Goal: Information Seeking & Learning: Learn about a topic

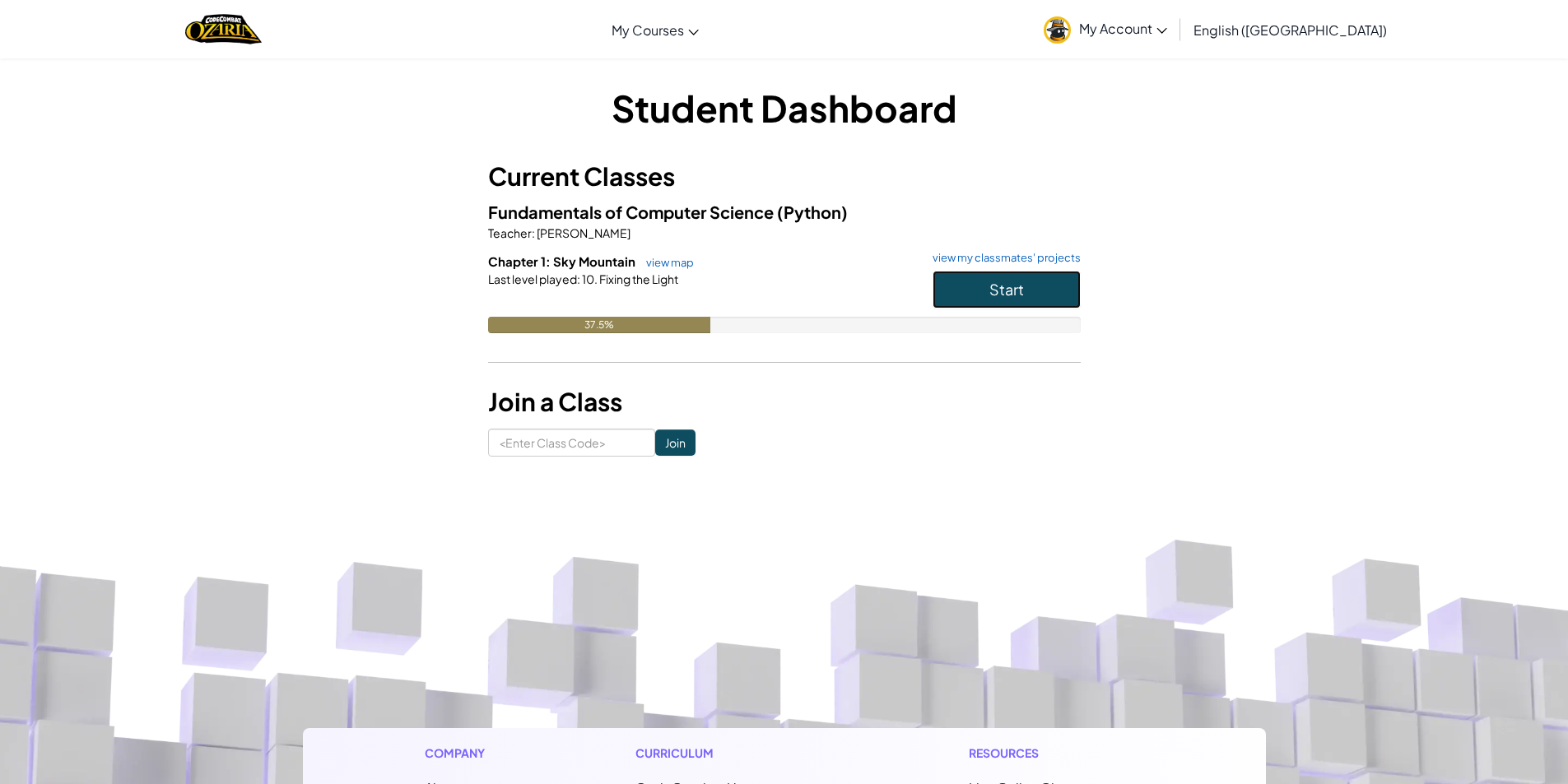
click at [1003, 281] on span "Start" at bounding box center [1007, 289] width 35 height 19
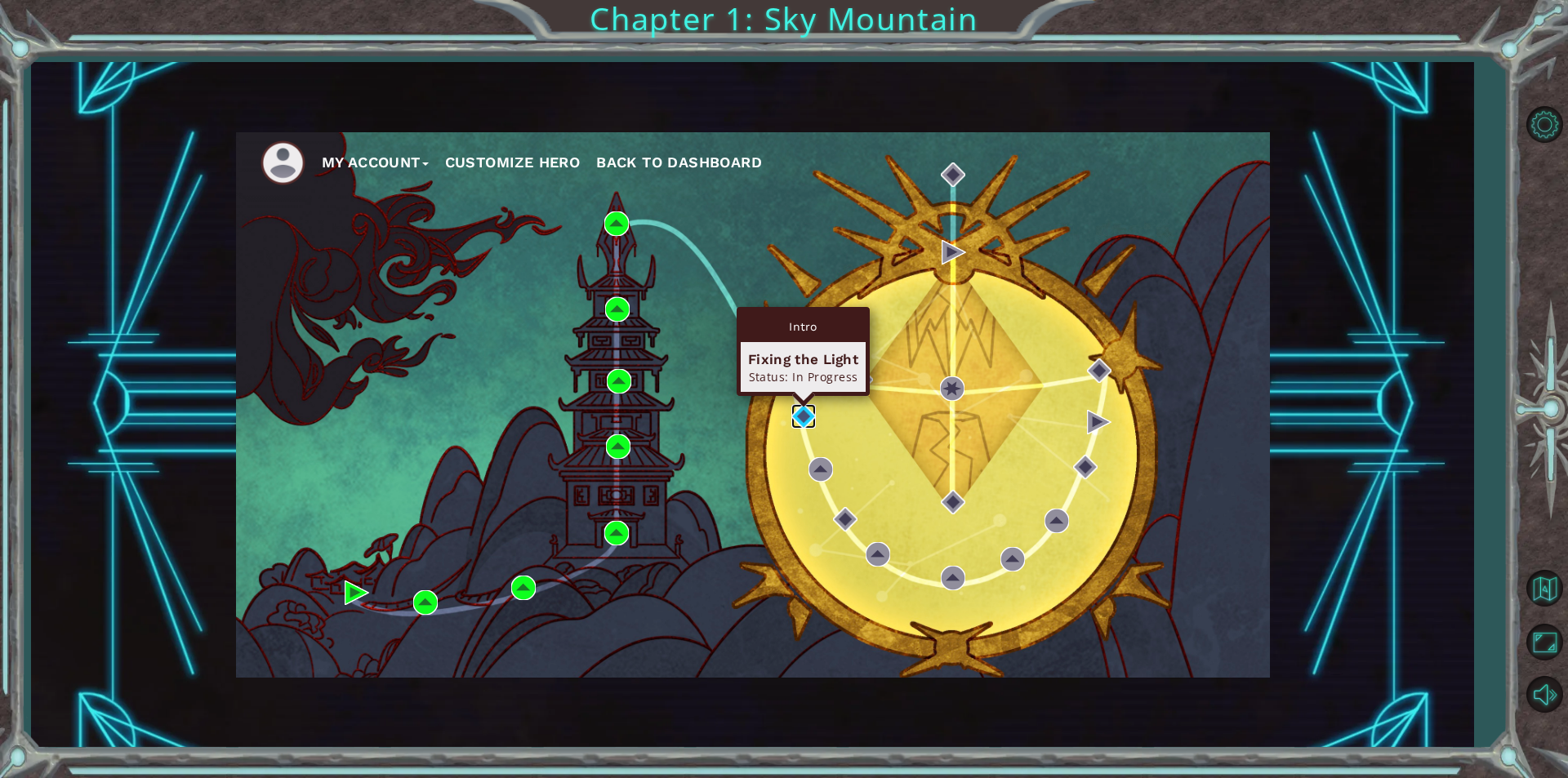
click at [802, 428] on img at bounding box center [804, 417] width 25 height 25
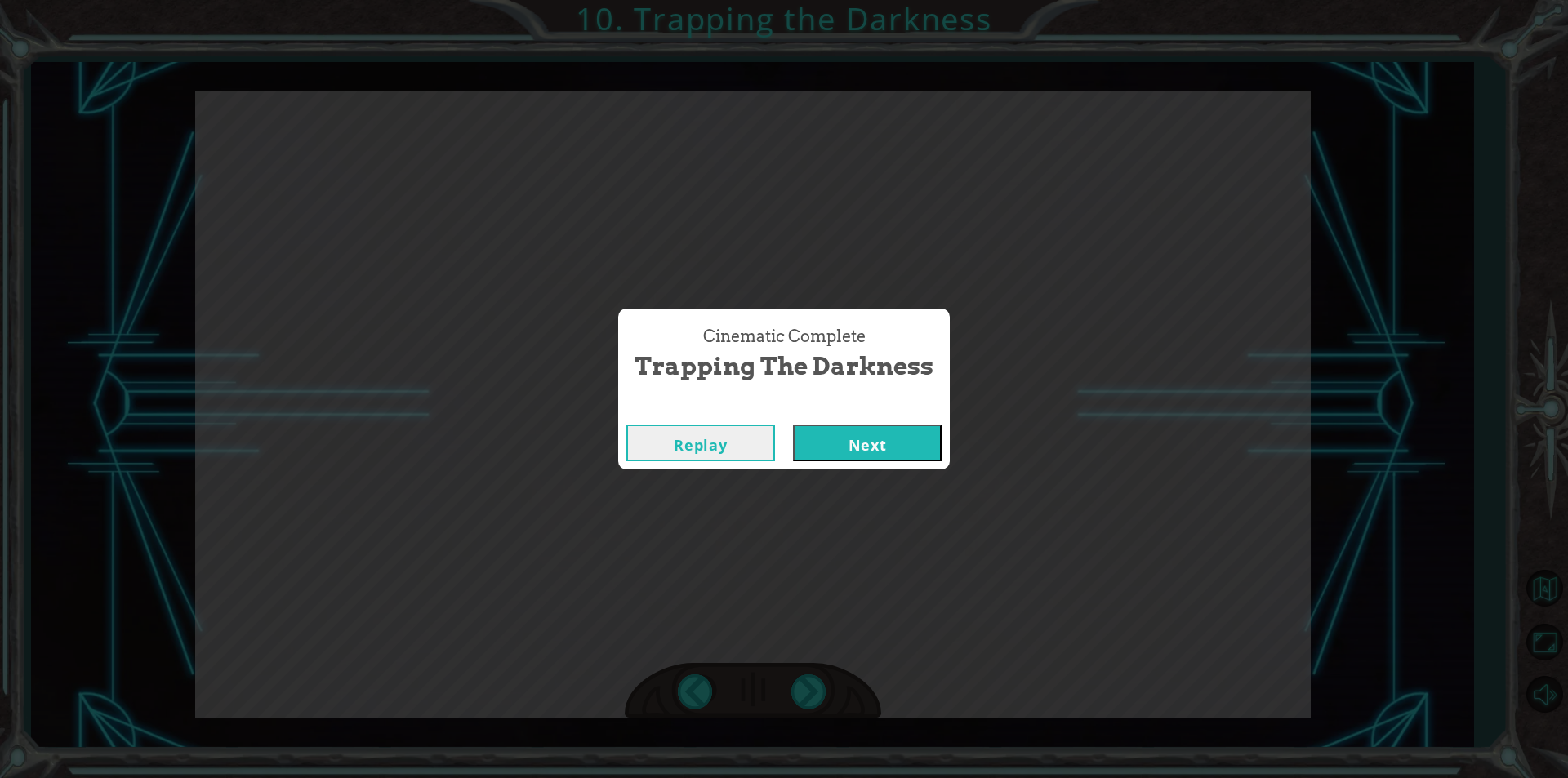
click at [889, 454] on button "Next" at bounding box center [867, 443] width 148 height 36
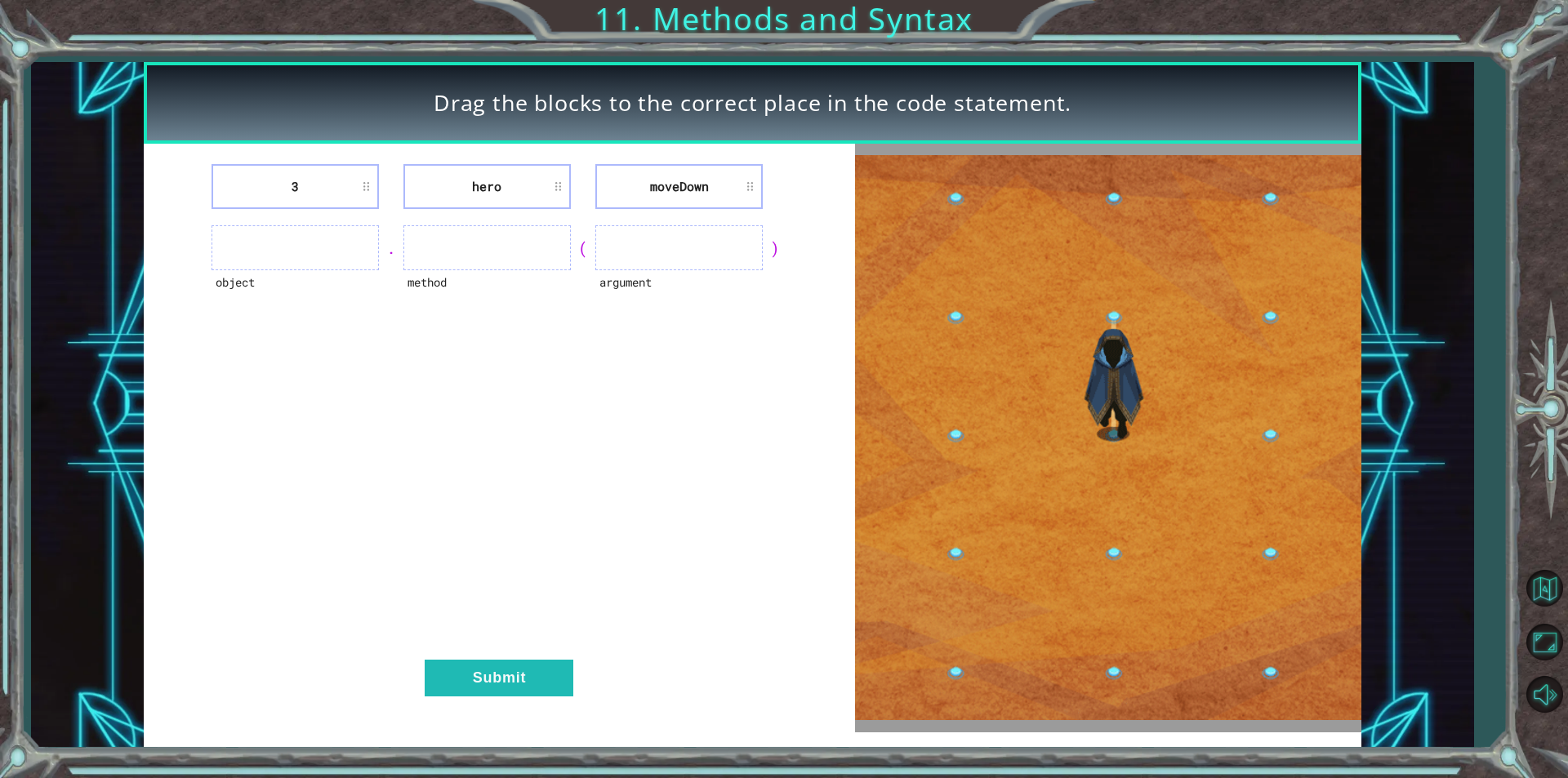
drag, startPoint x: 339, startPoint y: 199, endPoint x: 277, endPoint y: 313, distance: 129.8
drag, startPoint x: 277, startPoint y: 313, endPoint x: 235, endPoint y: 283, distance: 51.6
click at [235, 283] on div "object" at bounding box center [294, 292] width 167 height 45
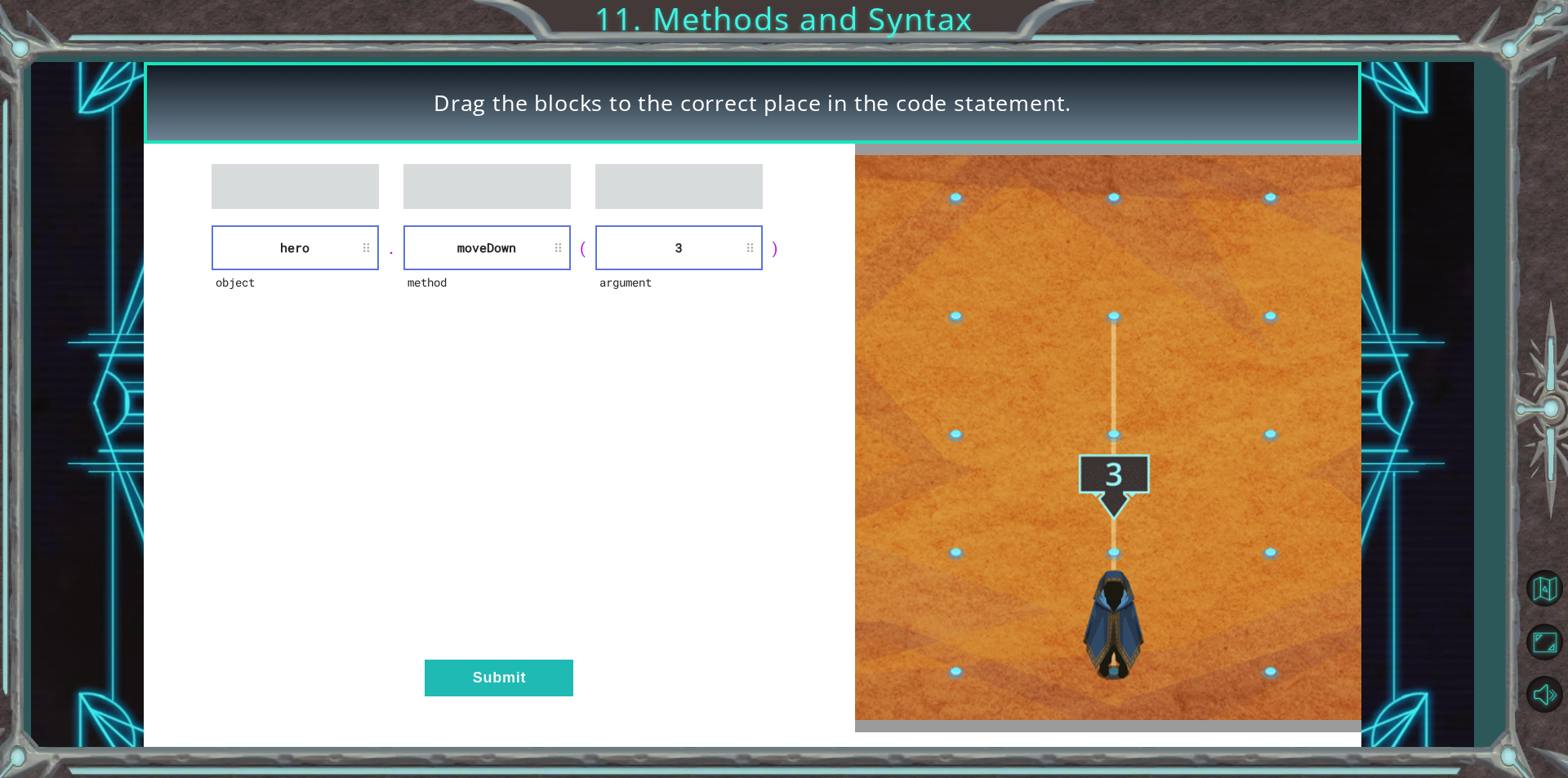
click at [526, 715] on div "object hero . method moveDown ( argument 3 ) Submit" at bounding box center [499, 437] width 711 height 588
click at [506, 682] on button "Submit" at bounding box center [498, 678] width 148 height 36
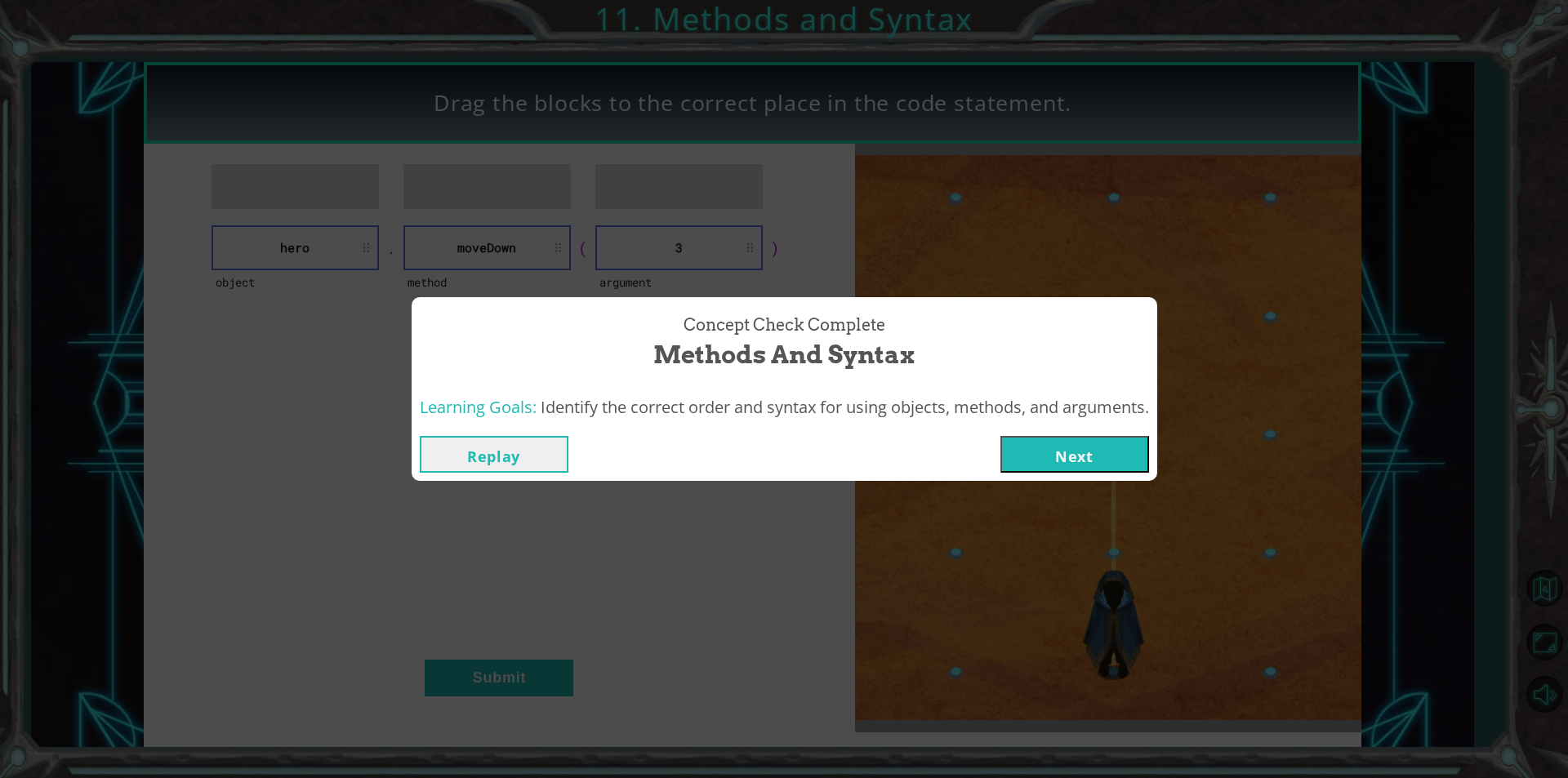
click at [1108, 465] on button "Next" at bounding box center [1074, 454] width 148 height 36
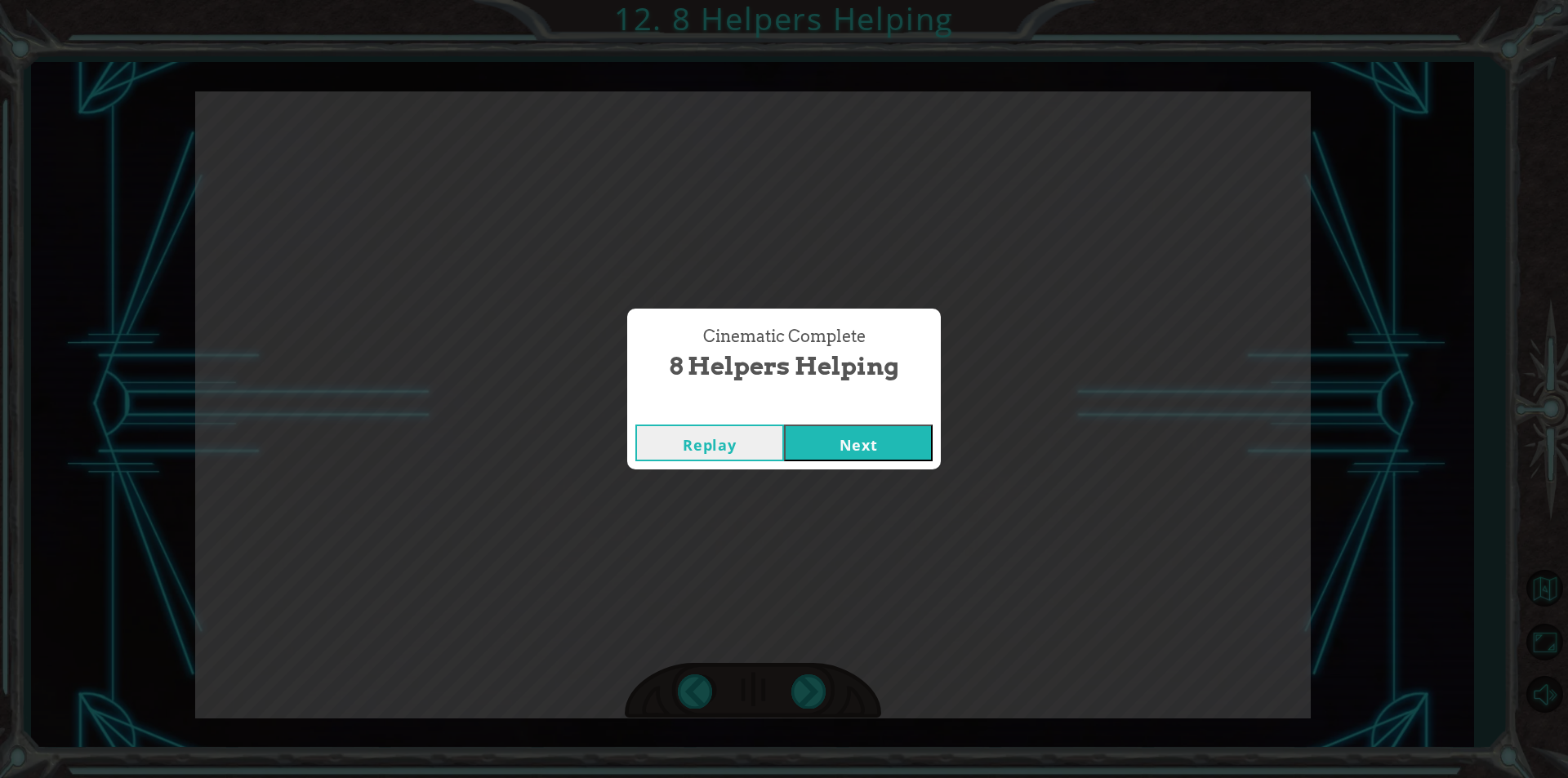
click at [852, 440] on button "Next" at bounding box center [858, 443] width 148 height 36
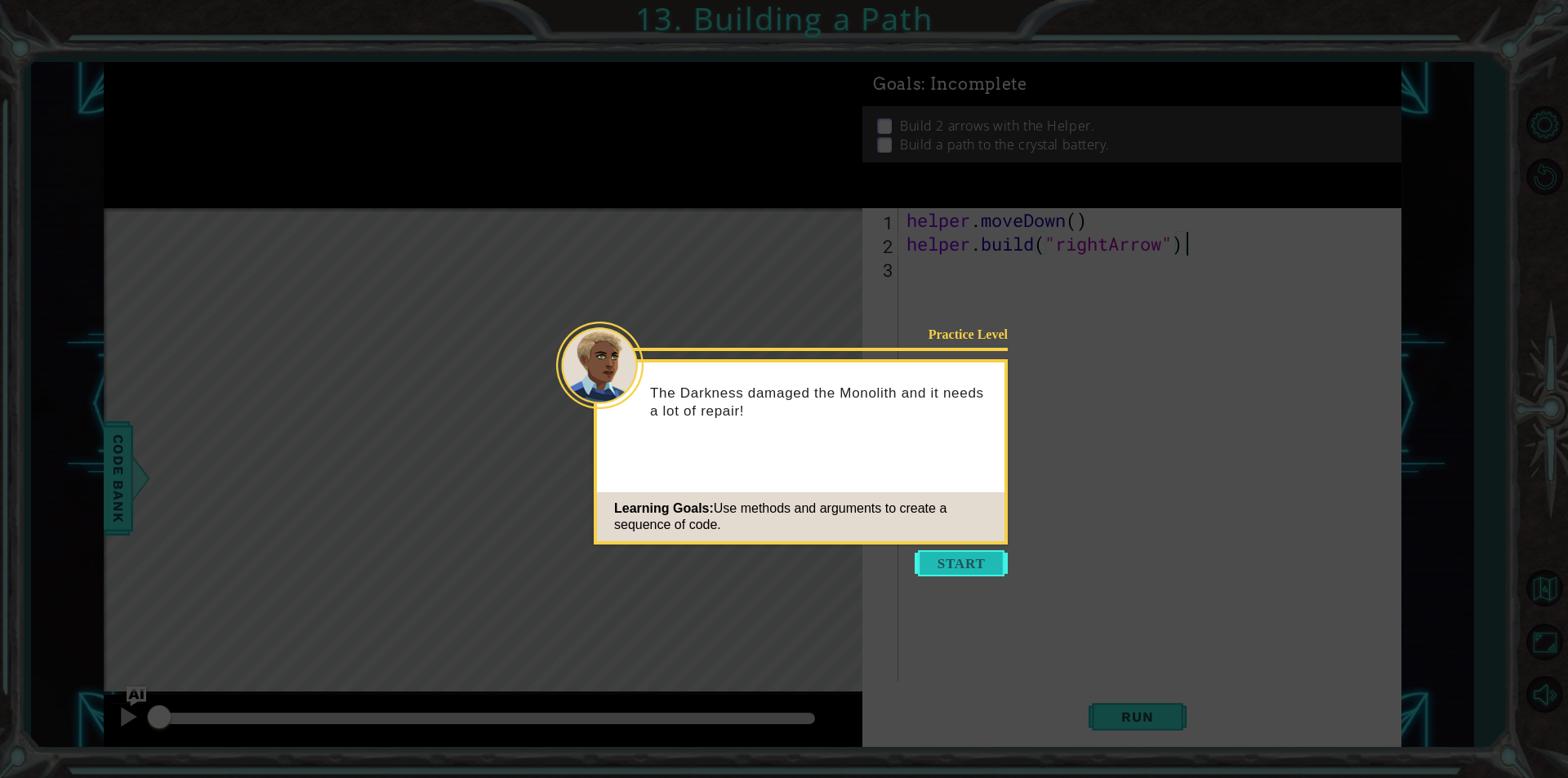
click at [955, 551] on button "Start" at bounding box center [961, 563] width 93 height 26
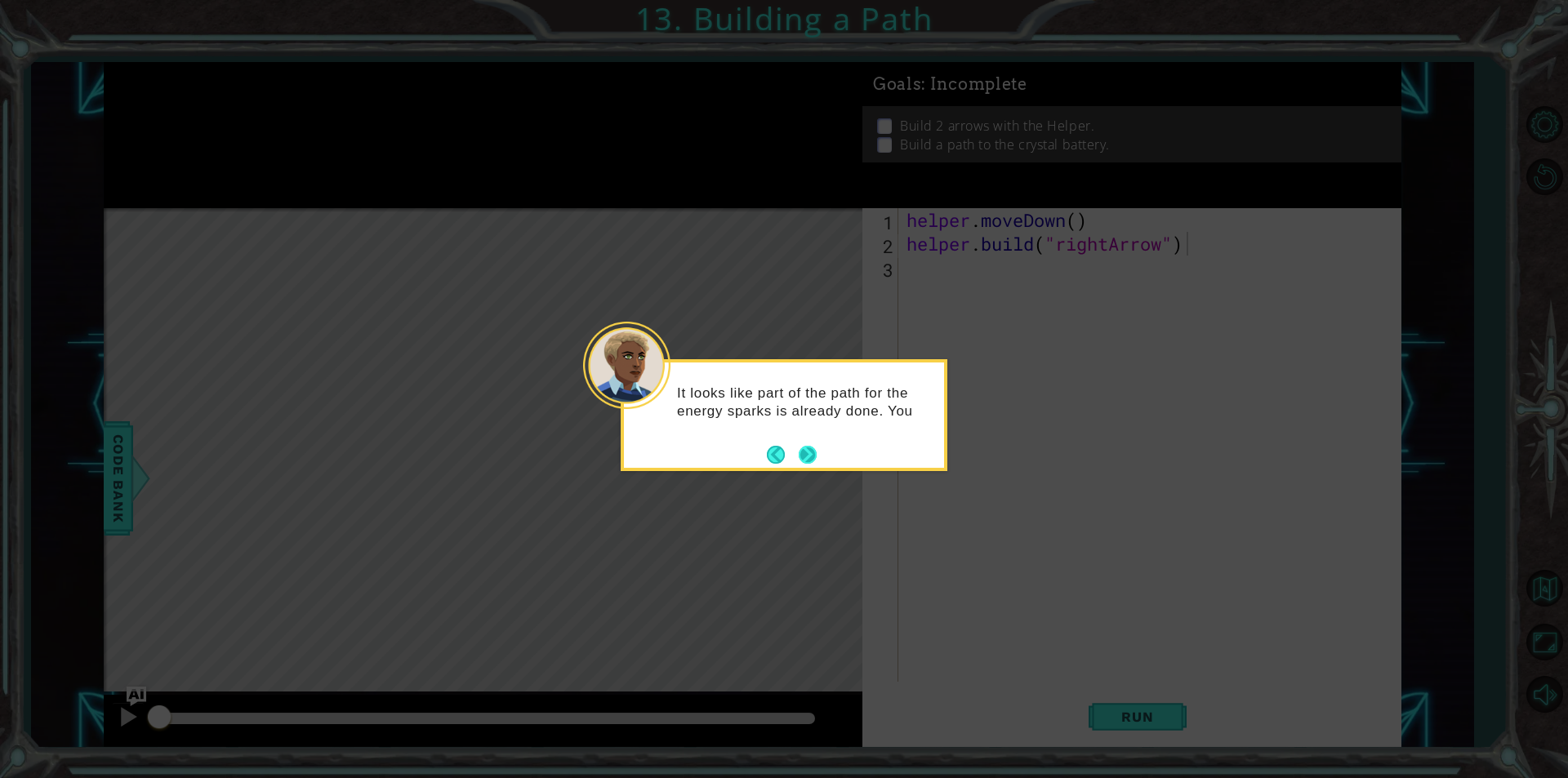
click at [810, 461] on button "Next" at bounding box center [808, 455] width 20 height 20
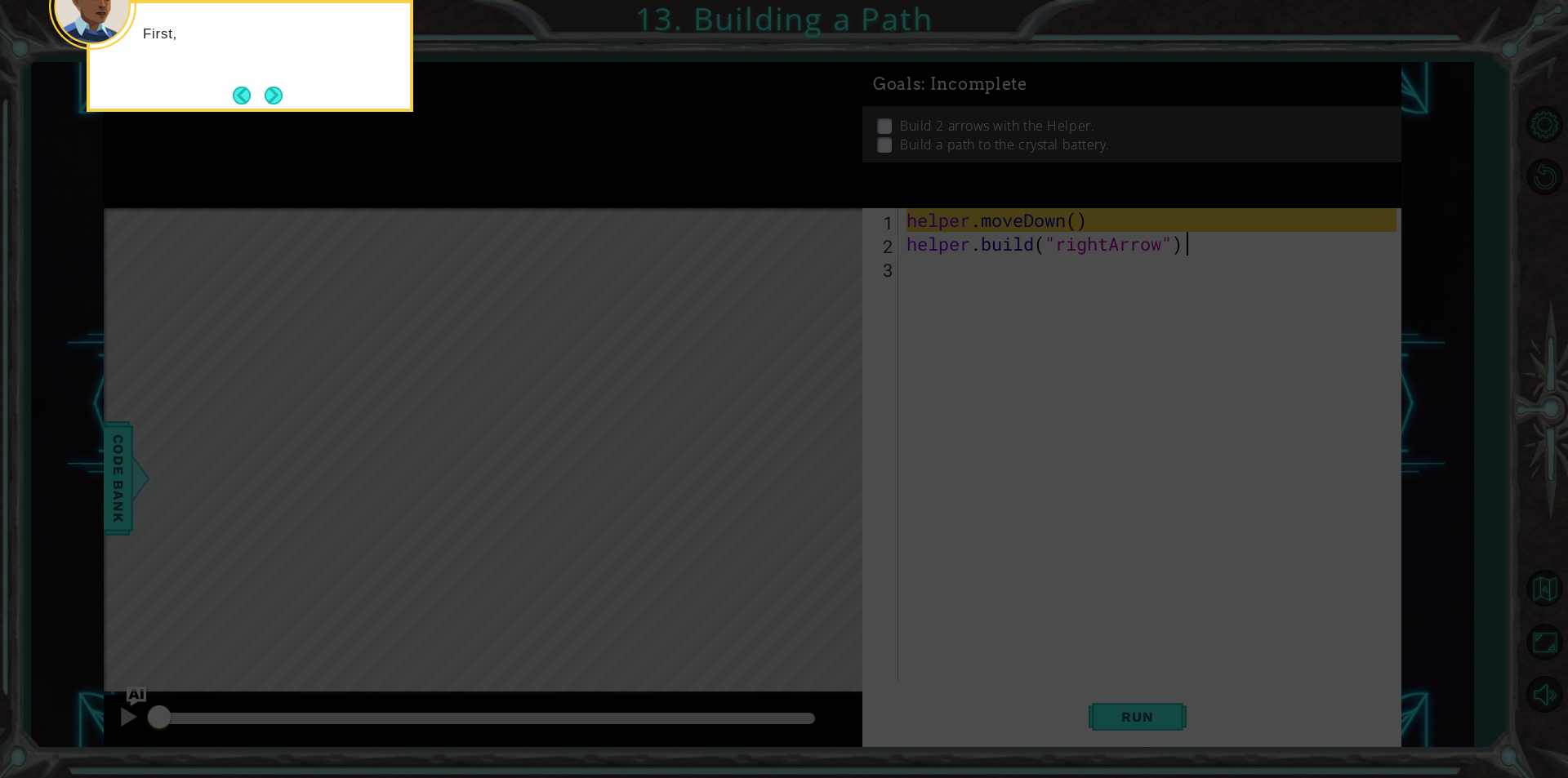
click at [810, 461] on icon at bounding box center [784, 116] width 1568 height 1324
click at [270, 81] on div "First, you move the Helper to an empty spot in the path." at bounding box center [250, 47] width 320 height 89
click at [270, 81] on div "First, you move the Helper to an empty spot in the path." at bounding box center [250, 51] width 320 height 82
click at [283, 88] on button "Next" at bounding box center [273, 96] width 20 height 20
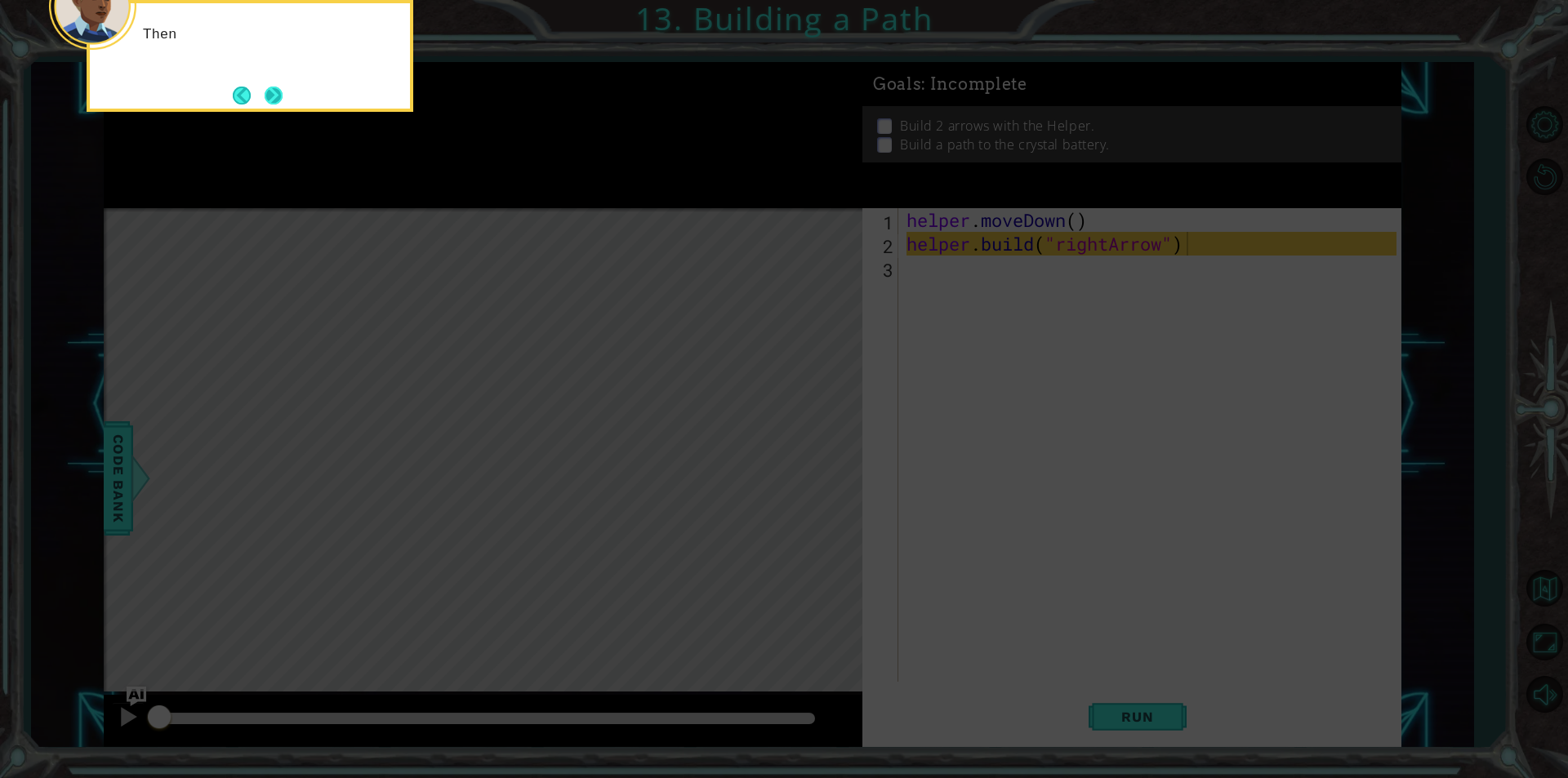
click at [266, 94] on button "Next" at bounding box center [273, 95] width 22 height 22
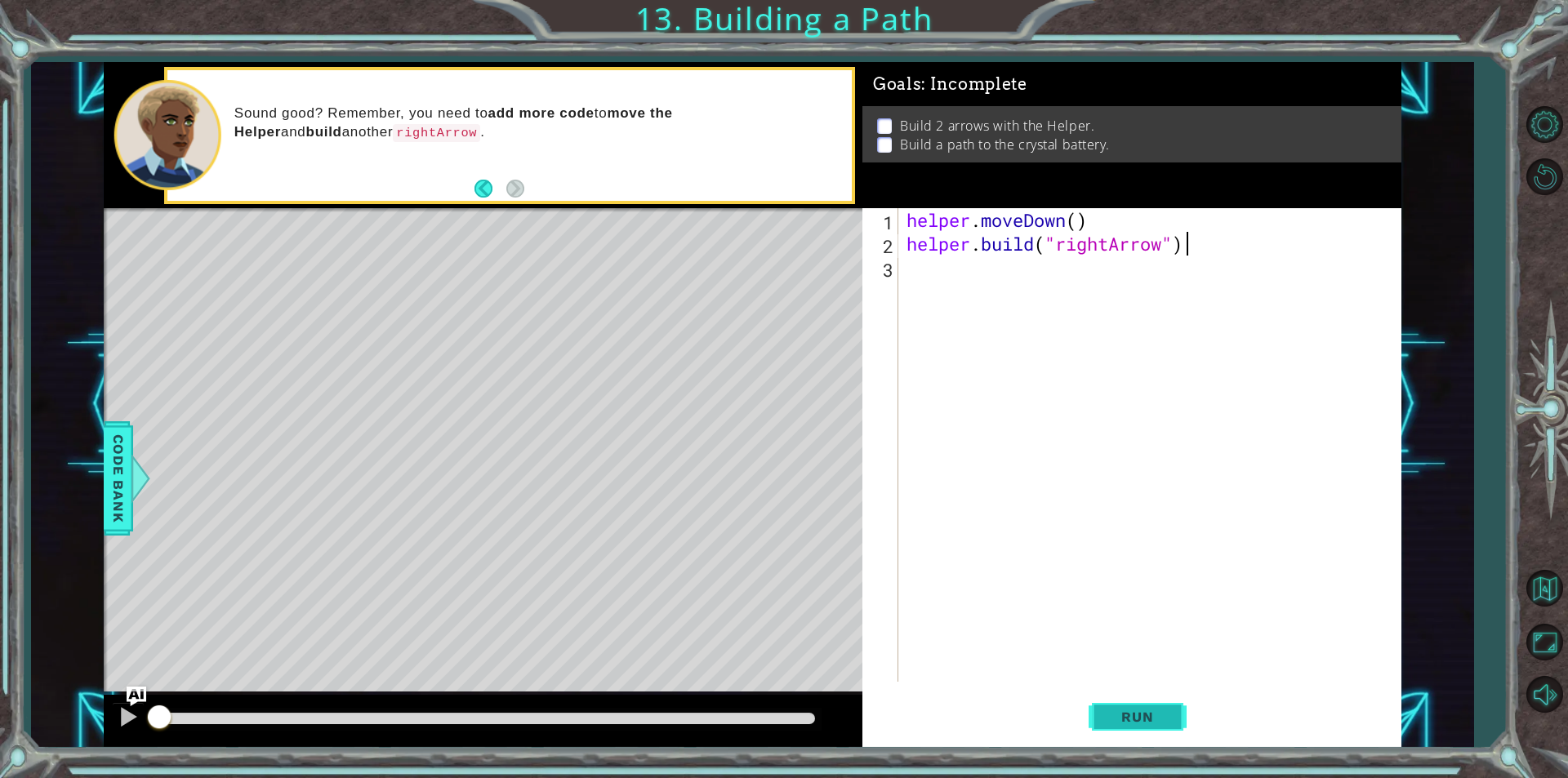
click at [1153, 731] on button "Run" at bounding box center [1138, 717] width 98 height 54
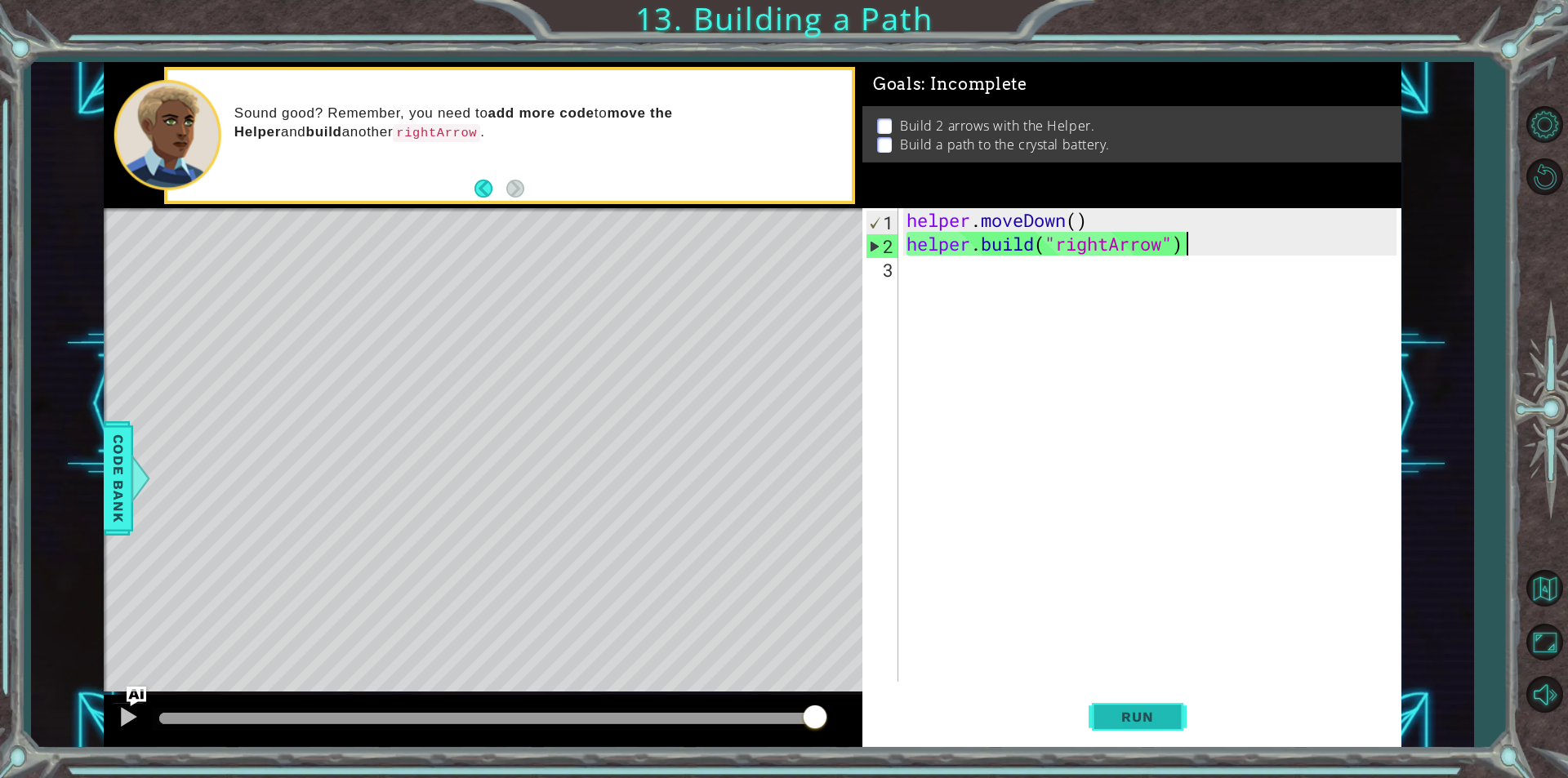
click at [1112, 702] on button "Run" at bounding box center [1138, 717] width 98 height 54
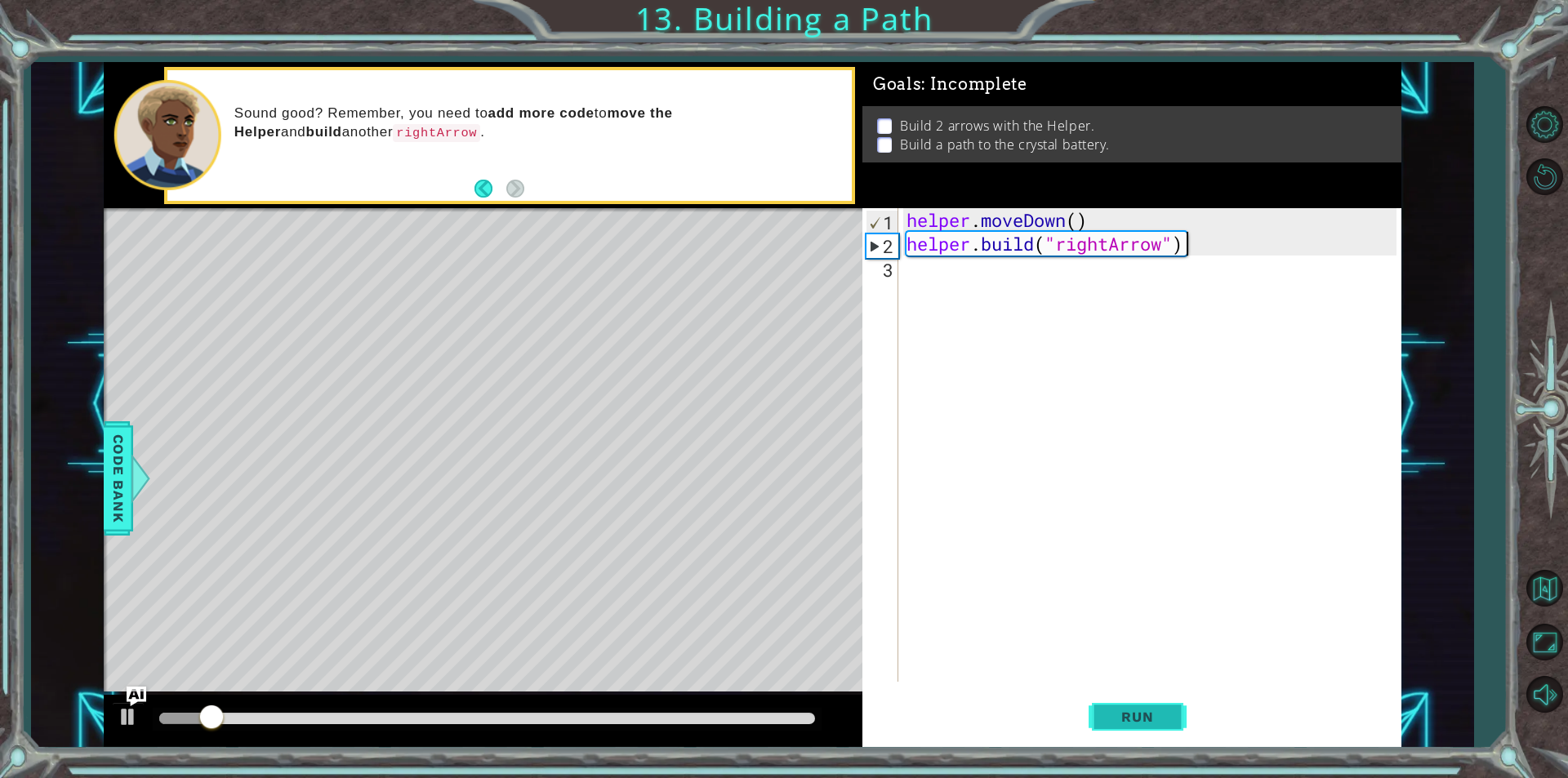
click at [1112, 702] on button "Run" at bounding box center [1138, 717] width 98 height 54
click at [1072, 283] on div "helper . moveDown ( ) helper . build ( "rightArrow" )" at bounding box center [1154, 468] width 502 height 521
type textarea "helper.moveRight(3)"
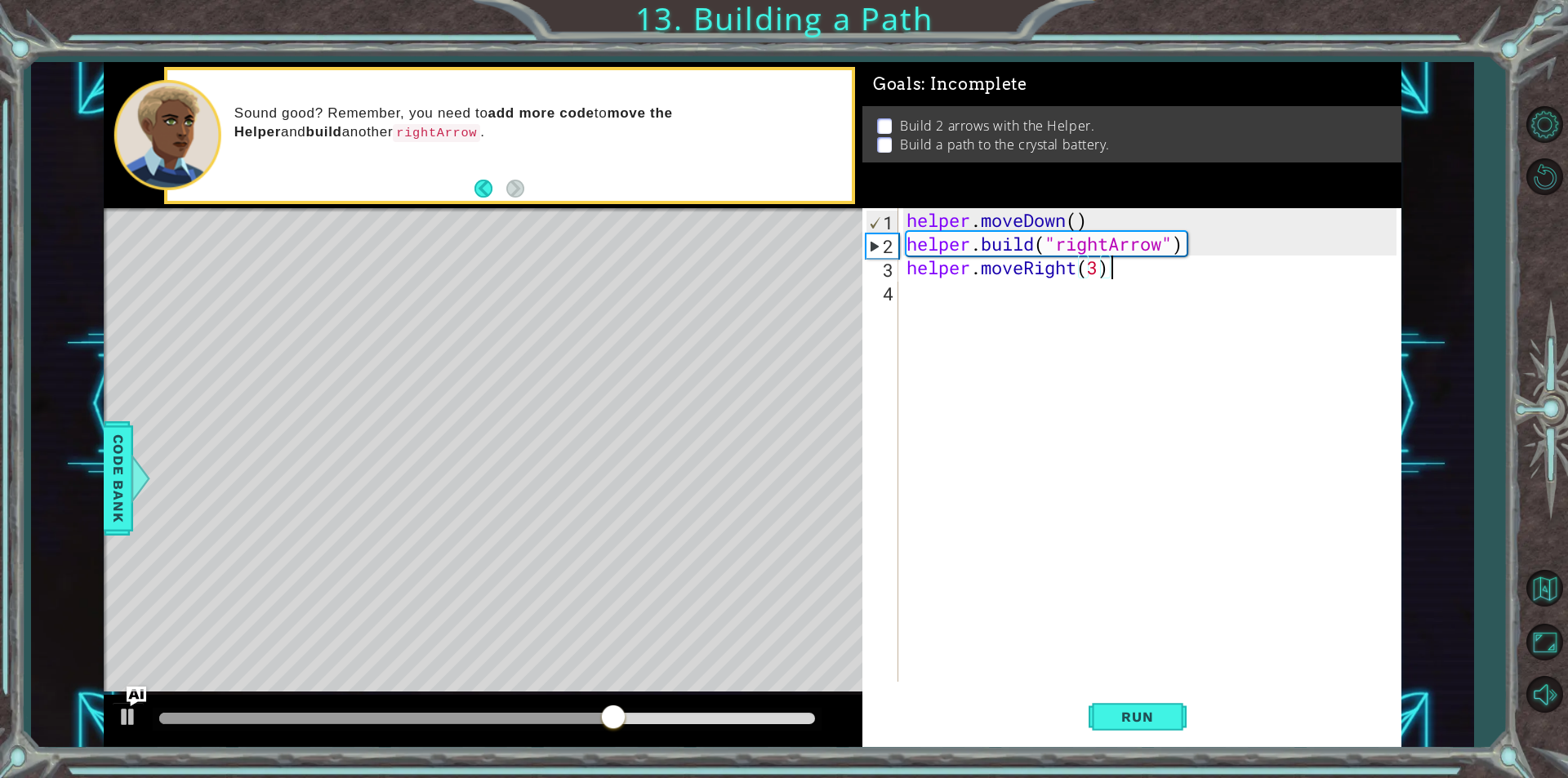
scroll to position [0, 9]
click at [1067, 294] on div "helper . moveDown ( ) helper . build ( "rightArrow" ) helper . moveRight ( 3 )" at bounding box center [1154, 468] width 502 height 521
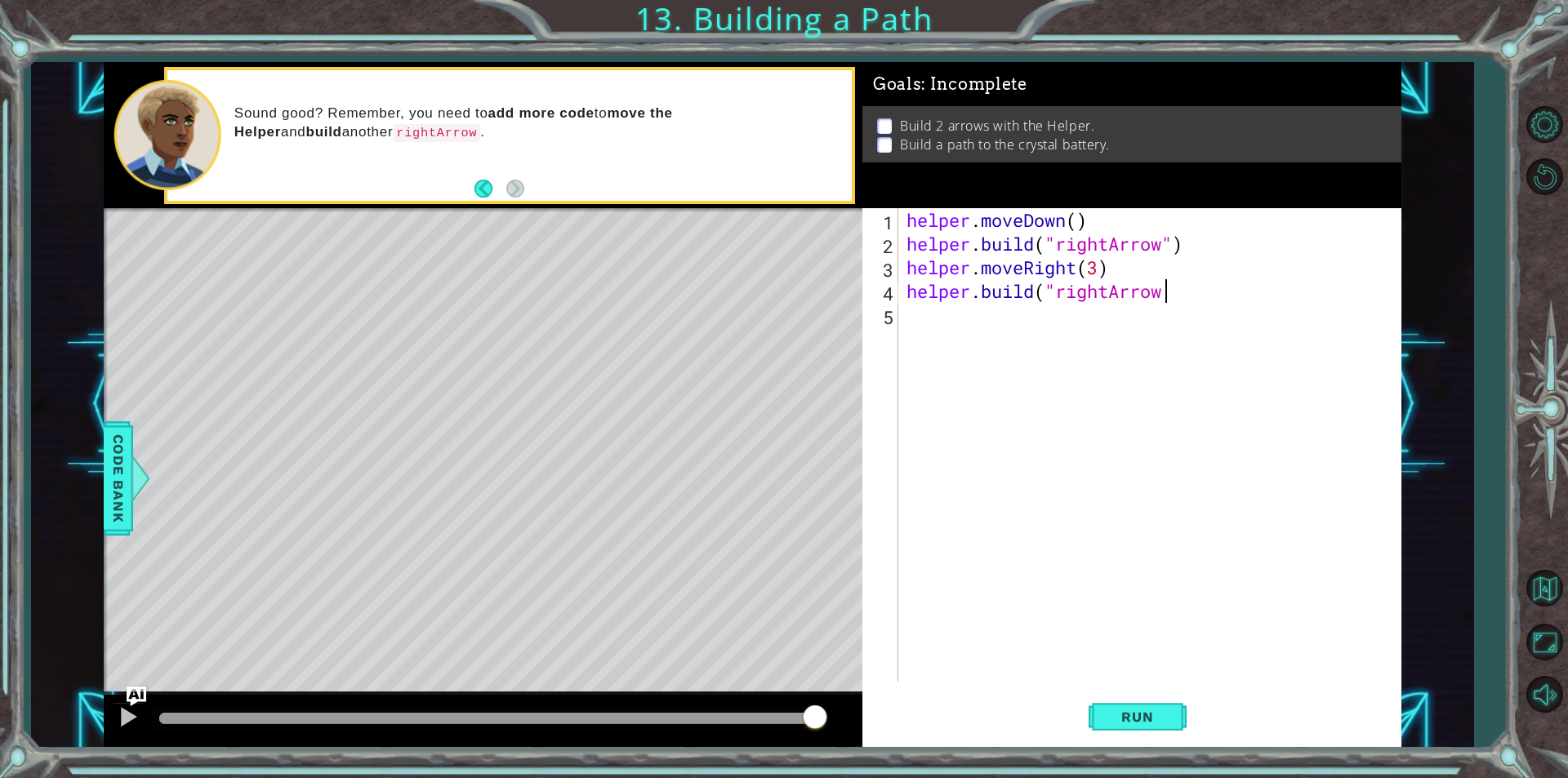
scroll to position [0, 11]
type textarea "[DOMAIN_NAME]("rightArrow")"
click at [1069, 712] on div "Run" at bounding box center [1138, 717] width 539 height 54
click at [1112, 709] on span "Run" at bounding box center [1137, 717] width 64 height 16
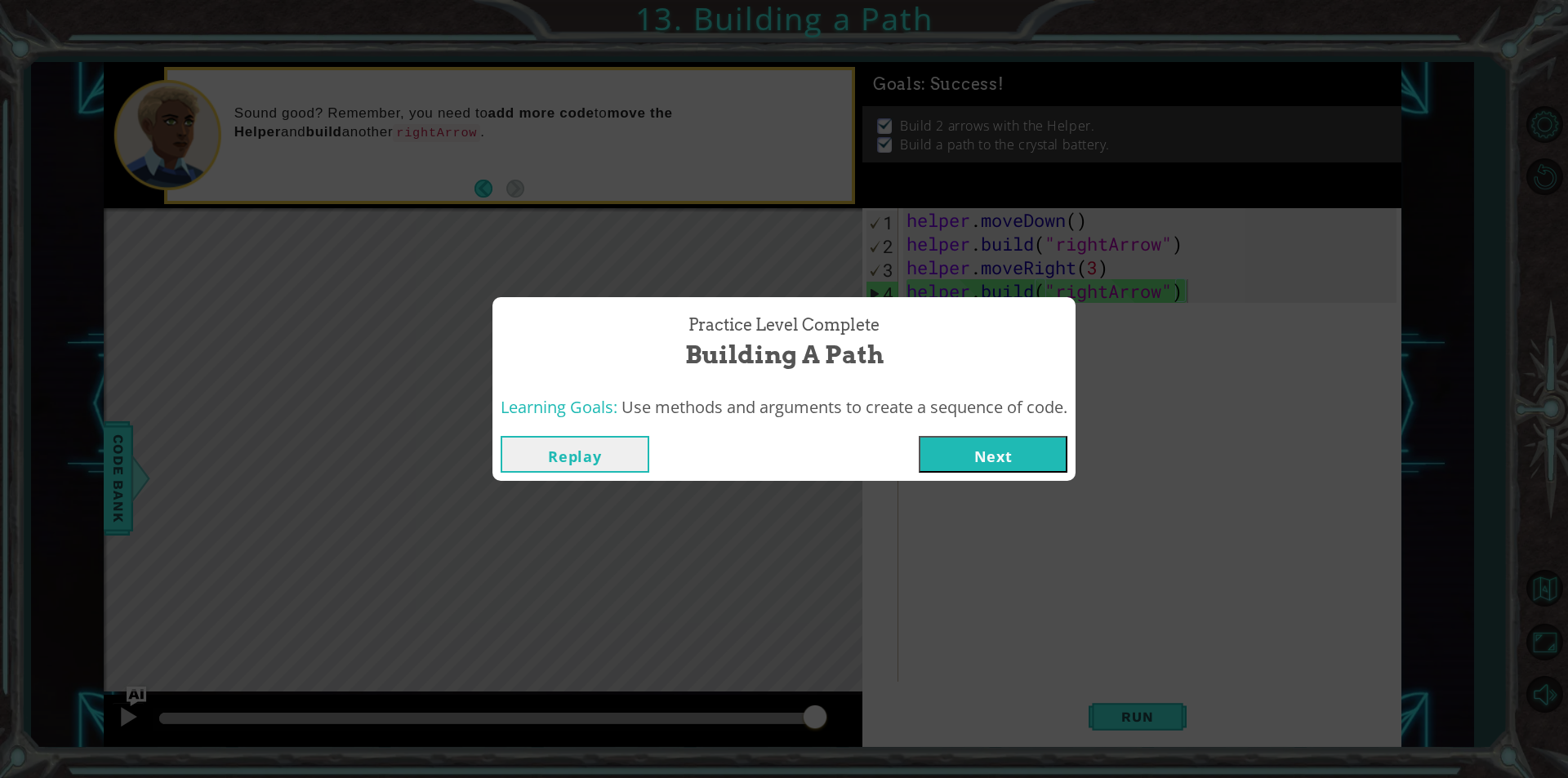
click at [1048, 462] on button "Next" at bounding box center [992, 454] width 148 height 36
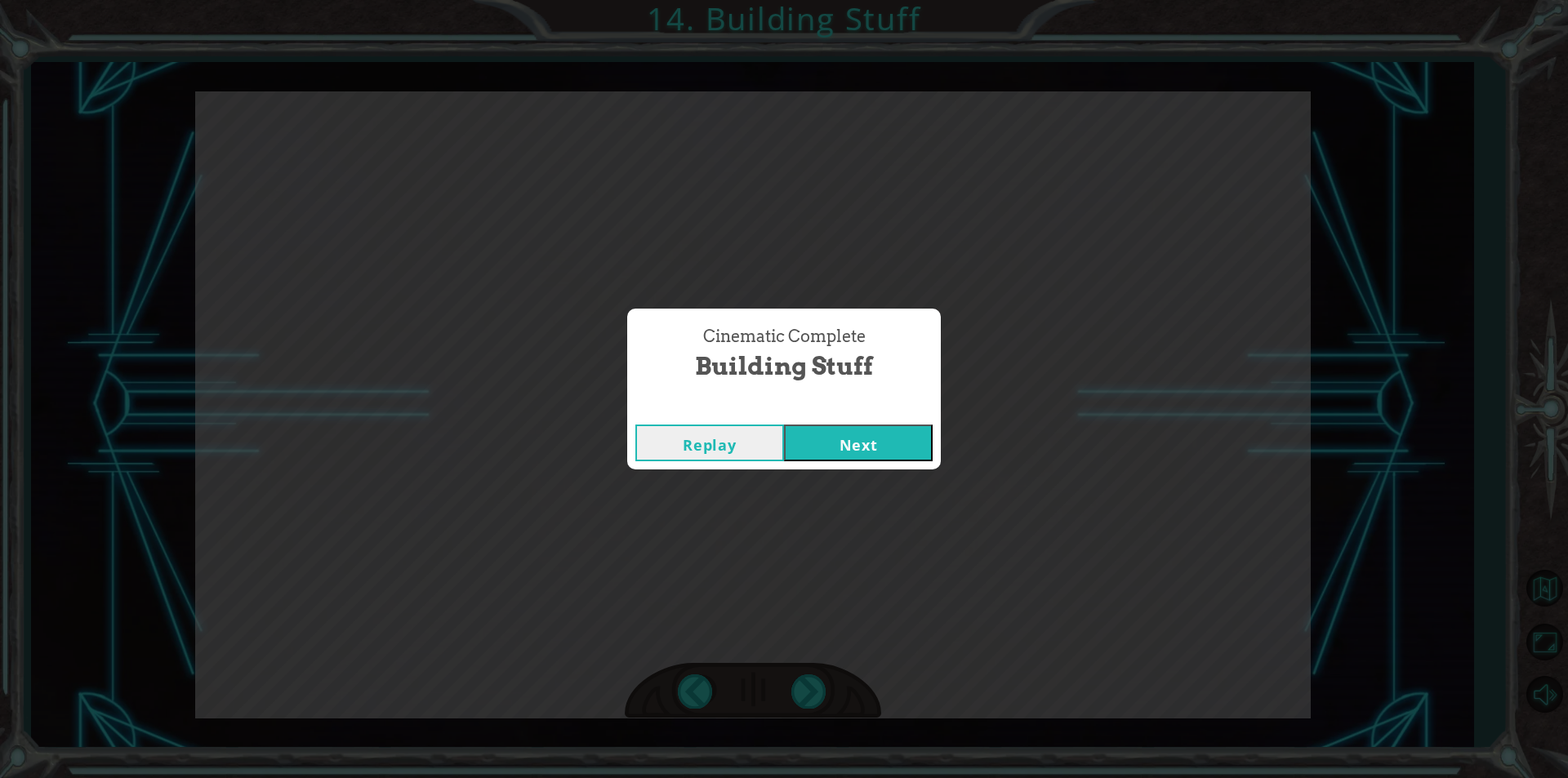
click at [827, 448] on button "Next" at bounding box center [858, 443] width 148 height 36
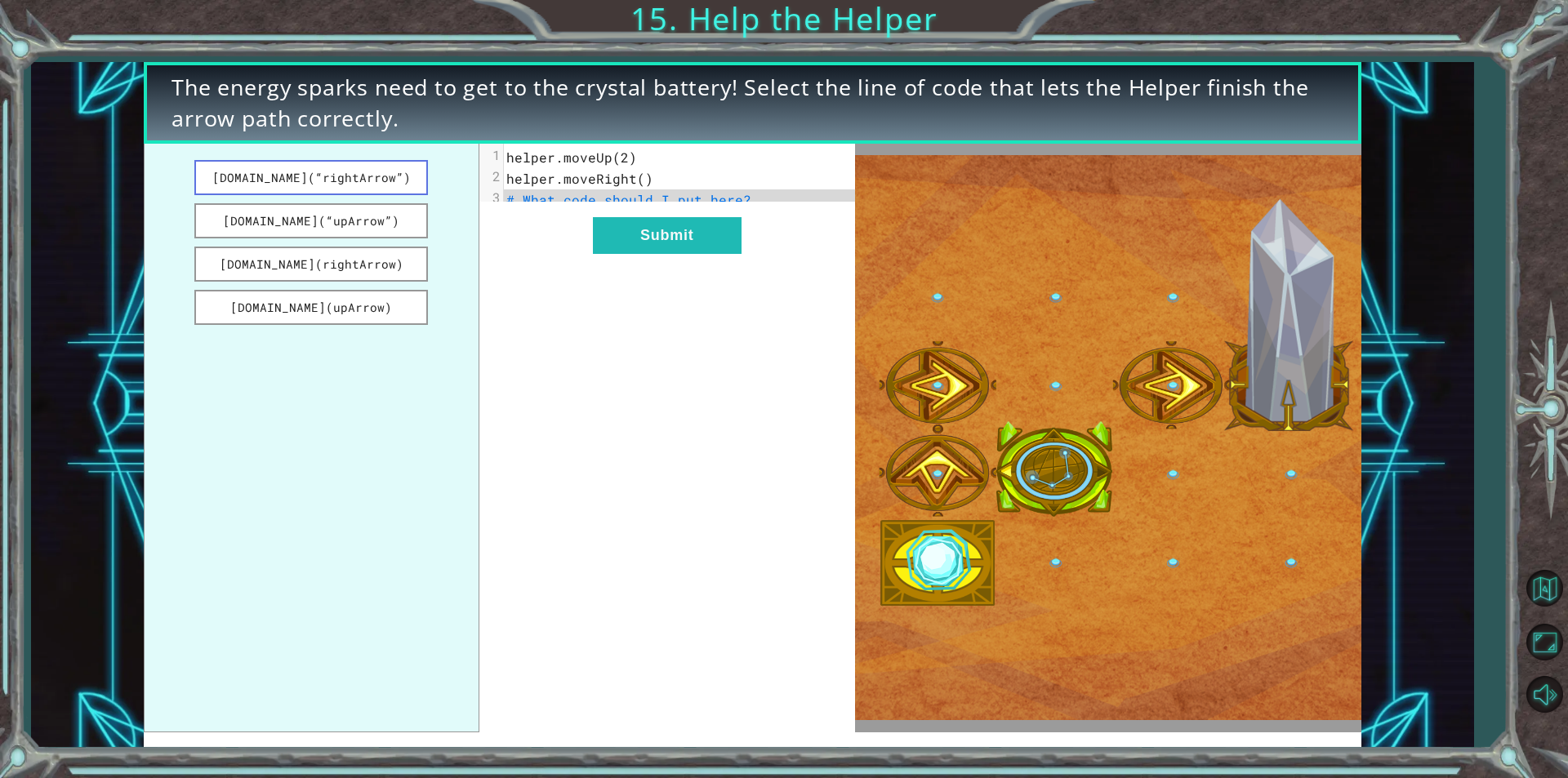
click at [334, 171] on button "helper.build(“rightArrow”)" at bounding box center [311, 177] width 233 height 35
click at [622, 249] on button "Submit" at bounding box center [666, 235] width 148 height 36
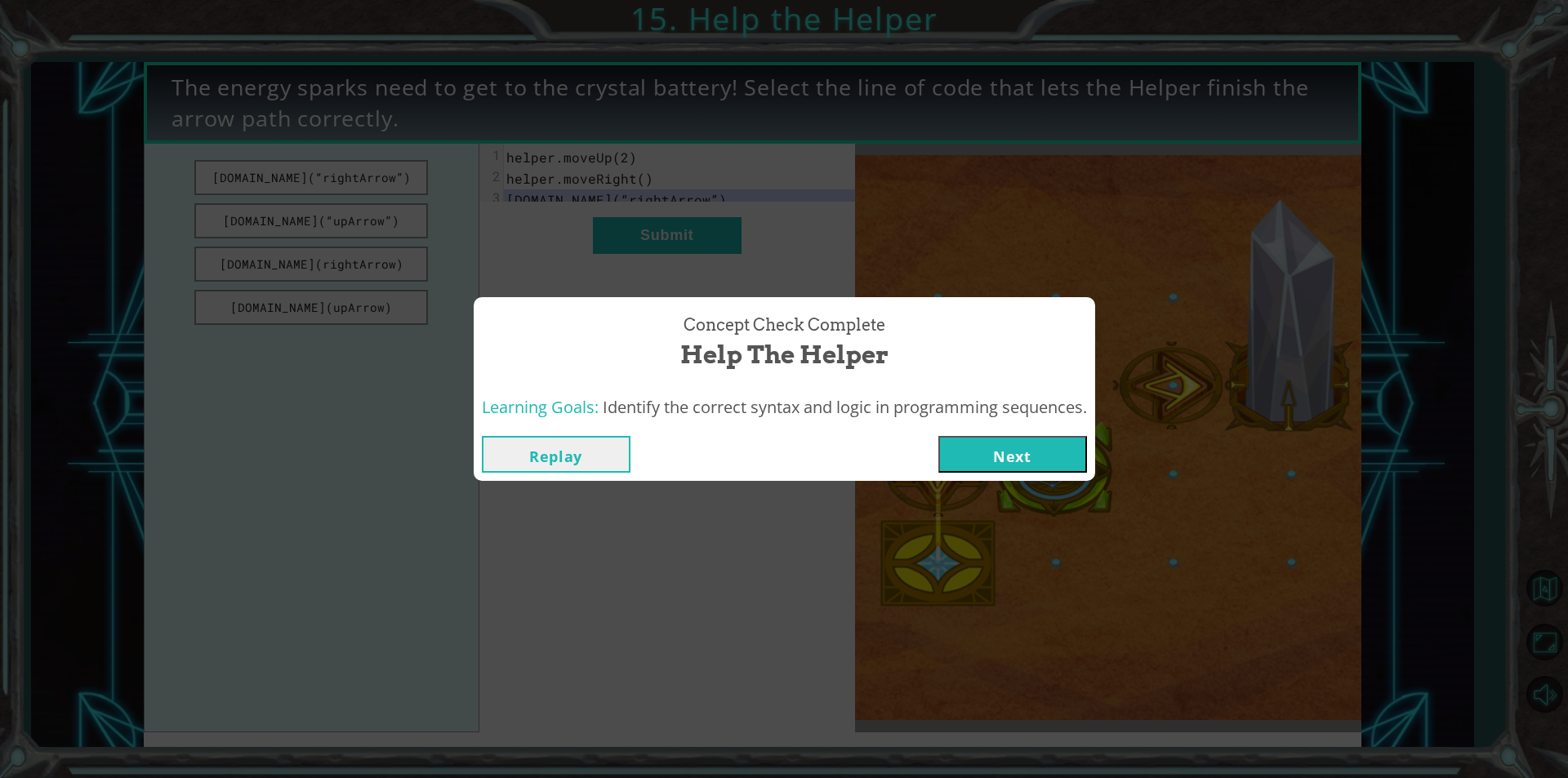
click at [1006, 457] on button "Next" at bounding box center [1013, 454] width 148 height 36
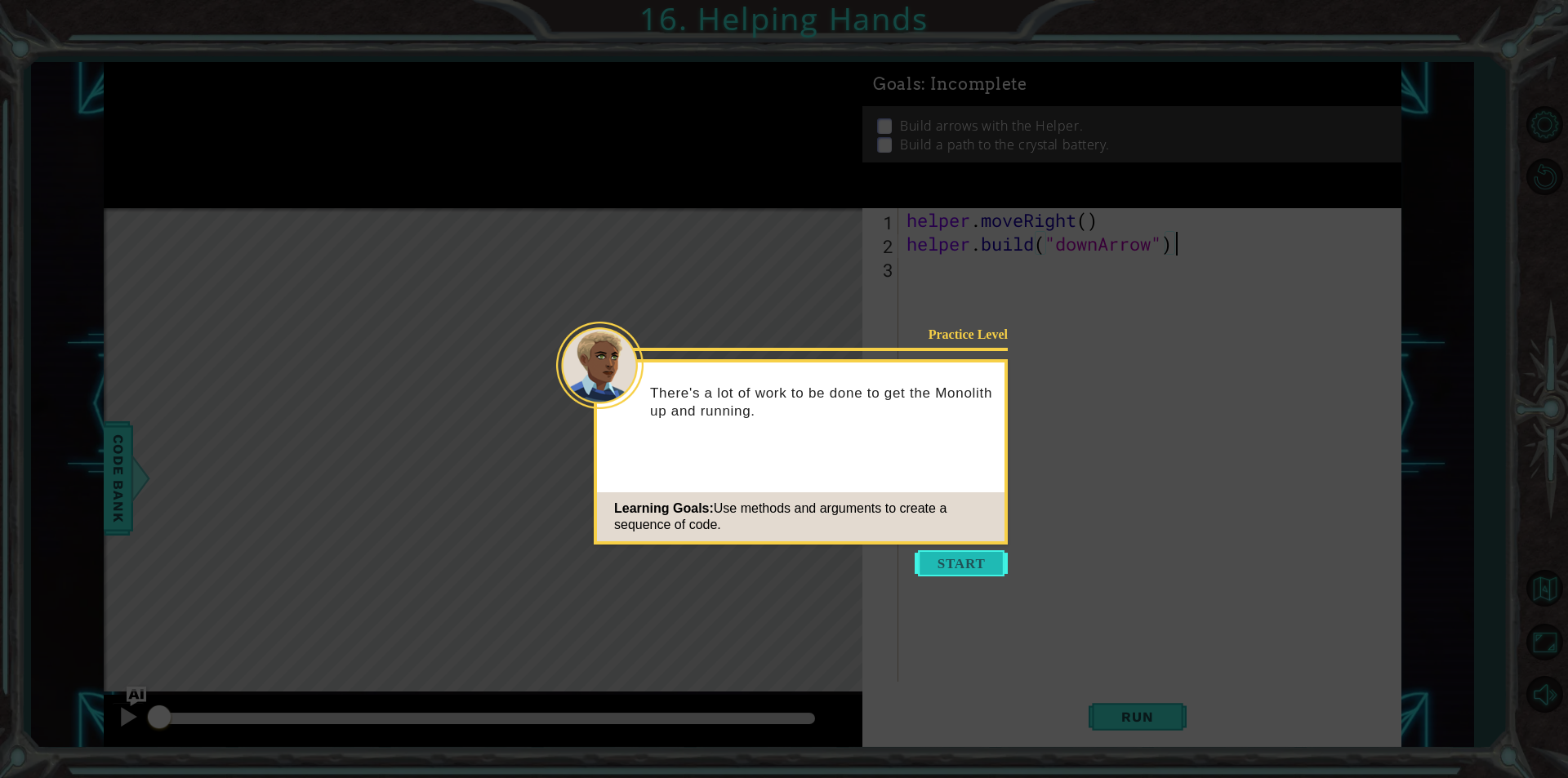
click at [954, 561] on button "Start" at bounding box center [961, 563] width 93 height 26
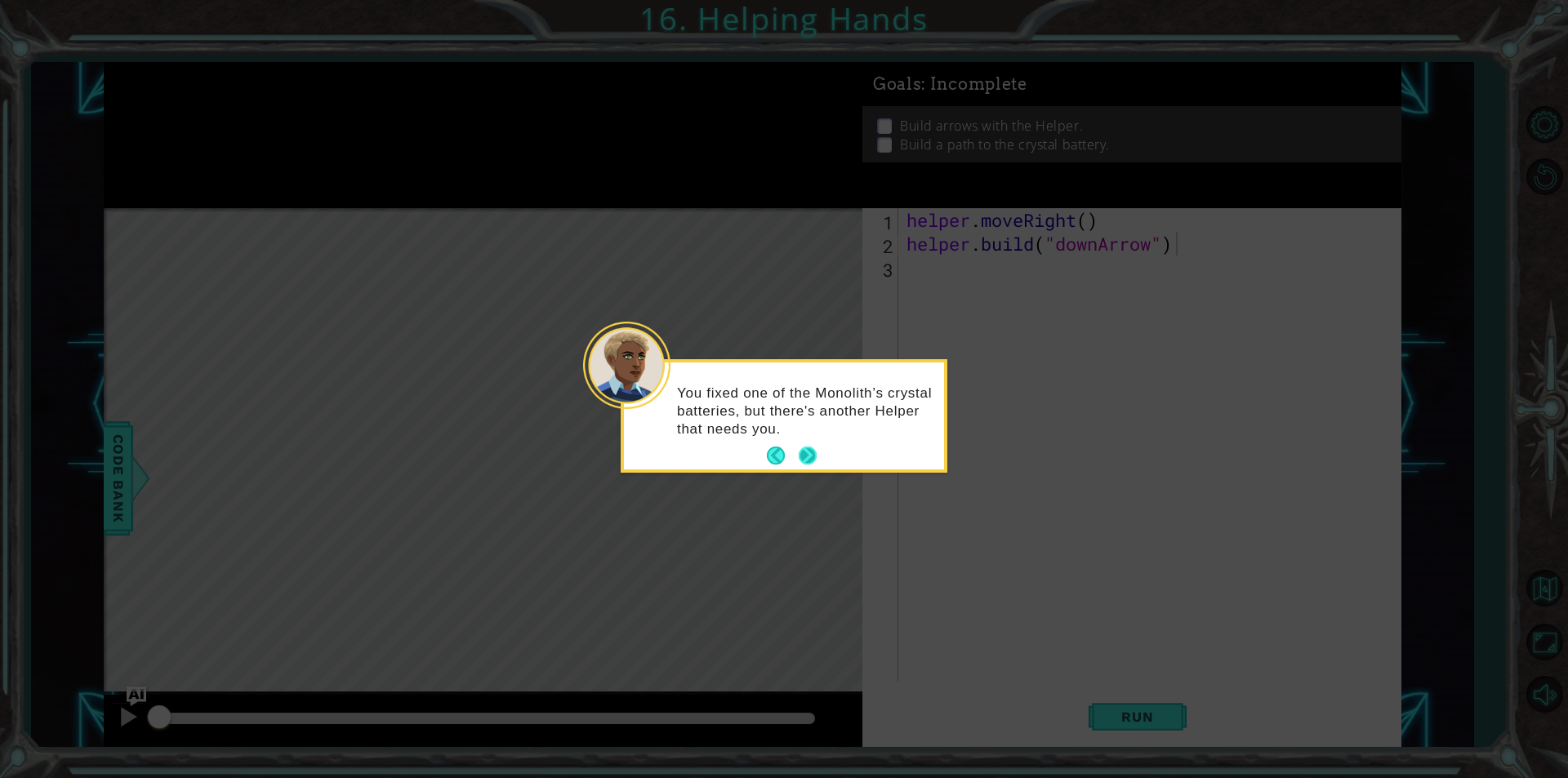
click at [798, 446] on button "Next" at bounding box center [807, 455] width 18 height 18
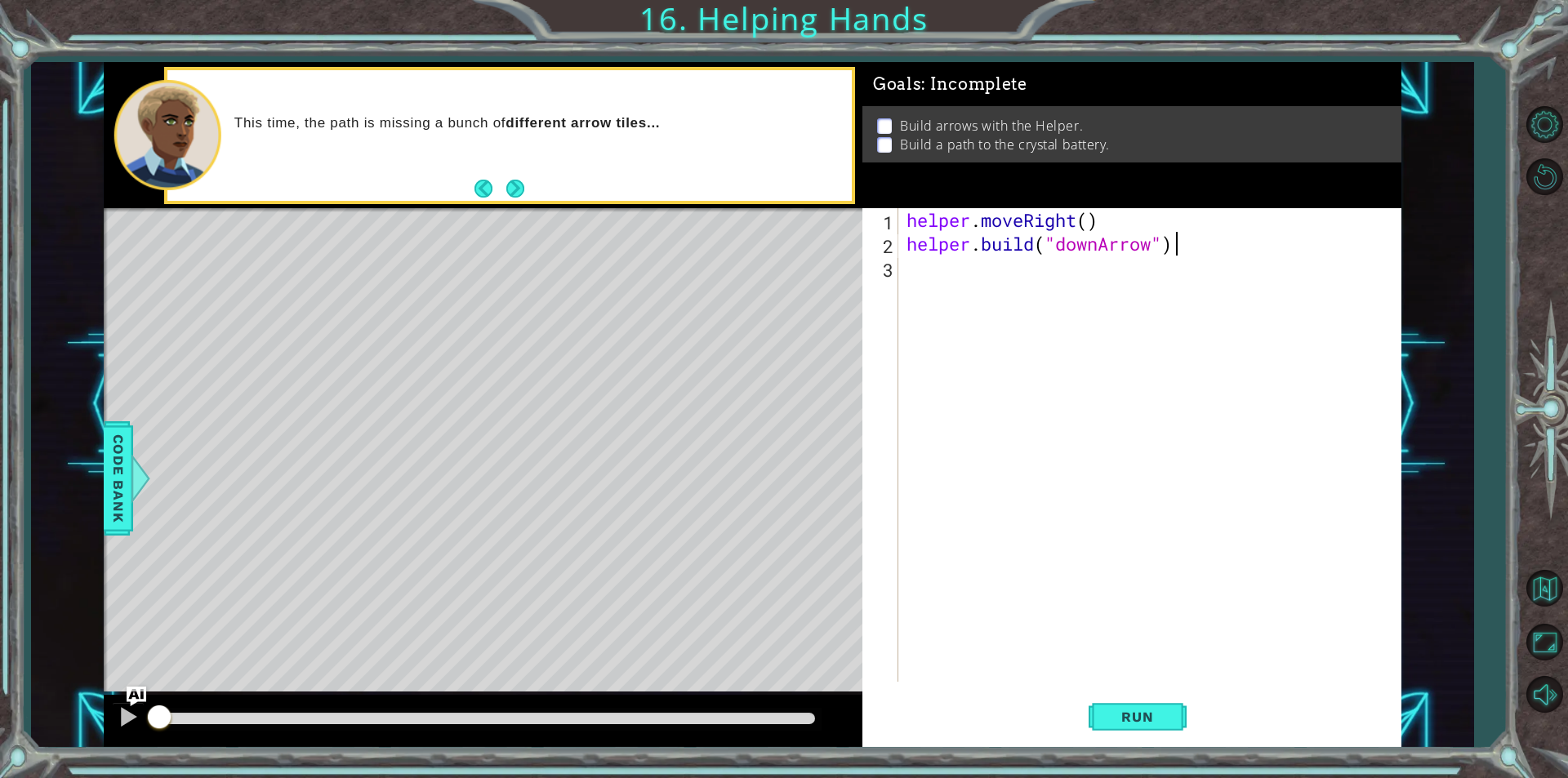
click at [990, 282] on div "helper . moveRight ( ) helper . build ( "downArrow" )" at bounding box center [1154, 468] width 502 height 521
type textarea "helper.moveLeft()"
click at [1075, 301] on div "helper . moveRight ( ) helper . build ( "downArrow" ) helper . moveLeft ( )" at bounding box center [1154, 468] width 502 height 521
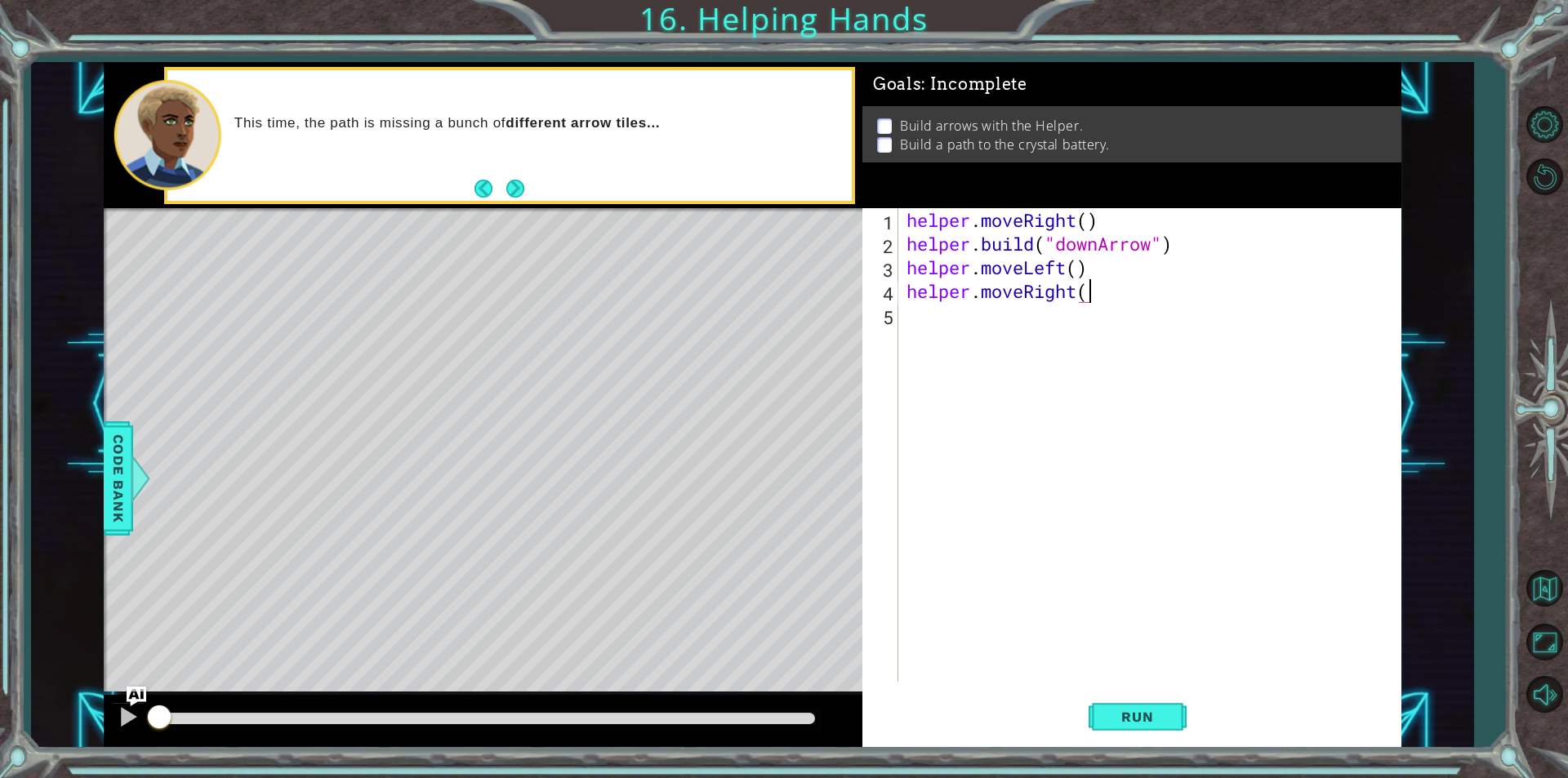
click at [1052, 269] on div "helper . moveRight ( ) helper . build ( "downArrow" ) helper . moveLeft ( ) hel…" at bounding box center [1154, 468] width 502 height 521
click at [1063, 267] on div "helper . moveRight ( ) helper . build ( "downArrow" ) helper . moveLeft ( ) hel…" at bounding box center [1154, 468] width 502 height 521
click at [1088, 282] on div "helper . moveRight ( ) helper . build ( "downArrow" ) helper . moveDown ( ) hel…" at bounding box center [1154, 468] width 502 height 521
type textarea "helper.moveRight(2)"
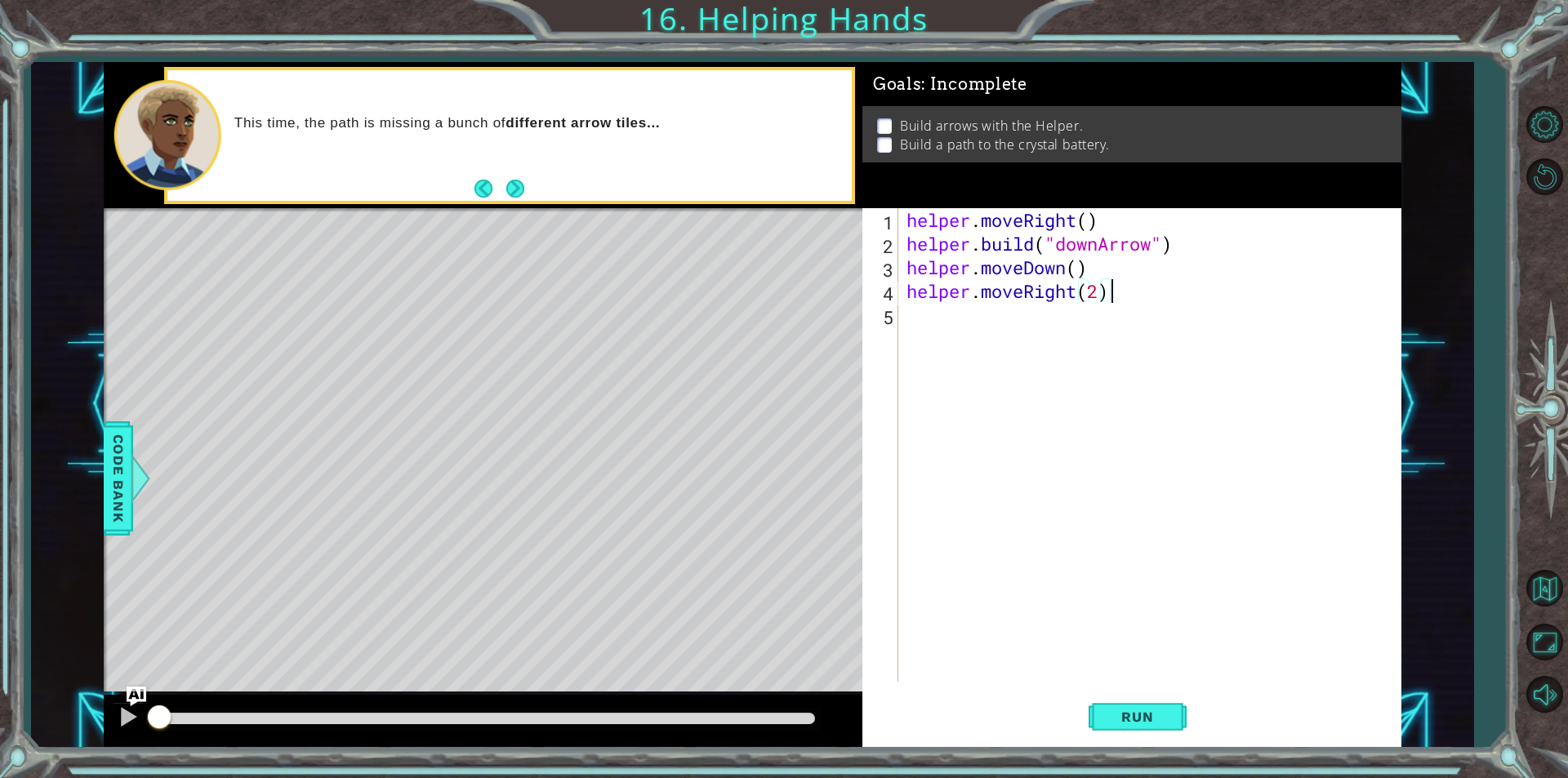
click at [946, 316] on div "helper . moveRight ( ) helper . build ( "downArrow" ) helper . moveDown ( ) hel…" at bounding box center [1154, 468] width 502 height 521
click at [1099, 292] on div "helper . moveRight ( ) helper . build ( "downArrow" ) helper . moveDown ( ) hel…" at bounding box center [1154, 468] width 502 height 521
type textarea "helper.moveRight()"
click at [1033, 334] on div "helper . moveRight ( ) helper . build ( "downArrow" ) helper . moveDown ( ) hel…" at bounding box center [1154, 468] width 502 height 521
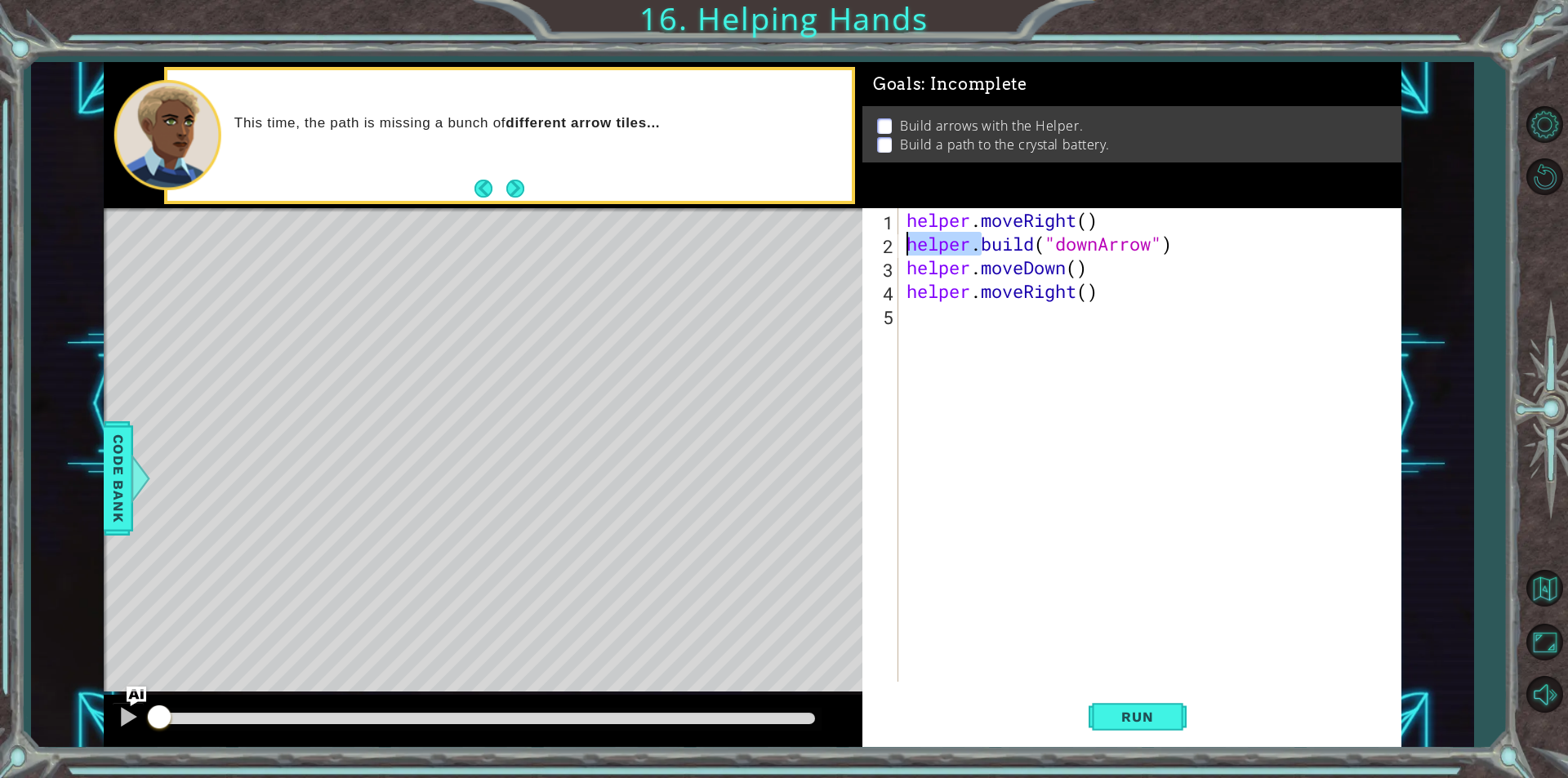
drag, startPoint x: 980, startPoint y: 244, endPoint x: 906, endPoint y: 248, distance: 74.1
click at [906, 248] on div "helper . moveRight ( ) helper . build ( "downArrow" ) helper . moveDown ( ) hel…" at bounding box center [1154, 468] width 502 height 521
type textarea "helper.build("downArrow")"
click at [947, 311] on div "helper . moveRight ( ) helper . build ( "downArrow" ) helper . moveDown ( ) hel…" at bounding box center [1154, 468] width 502 height 521
paste textarea "helper."
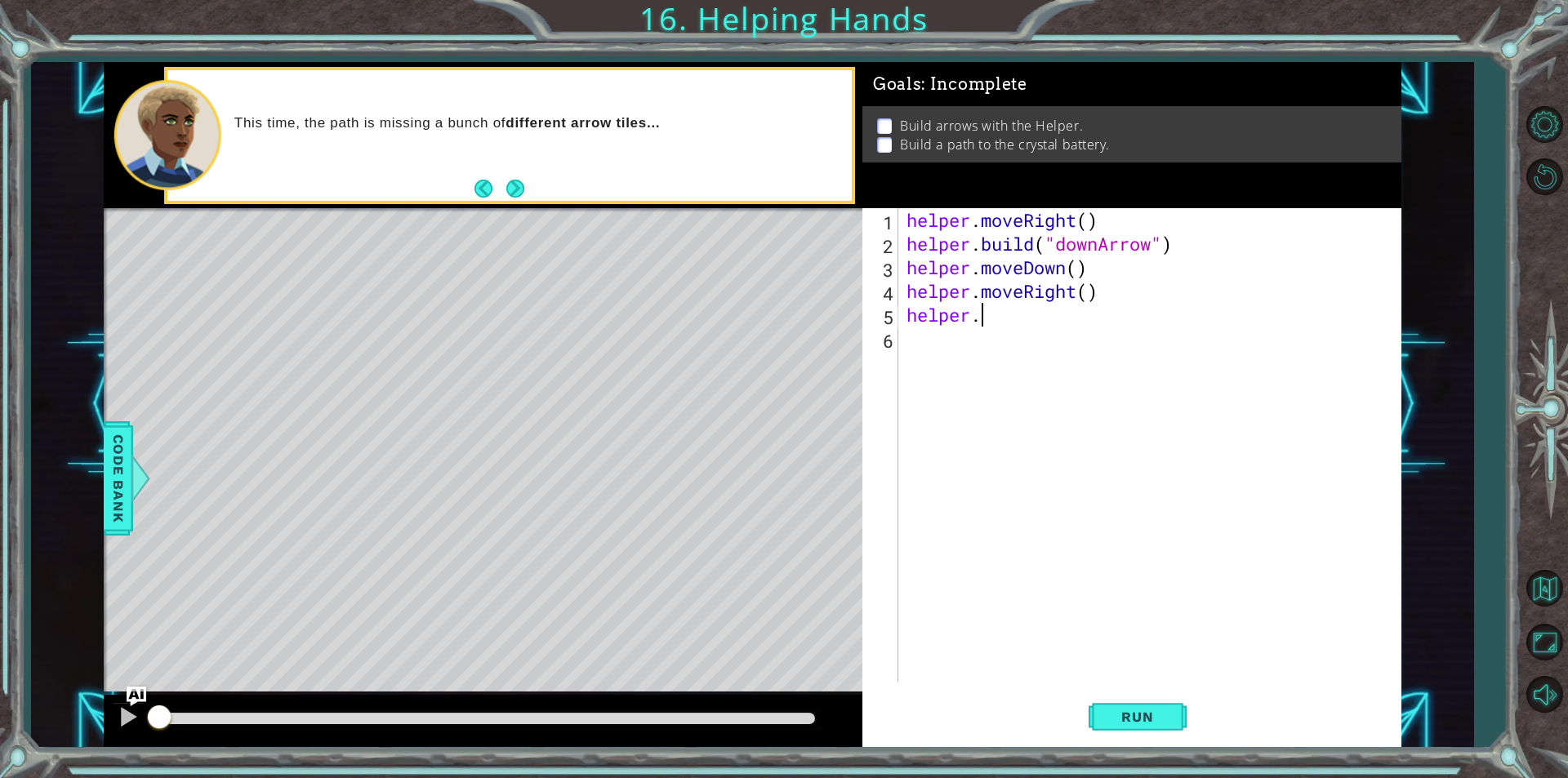
scroll to position [0, 3]
click at [1106, 271] on div "helper . moveRight ( ) helper . build ( "downArrow" ) helper . moveDown ( ) hel…" at bounding box center [1154, 468] width 502 height 521
type textarea "helper.moveDown()"
paste textarea "helper."
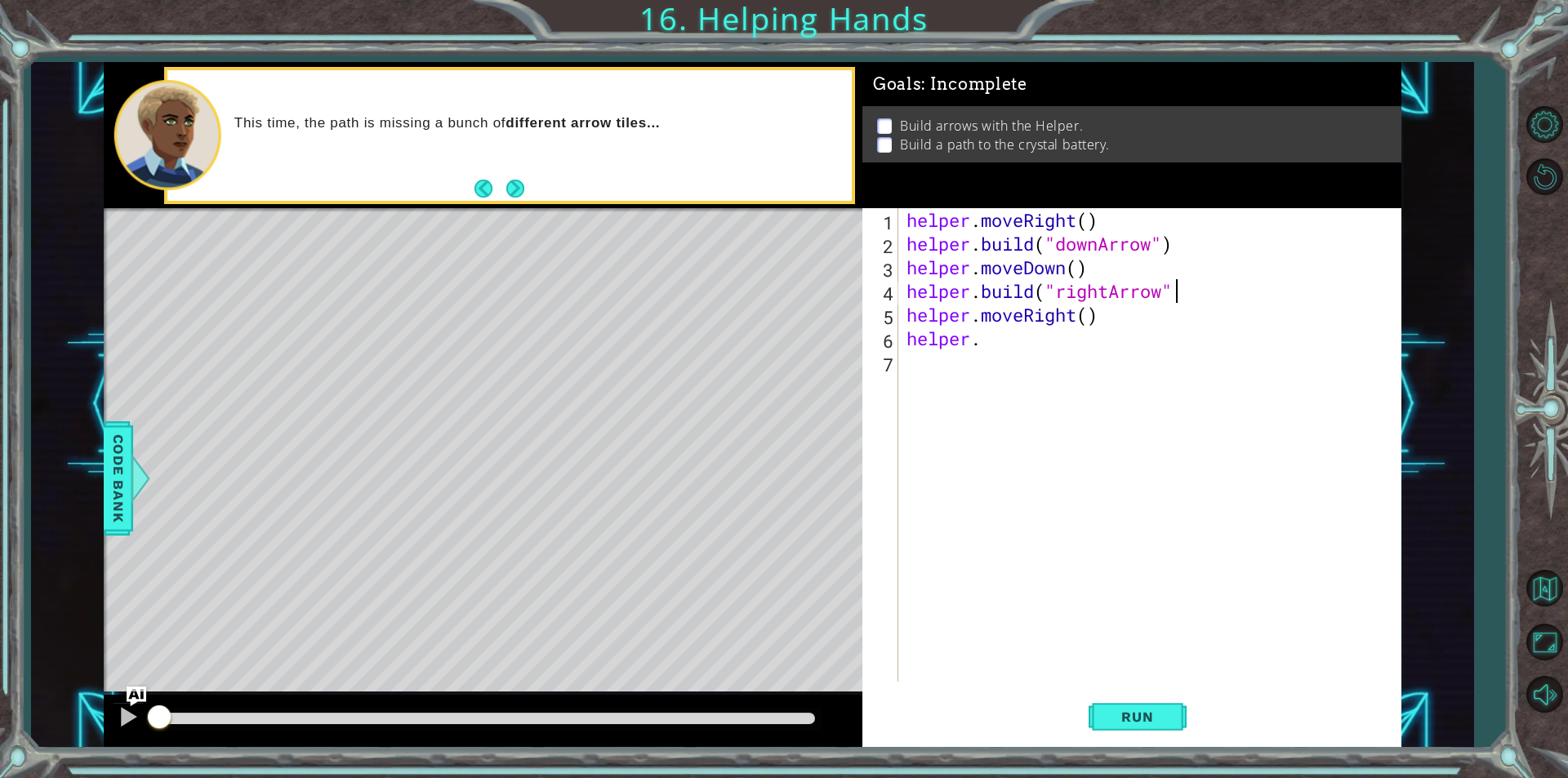
scroll to position [0, 11]
type textarea "[DOMAIN_NAME]("rightArrow")"
paste textarea "helper."
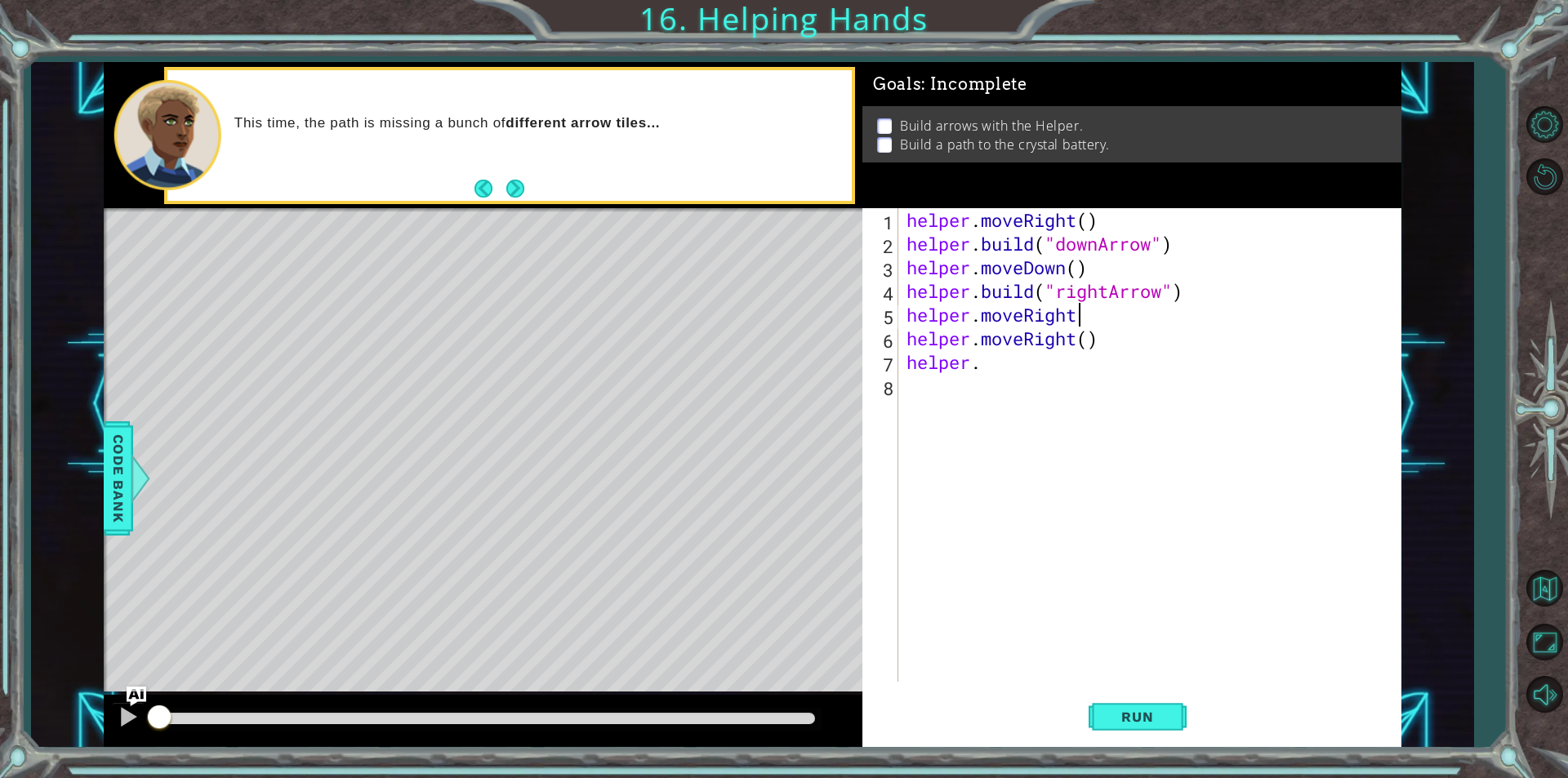
type textarea "helper.moveRight()"
paste textarea "helper."
click at [1129, 357] on div "helper . moveRight ( ) helper . build ( "downArrow" ) helper . moveDown ( ) hel…" at bounding box center [1154, 468] width 502 height 521
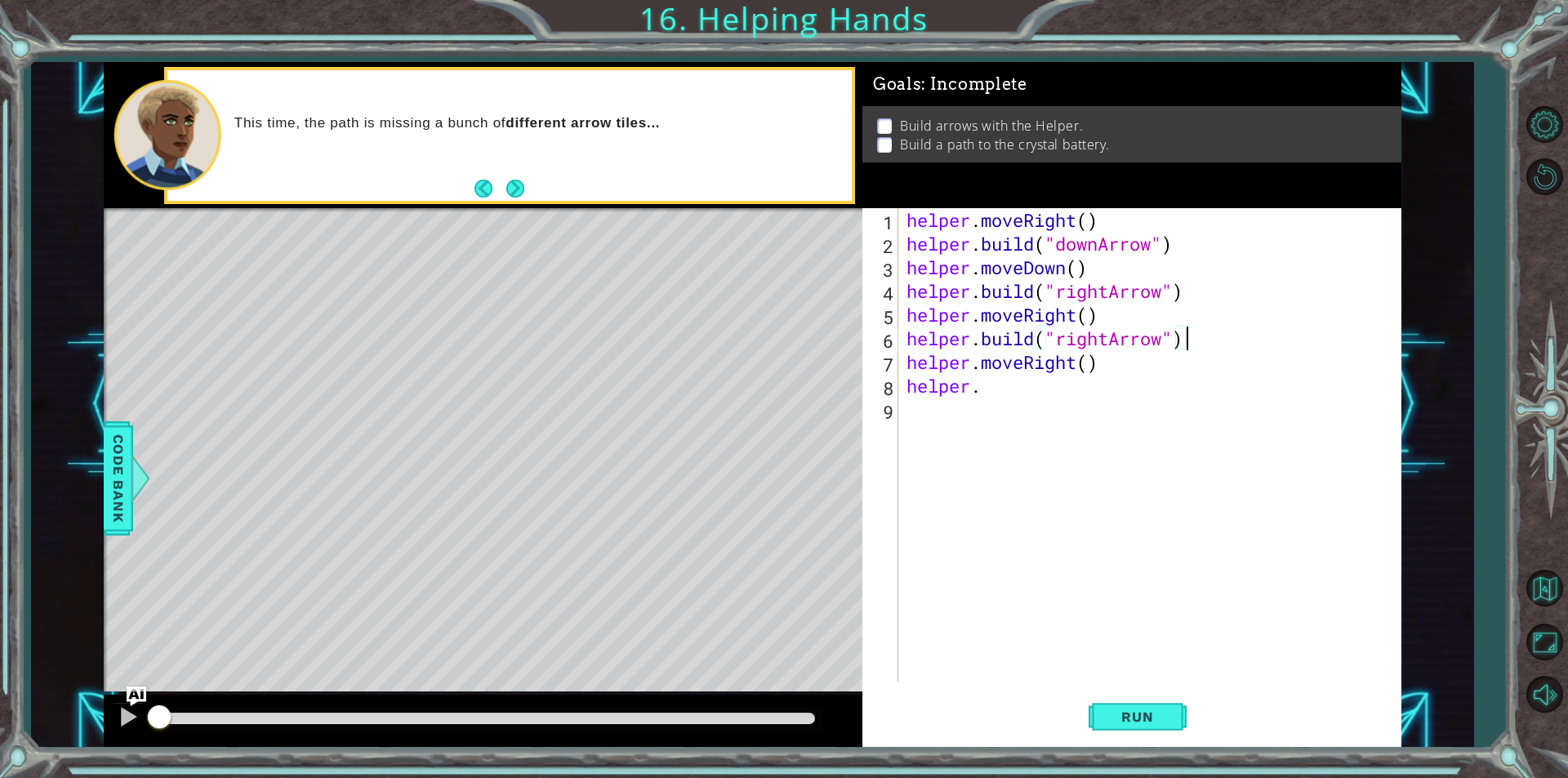
scroll to position [0, 9]
click at [1016, 378] on div "helper . moveRight ( ) helper . build ( "downArrow" ) helper . moveDown ( ) hel…" at bounding box center [1154, 468] width 502 height 521
type textarea "[DOMAIN_NAME]("rightArrow")"
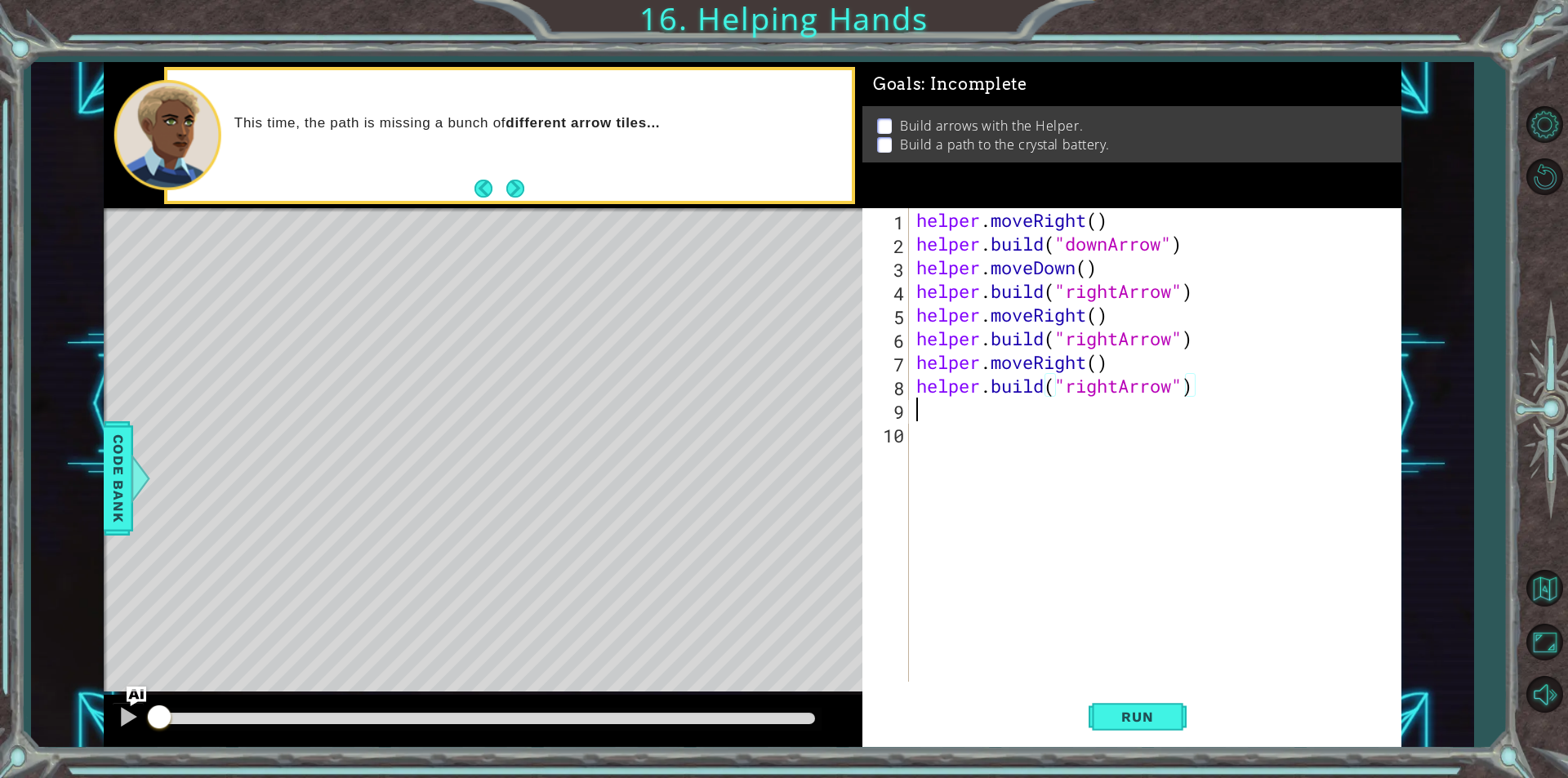
scroll to position [0, 0]
click at [1119, 714] on span "Run" at bounding box center [1137, 717] width 64 height 16
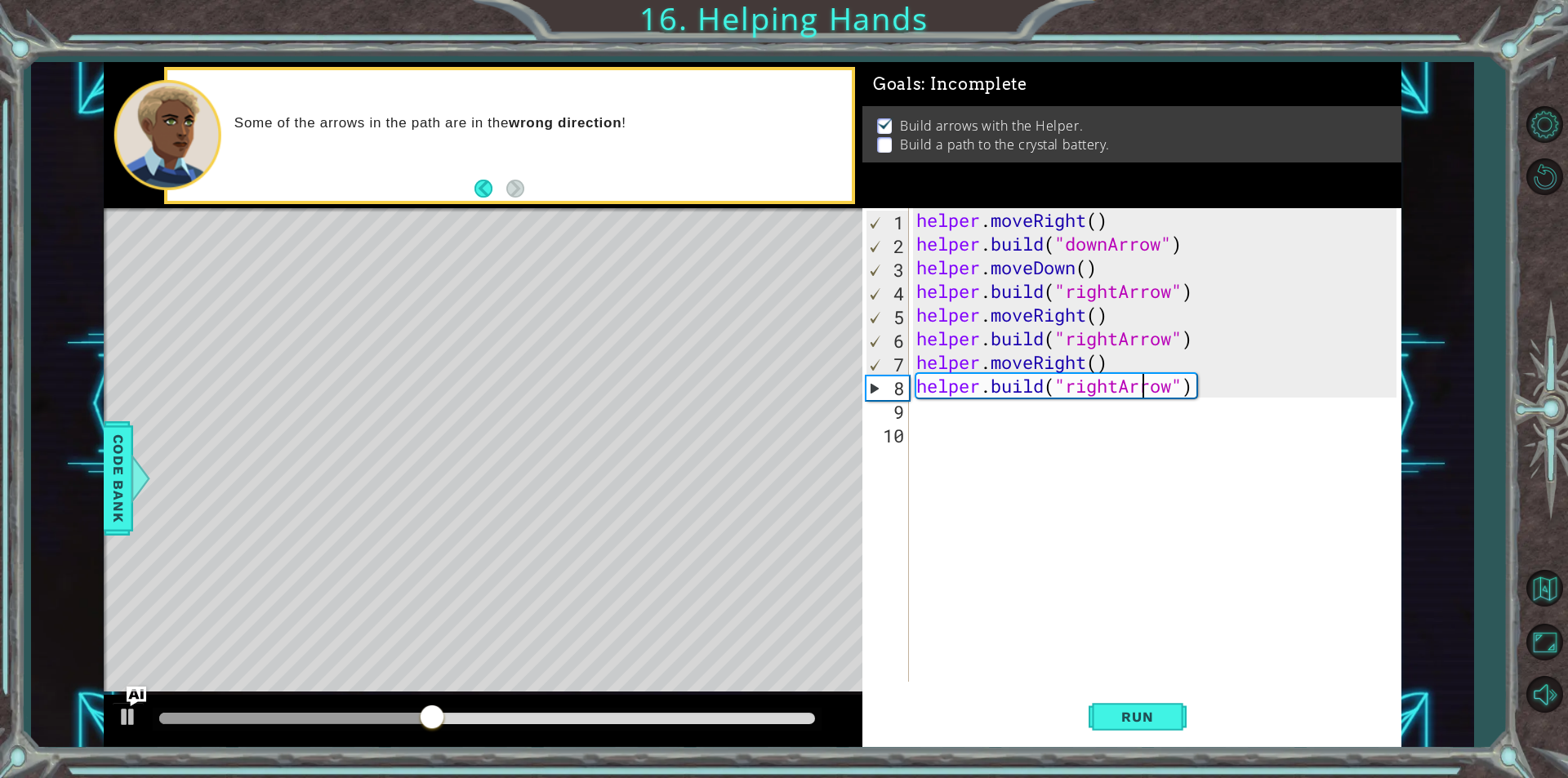
click at [1146, 388] on div "helper . moveRight ( ) helper . build ( "downArrow" ) helper . moveDown ( ) hel…" at bounding box center [1159, 468] width 491 height 521
click at [1176, 388] on div "helper . moveRight ( ) helper . build ( "downArrow" ) helper . moveDown ( ) hel…" at bounding box center [1159, 468] width 491 height 521
type textarea "helper.build("rightUp")"
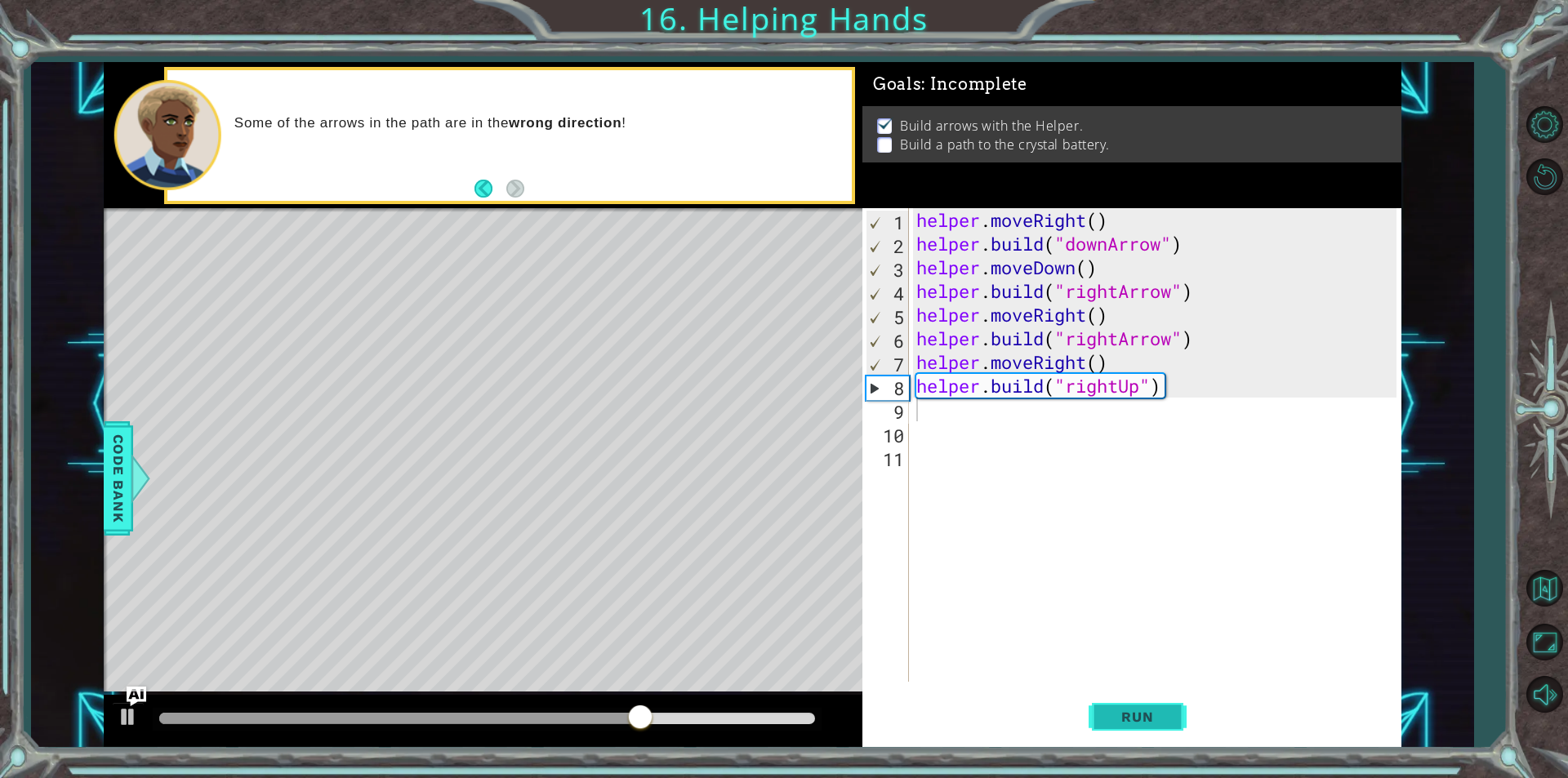
click at [1165, 703] on button "Run" at bounding box center [1138, 717] width 98 height 54
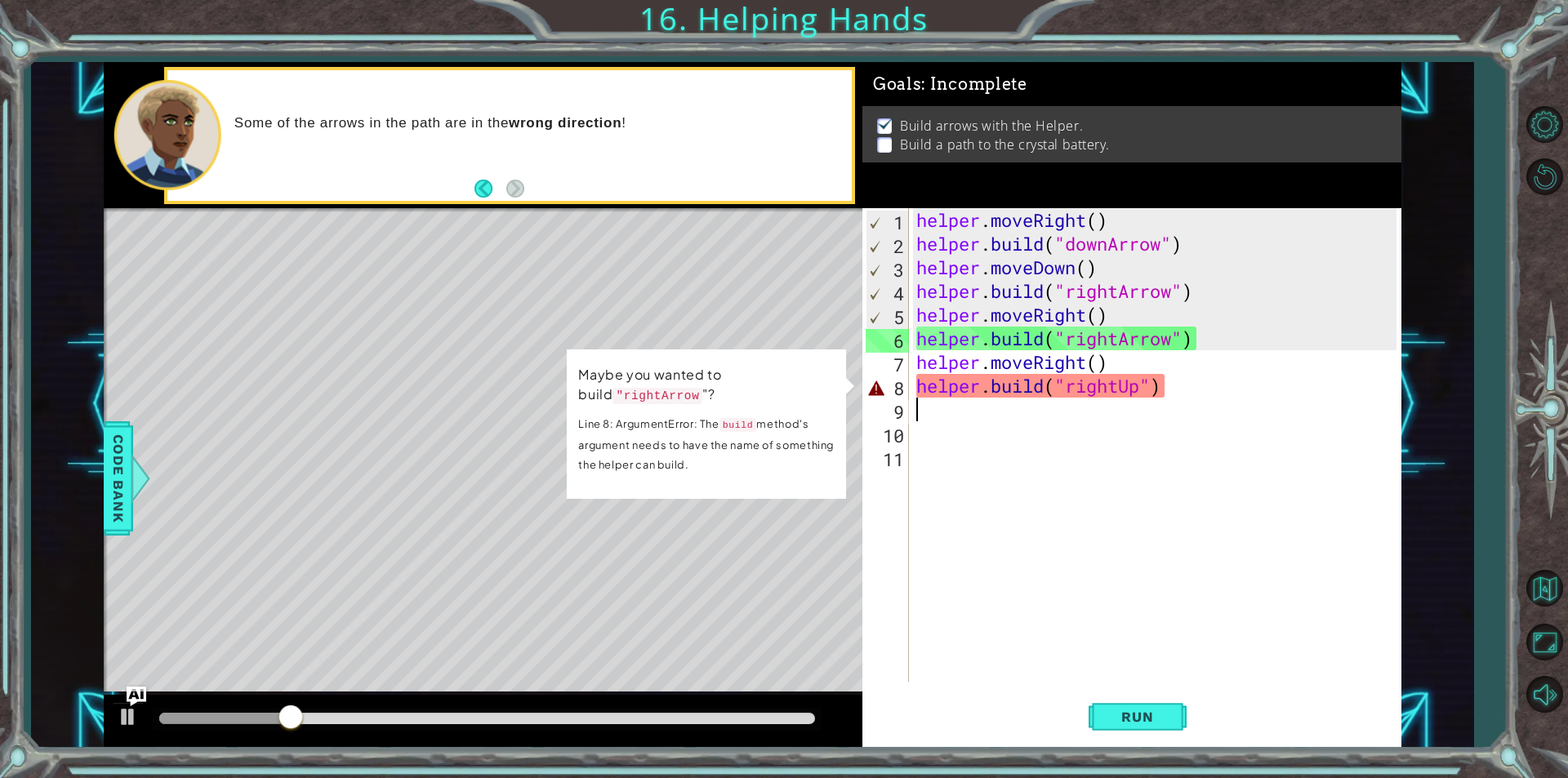
click at [1075, 442] on div "helper . moveRight ( ) helper . build ( "downArrow" ) helper . moveDown ( ) hel…" at bounding box center [1159, 468] width 491 height 521
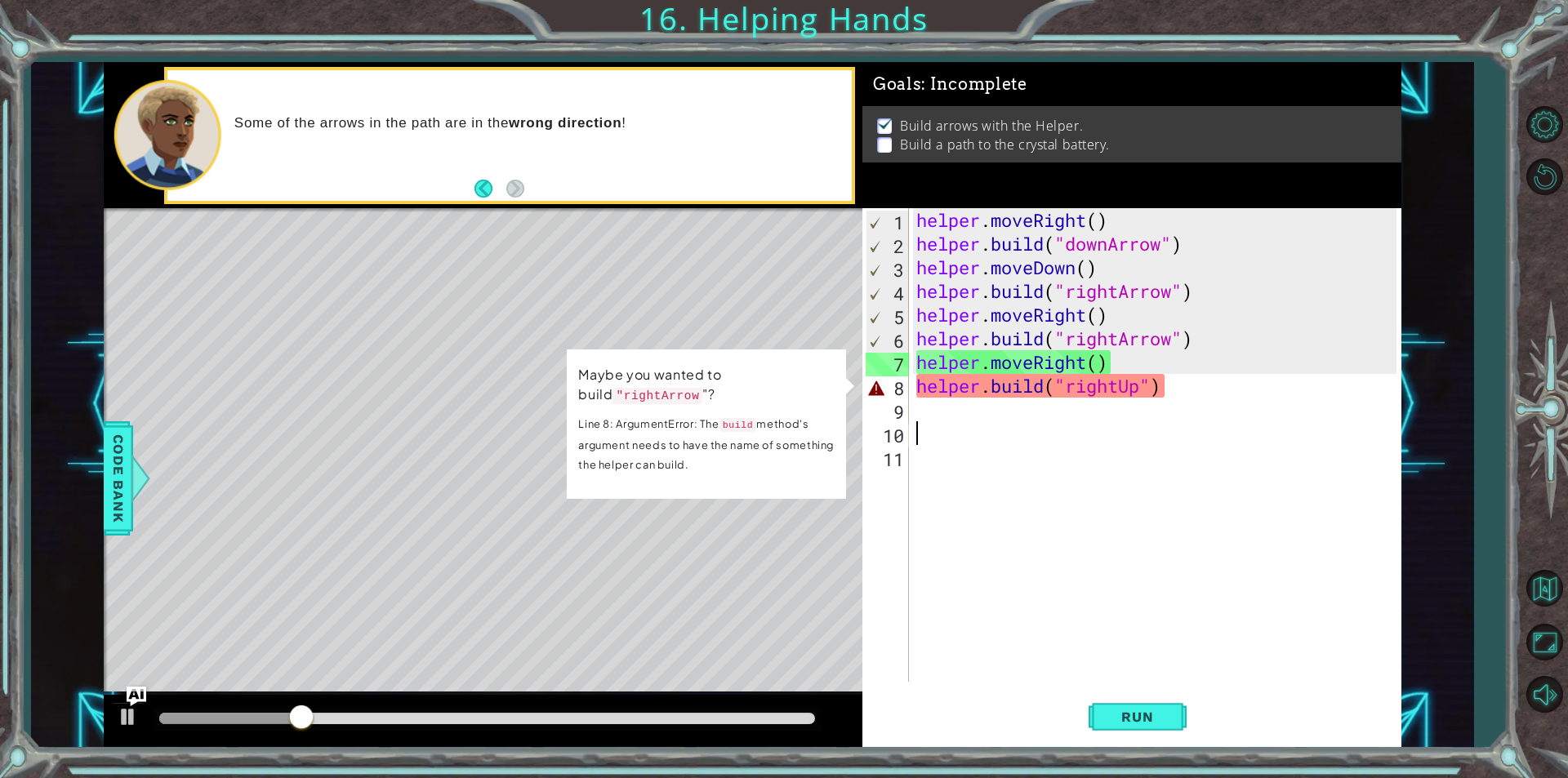
click at [1018, 465] on div "helper . moveRight ( ) helper . build ( "downArrow" ) helper . moveDown ( ) hel…" at bounding box center [1159, 468] width 491 height 521
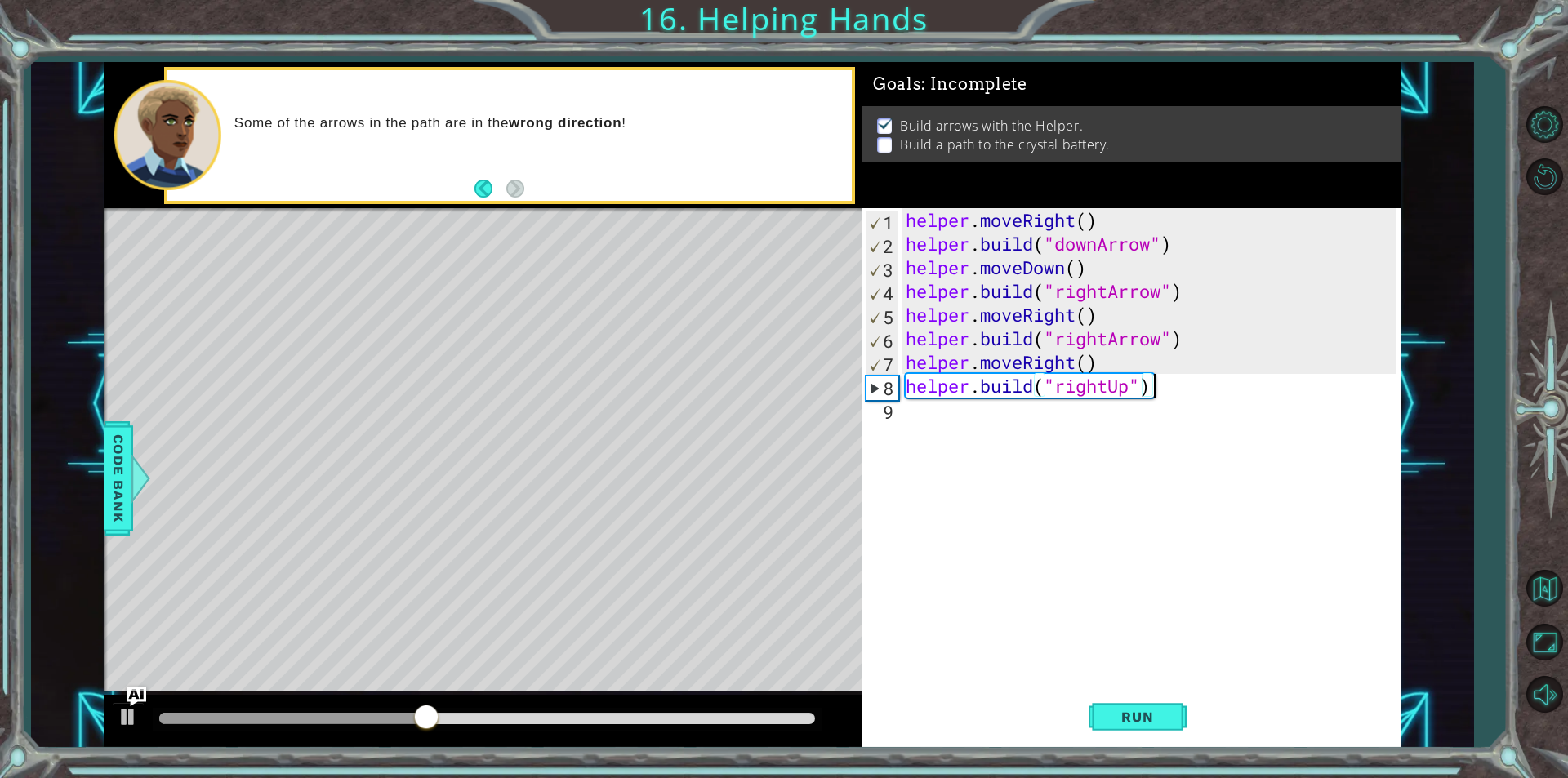
click at [1087, 379] on div "helper . moveRight ( ) helper . build ( "downArrow" ) helper . moveDown ( ) hel…" at bounding box center [1153, 468] width 502 height 521
type textarea "[DOMAIN_NAME]("upArrow")"
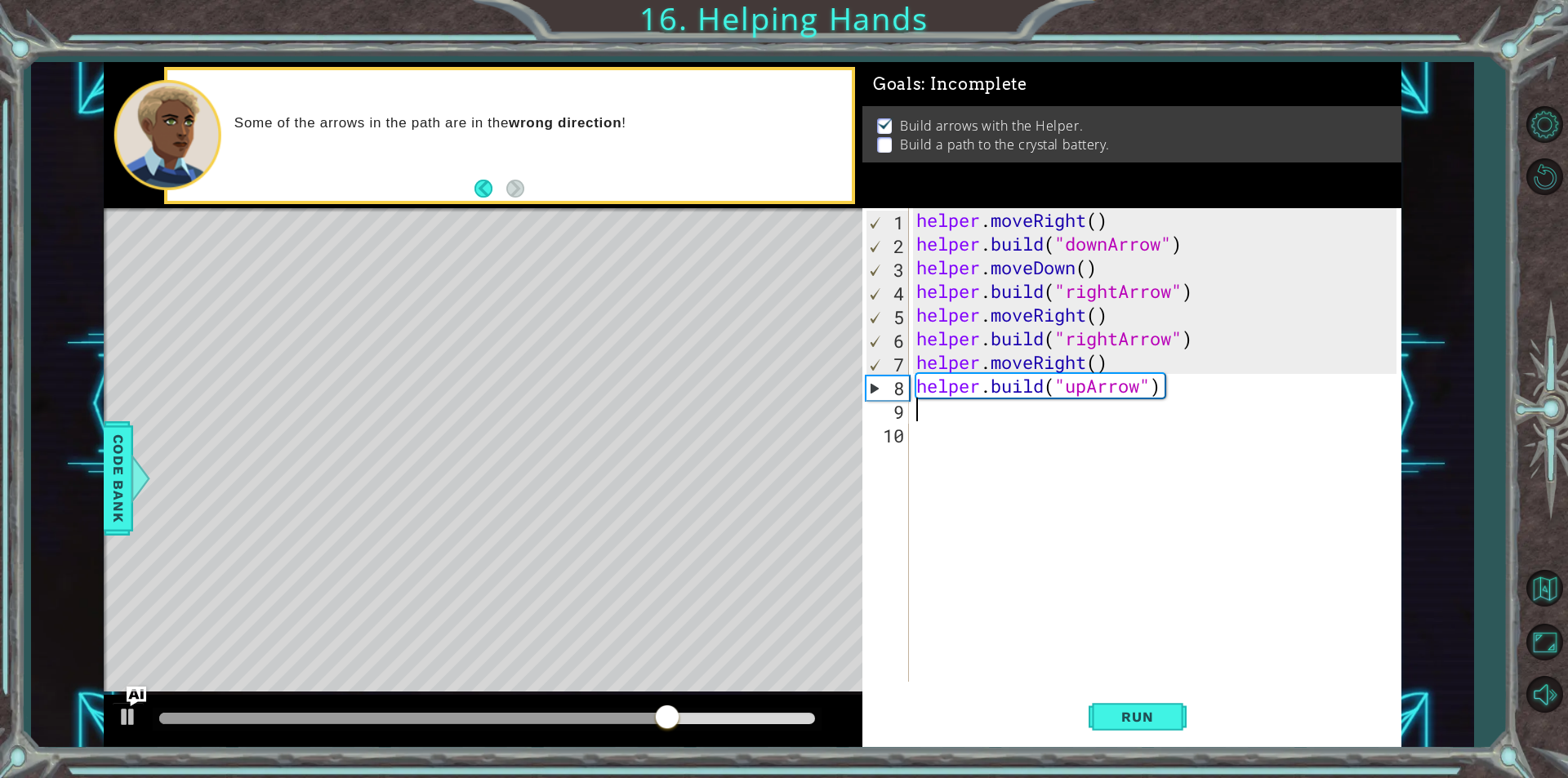
scroll to position [0, 0]
click at [1107, 710] on span "Run" at bounding box center [1137, 717] width 64 height 16
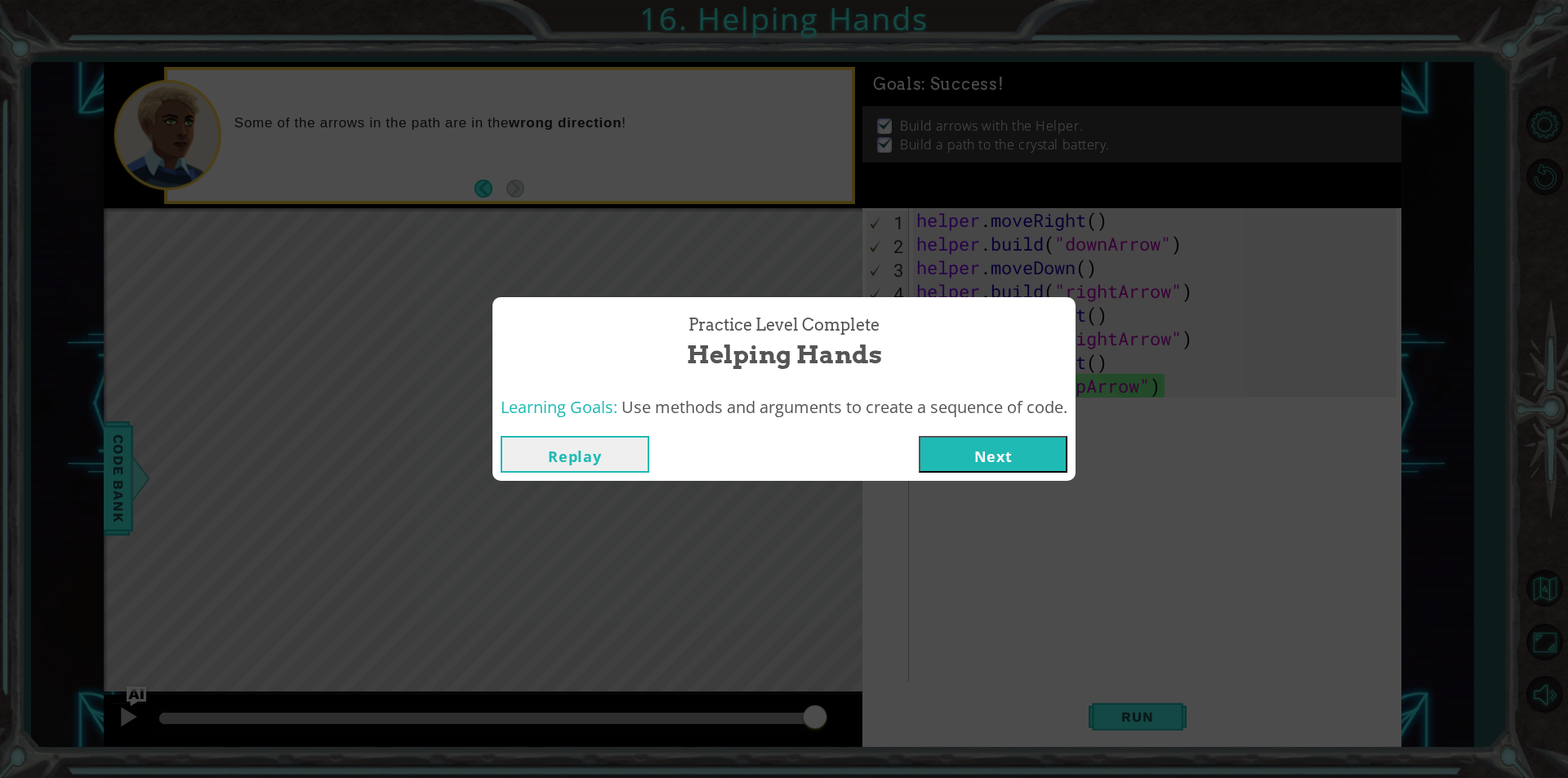
click at [1013, 446] on button "Next" at bounding box center [992, 454] width 148 height 36
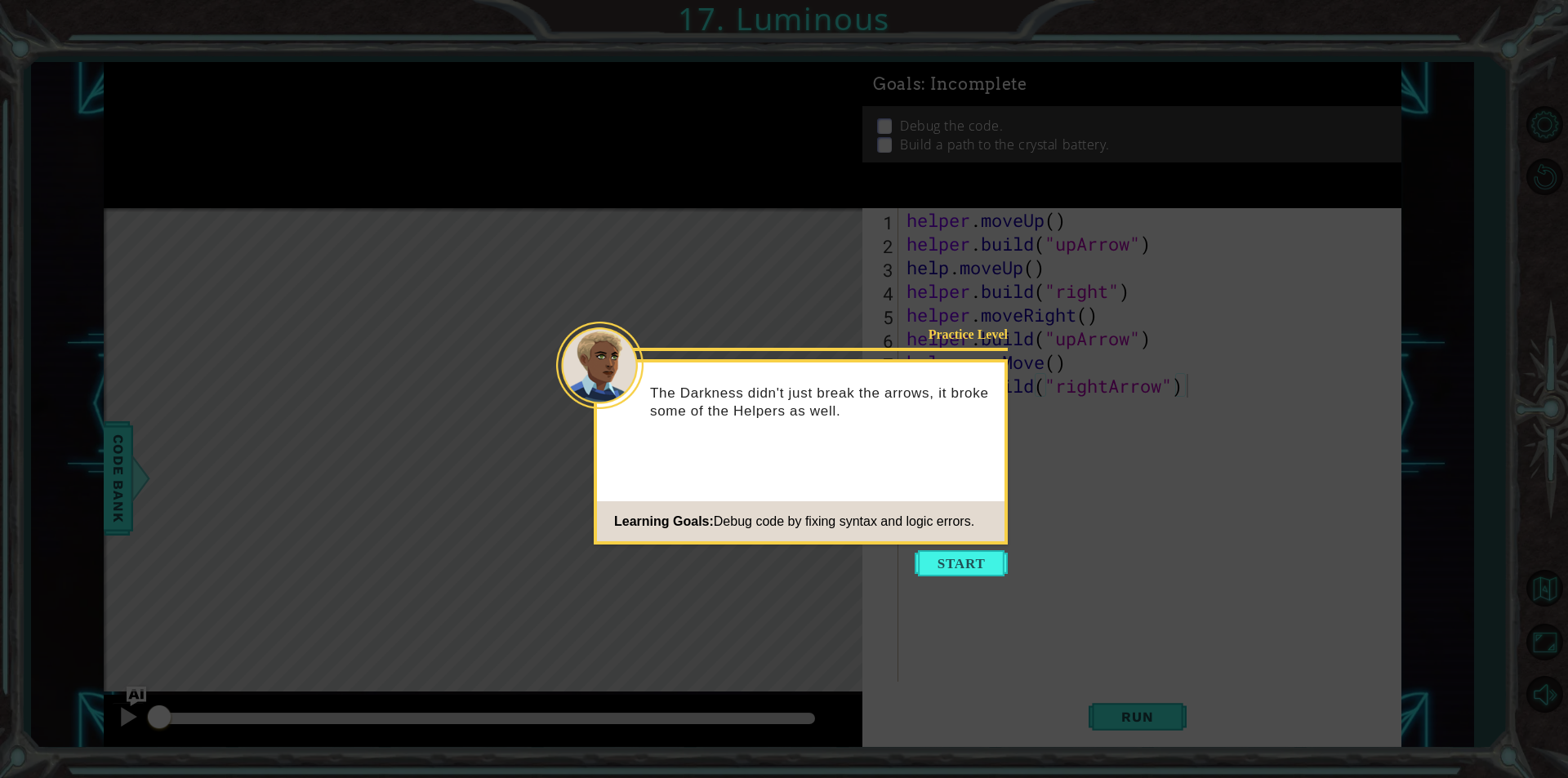
click at [943, 535] on div "Learning Goals: Debug code by fixing syntax and logic errors." at bounding box center [785, 522] width 378 height 32
click at [963, 548] on icon at bounding box center [784, 389] width 1568 height 778
click at [954, 567] on button "Start" at bounding box center [961, 563] width 93 height 26
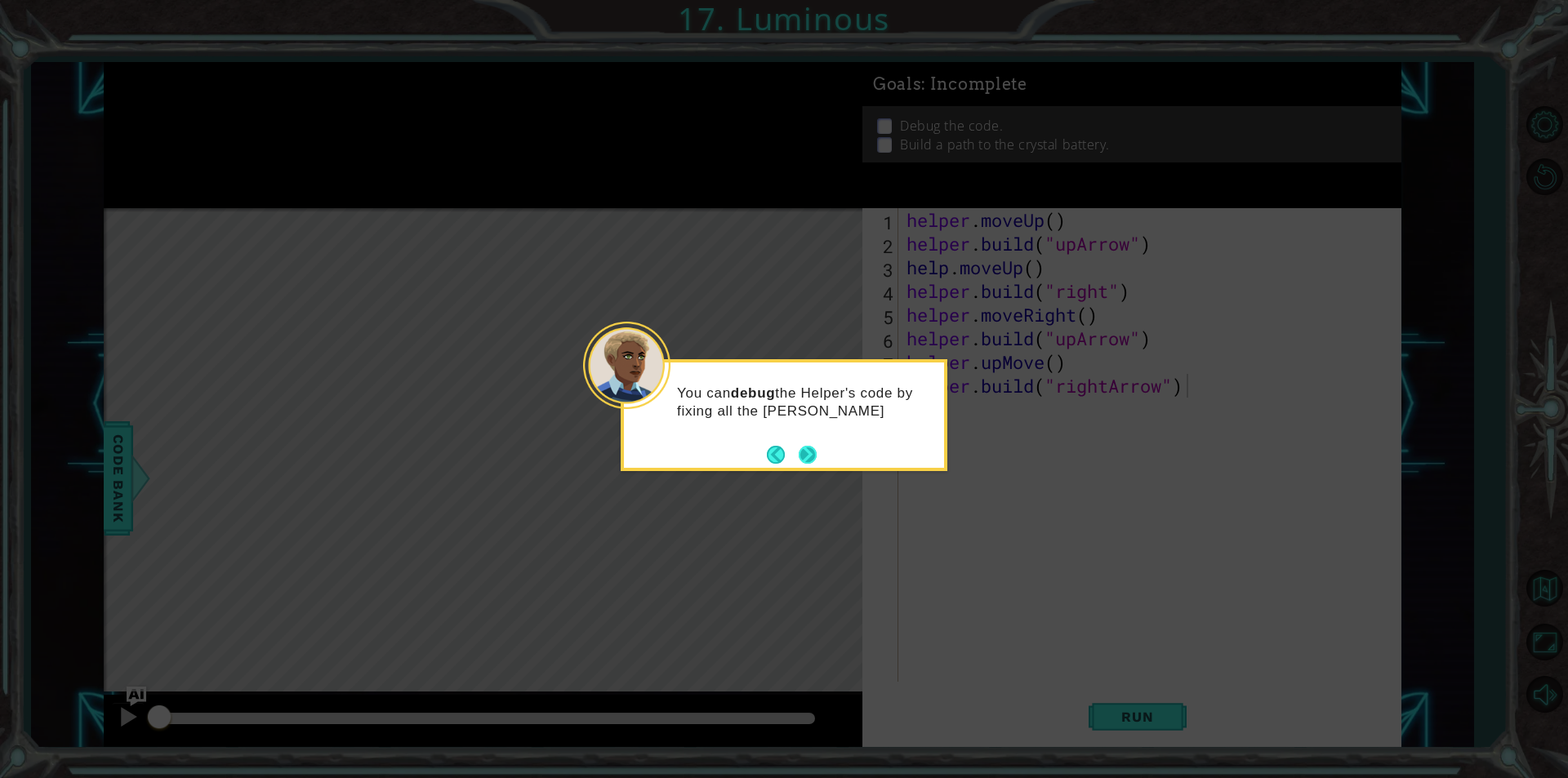
click at [803, 451] on button "Next" at bounding box center [808, 455] width 19 height 19
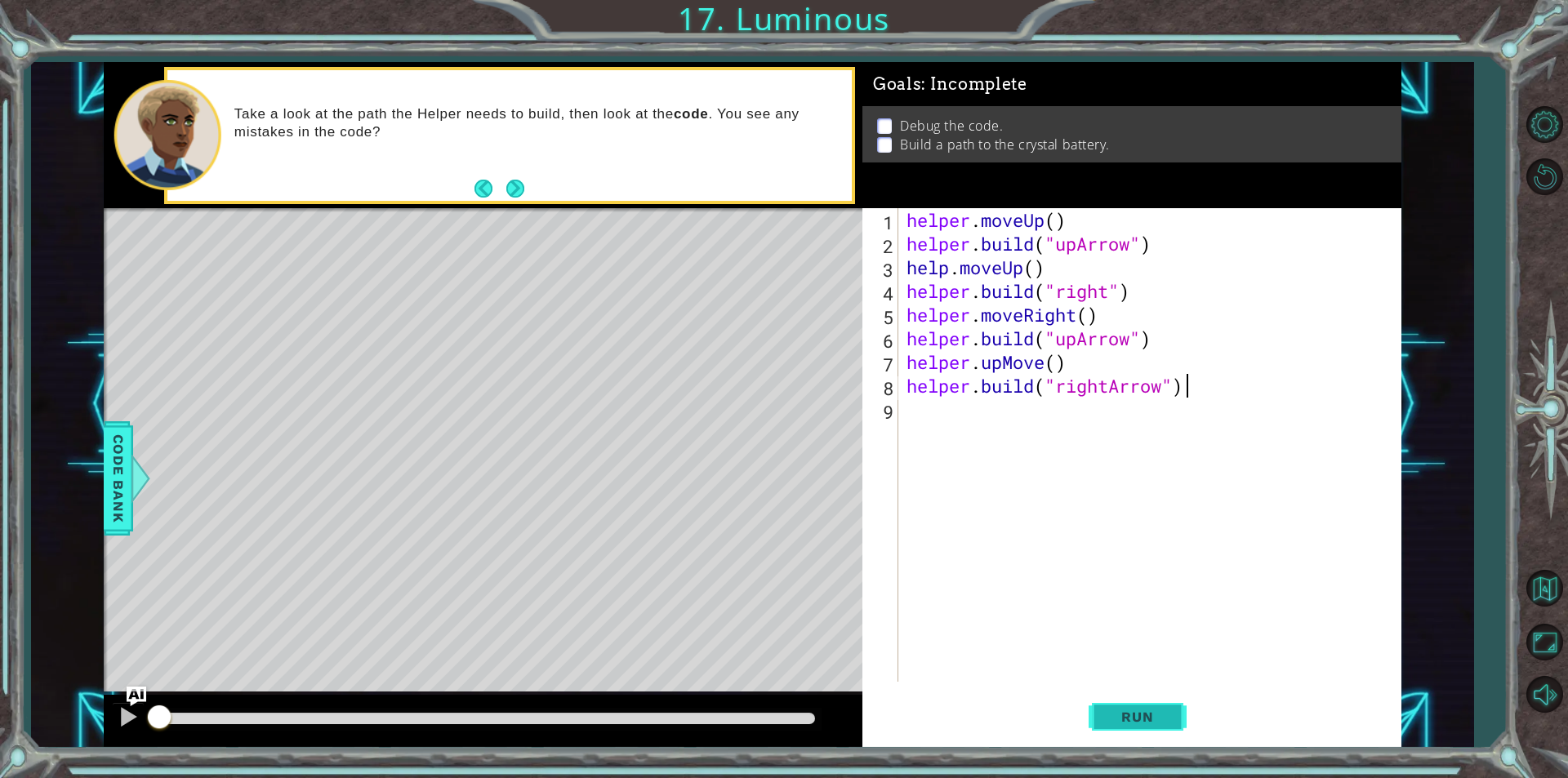
click at [1159, 725] on button "Run" at bounding box center [1138, 717] width 98 height 54
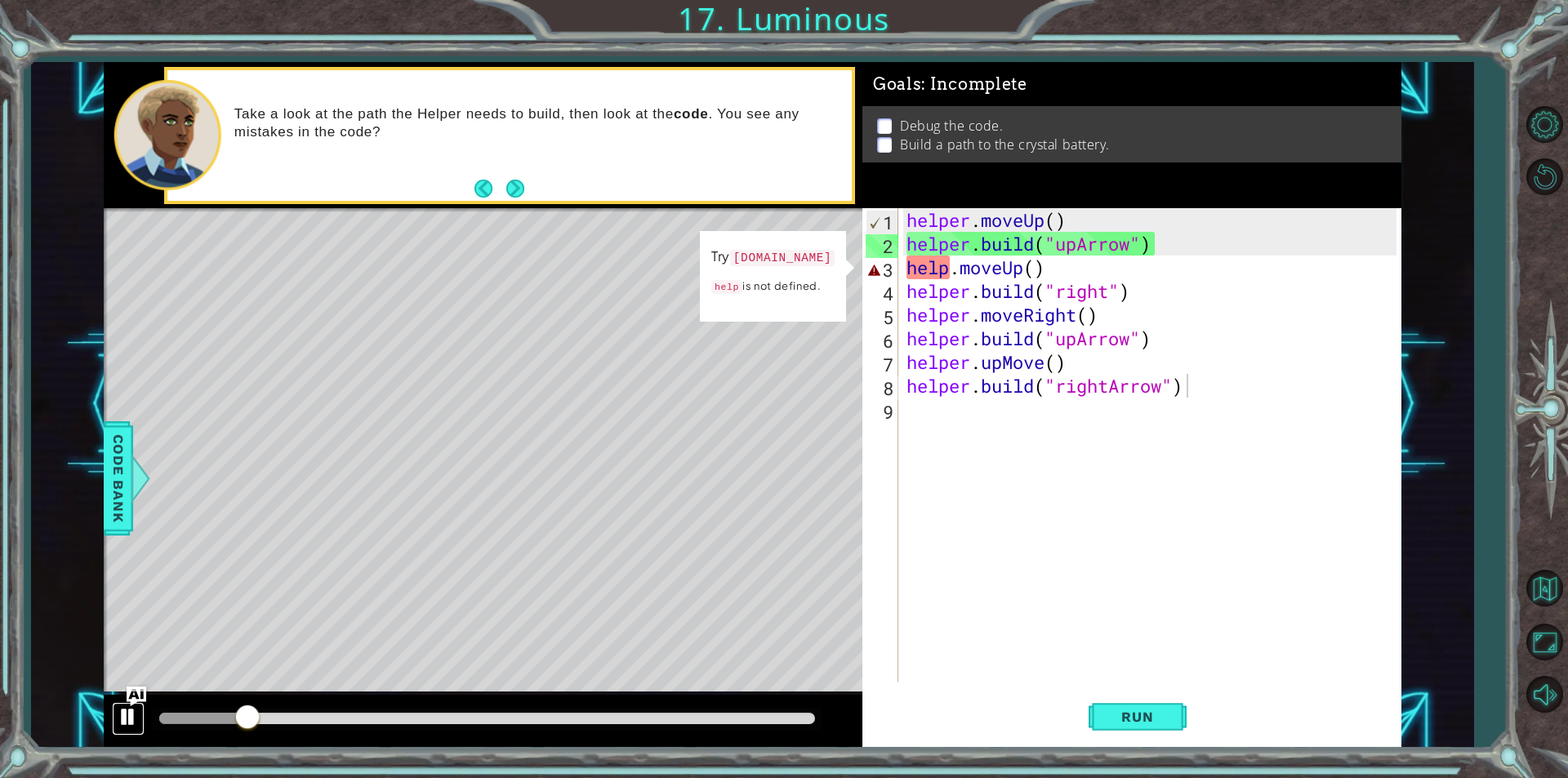
click at [126, 709] on div at bounding box center [128, 717] width 21 height 21
click at [946, 270] on div "helper . moveUp ( ) helper . build ( "upArrow" ) help . moveUp ( ) helper . bui…" at bounding box center [1154, 468] width 502 height 521
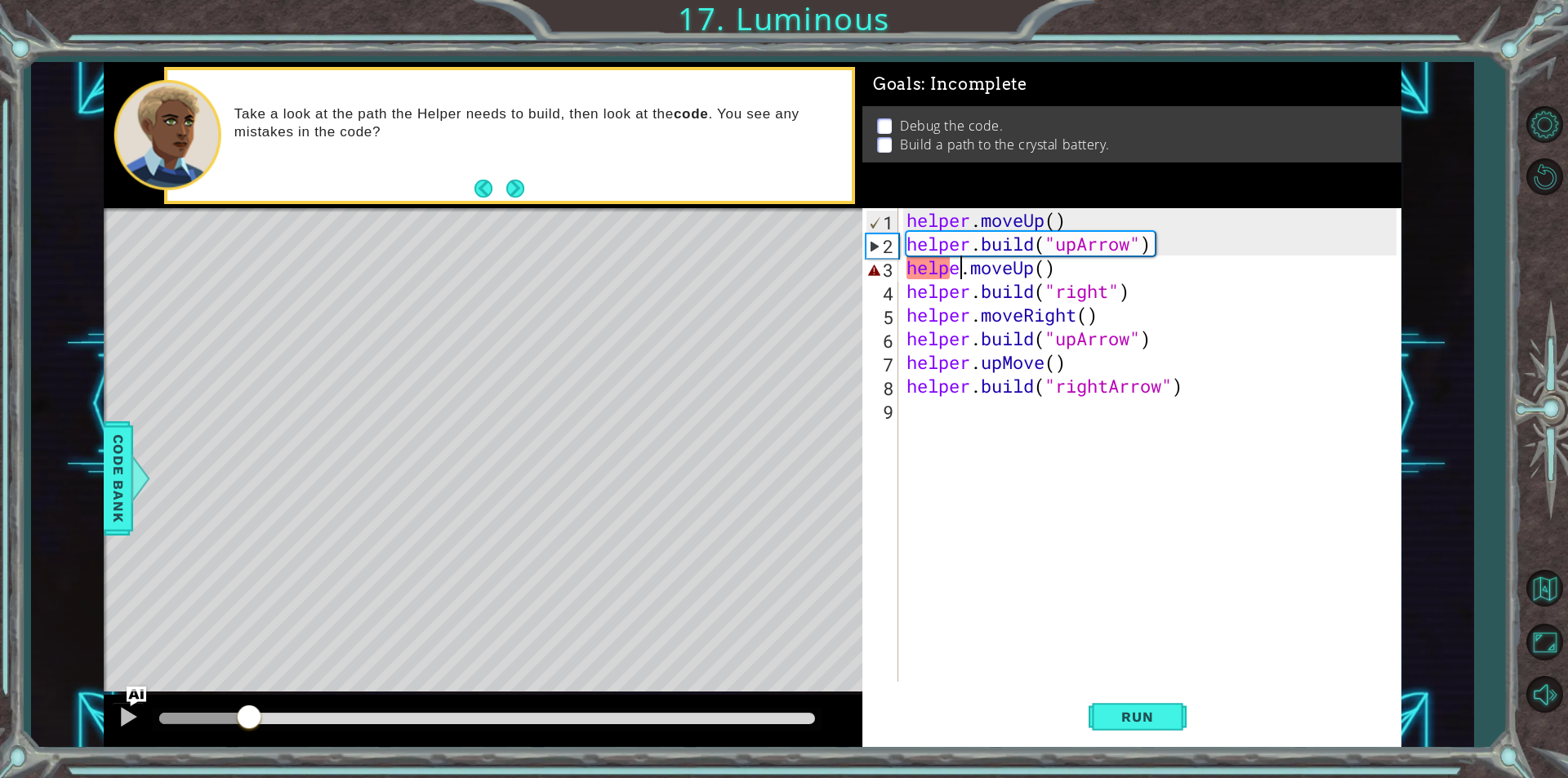
scroll to position [0, 3]
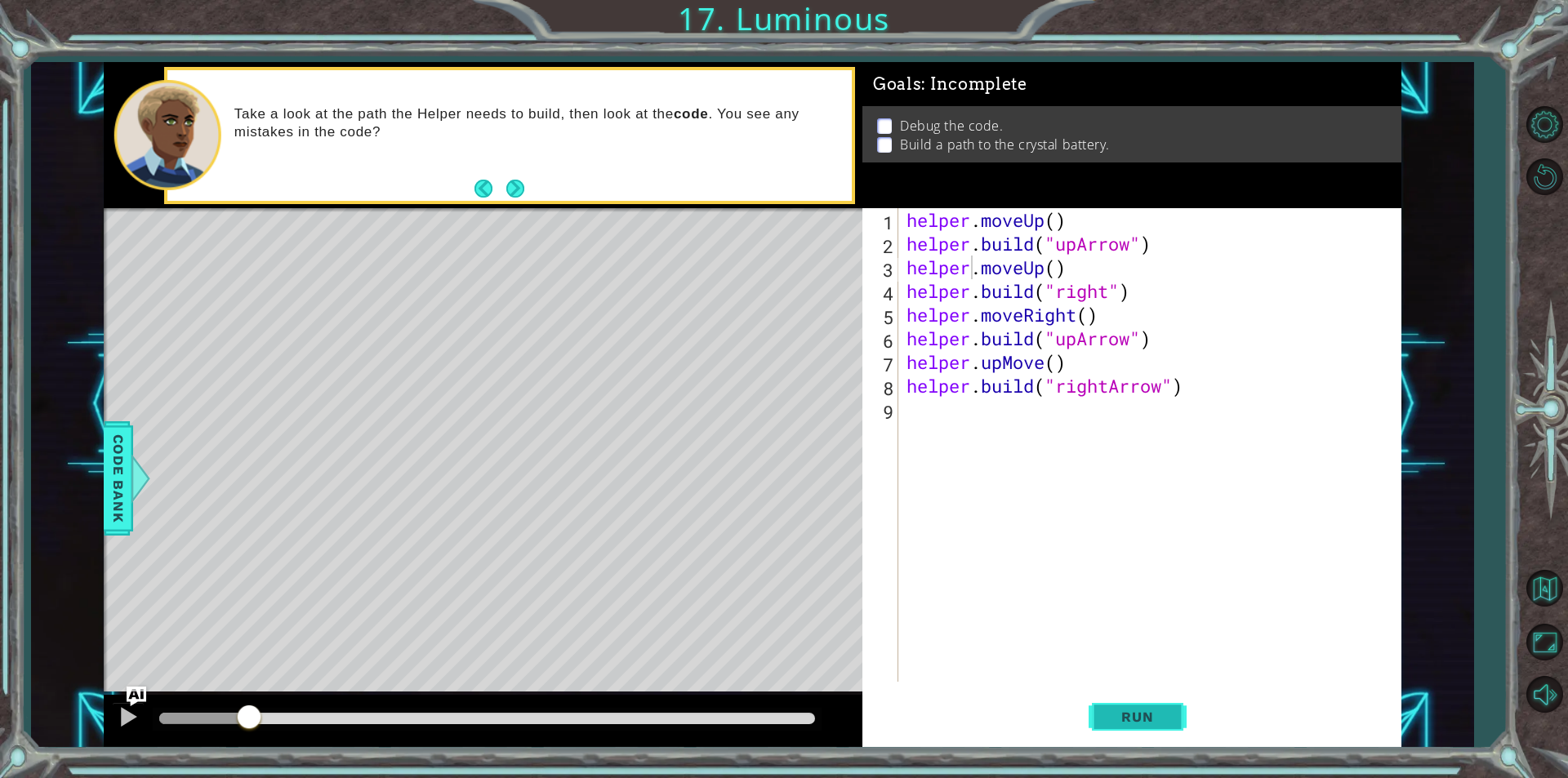
click at [1095, 703] on button "Run" at bounding box center [1138, 717] width 98 height 54
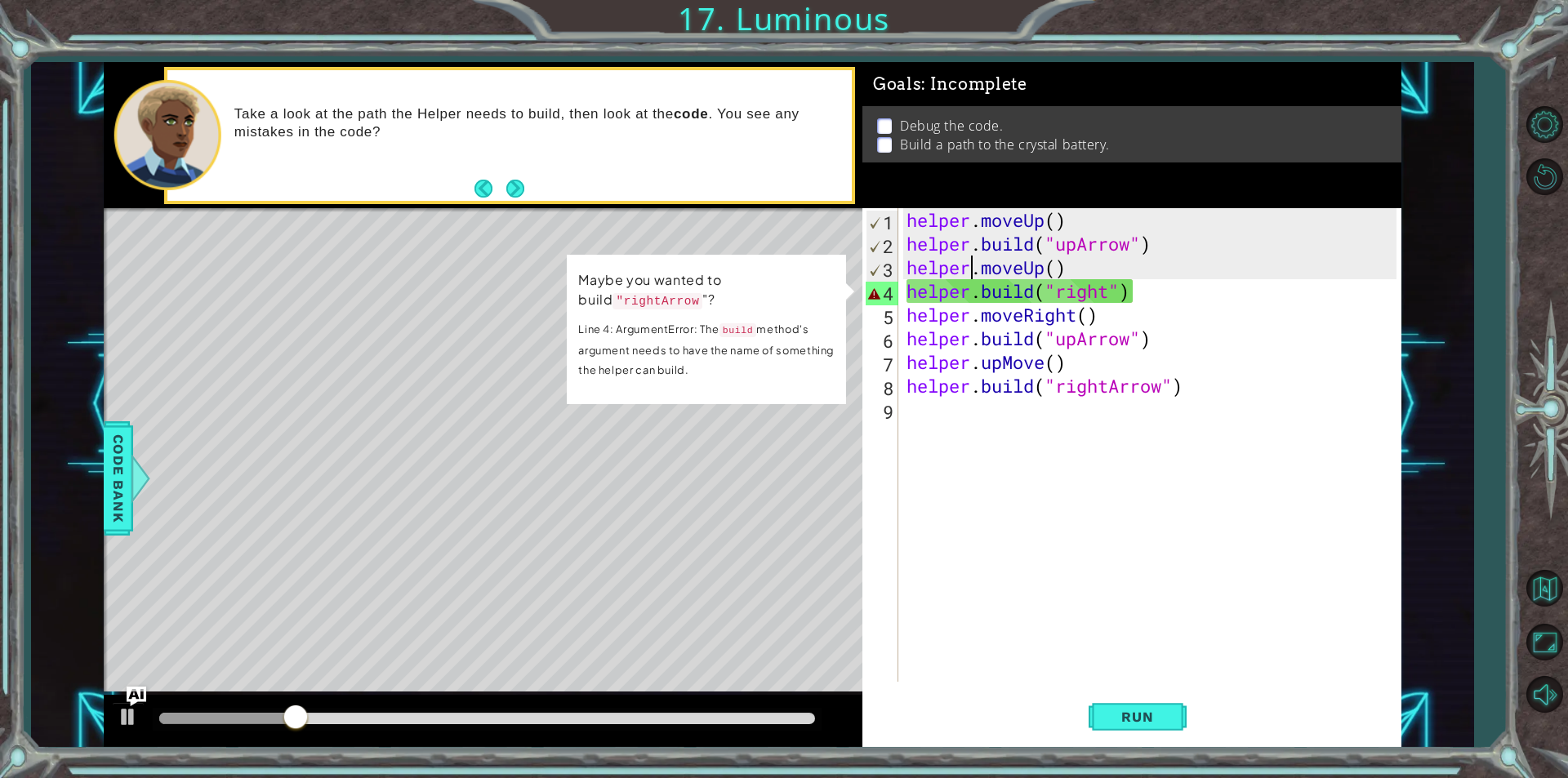
click at [104, 724] on div at bounding box center [483, 721] width 759 height 53
click at [112, 721] on button at bounding box center [128, 719] width 33 height 33
click at [1062, 292] on div "helper . moveUp ( ) helper . build ( "upArrow" ) helper . moveUp ( ) helper . b…" at bounding box center [1154, 468] width 502 height 521
click at [1113, 300] on div "helper . moveUp ( ) helper . build ( "upArrow" ) helper . moveUp ( ) helper . b…" at bounding box center [1154, 468] width 502 height 521
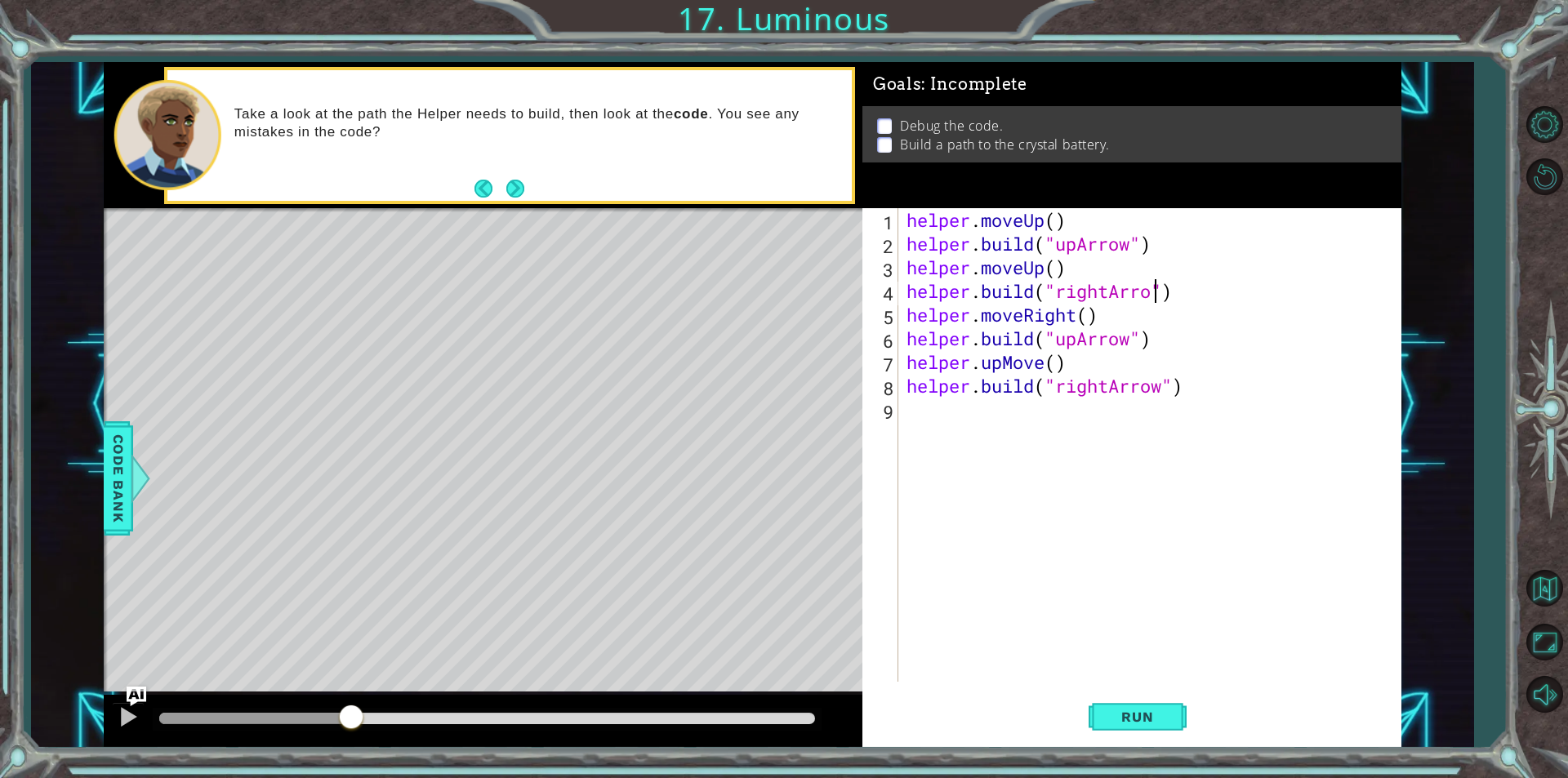
scroll to position [0, 11]
click at [1077, 338] on div "helper . moveUp ( ) helper . build ( "upArrow" ) helper . moveUp ( ) helper . b…" at bounding box center [1154, 468] width 502 height 521
click at [1006, 354] on div "helper . moveUp ( ) helper . build ( "upArrow" ) helper . moveUp ( ) helper . b…" at bounding box center [1154, 468] width 502 height 521
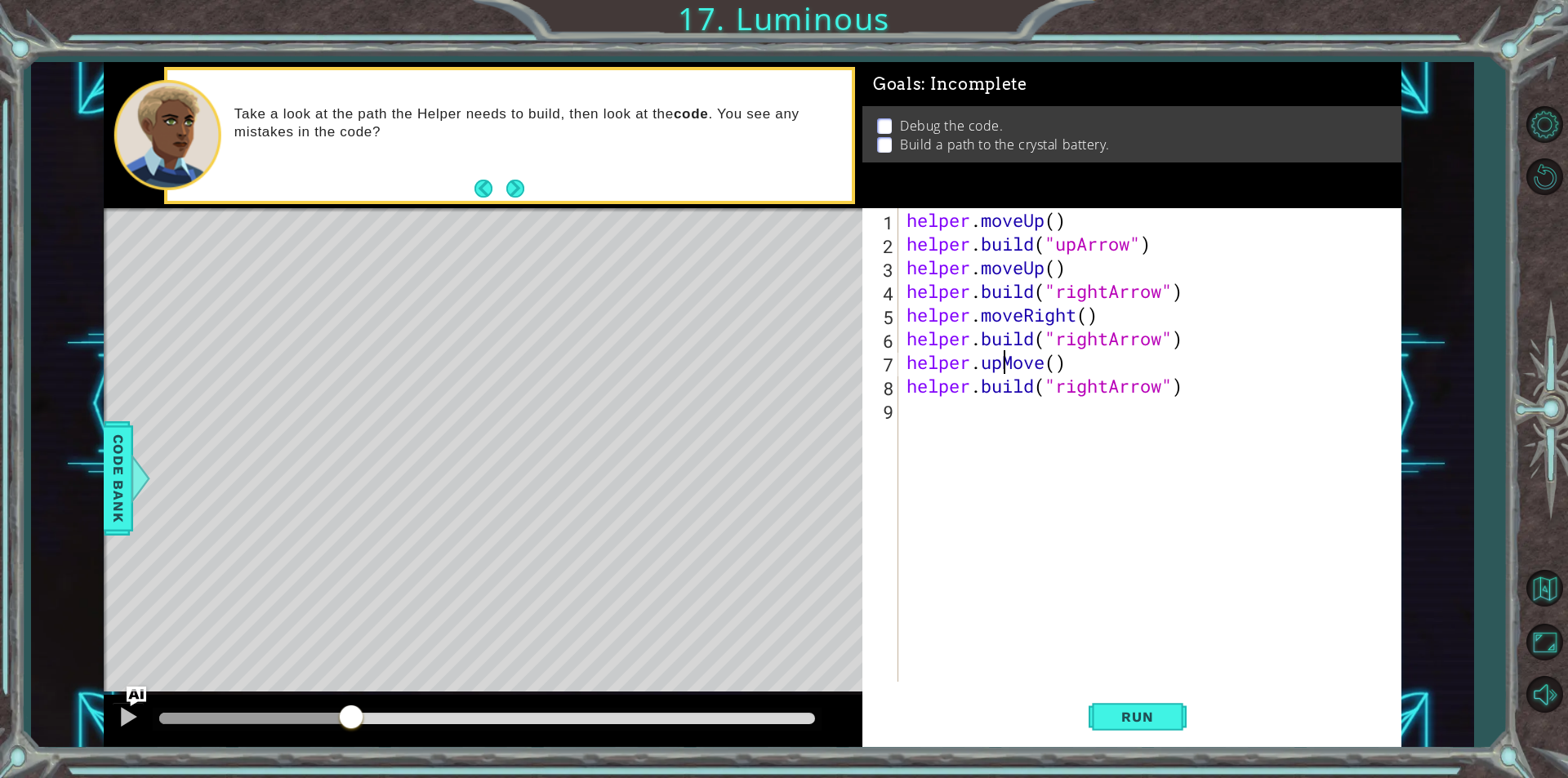
click at [1006, 354] on div "helper . moveUp ( ) helper . build ( "upArrow" ) helper . moveUp ( ) helper . b…" at bounding box center [1154, 468] width 502 height 521
drag, startPoint x: 1005, startPoint y: 355, endPoint x: 949, endPoint y: 413, distance: 80.6
click at [961, 400] on div "helper . moveUp ( ) helper . build ( "upArrow" ) helper . moveUp ( ) helper . b…" at bounding box center [1154, 468] width 502 height 521
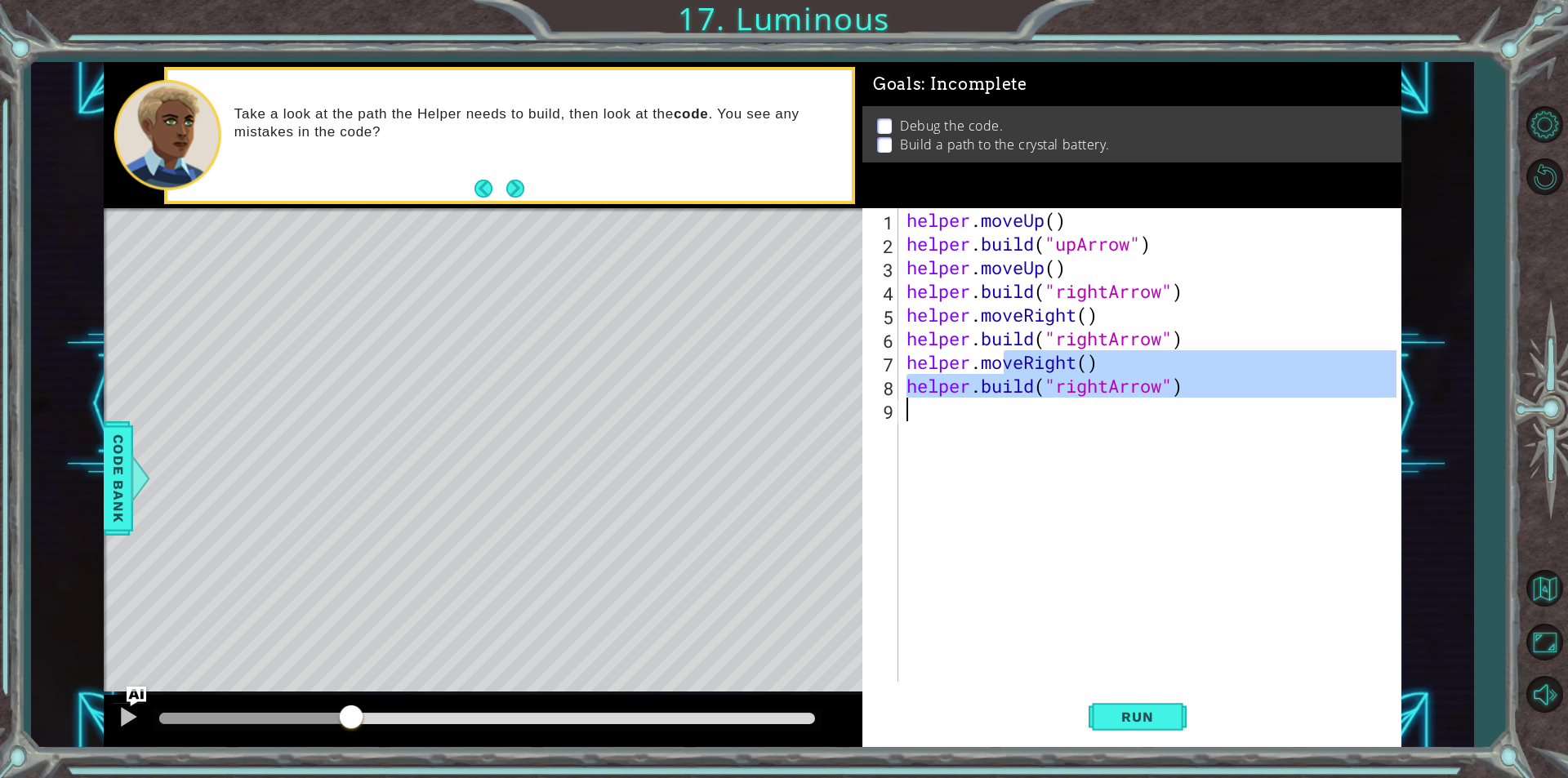
type textarea "[DOMAIN_NAME]("rightArrow")"
click at [949, 414] on div "helper . moveUp ( ) helper . build ( "upArrow" ) helper . moveUp ( ) helper . b…" at bounding box center [1150, 444] width 493 height 473
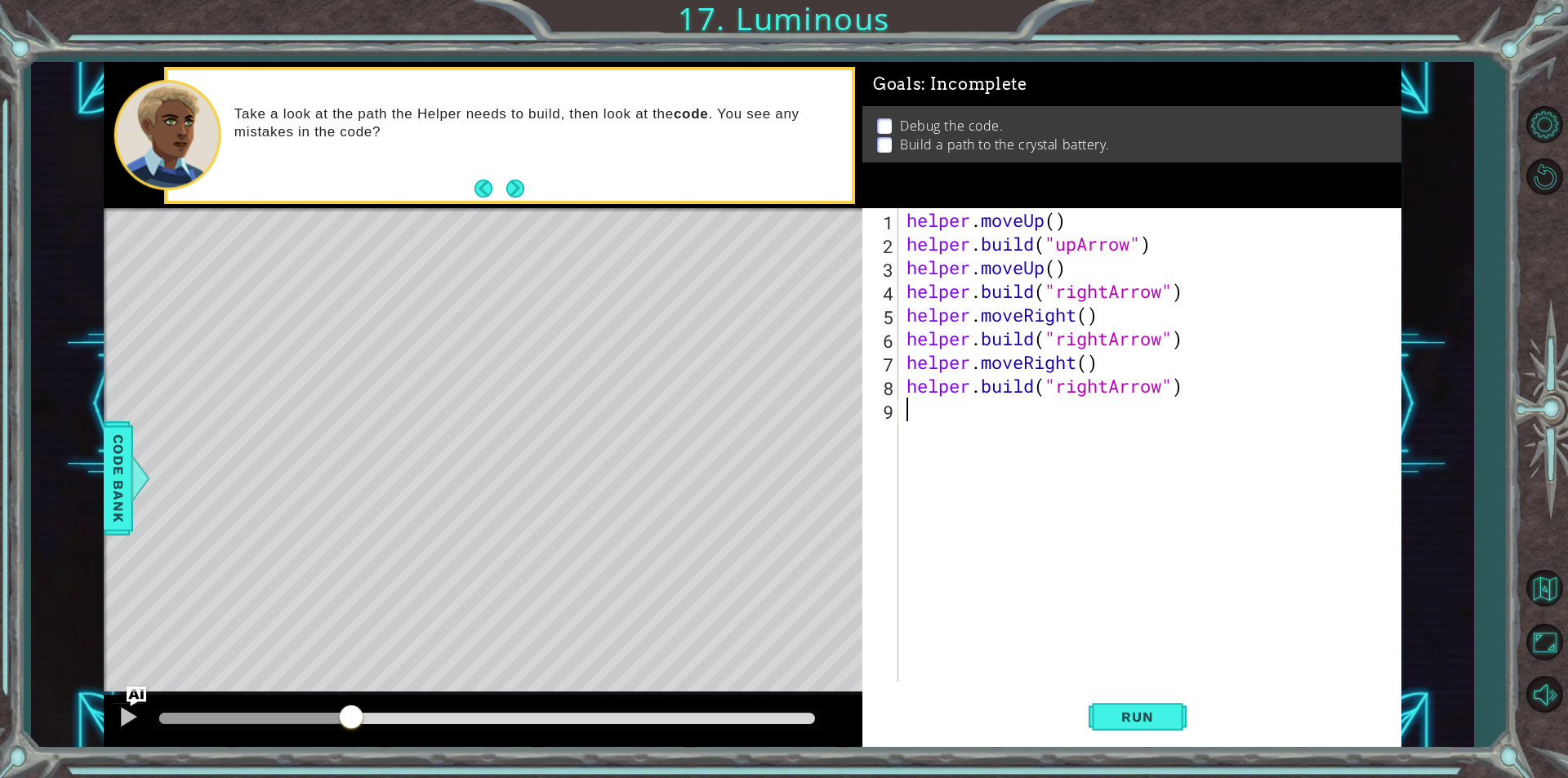
paste textarea "helper."
click at [1119, 378] on div "helper . moveUp ( ) helper . build ( "upArrow" ) helper . moveUp ( ) helper . b…" at bounding box center [1159, 468] width 491 height 521
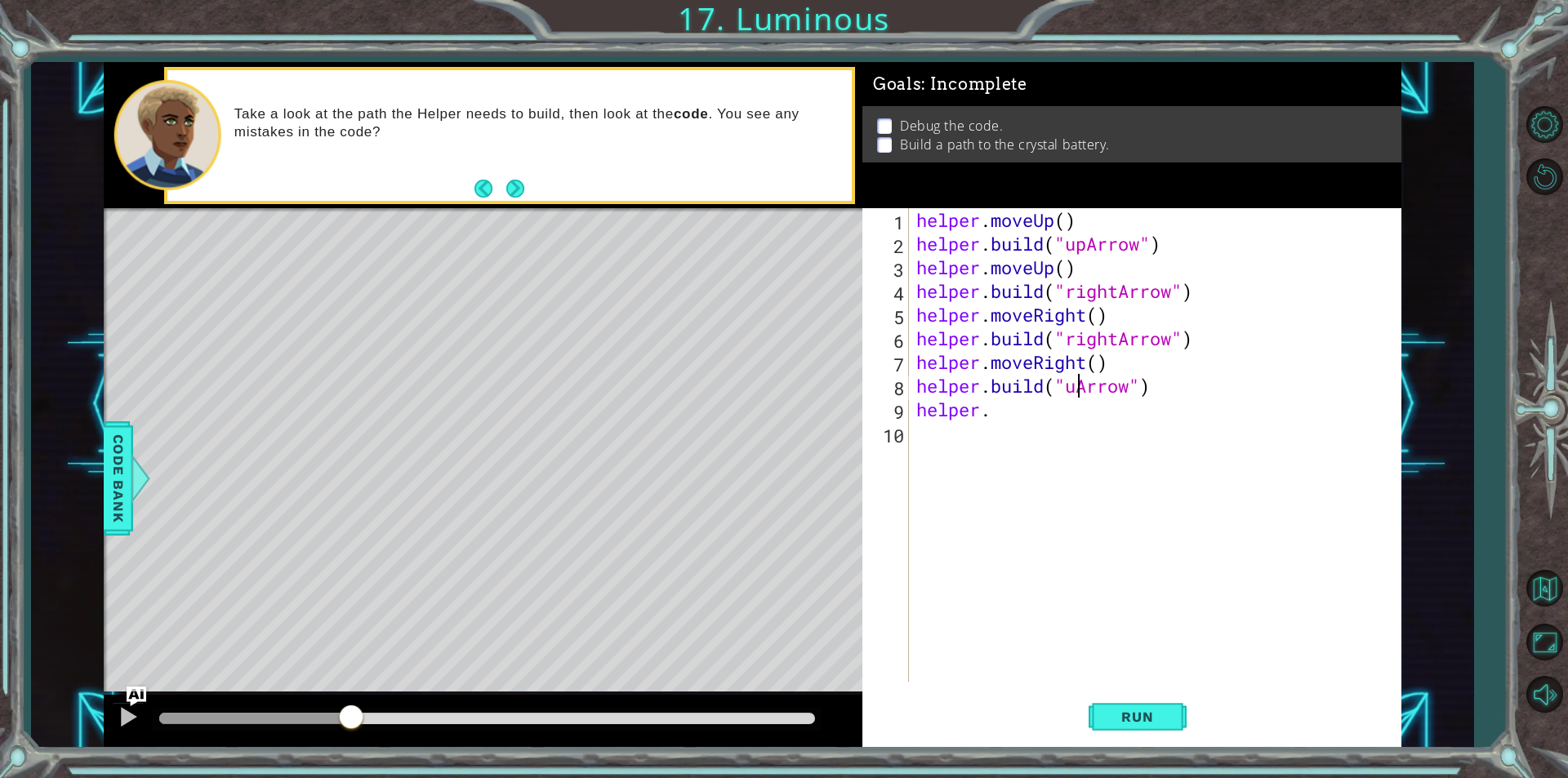
type textarea "[DOMAIN_NAME]("upArrow")"
click at [1044, 426] on div "helper . moveUp ( ) helper . build ( "upArrow" ) helper . moveUp ( ) helper . b…" at bounding box center [1159, 468] width 491 height 521
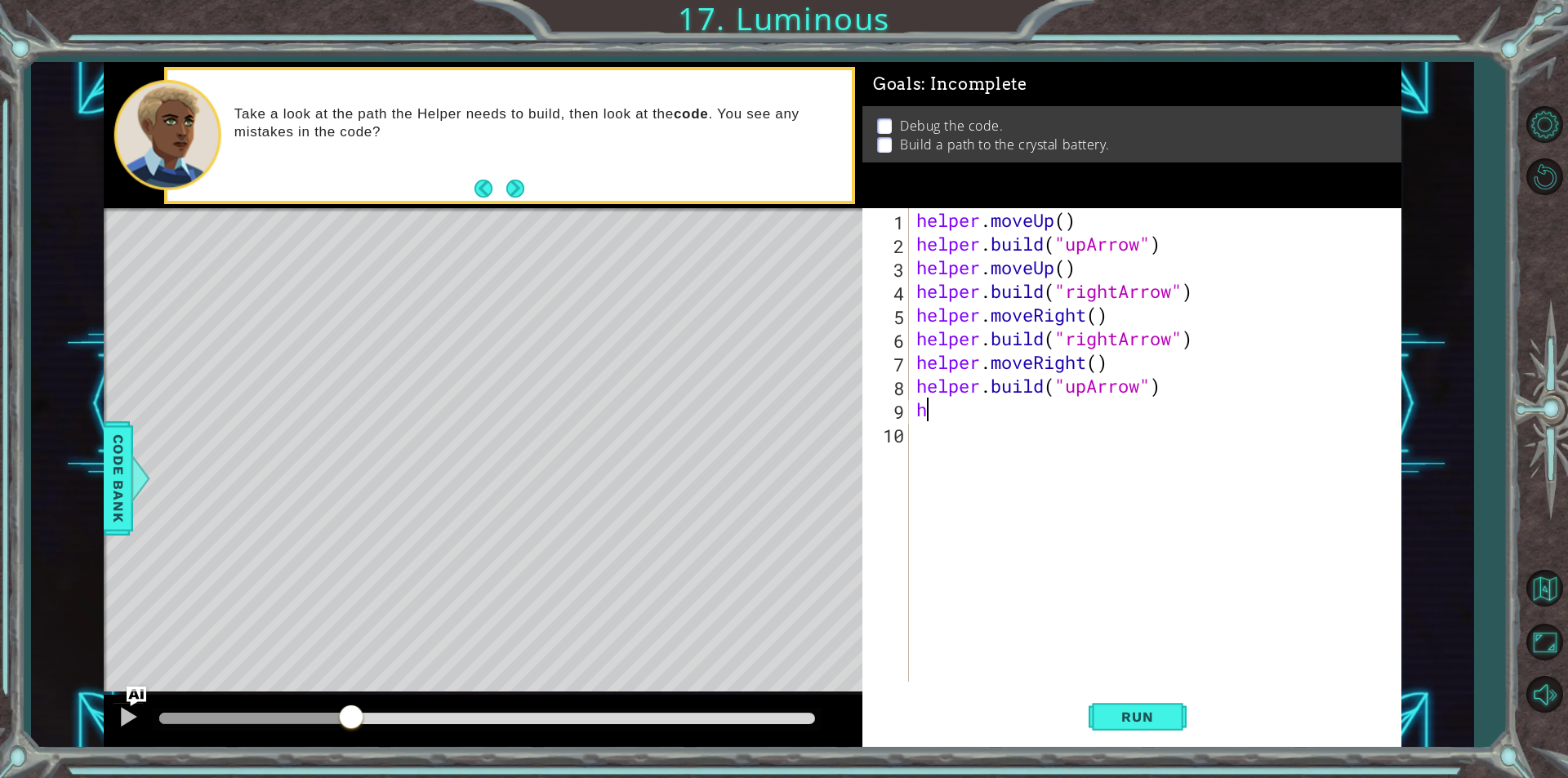
type textarea "h"
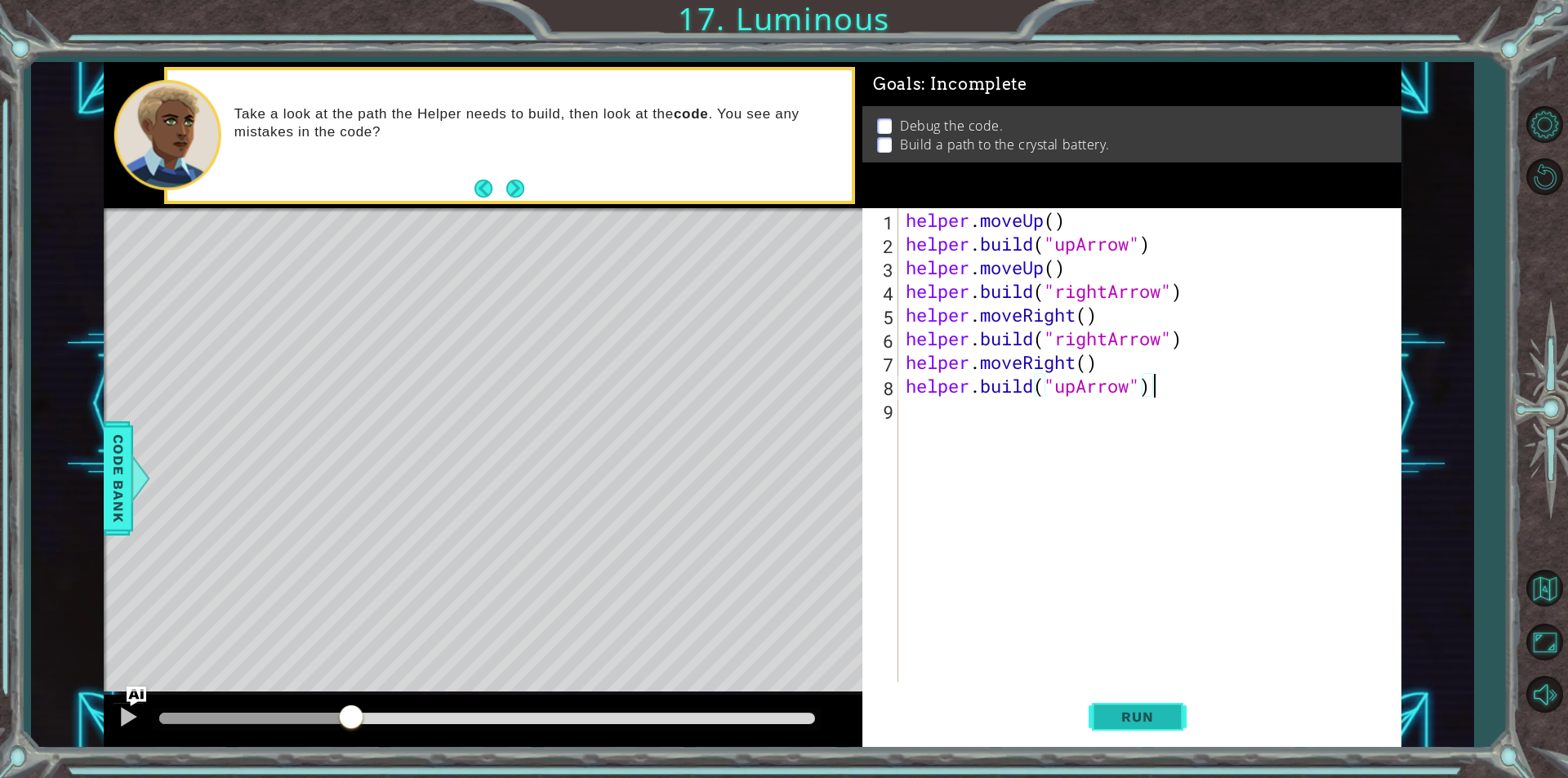
type textarea "[DOMAIN_NAME]("upArrow")"
click at [1131, 721] on span "Run" at bounding box center [1137, 717] width 64 height 16
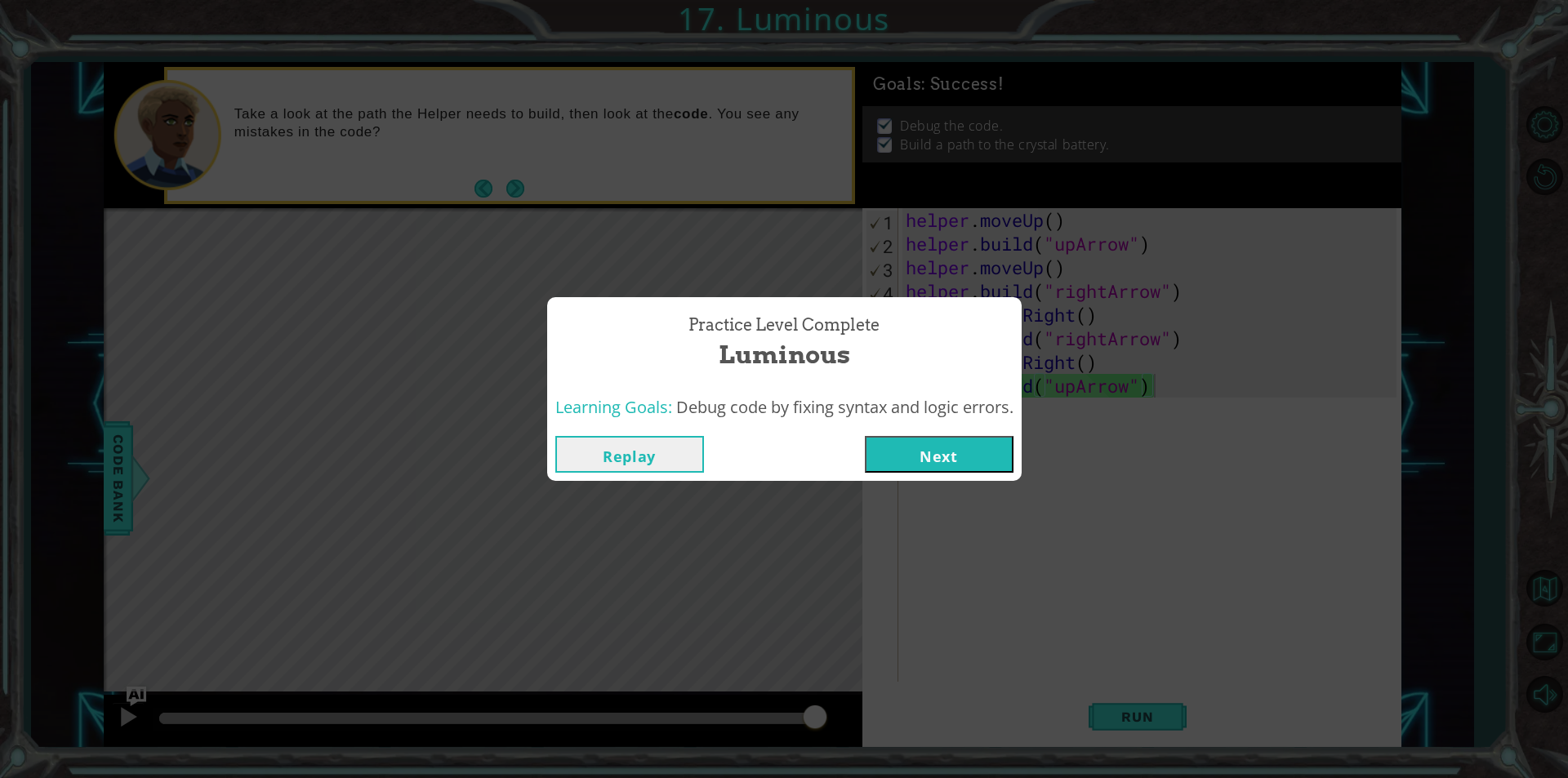
click at [1013, 465] on button "Next" at bounding box center [939, 454] width 148 height 36
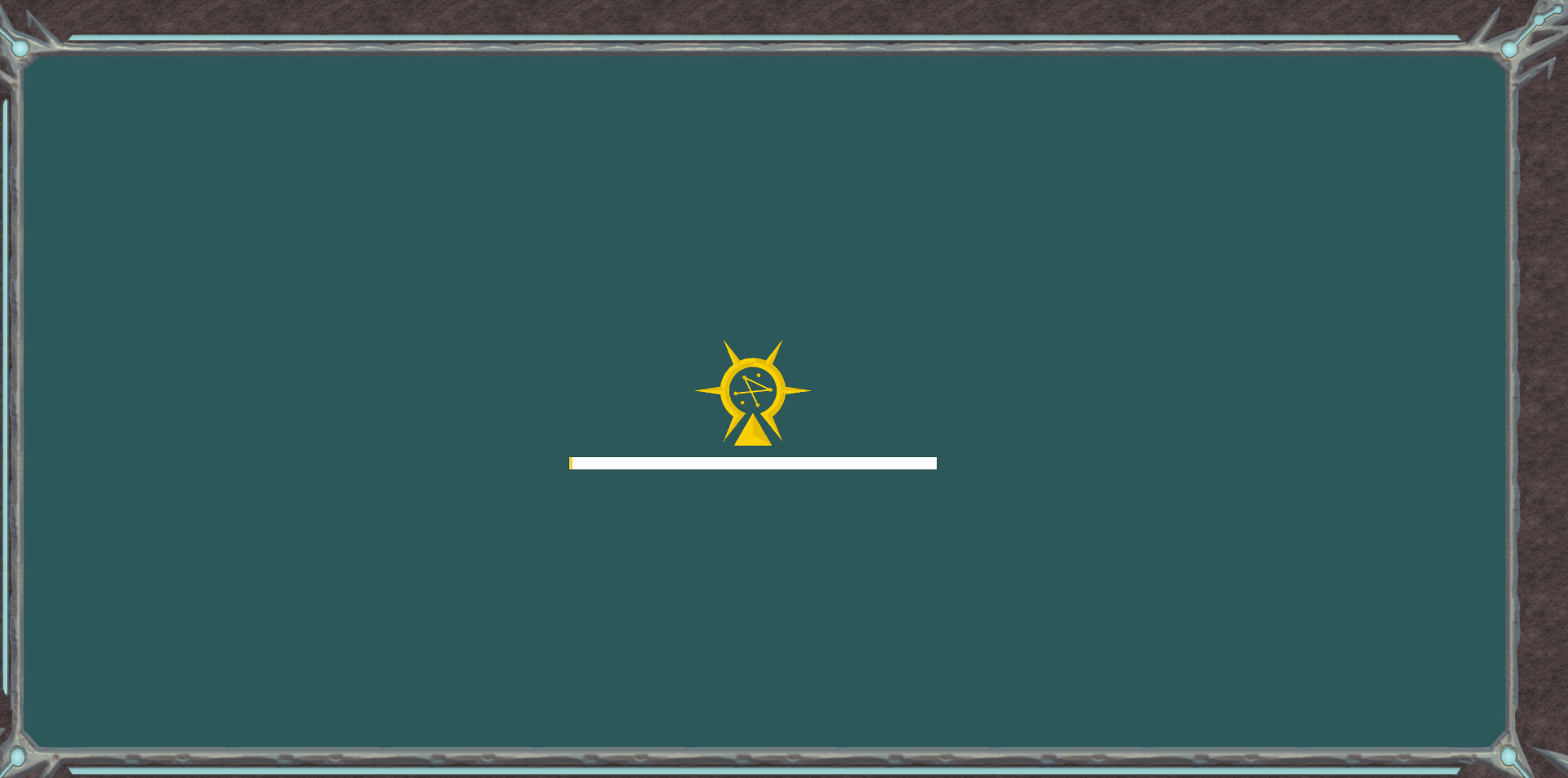
click at [1013, 465] on div "Goals Error loading from server. Try refreshing the page. You'll need to join a…" at bounding box center [784, 389] width 1568 height 778
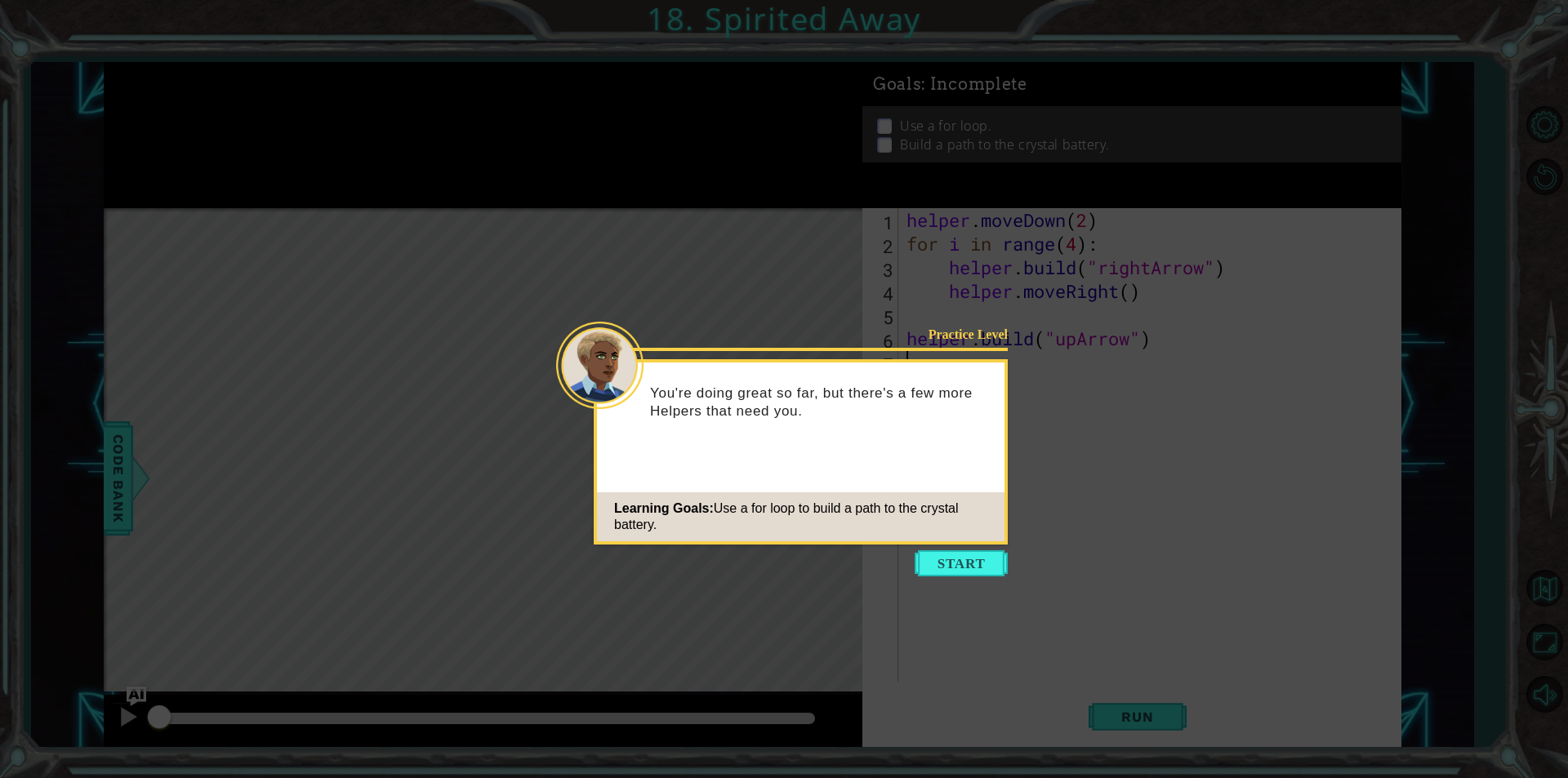
click at [984, 578] on icon at bounding box center [784, 389] width 1568 height 778
click at [995, 529] on div "Learning Goals: Use a for loop to build a path to the crystal battery." at bounding box center [800, 516] width 407 height 49
click at [987, 563] on button "Start" at bounding box center [961, 563] width 93 height 26
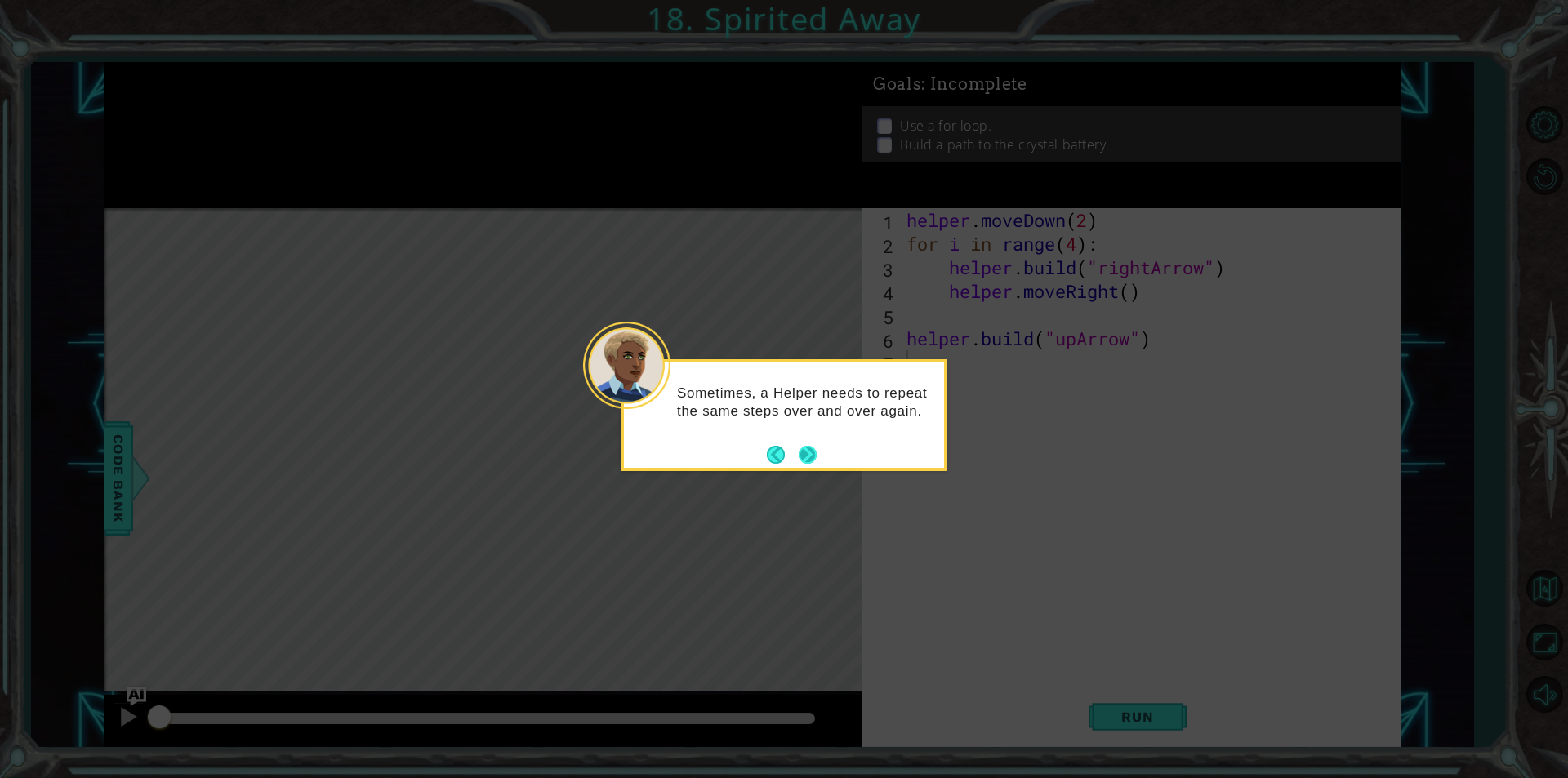
click at [801, 452] on button "Next" at bounding box center [808, 455] width 19 height 19
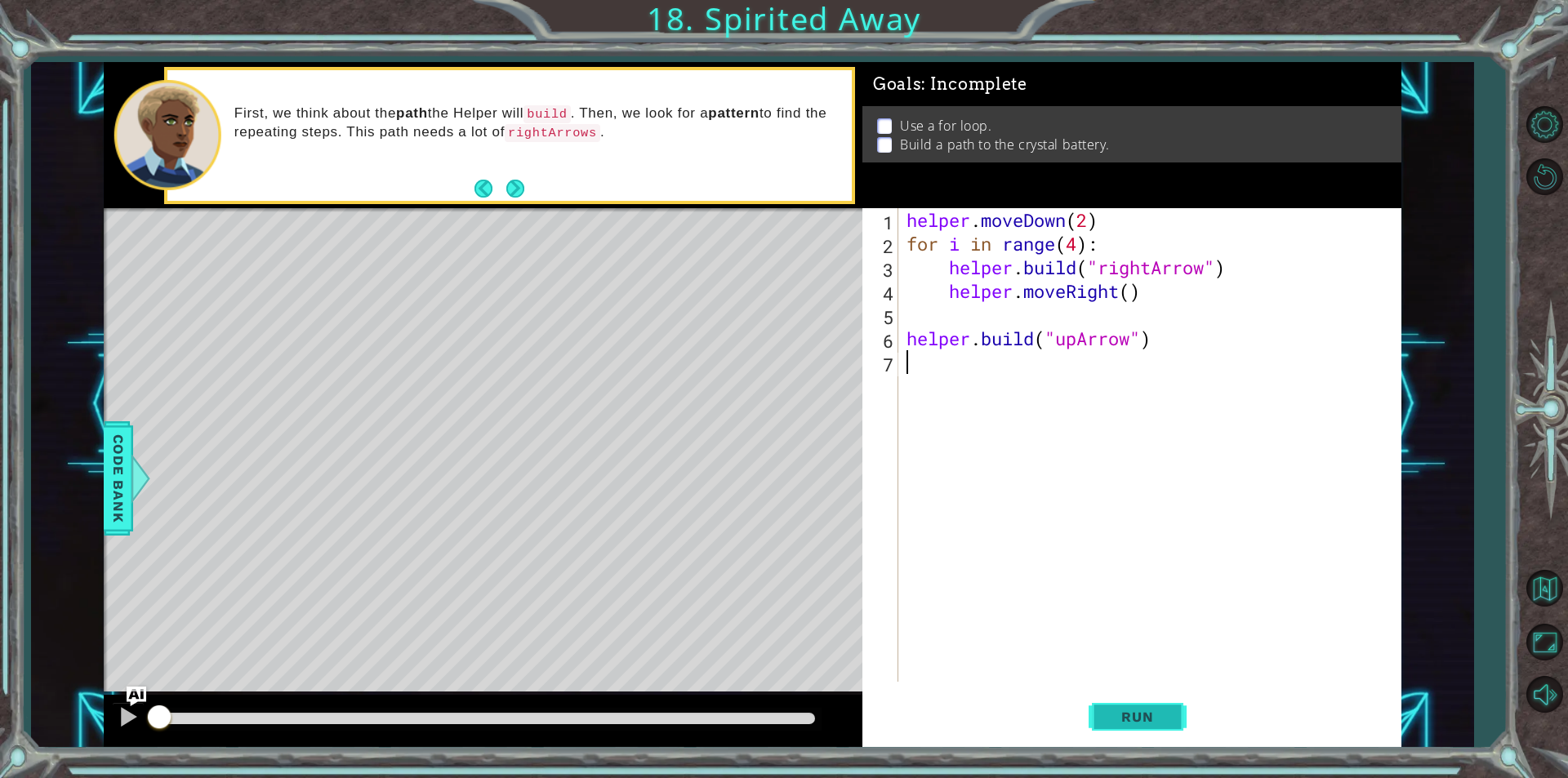
click at [1152, 709] on span "Run" at bounding box center [1137, 717] width 64 height 16
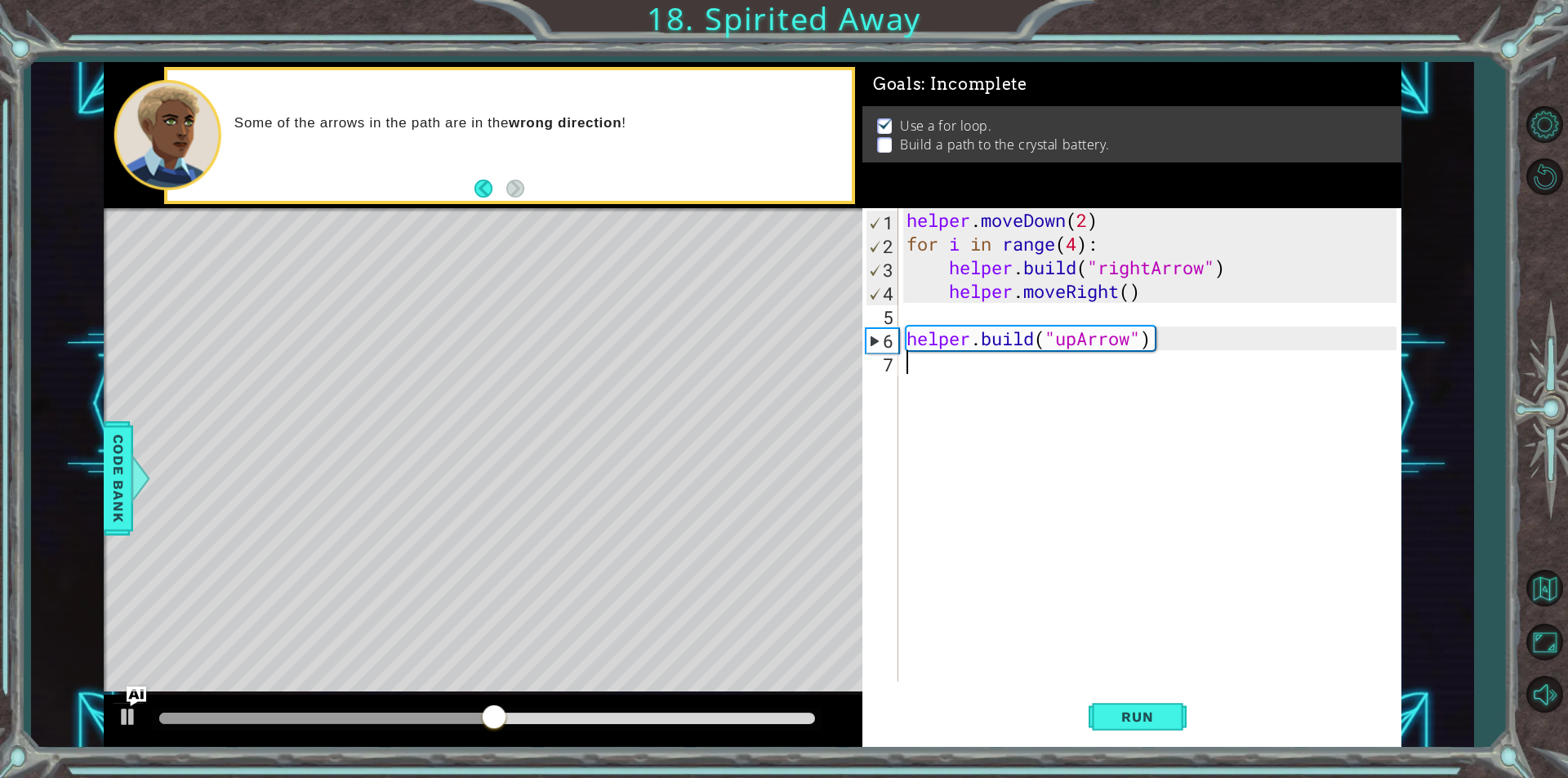
click at [1096, 377] on div "helper . moveDown ( 2 ) for i in range ( 4 ) : helper . build ( "rightArrow" ) …" at bounding box center [1154, 468] width 502 height 521
drag, startPoint x: 1172, startPoint y: 334, endPoint x: 905, endPoint y: 349, distance: 267.4
click at [905, 349] on div "helper . moveDown ( 2 ) for i in range ( 4 ) : helper . build ( "rightArrow" ) …" at bounding box center [1154, 468] width 502 height 521
type textarea "[DOMAIN_NAME]("upArrow")"
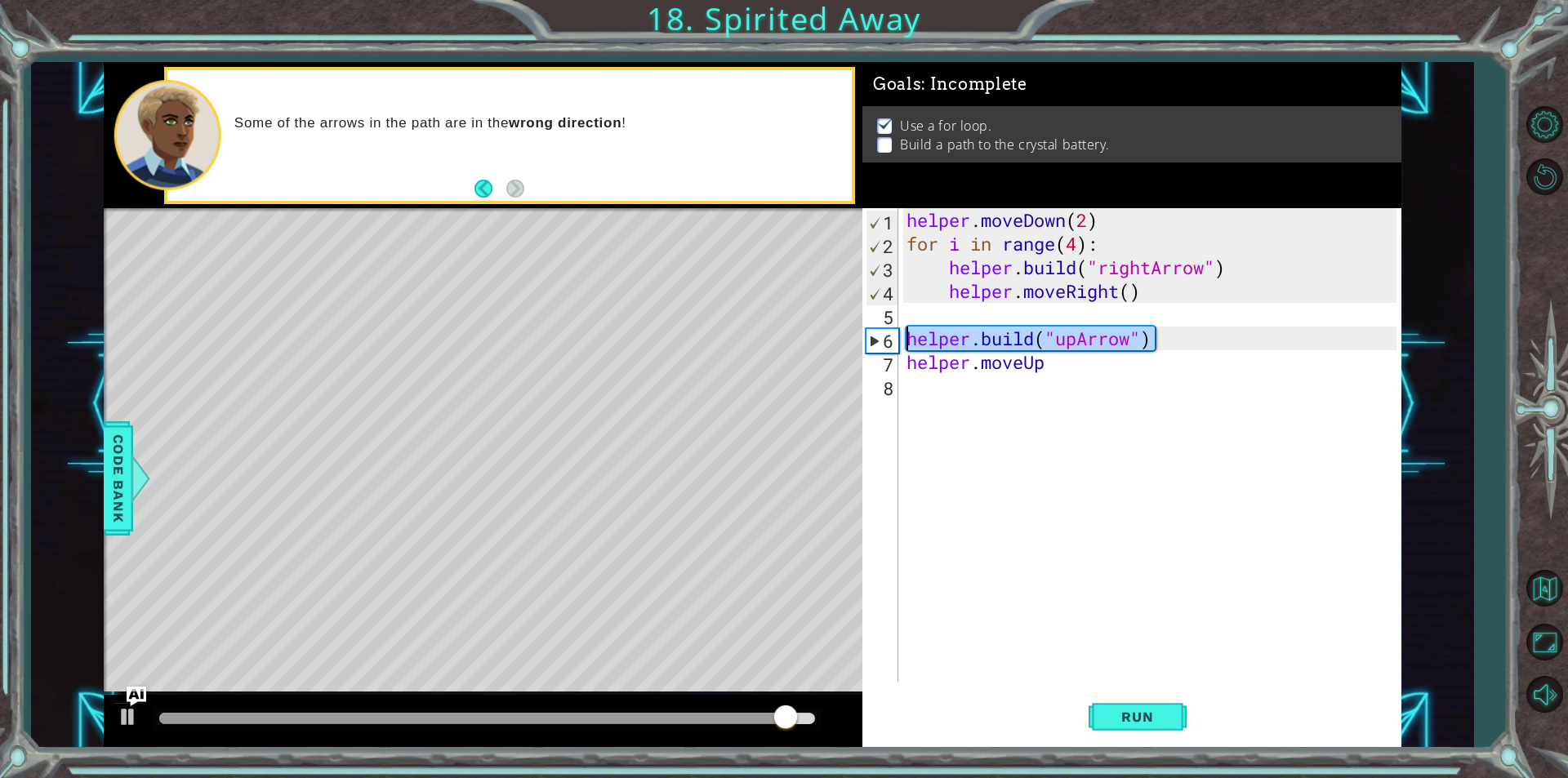
click at [945, 394] on div "helper . moveDown ( 2 ) for i in range ( 4 ) : helper . build ( "rightArrow" ) …" at bounding box center [1154, 468] width 502 height 521
paste textarea "[DOMAIN_NAME]("upArrow")"
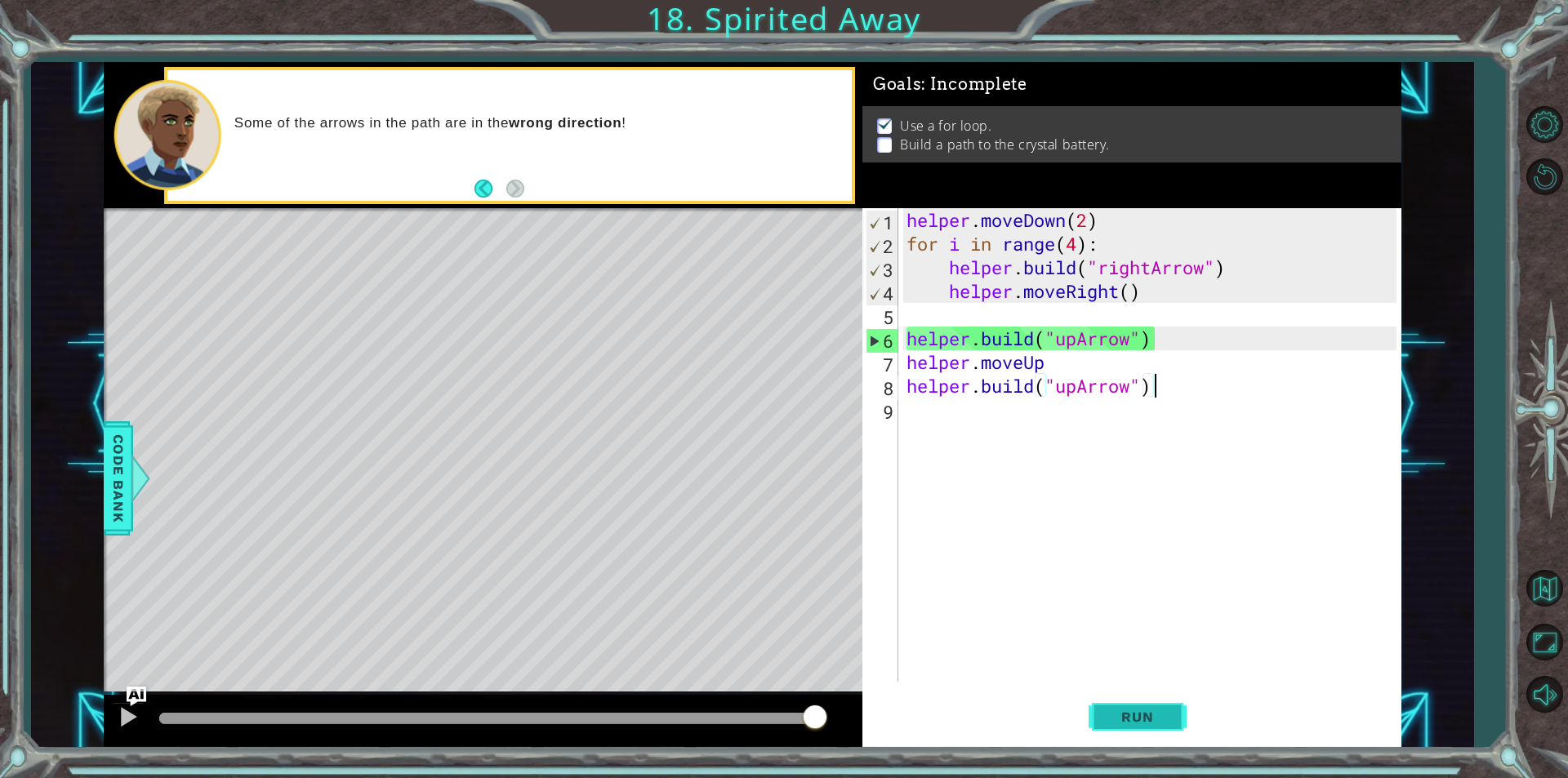
type textarea "[DOMAIN_NAME]("upArrow")"
click at [1181, 727] on button "Run" at bounding box center [1138, 717] width 98 height 54
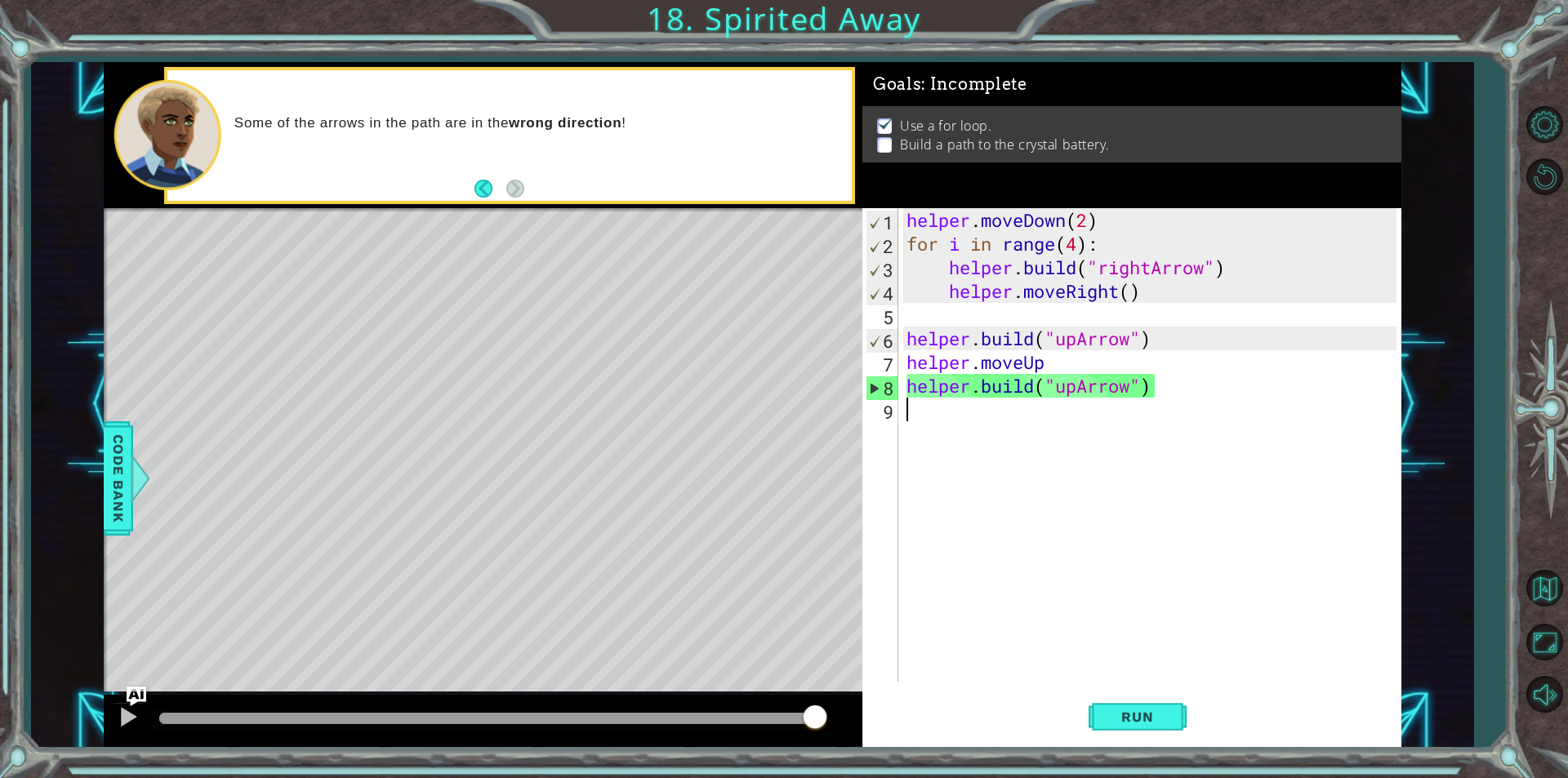
click at [1090, 442] on div "helper . moveDown ( 2 ) for i in range ( 4 ) : helper . build ( "rightArrow" ) …" at bounding box center [1154, 468] width 502 height 521
paste textarea "[DOMAIN_NAME]("upArrow")"
type textarea "[DOMAIN_NAME]("upArrow")"
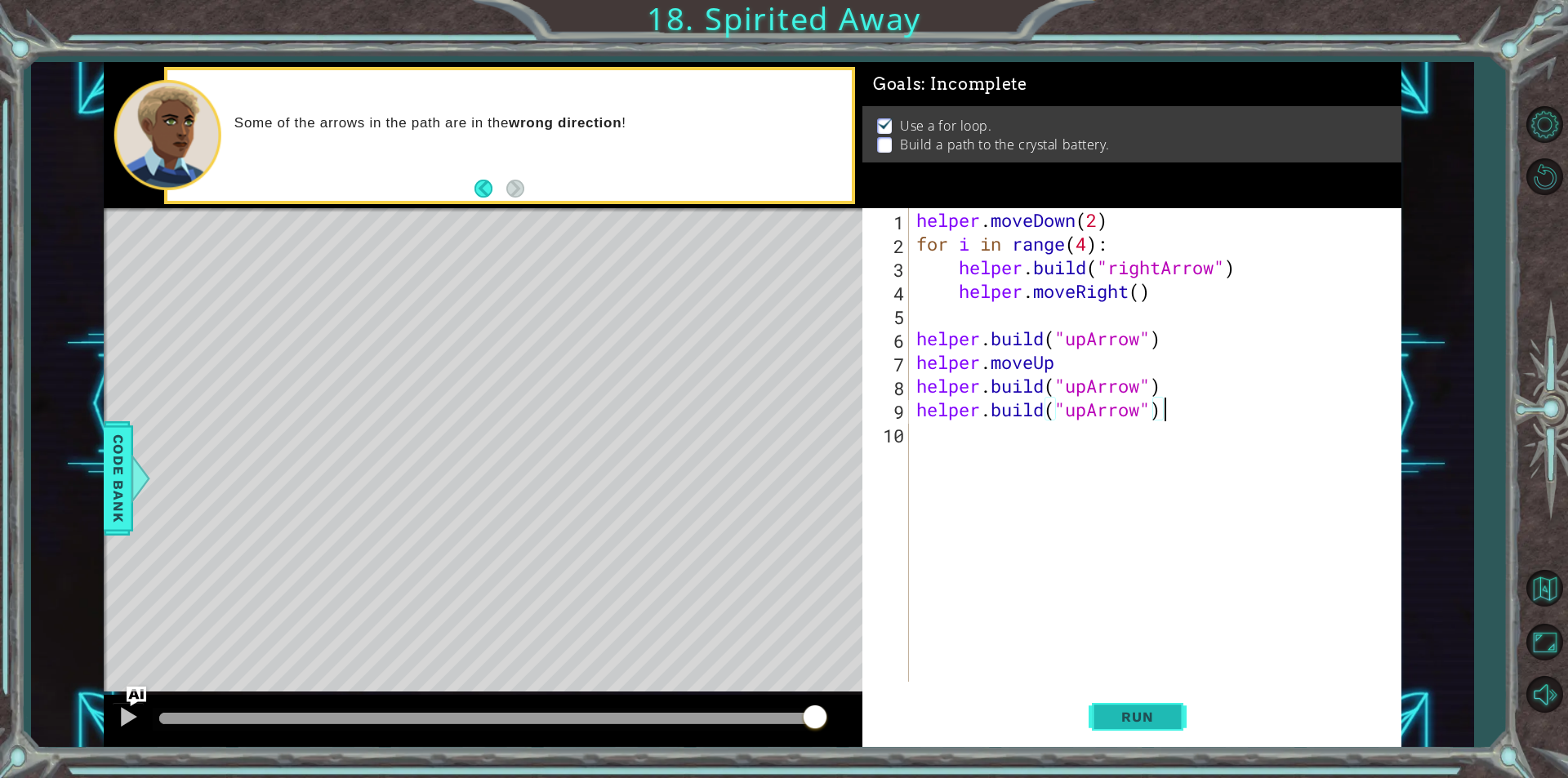
click at [1150, 731] on button "Run" at bounding box center [1138, 717] width 98 height 54
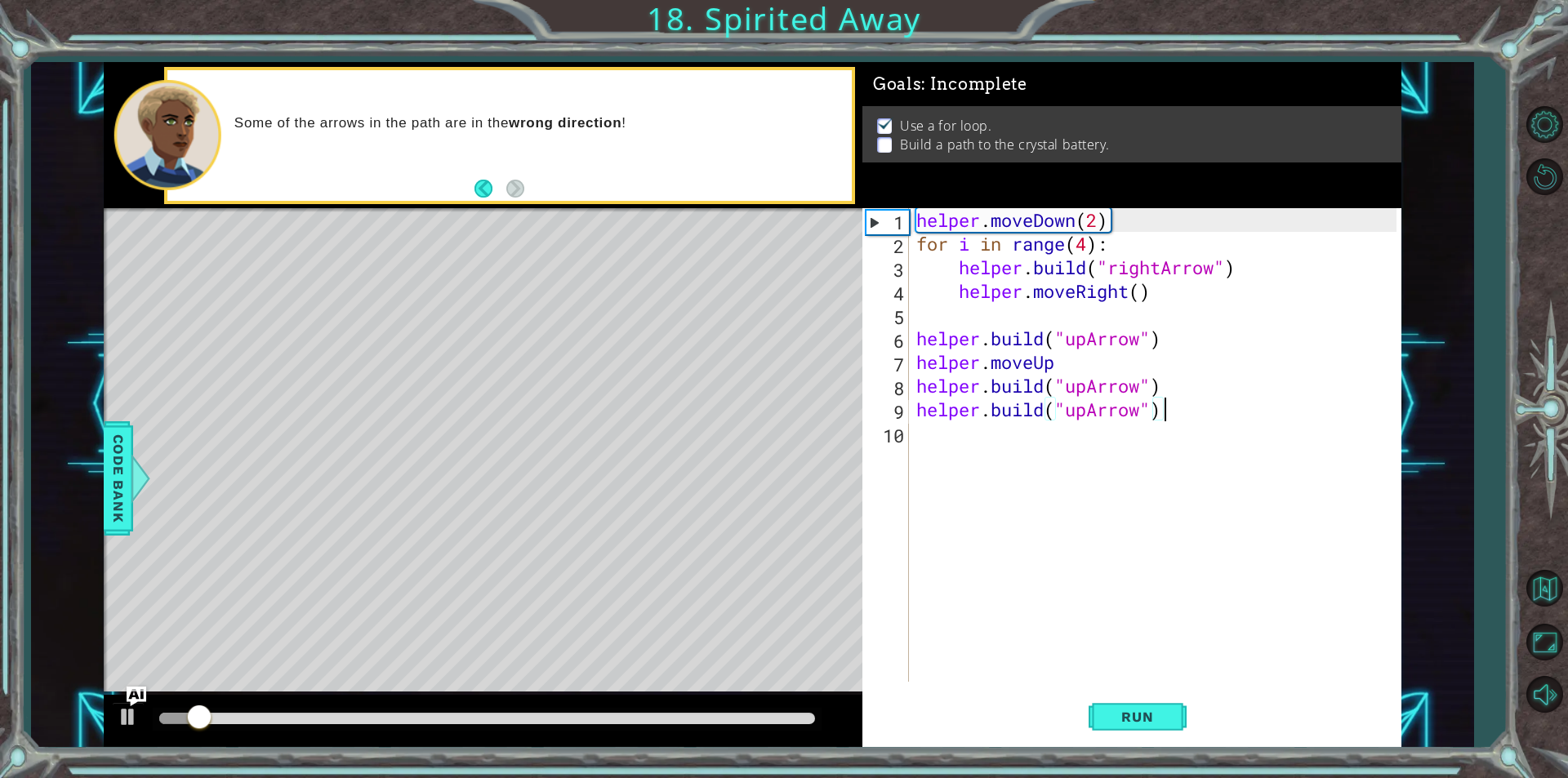
click at [1165, 388] on div "helper . moveDown ( 2 ) for i in range ( 4 ) : helper . build ( "rightArrow" ) …" at bounding box center [1159, 468] width 491 height 521
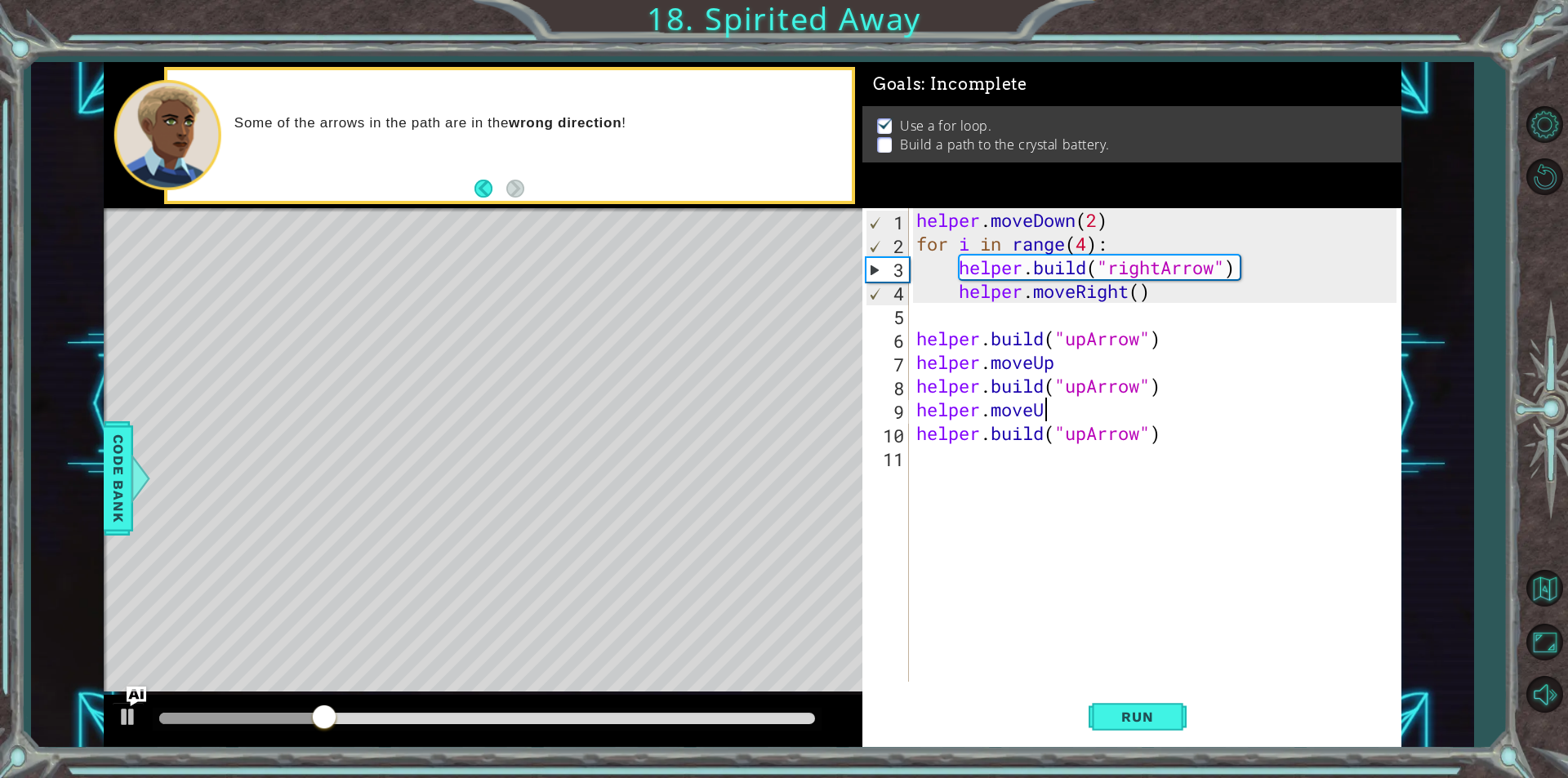
scroll to position [0, 5]
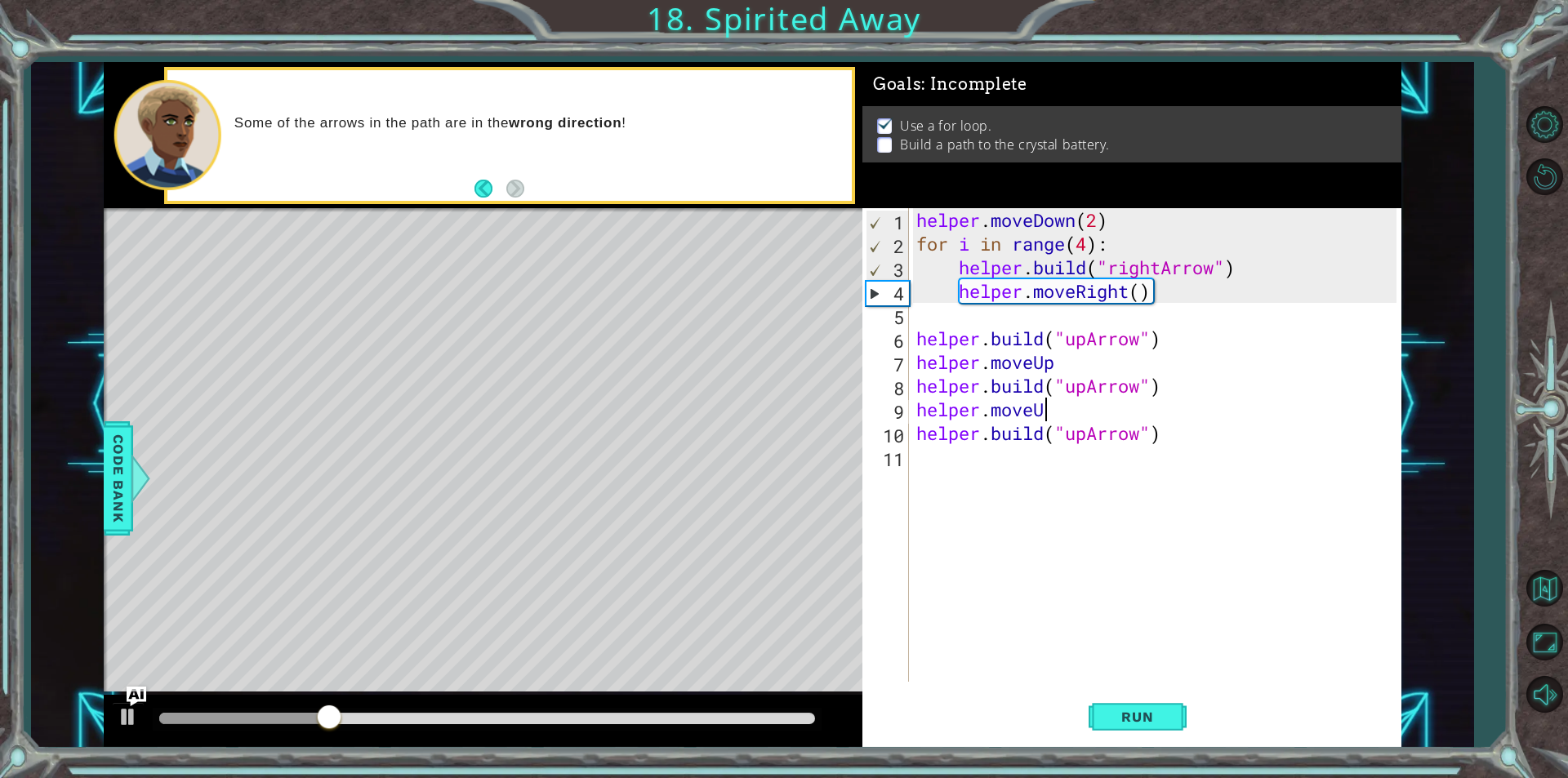
type textarea "helper.moveUp"
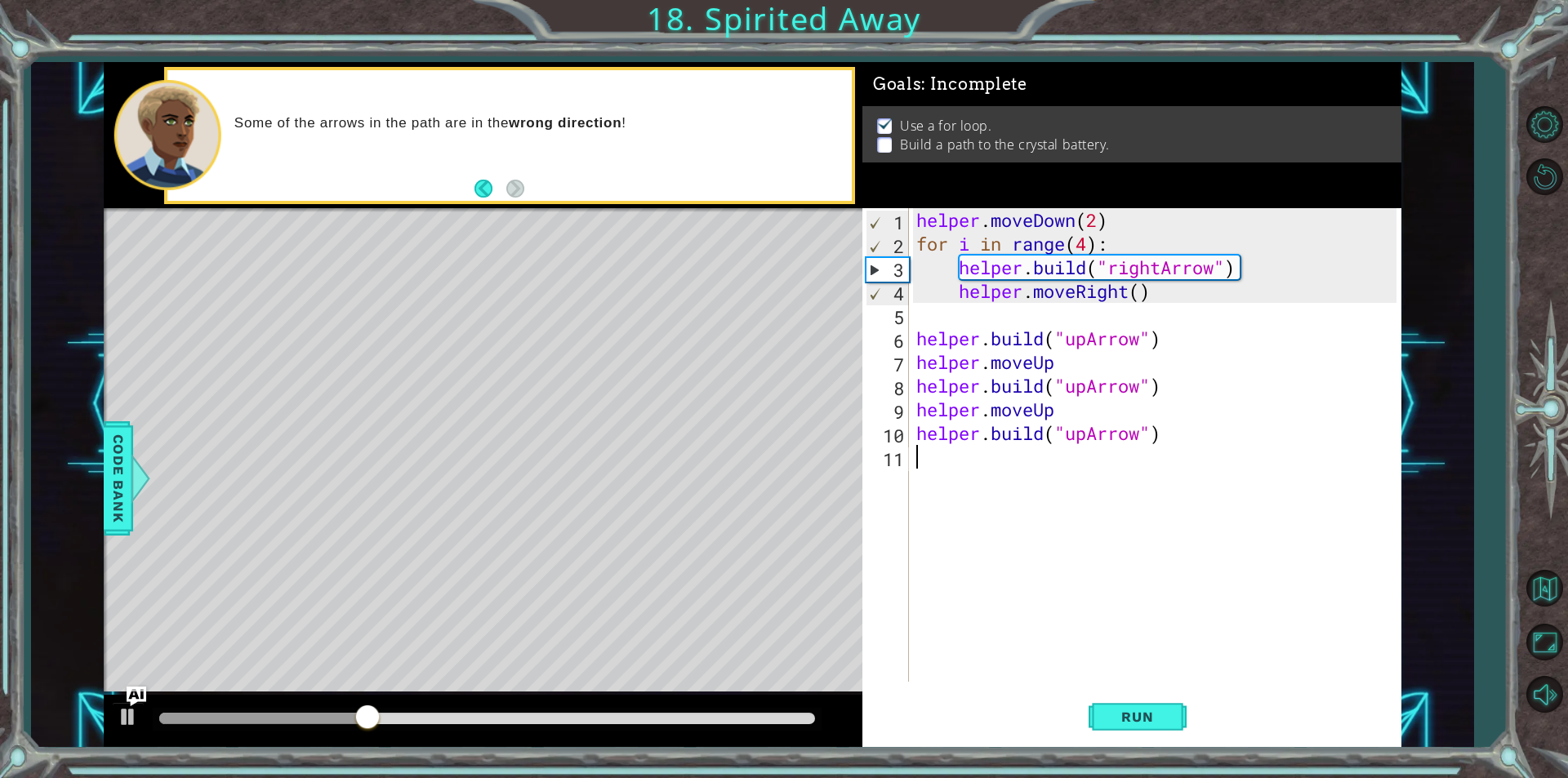
drag, startPoint x: 1074, startPoint y: 664, endPoint x: 1084, endPoint y: 663, distance: 10.0
click at [1084, 663] on div "helper . moveDown ( 2 ) for i in range ( 4 ) : helper . build ( "rightArrow" ) …" at bounding box center [1159, 468] width 491 height 521
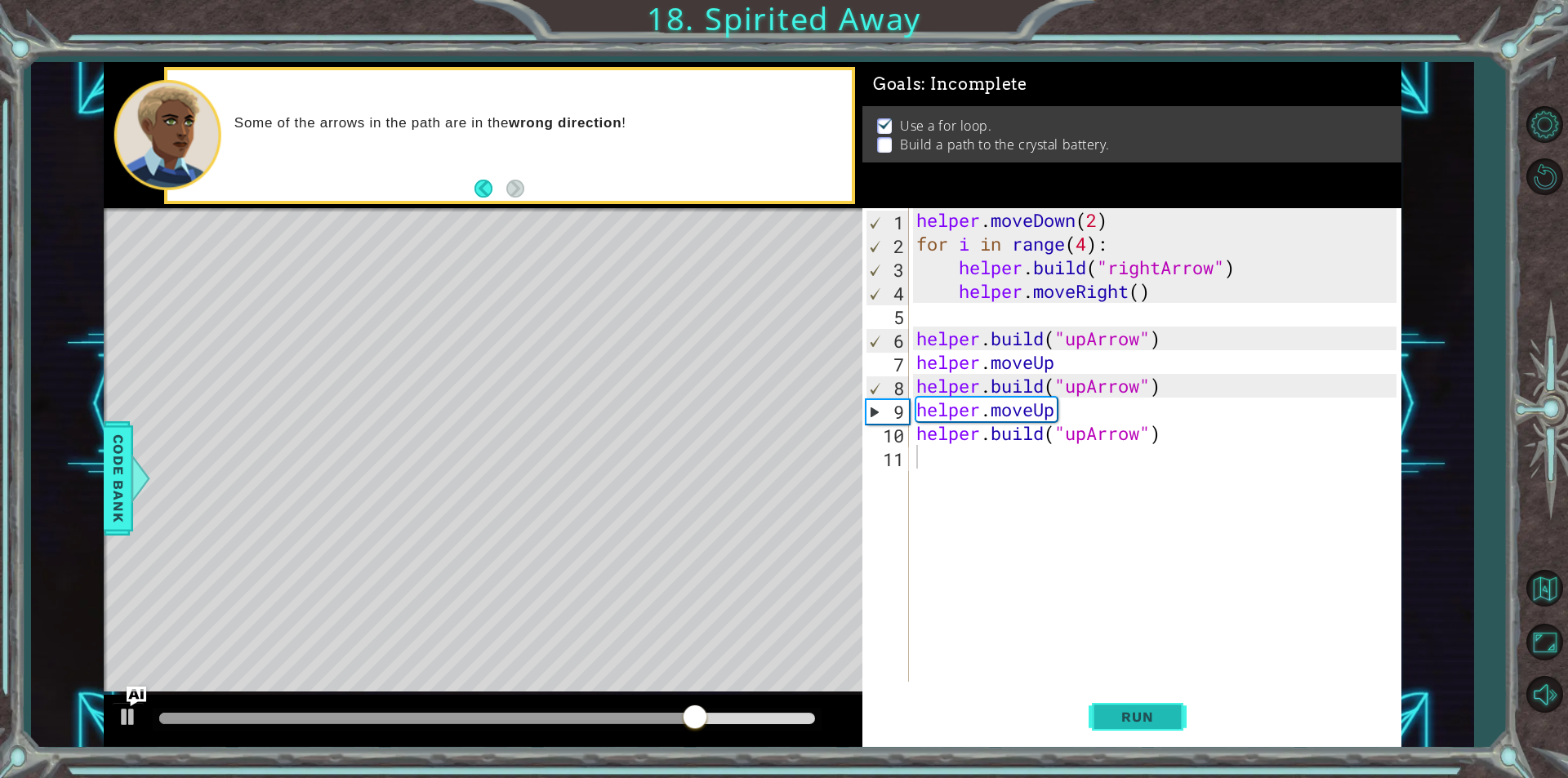
click at [1144, 717] on span "Run" at bounding box center [1137, 717] width 64 height 16
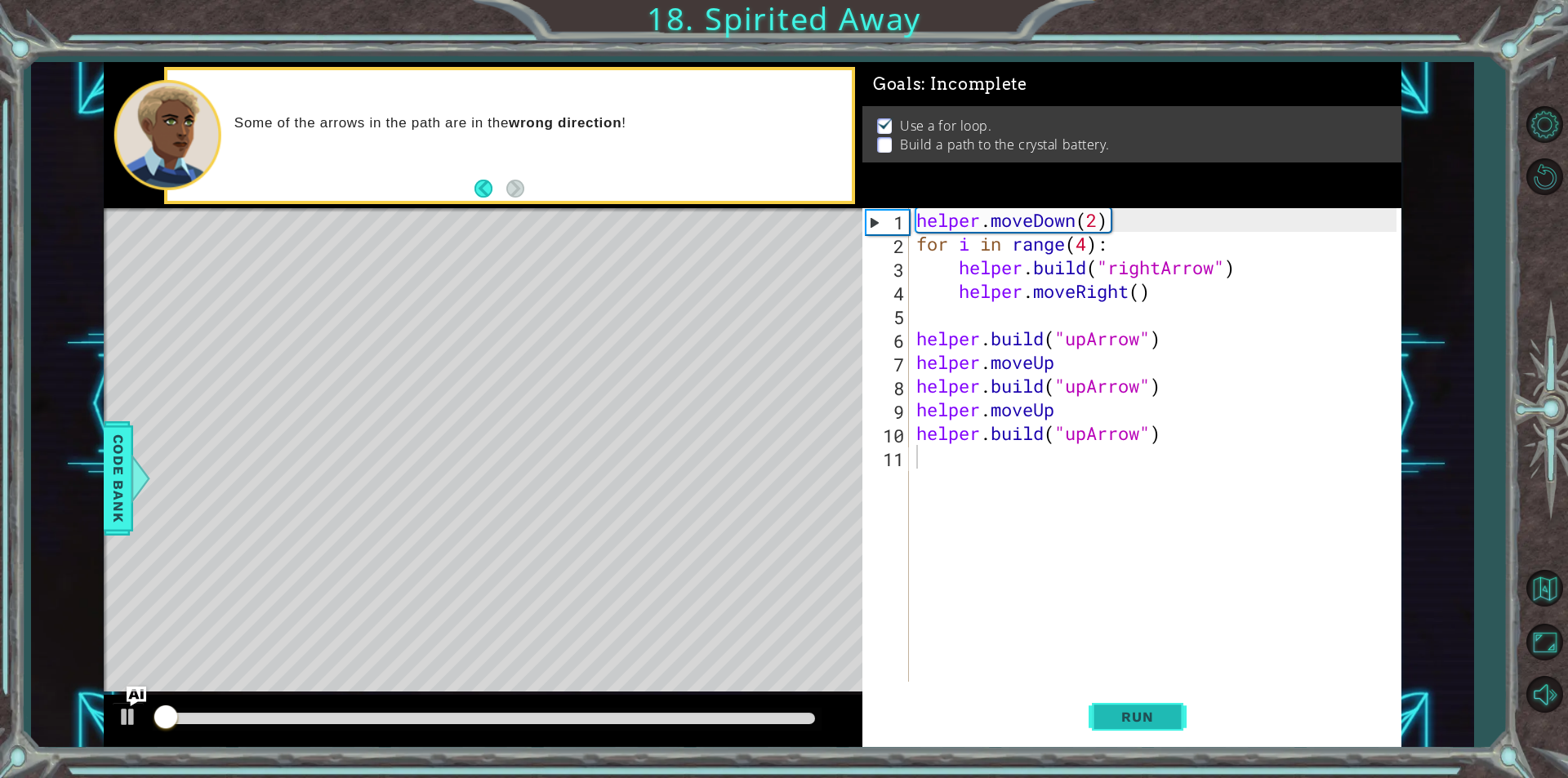
click at [1144, 717] on span "Run" at bounding box center [1137, 717] width 64 height 16
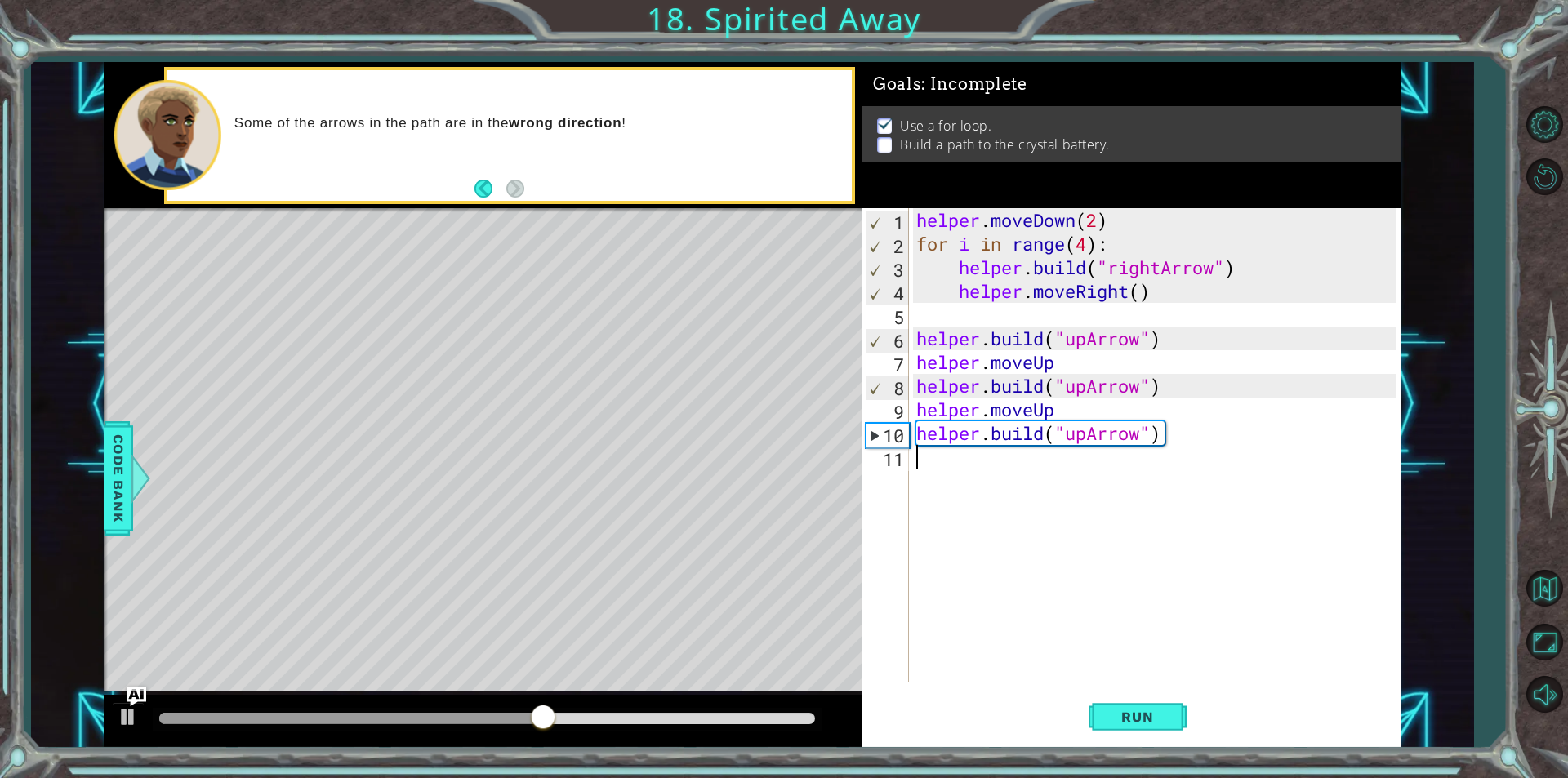
click at [1069, 400] on div "helper . moveDown ( 2 ) for i in range ( 4 ) : helper . build ( "rightArrow" ) …" at bounding box center [1159, 468] width 491 height 521
type textarea "h"
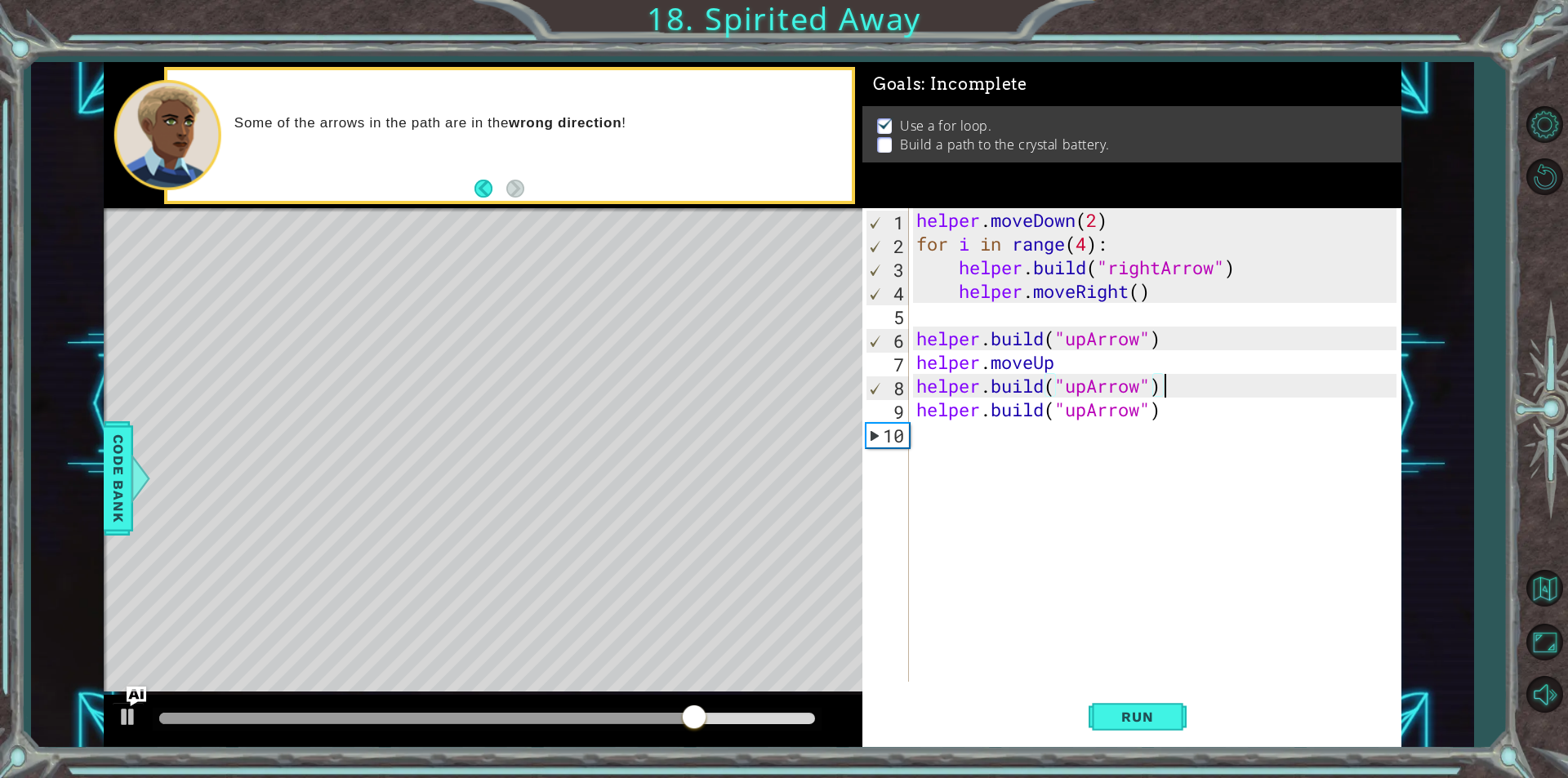
click at [1175, 421] on div "helper . moveDown ( 2 ) for i in range ( 4 ) : helper . build ( "rightArrow" ) …" at bounding box center [1159, 468] width 491 height 521
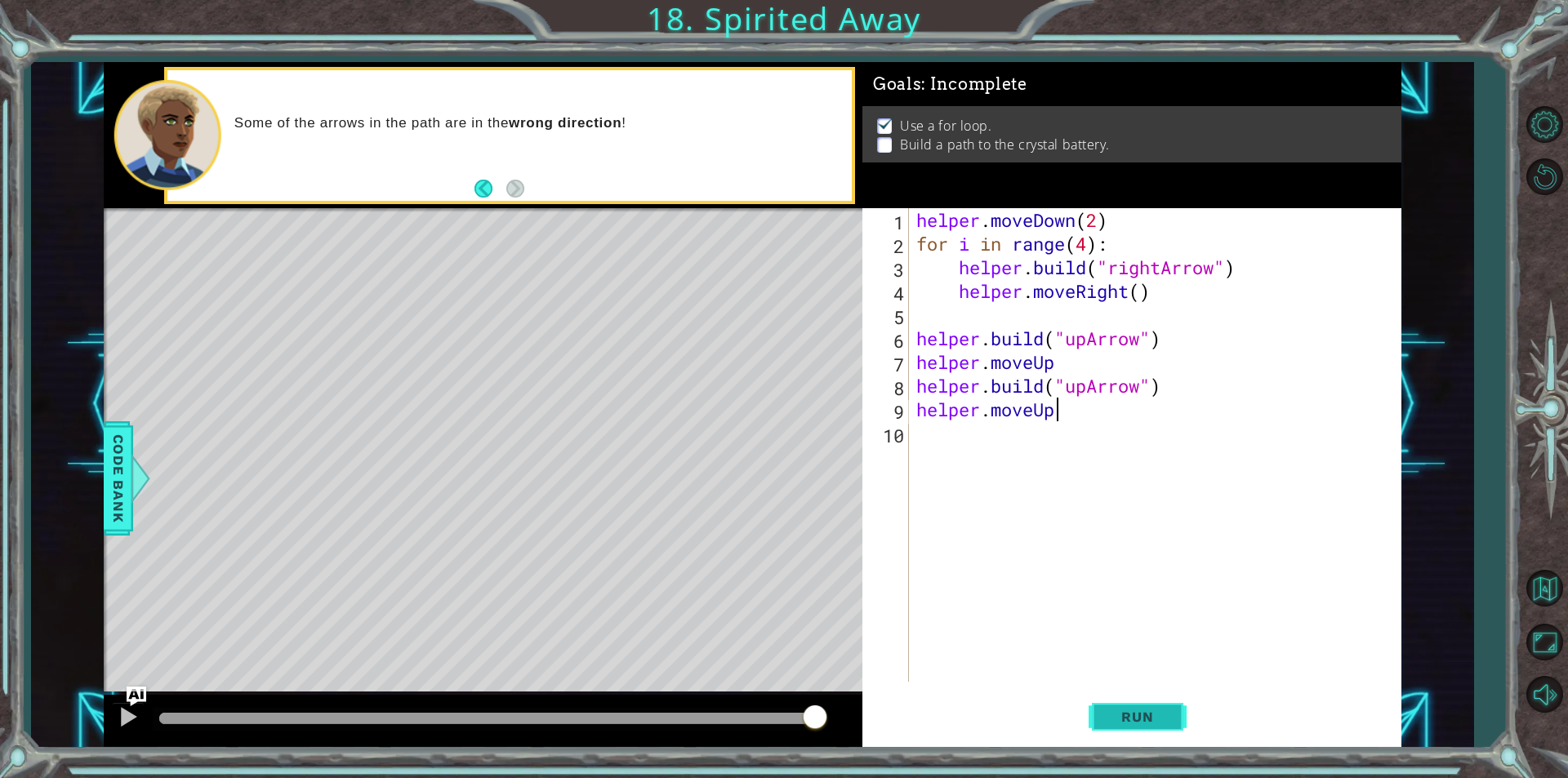
type textarea "helper.moveUp"
click at [1114, 730] on button "Run" at bounding box center [1138, 717] width 98 height 54
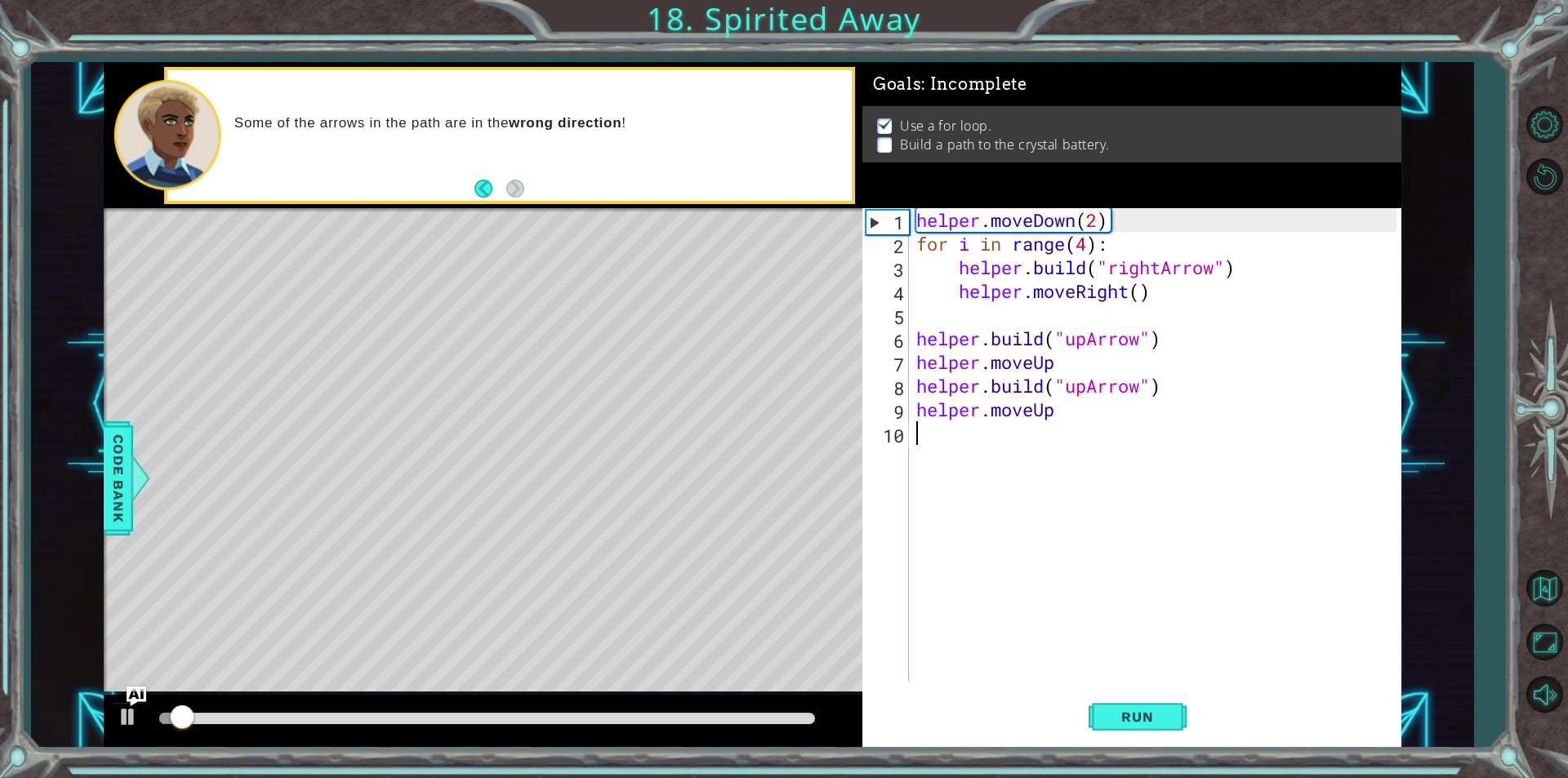
click at [1090, 469] on div "helper . moveDown ( 2 ) for i in range ( 4 ) : helper . build ( "rightArrow" ) …" at bounding box center [1159, 468] width 491 height 521
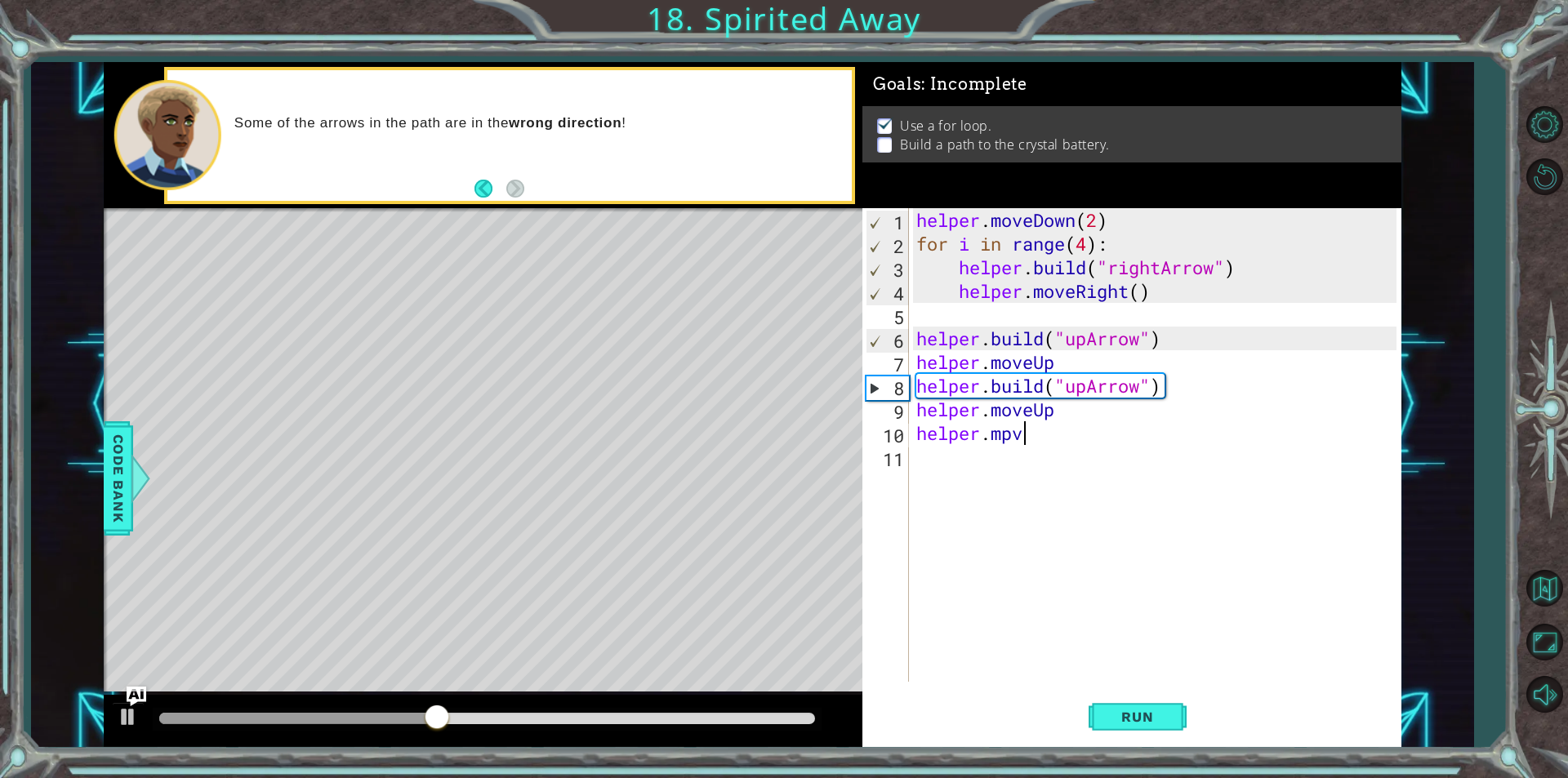
scroll to position [0, 3]
click at [1143, 707] on button "Run" at bounding box center [1138, 717] width 98 height 54
type textarea "[DOMAIN_NAME]("upArrow")"
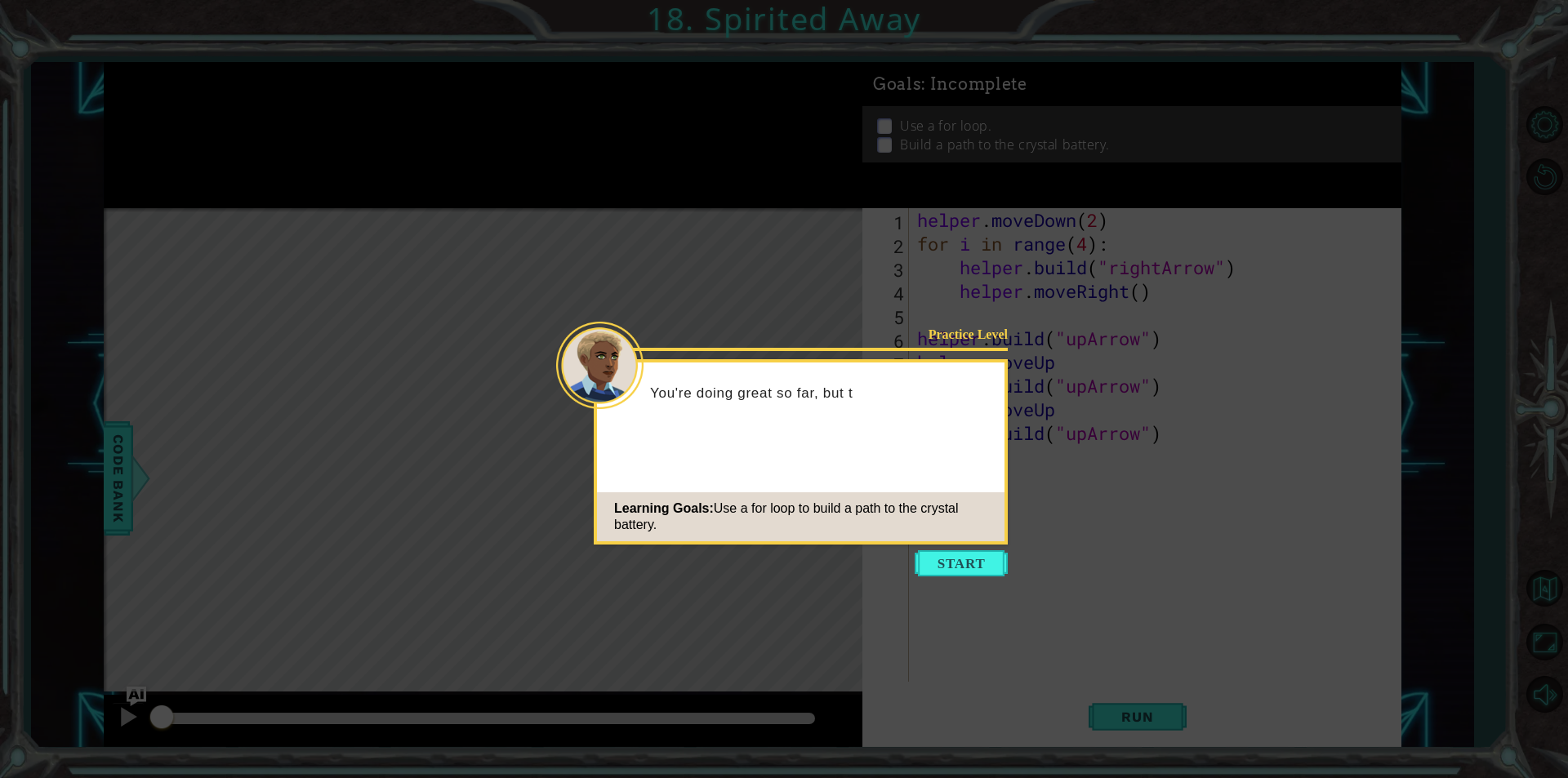
click at [953, 563] on button "Start" at bounding box center [961, 563] width 93 height 26
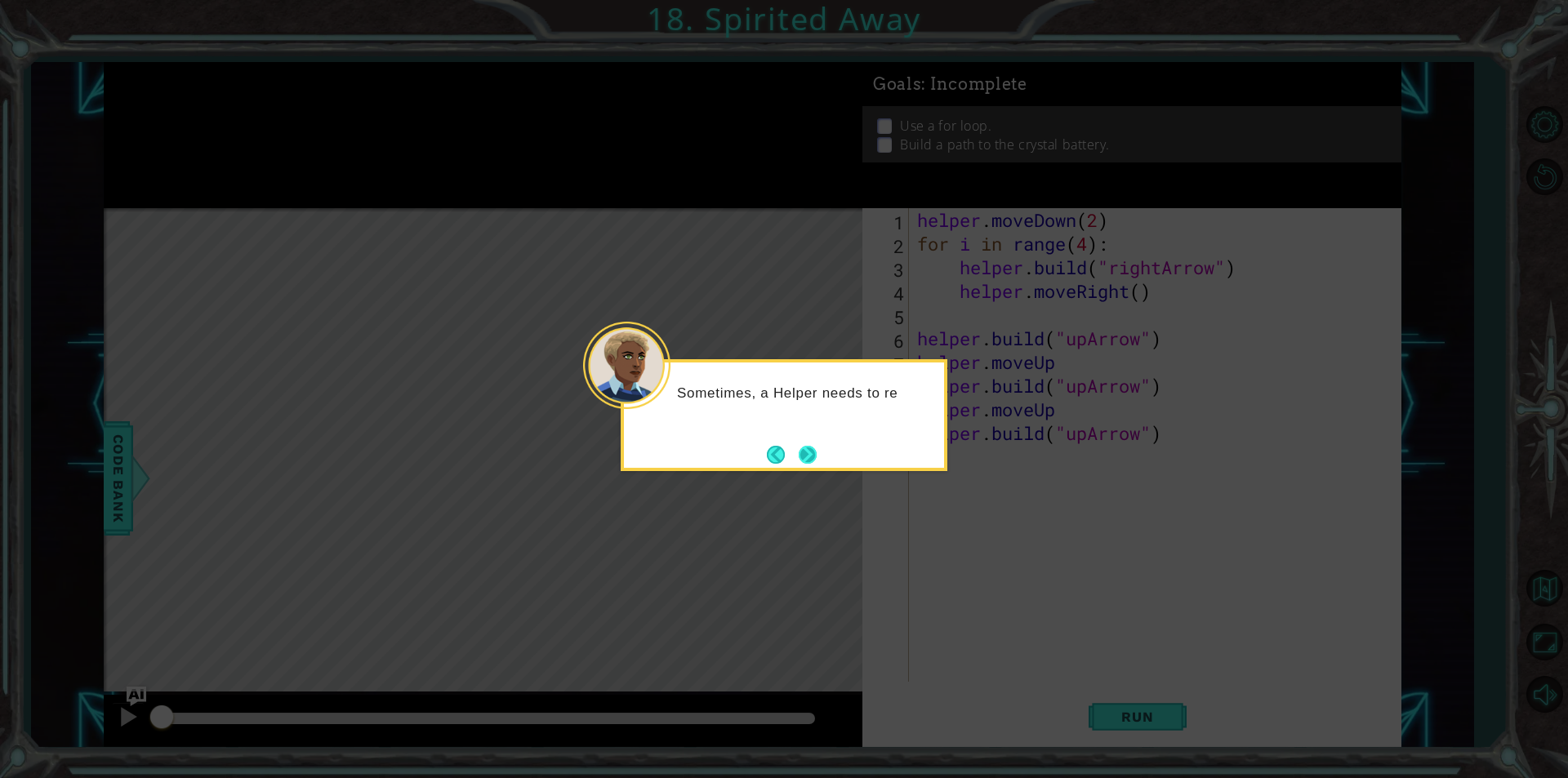
click at [812, 442] on button "Next" at bounding box center [808, 454] width 29 height 29
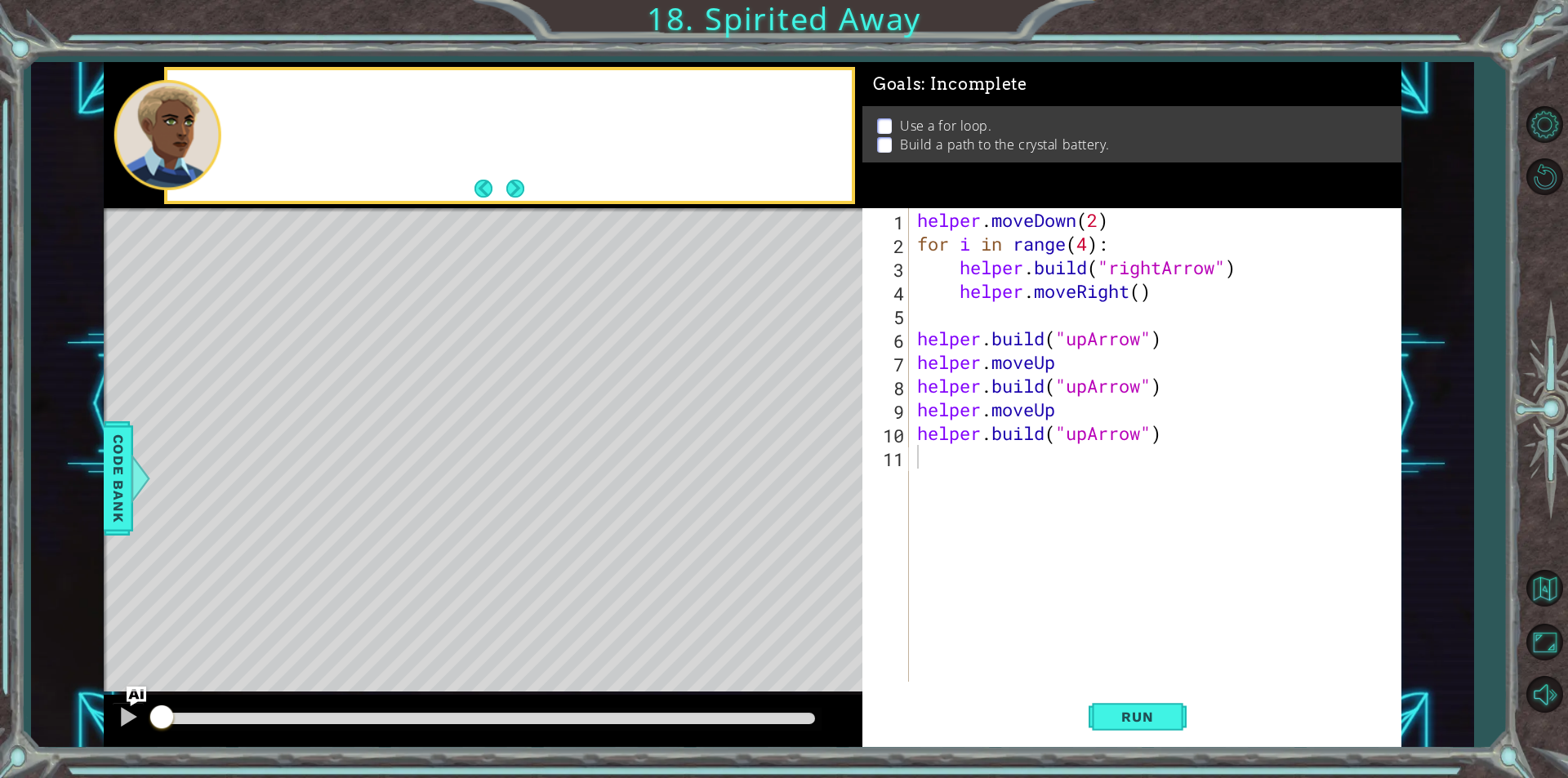
click at [812, 442] on div "Level Map" at bounding box center [480, 448] width 754 height 481
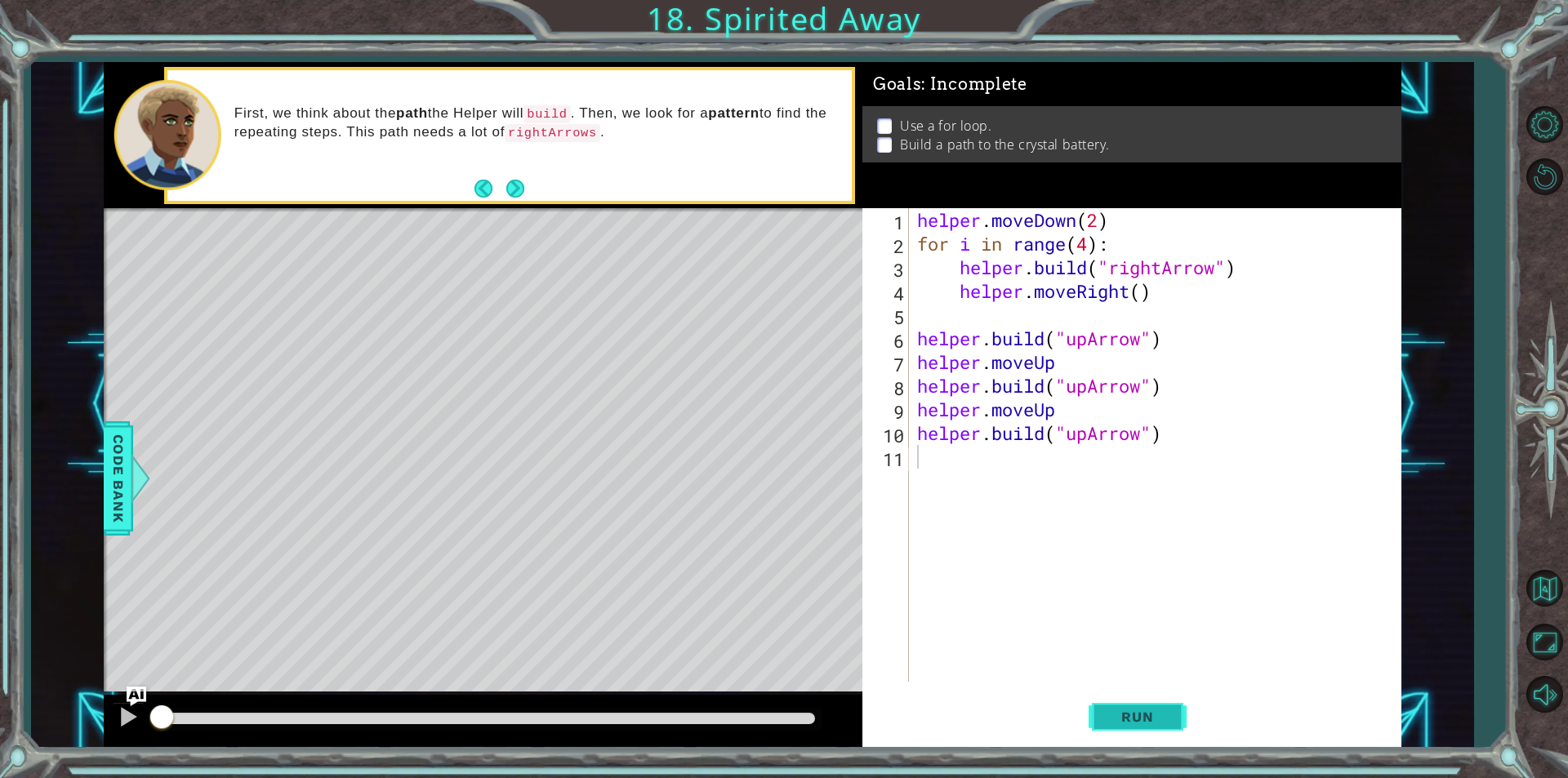
click at [1116, 705] on button "Run" at bounding box center [1138, 717] width 98 height 54
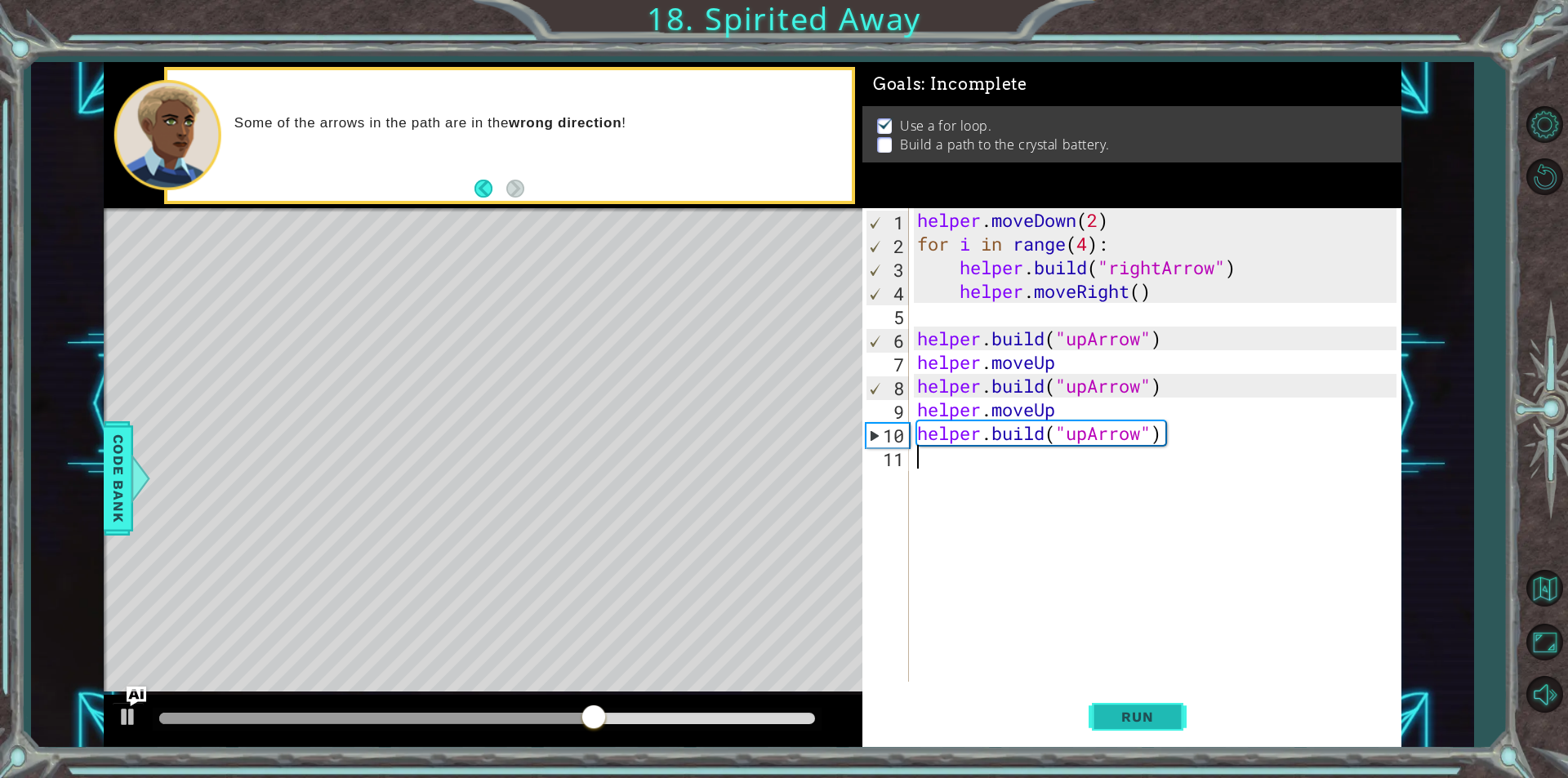
click at [1107, 709] on span "Run" at bounding box center [1137, 717] width 64 height 16
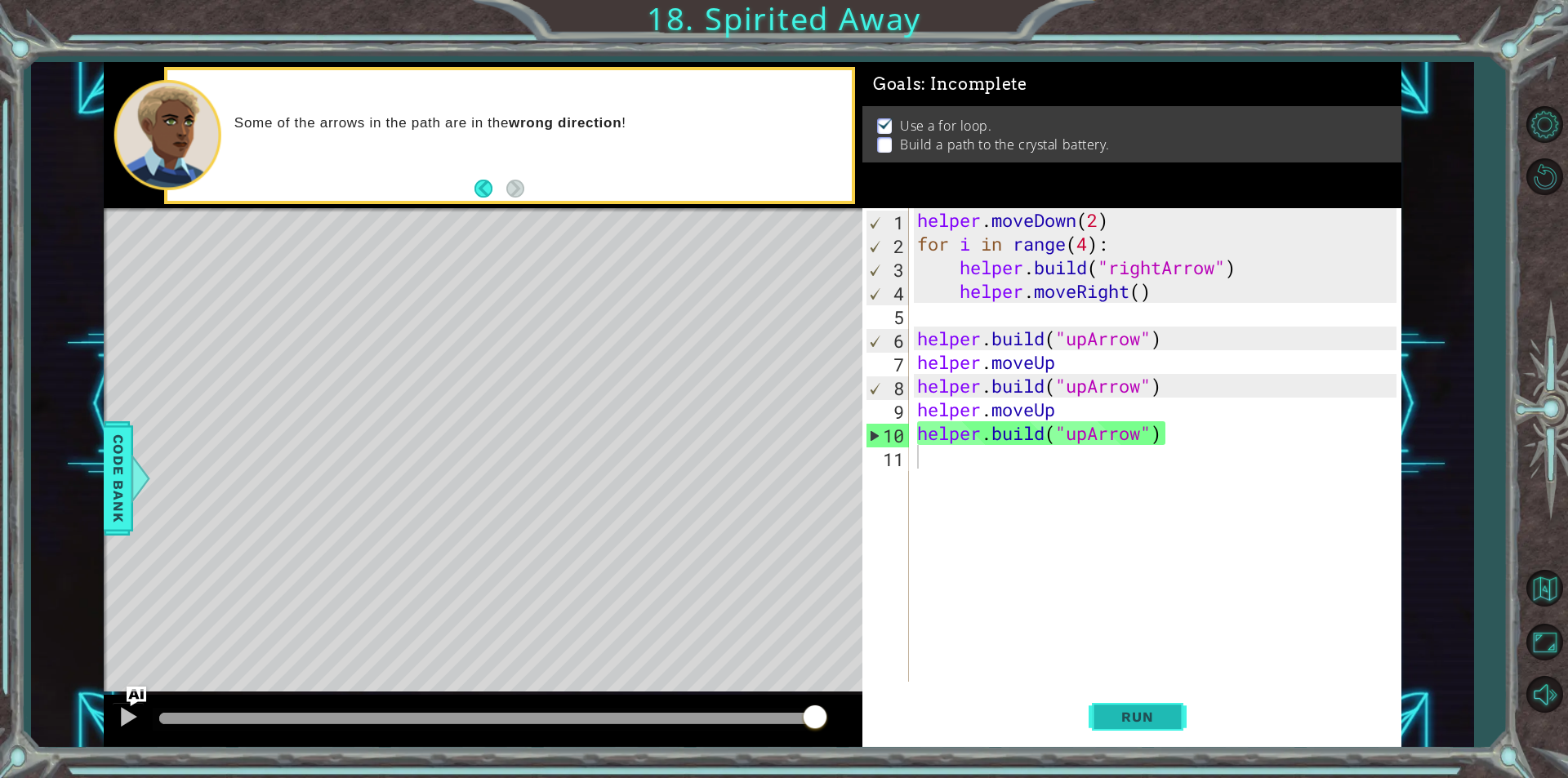
click at [1176, 712] on button "Run" at bounding box center [1138, 717] width 98 height 54
click at [1104, 729] on button "Run" at bounding box center [1138, 717] width 98 height 54
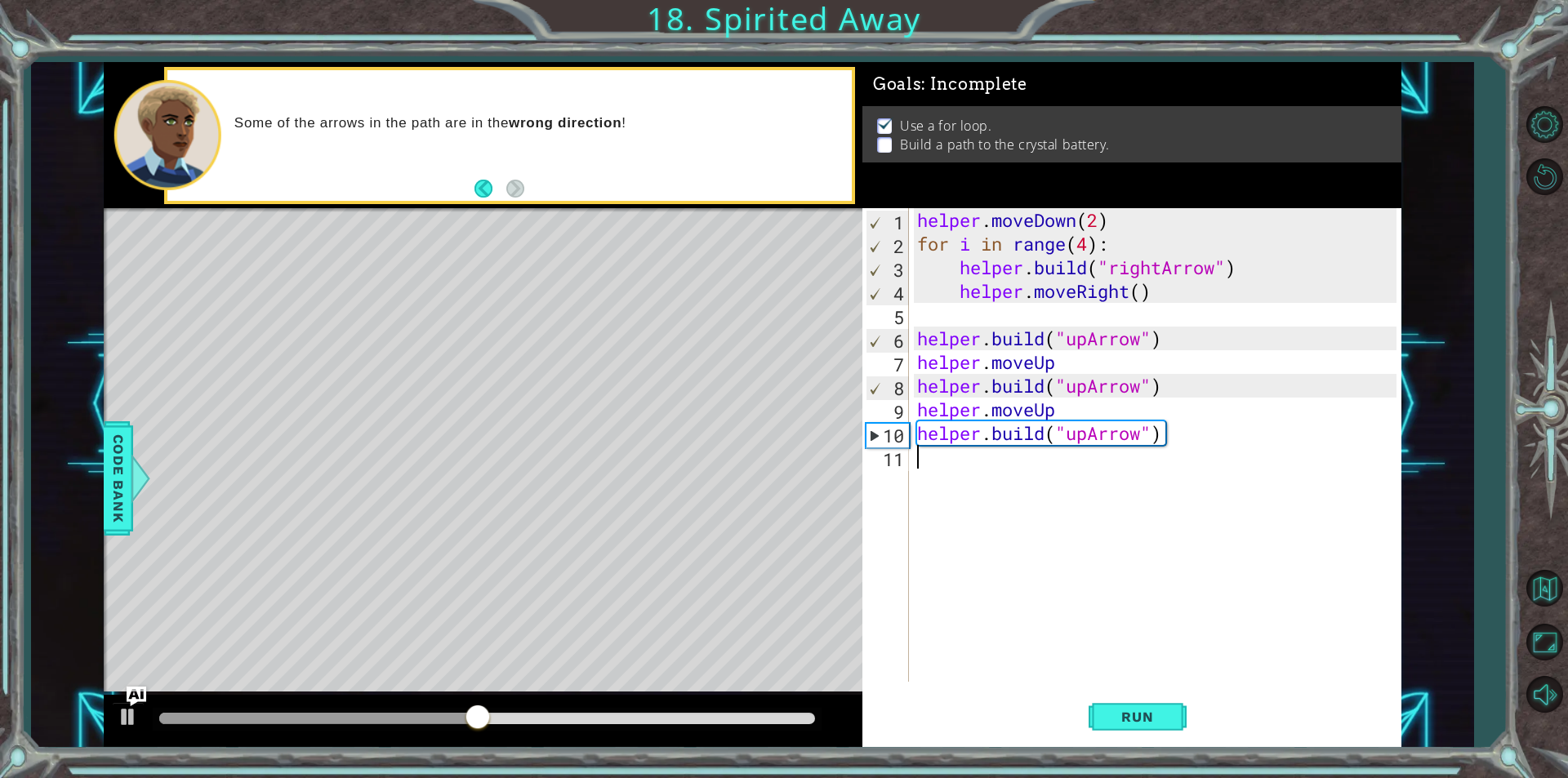
click at [1173, 333] on div "helper . moveDown ( 2 ) for i in range ( 4 ) : helper . build ( "rightArrow" ) …" at bounding box center [1159, 468] width 490 height 521
click at [1176, 706] on button "Run" at bounding box center [1138, 717] width 98 height 54
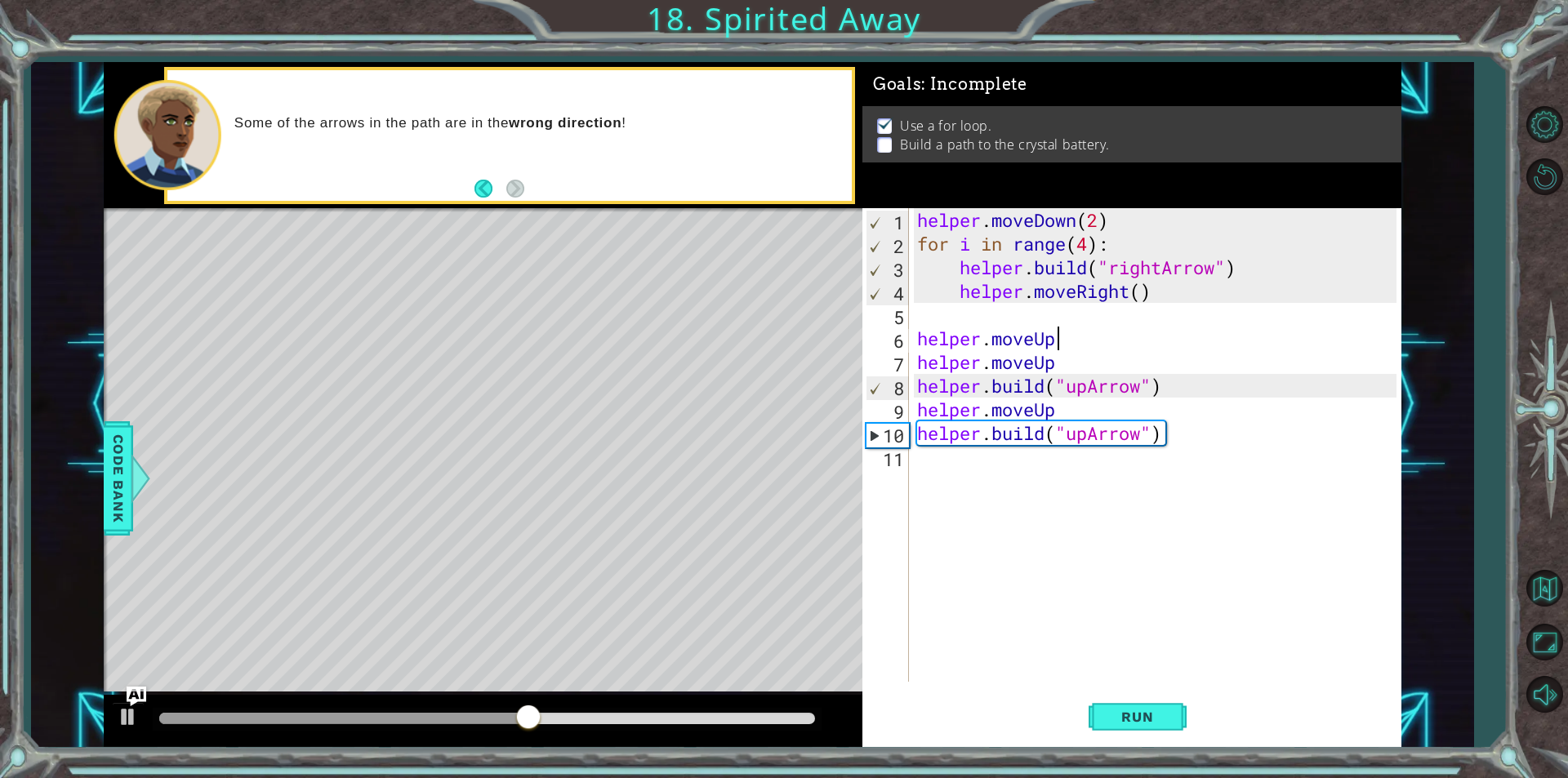
click at [1031, 391] on div "helper . moveDown ( 2 ) for i in range ( 4 ) : helper . build ( "rightArrow" ) …" at bounding box center [1159, 468] width 490 height 521
click at [1227, 388] on div "helper . moveDown ( 2 ) for i in range ( 4 ) : helper . build ( "rightArrow" ) …" at bounding box center [1159, 468] width 490 height 521
click at [1110, 713] on span "Run" at bounding box center [1137, 717] width 64 height 16
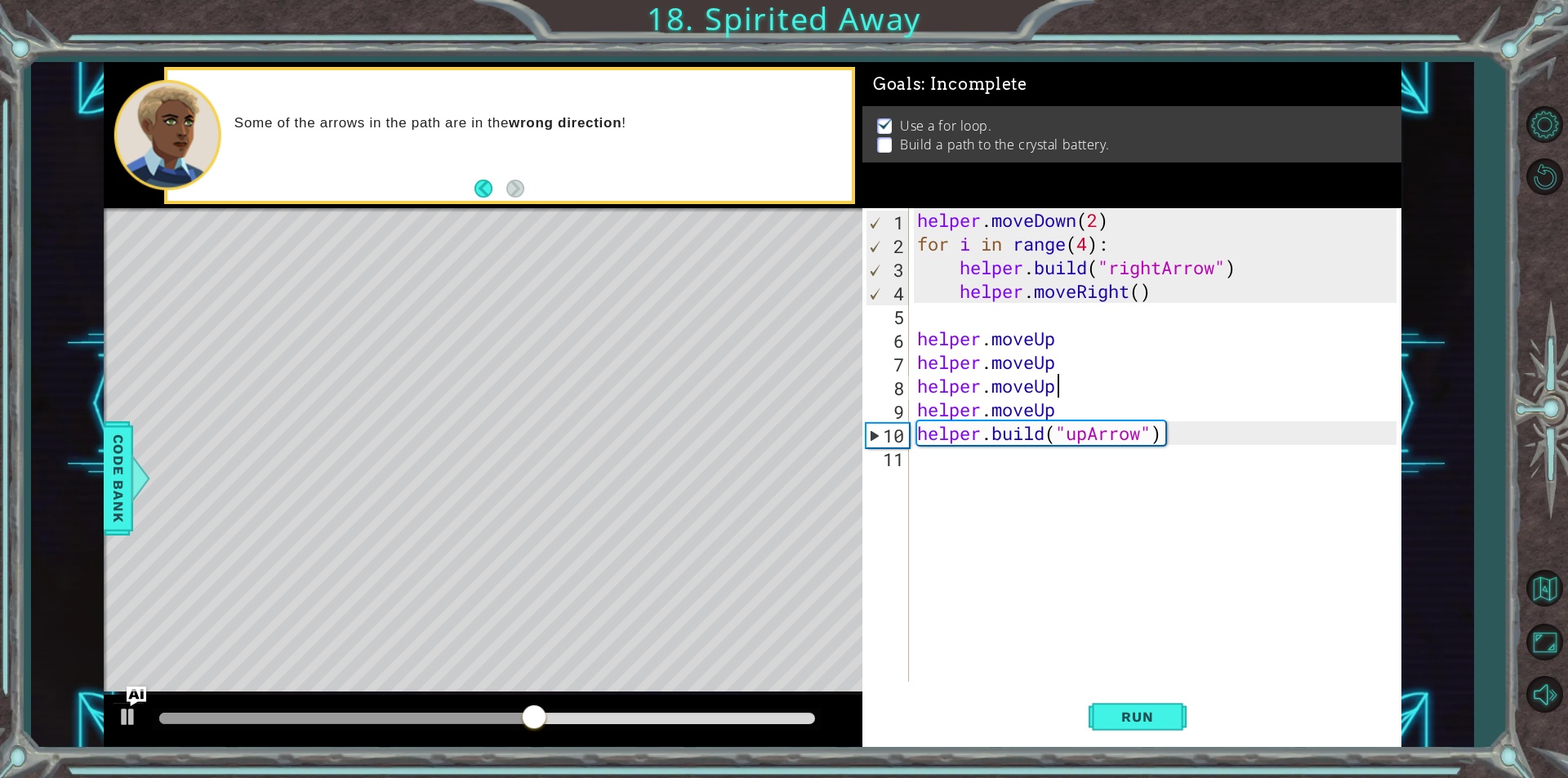
click at [1186, 428] on div "helper . moveDown ( 2 ) for i in range ( 4 ) : helper . build ( "rightArrow" ) …" at bounding box center [1159, 468] width 490 height 521
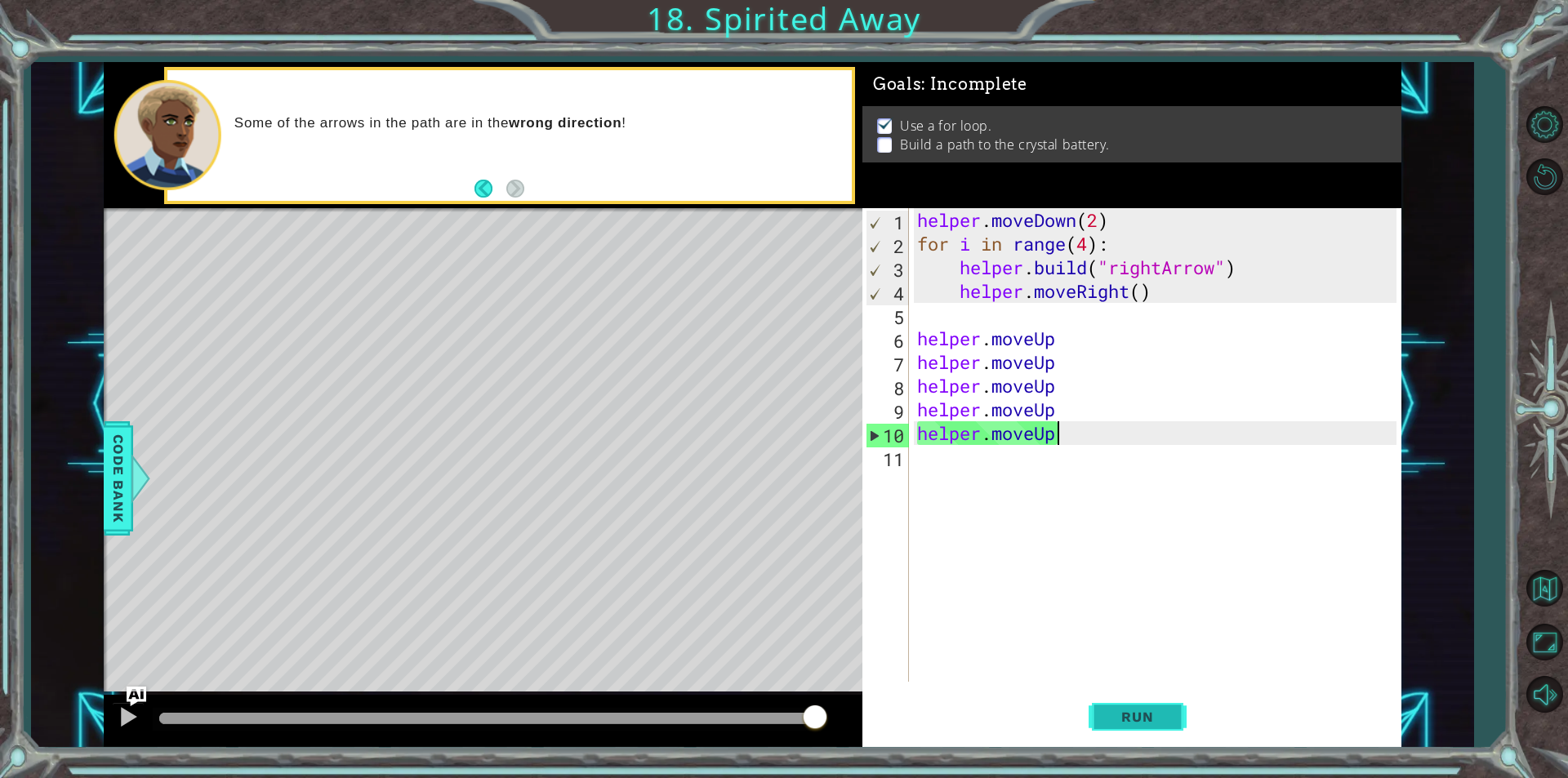
type textarea "helper.moveUp"
click at [1140, 703] on button "Run" at bounding box center [1138, 717] width 98 height 54
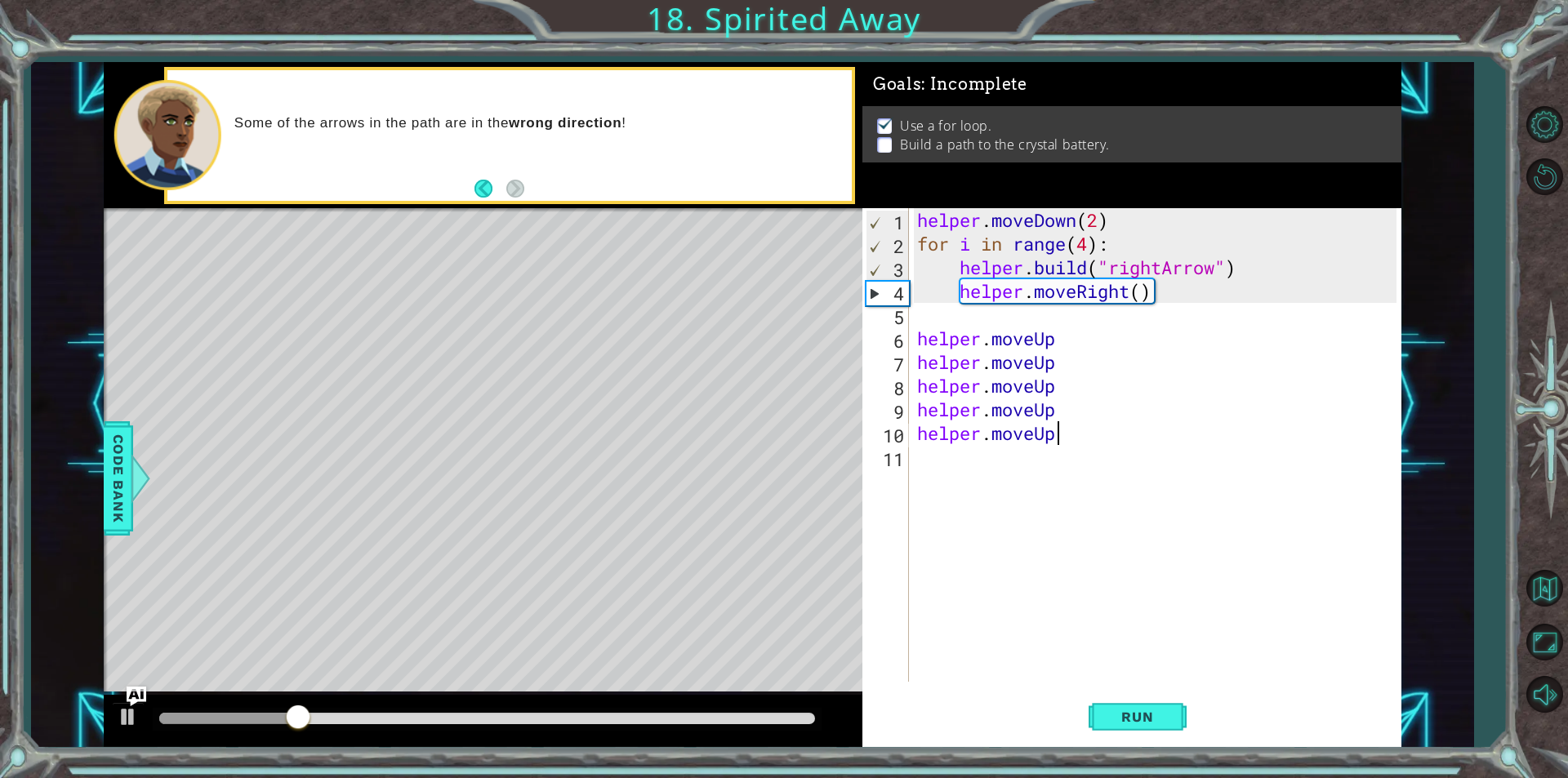
click at [917, 341] on div "helper . moveDown ( 2 ) for i in range ( 4 ) : helper . build ( "rightArrow" ) …" at bounding box center [1159, 468] width 490 height 521
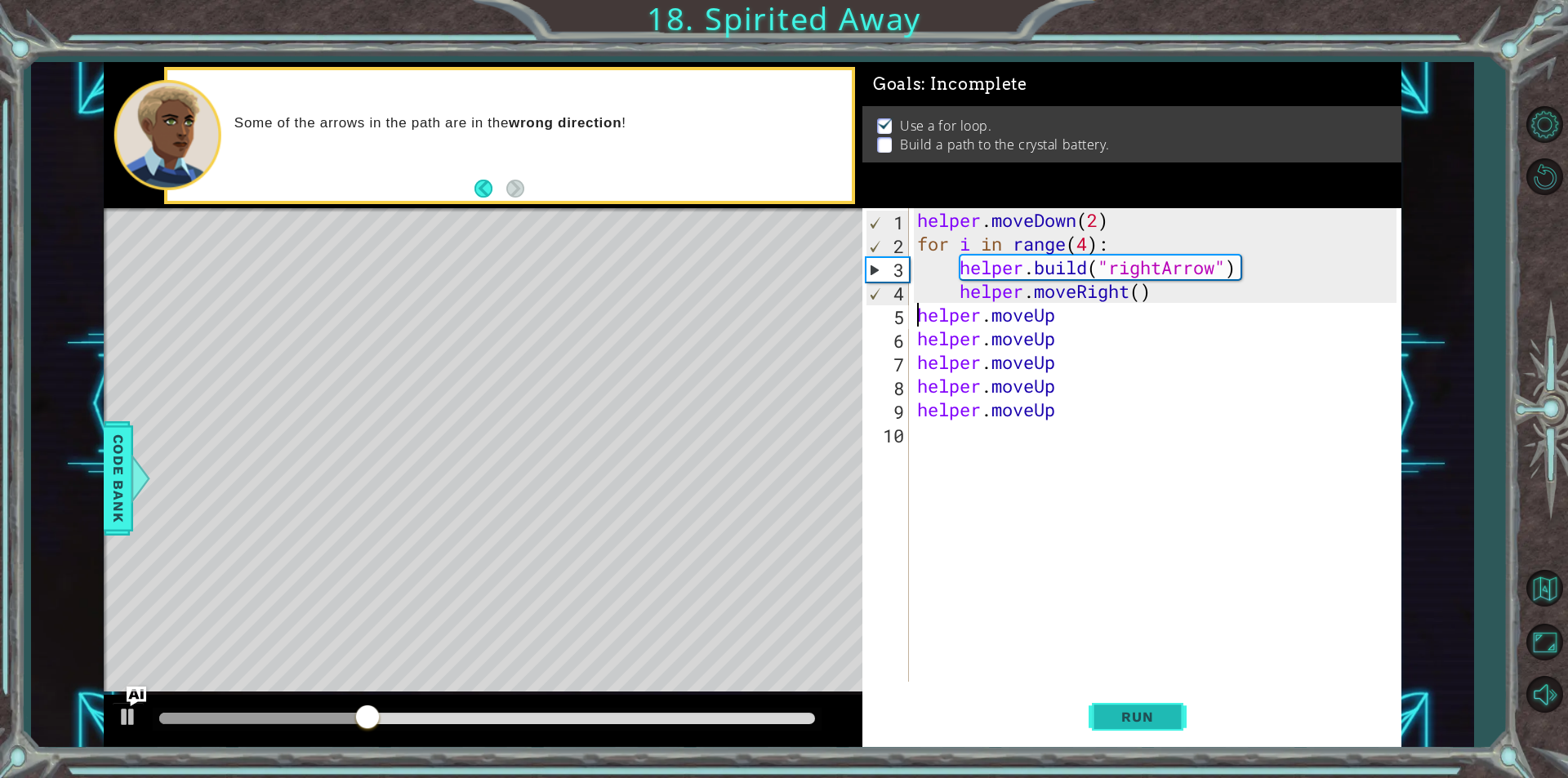
click at [1143, 709] on span "Run" at bounding box center [1137, 717] width 64 height 16
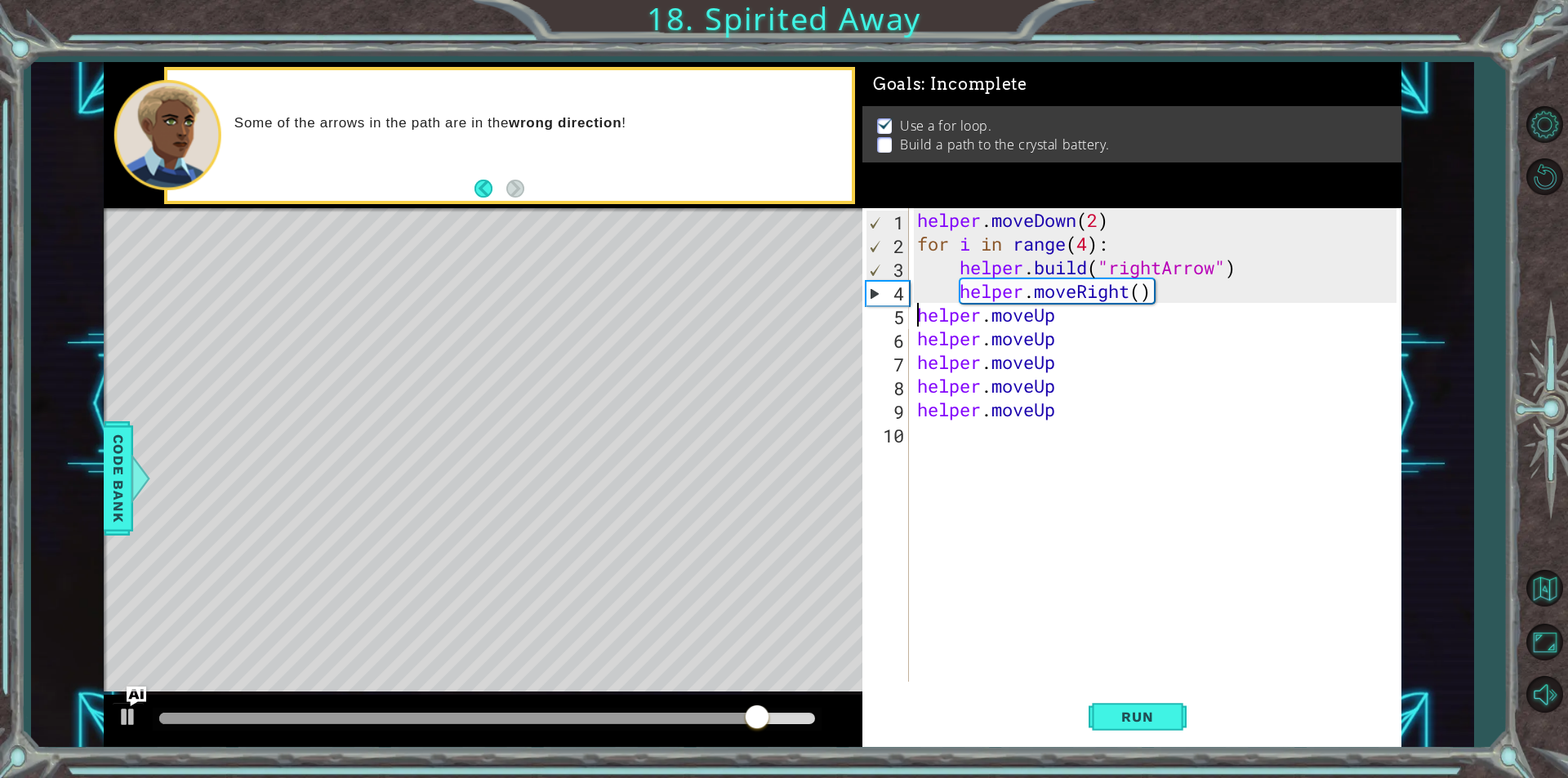
click at [1120, 383] on div "helper . moveDown ( 2 ) for i in range ( 4 ) : helper . build ( "rightArrow" ) …" at bounding box center [1159, 468] width 490 height 521
click at [1098, 432] on div "helper . moveDown ( 2 ) for i in range ( 4 ) : helper . build ( "rightArrow" ) …" at bounding box center [1159, 468] width 490 height 521
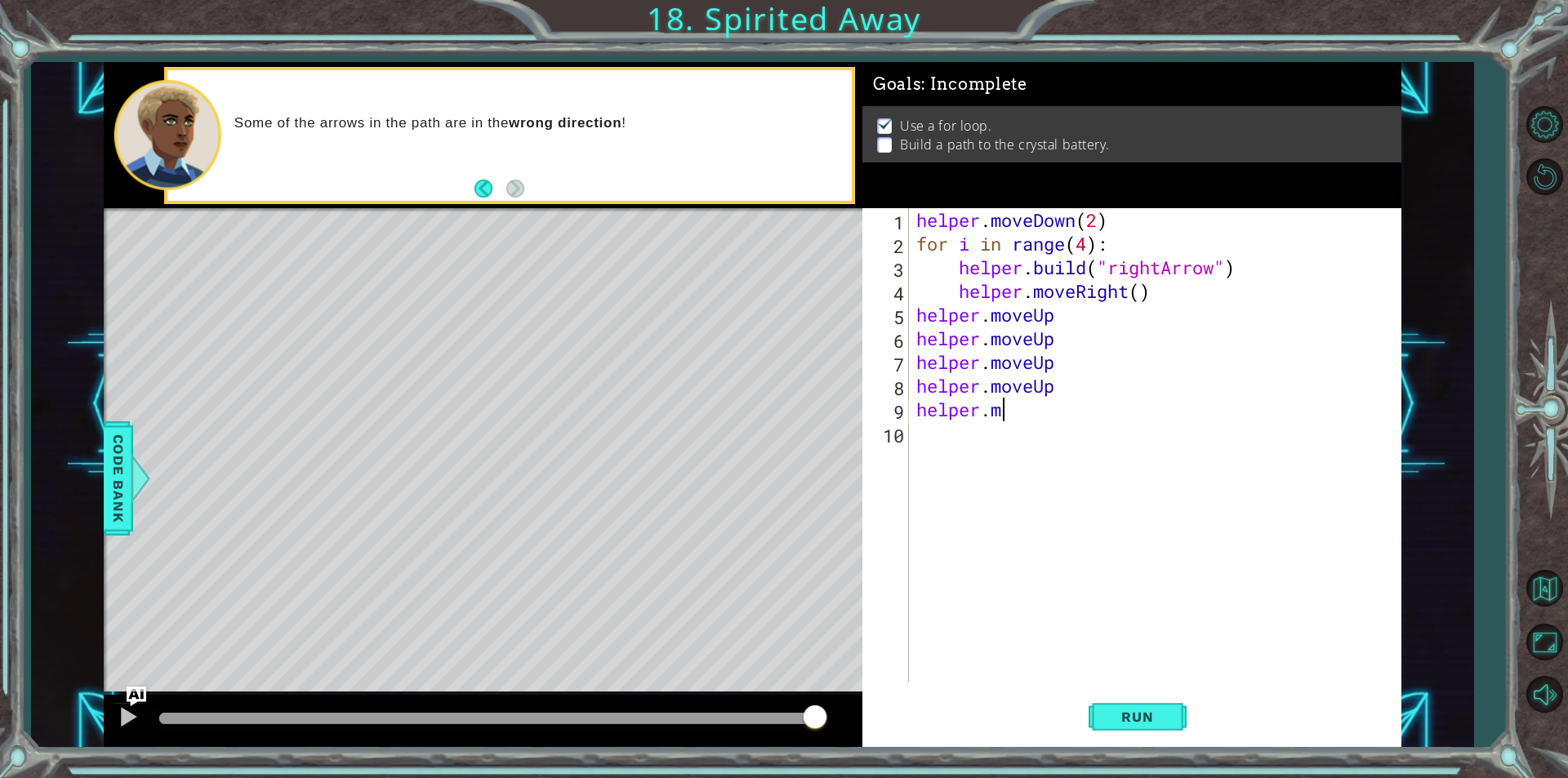
type textarea "h"
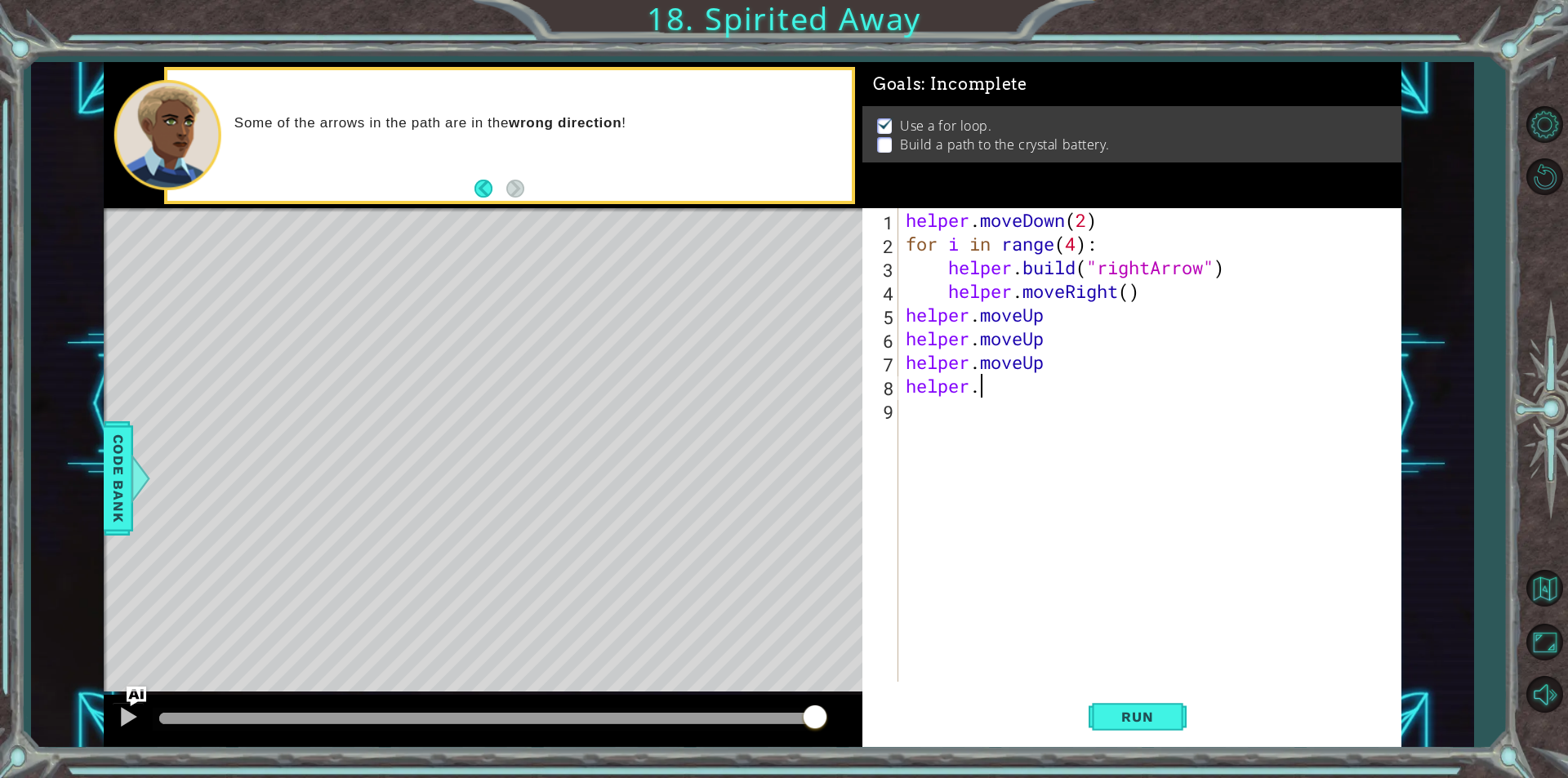
type textarea "h"
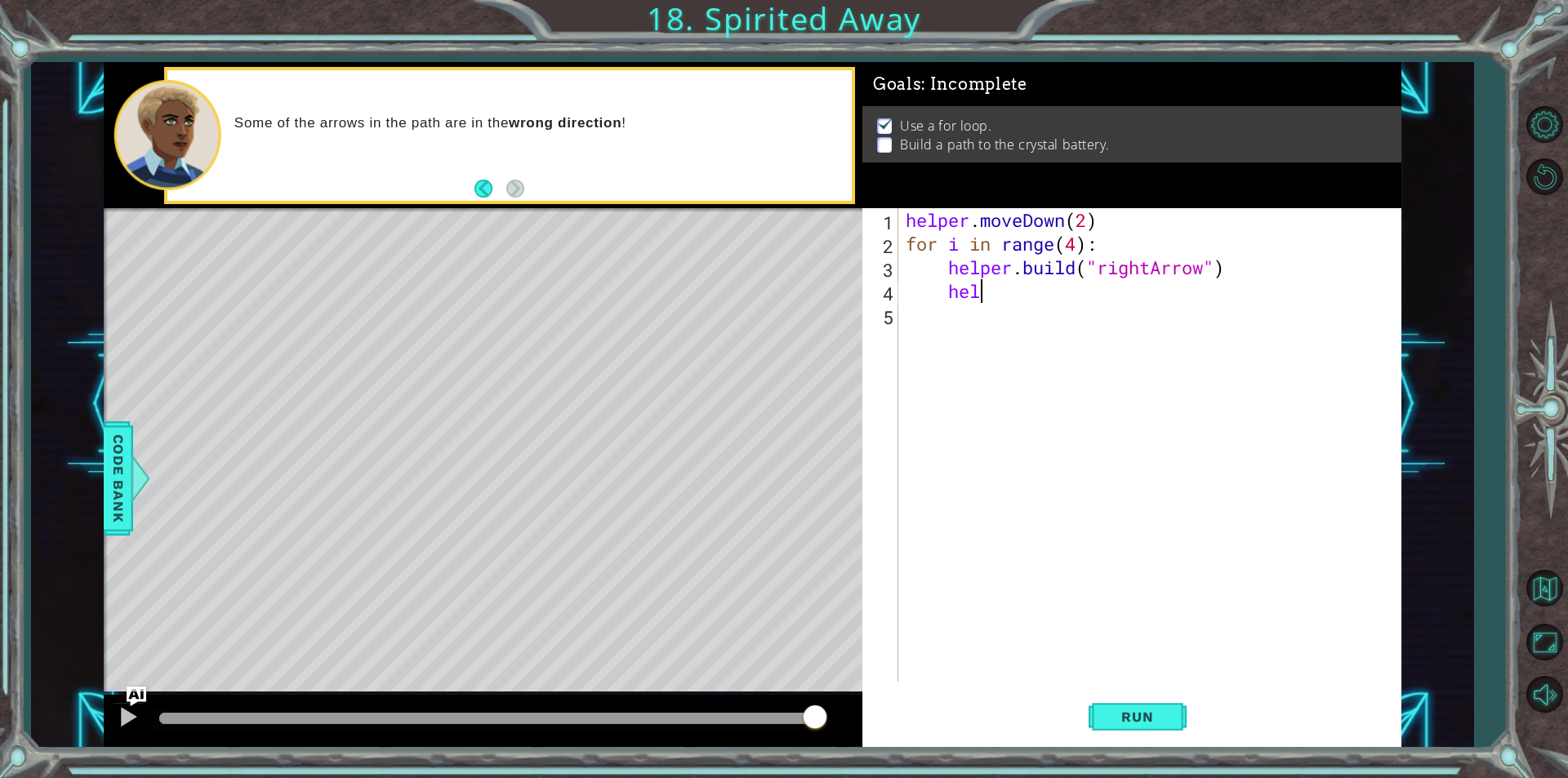
type textarea "h"
type textarea "f"
click at [1115, 715] on span "Run" at bounding box center [1137, 717] width 64 height 16
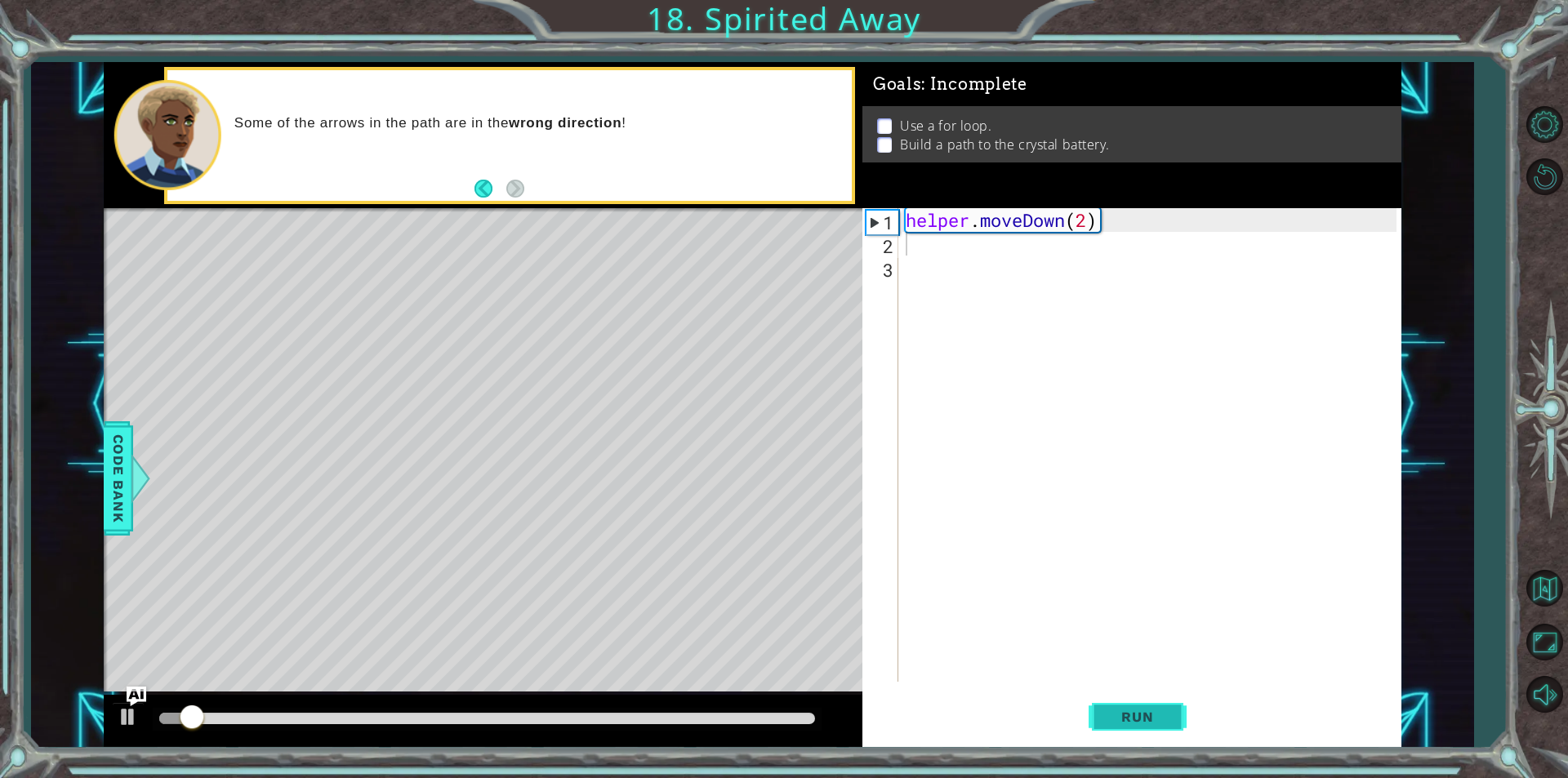
click at [1115, 706] on button "Run" at bounding box center [1138, 717] width 98 height 54
click at [991, 246] on div "helper . moveDown ( 2 )" at bounding box center [1153, 468] width 502 height 521
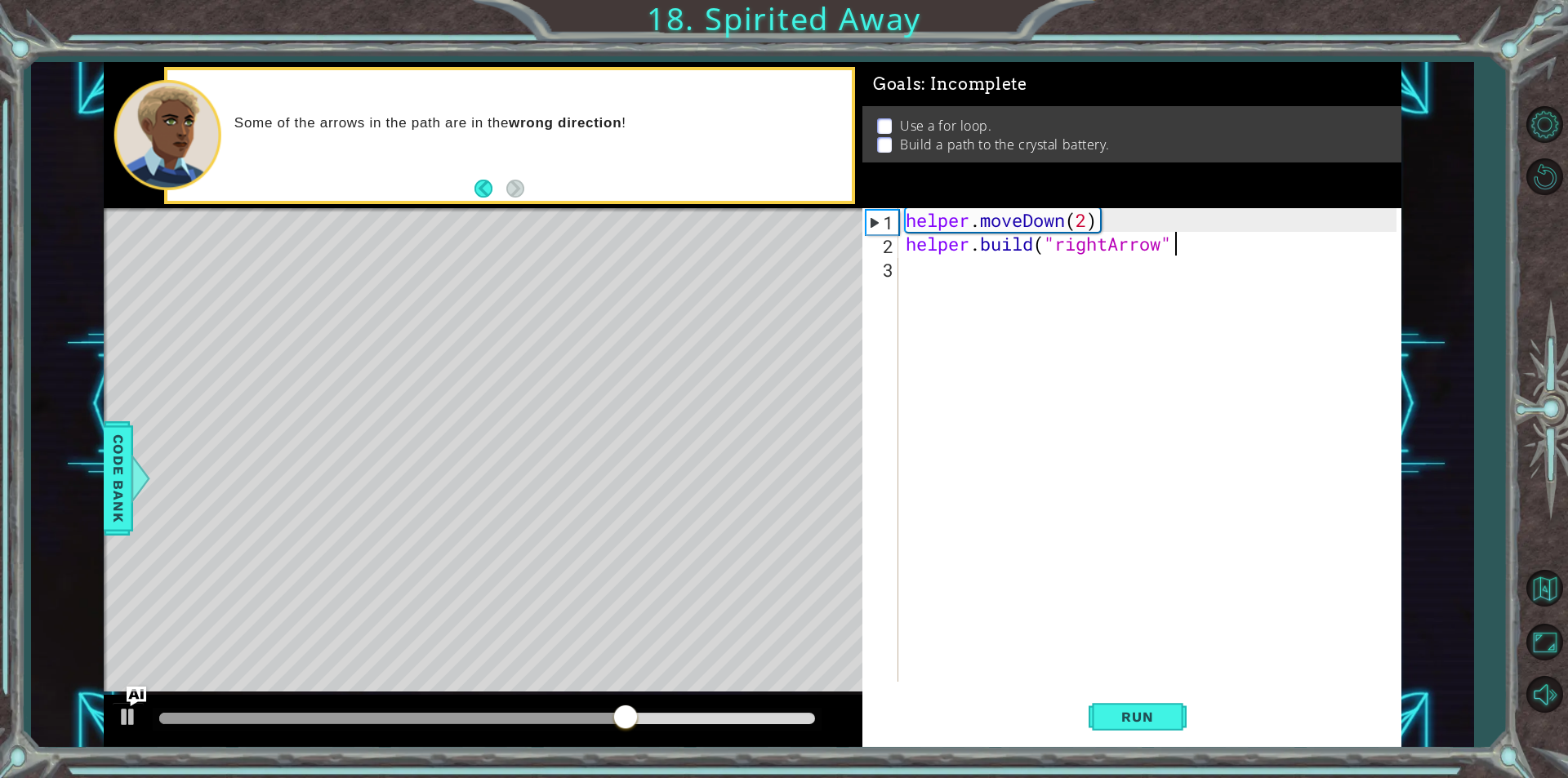
scroll to position [0, 11]
click at [1160, 721] on span "Run" at bounding box center [1137, 717] width 64 height 16
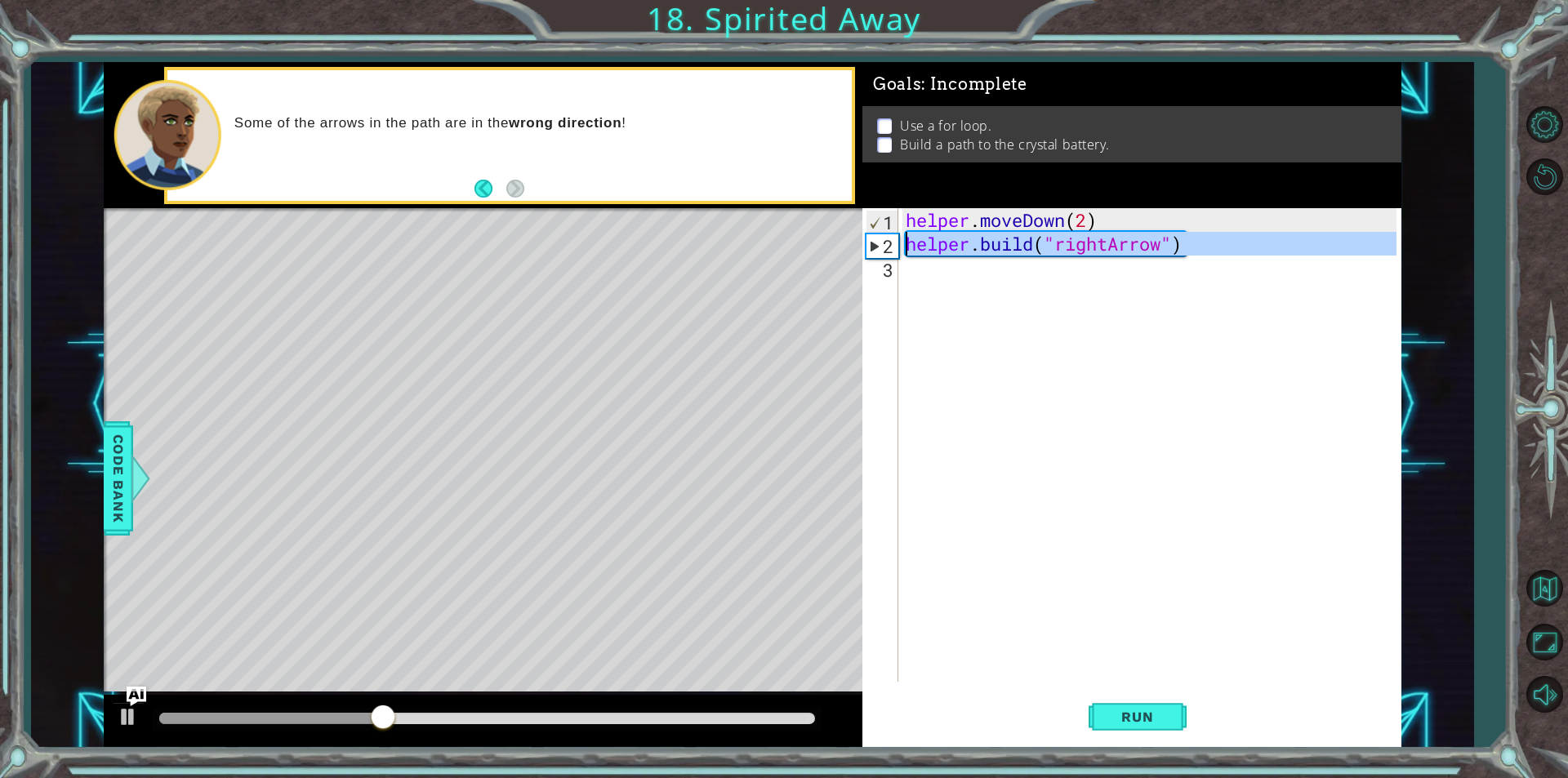
drag, startPoint x: 1209, startPoint y: 258, endPoint x: 885, endPoint y: 238, distance: 324.6
click at [885, 238] on div "[DOMAIN_NAME]("rightArrow") 1 2 3 helper . moveDown ( 2 ) helper . build ( "rig…" at bounding box center [1129, 444] width 534 height 473
type textarea "[DOMAIN_NAME]("rightArrow")"
click at [1112, 285] on div "helper . moveDown ( 2 ) helper . build ( "rightArrow" )" at bounding box center [1149, 444] width 494 height 473
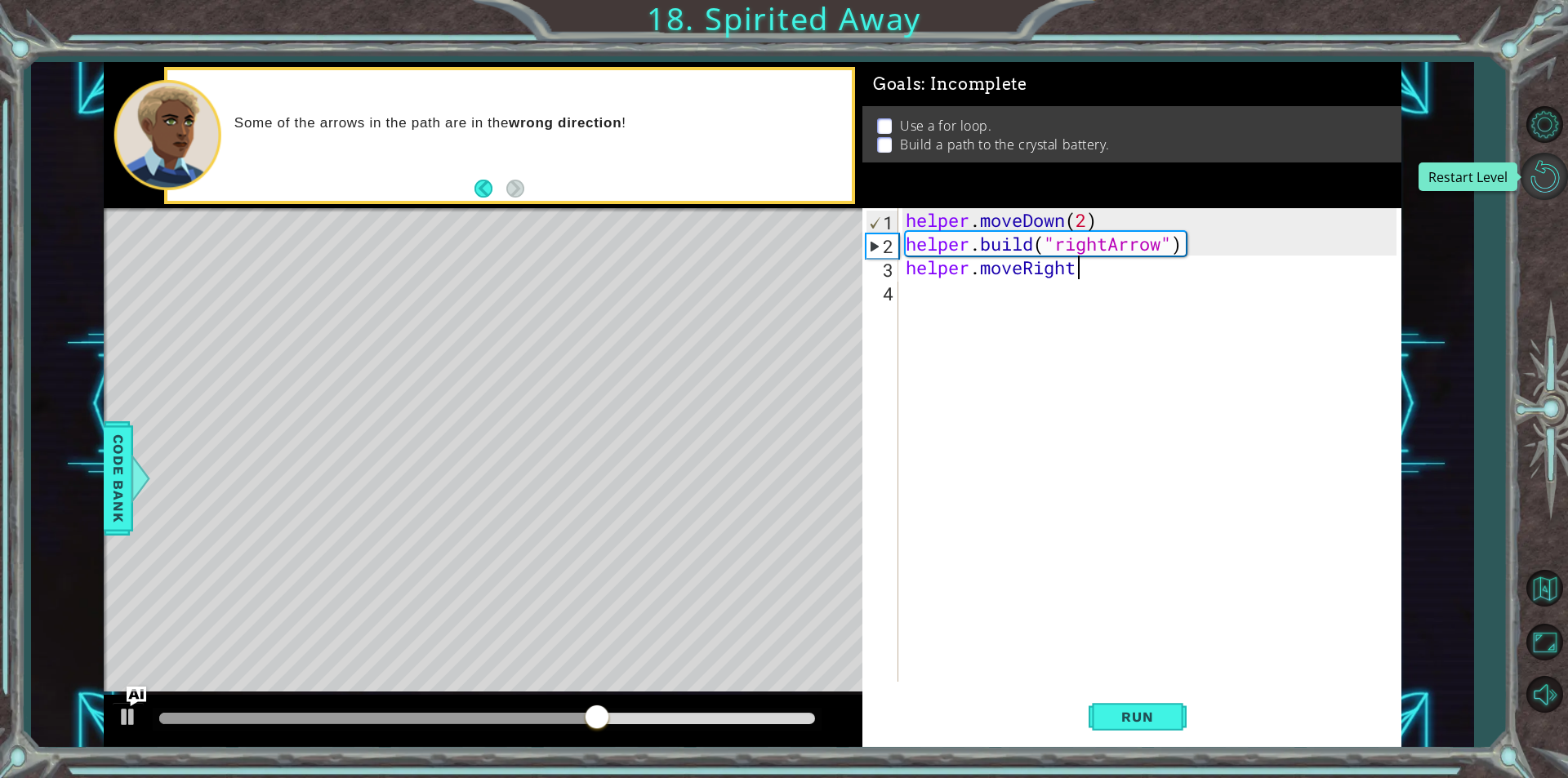
scroll to position [0, 8]
type textarea "helper.moveRight()"
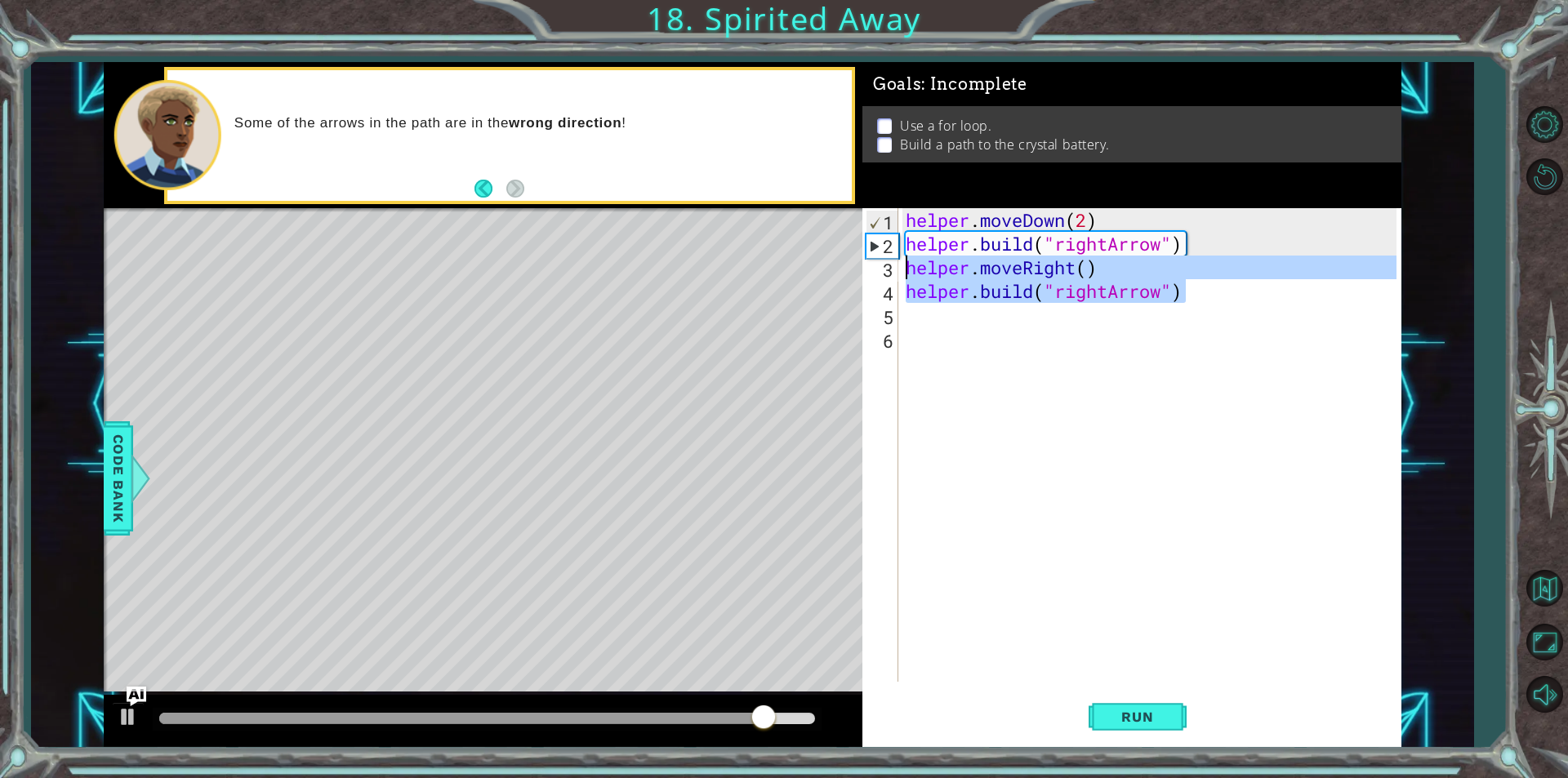
drag, startPoint x: 1156, startPoint y: 299, endPoint x: 701, endPoint y: 263, distance: 456.4
click at [701, 263] on div "1 ההההההההההההההההההההההההההההההההההההההההההההההההההההההההההההההההההההההההההההה…" at bounding box center [751, 404] width 1297 height 685
type textarea "helper.moveRight() [DOMAIN_NAME]("rightArrow")"
click at [933, 313] on div "helper . moveDown ( 2 ) helper . build ( "rightArrow" ) helper . moveRight ( ) …" at bounding box center [1153, 468] width 502 height 521
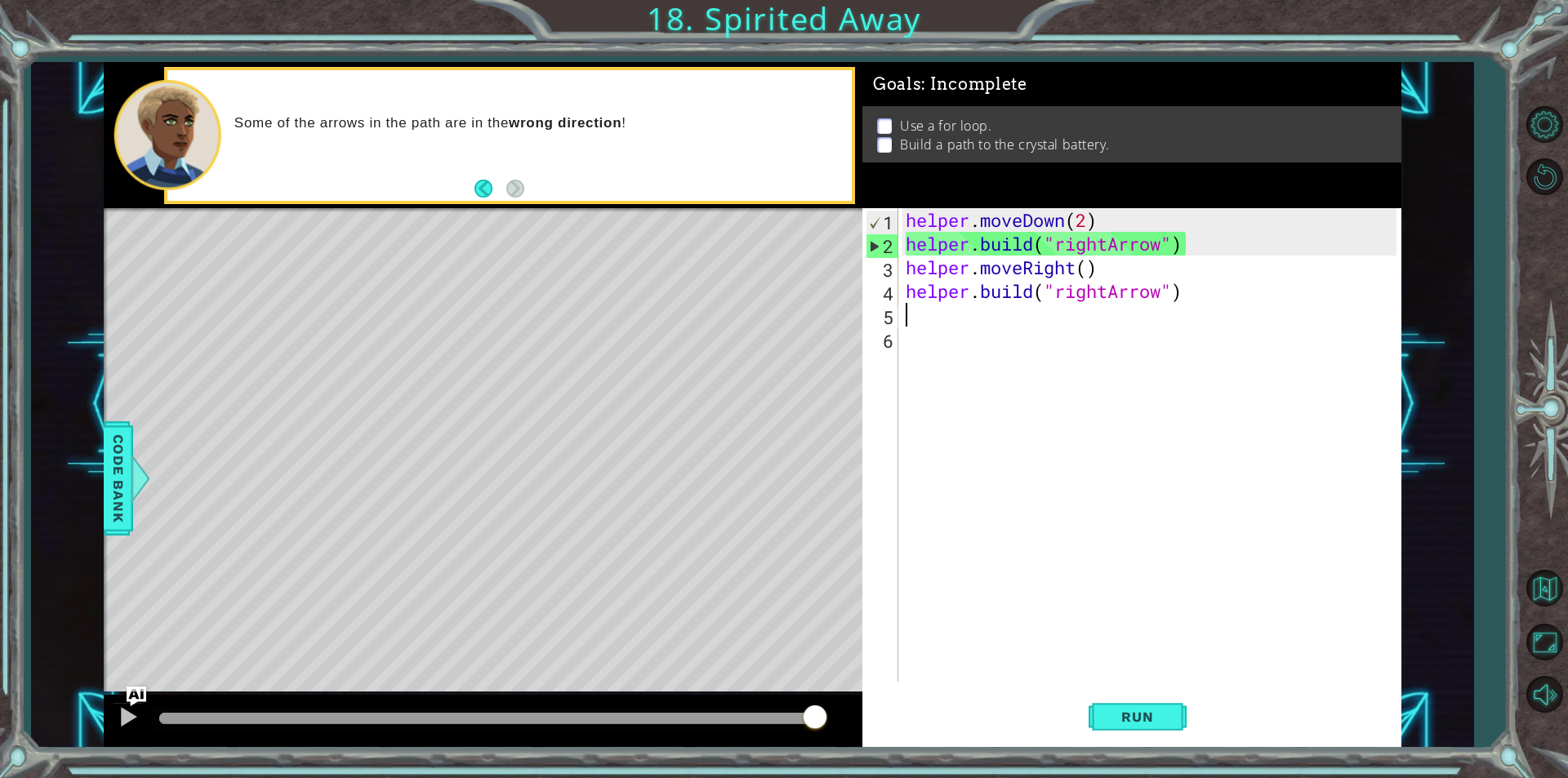
paste textarea "[DOMAIN_NAME]("rightArrow")"
type textarea "[DOMAIN_NAME]("rightArrow")"
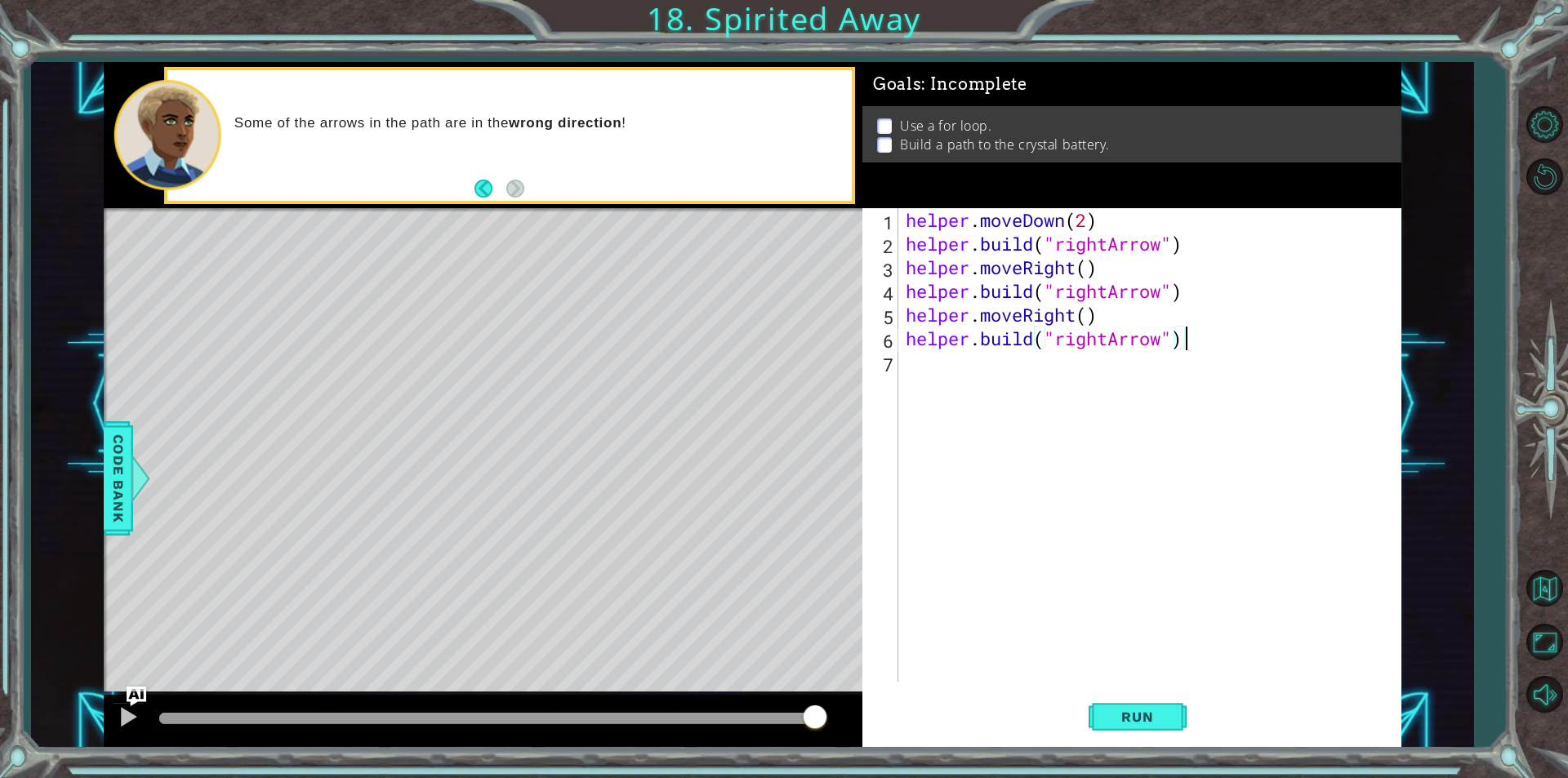
click at [941, 361] on div "helper . moveDown ( 2 ) helper . build ( "rightArrow" ) helper . moveRight ( ) …" at bounding box center [1153, 468] width 502 height 521
paste textarea "[DOMAIN_NAME]("rightArrow")"
type textarea "[DOMAIN_NAME]("rightArrow")"
click at [1154, 722] on span "Run" at bounding box center [1137, 717] width 64 height 16
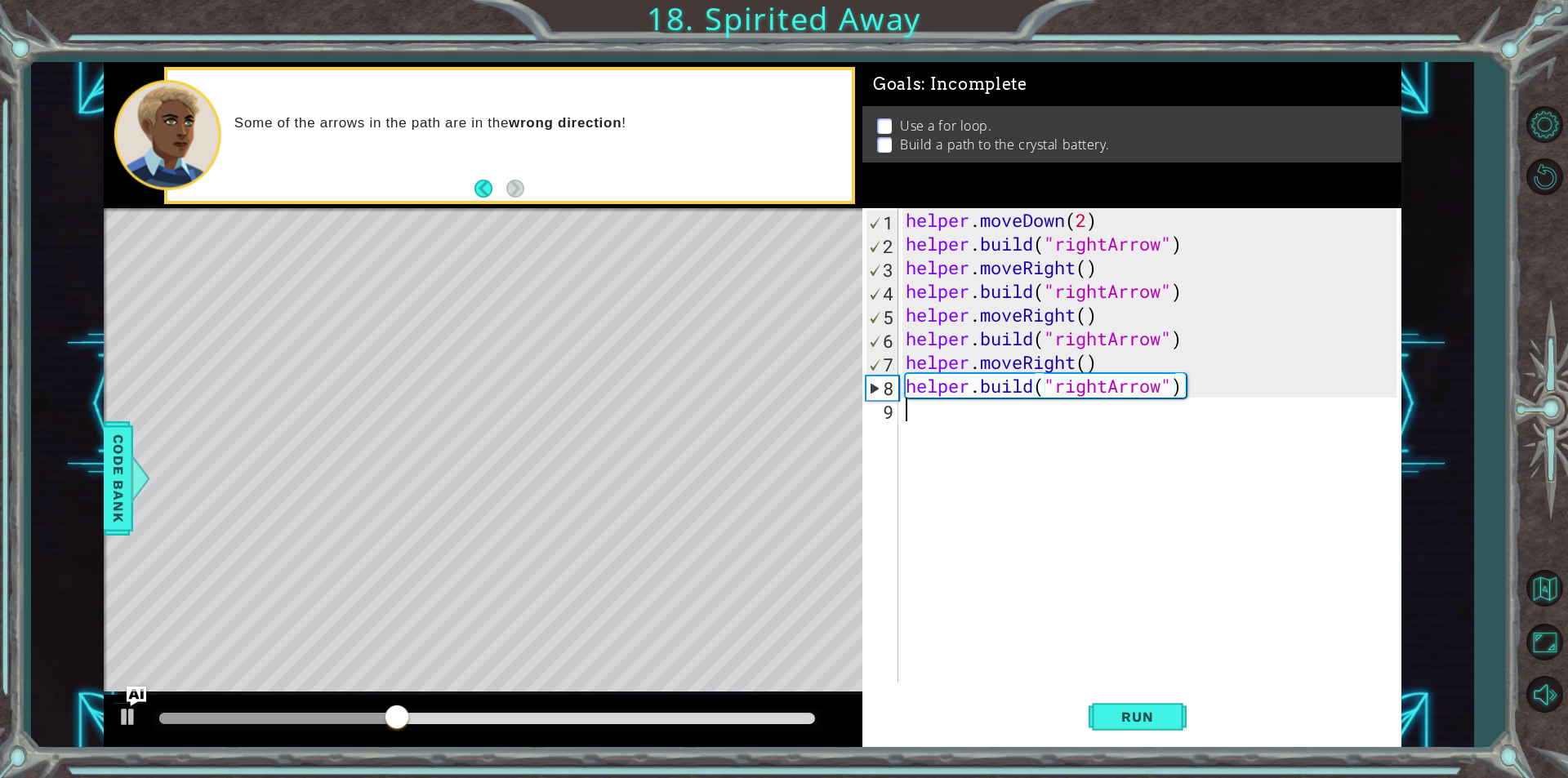
click at [1057, 443] on div "helper . moveDown ( 2 ) helper . build ( "rightArrow" ) helper . moveRight ( ) …" at bounding box center [1153, 468] width 502 height 521
paste textarea "[DOMAIN_NAME]("rightArrow")"
type textarea "[DOMAIN_NAME]("rightArrow")"
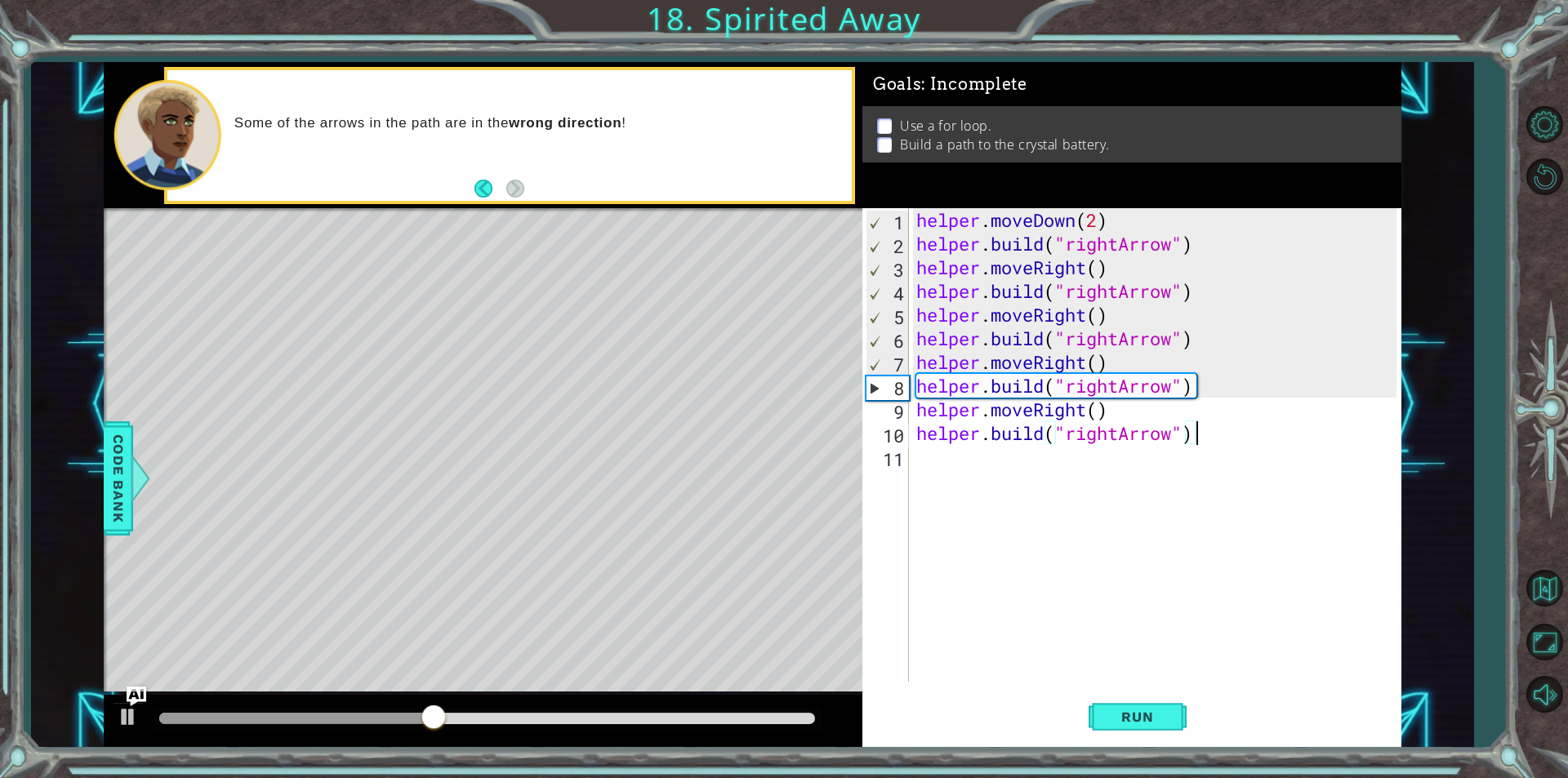
click at [1029, 479] on div "helper . moveDown ( 2 ) helper . build ( "rightArrow" ) helper . moveRight ( ) …" at bounding box center [1159, 468] width 491 height 521
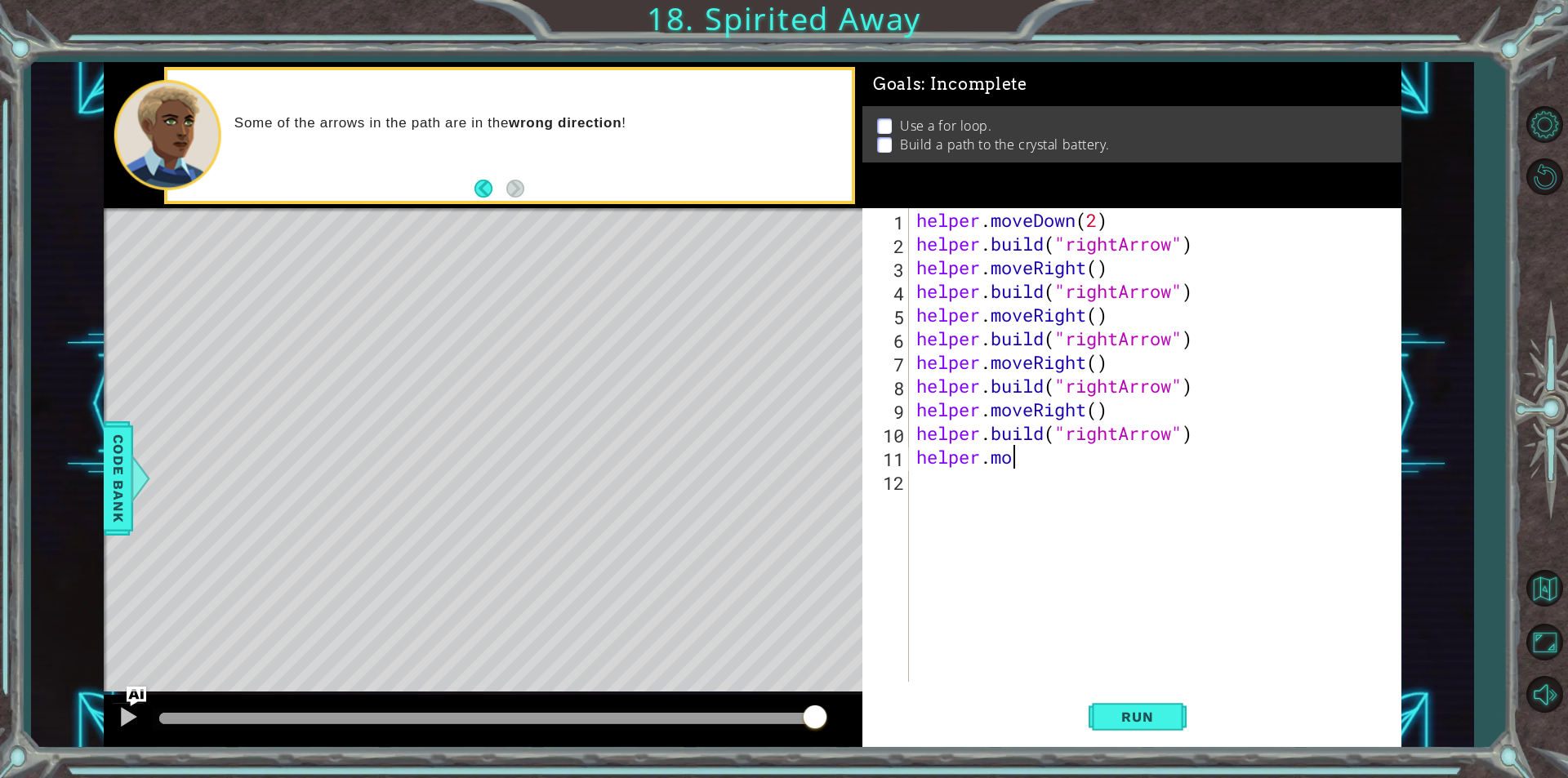
scroll to position [0, 4]
type textarea "helper.moveRight"
click at [1237, 529] on div "helper . moveDown ( 2 ) helper . build ( "rightArrow" ) helper . moveRight ( ) …" at bounding box center [1159, 468] width 491 height 521
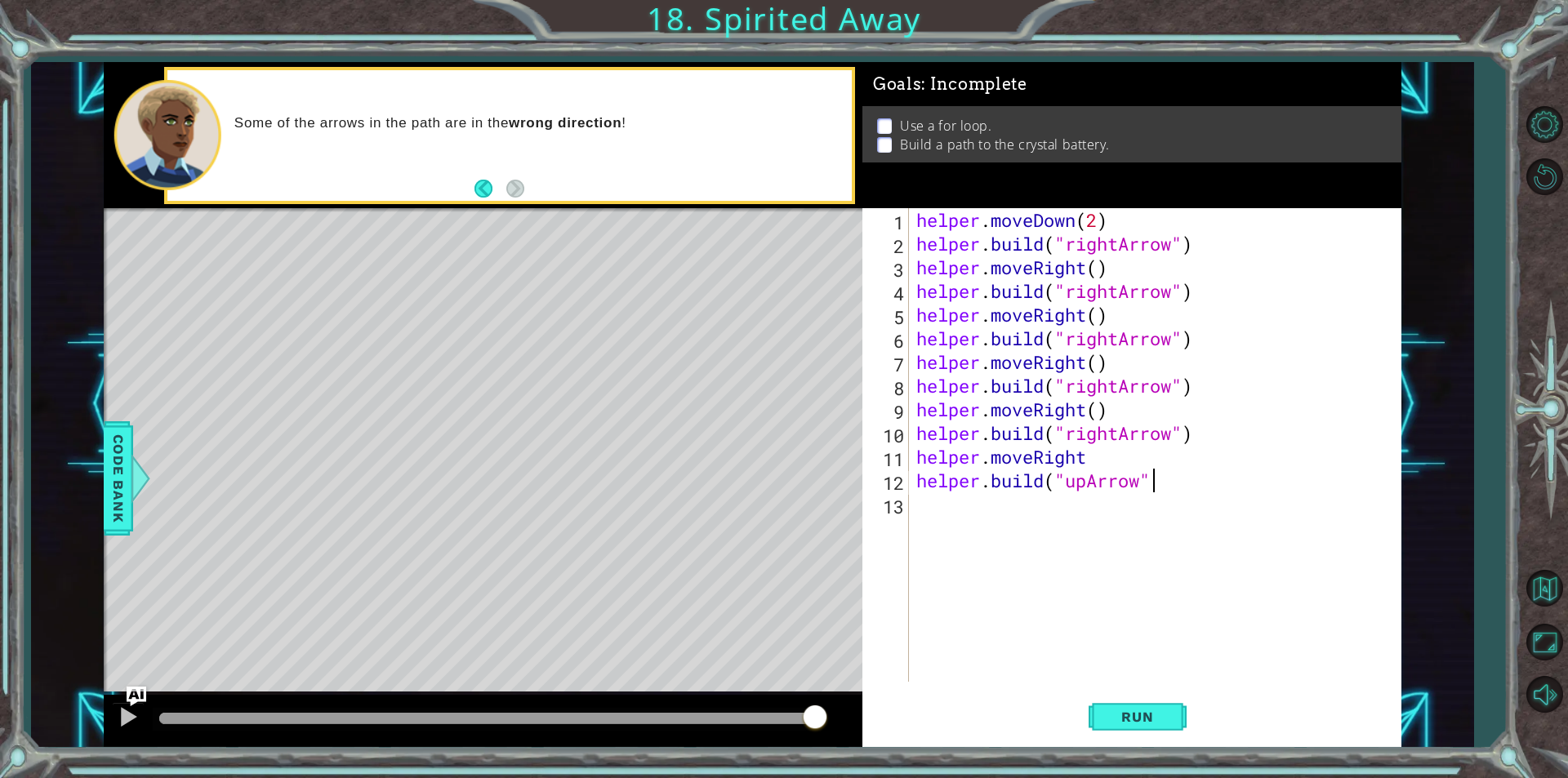
type textarea "[DOMAIN_NAME]("upArrow")"
click at [1068, 550] on div "helper . moveDown ( 2 ) helper . build ( "rightArrow" ) helper . moveRight ( ) …" at bounding box center [1159, 468] width 491 height 521
type textarea "helper.moveUp"
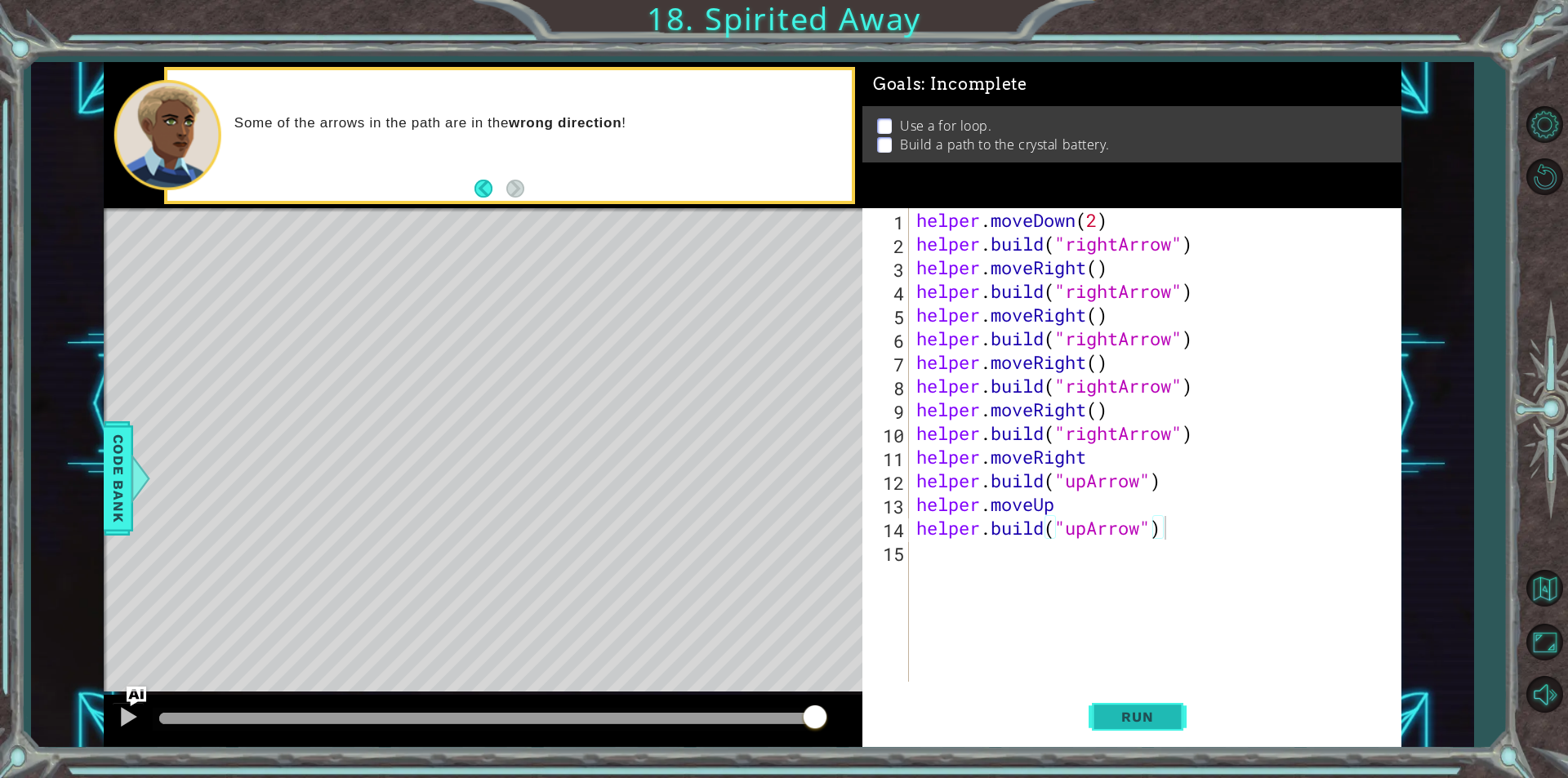
click at [1099, 705] on button "Run" at bounding box center [1138, 717] width 98 height 54
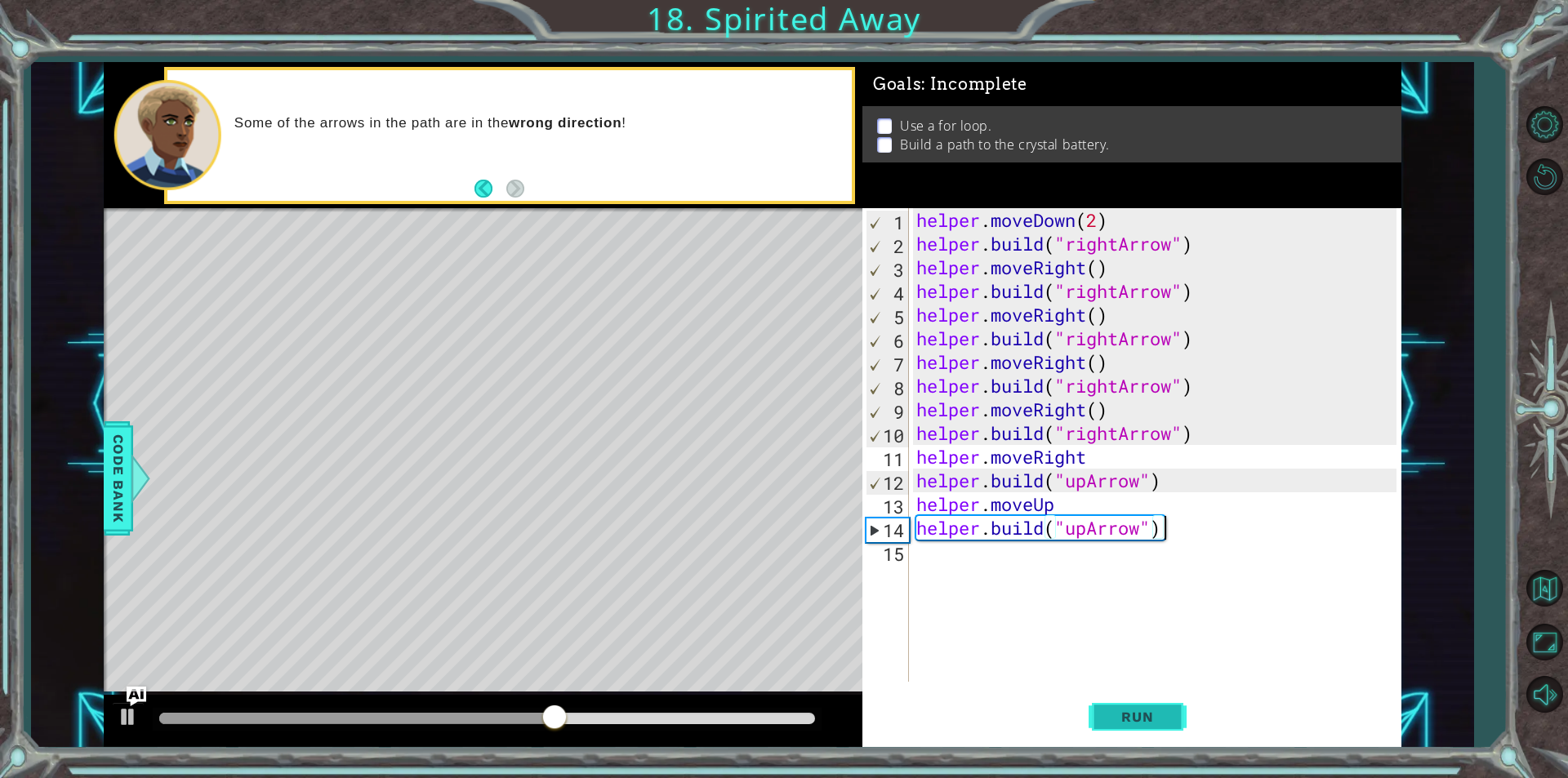
click at [1099, 705] on button "Run" at bounding box center [1138, 717] width 98 height 54
click at [1188, 484] on div "helper . moveDown ( 2 ) helper . build ( "rightArrow" ) helper . moveRight ( ) …" at bounding box center [1159, 468] width 491 height 521
click at [1131, 434] on div "helper . moveDown ( 2 ) helper . build ( "rightArrow" ) helper . moveRight ( ) …" at bounding box center [1159, 468] width 491 height 521
click at [1112, 438] on div "helper . moveDown ( 2 ) helper . build ( "rightArrow" ) helper . moveRight ( ) …" at bounding box center [1159, 468] width 491 height 521
click at [1122, 433] on div "helper . moveDown ( 2 ) helper . build ( "rightArrow" ) helper . moveRight ( ) …" at bounding box center [1159, 468] width 491 height 521
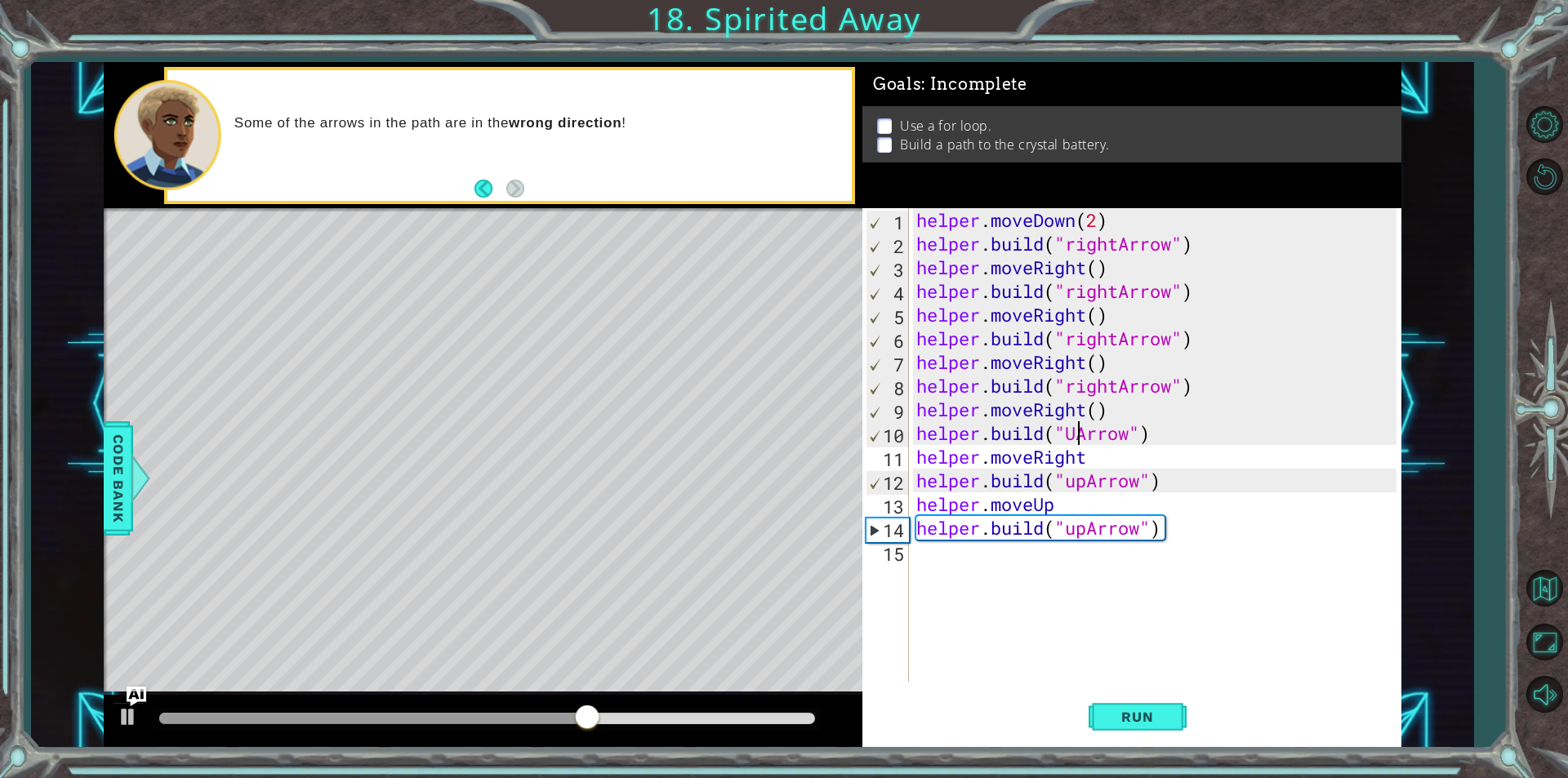
scroll to position [0, 8]
type textarea "[DOMAIN_NAME]("upArrow")"
click at [1110, 725] on button "Run" at bounding box center [1138, 717] width 98 height 54
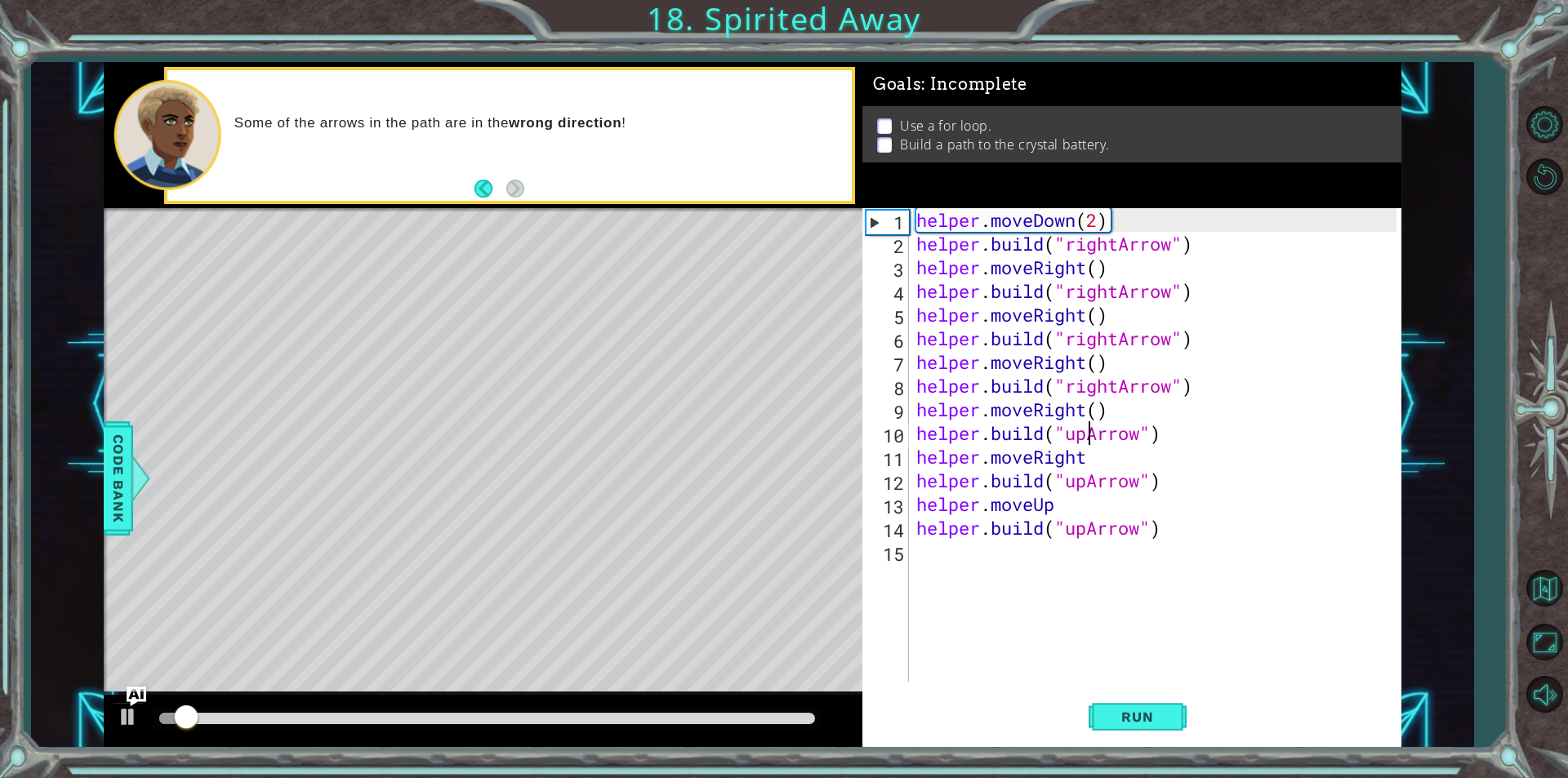
click at [1182, 542] on div "helper . moveDown ( 2 ) helper . build ( "rightArrow" ) helper . moveRight ( ) …" at bounding box center [1159, 468] width 491 height 521
click at [1183, 537] on div "helper . moveDown ( 2 ) helper . build ( "rightArrow" ) helper . moveRight ( ) …" at bounding box center [1159, 468] width 491 height 521
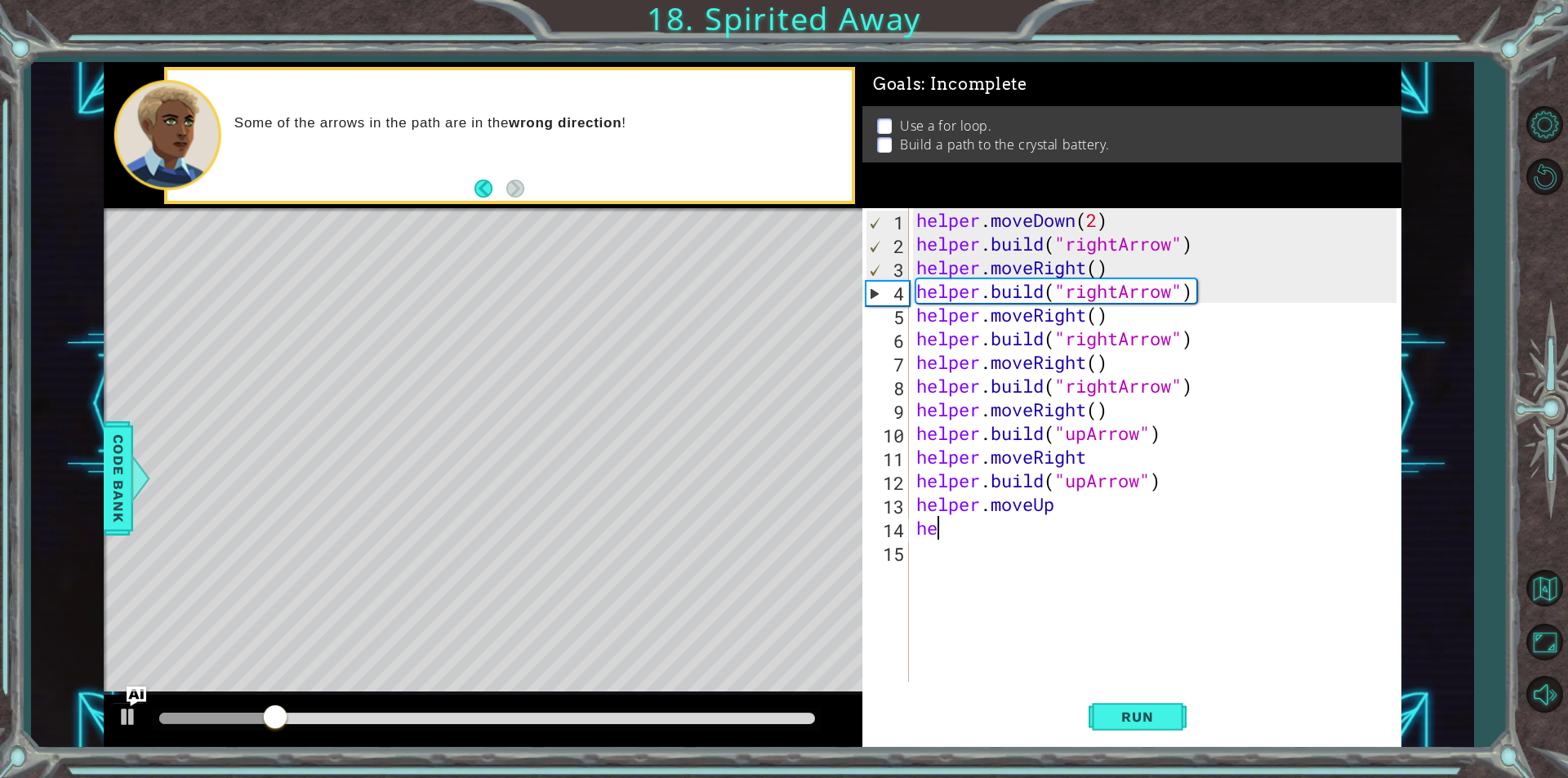
type textarea "h"
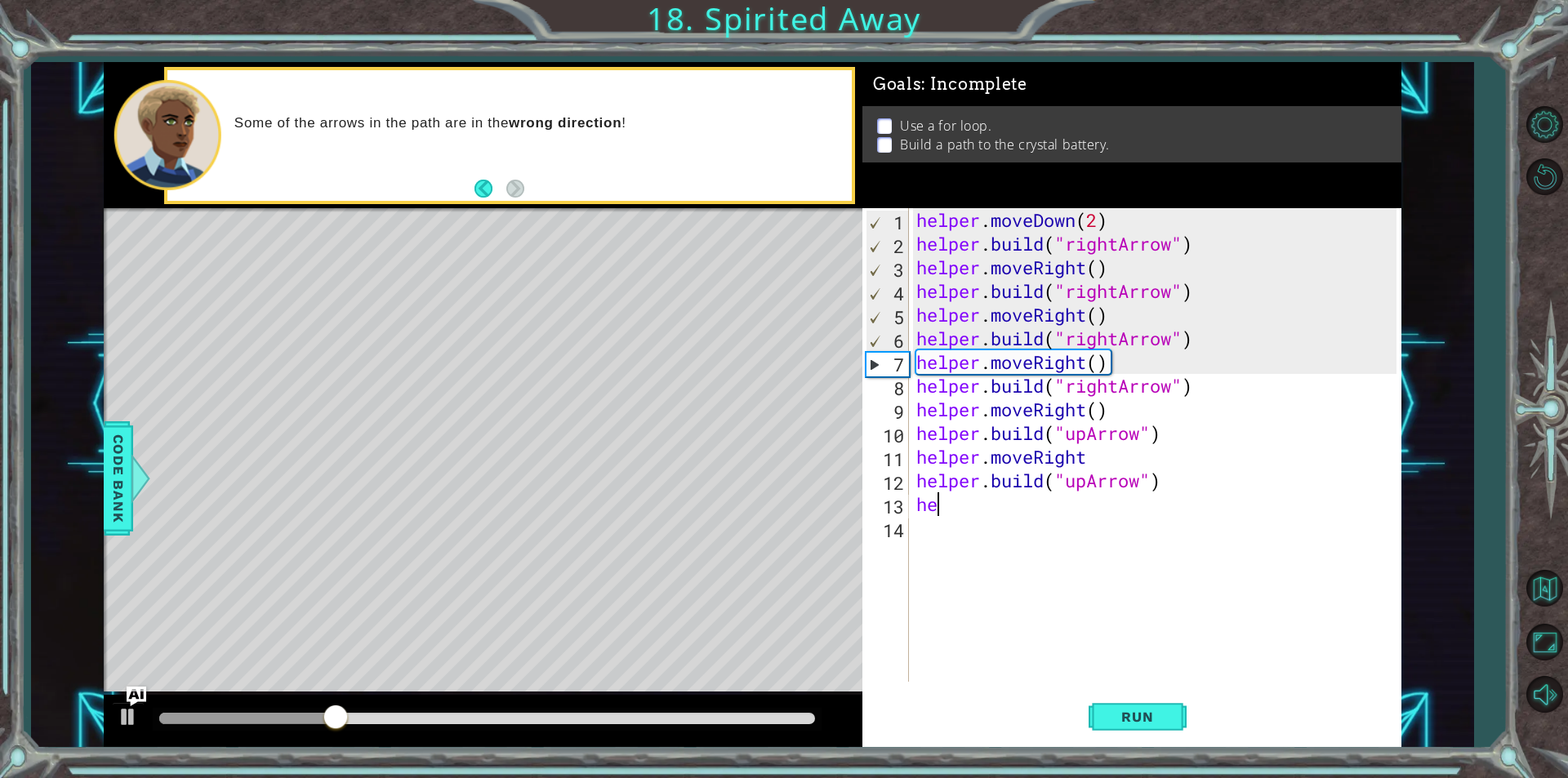
type textarea "h"
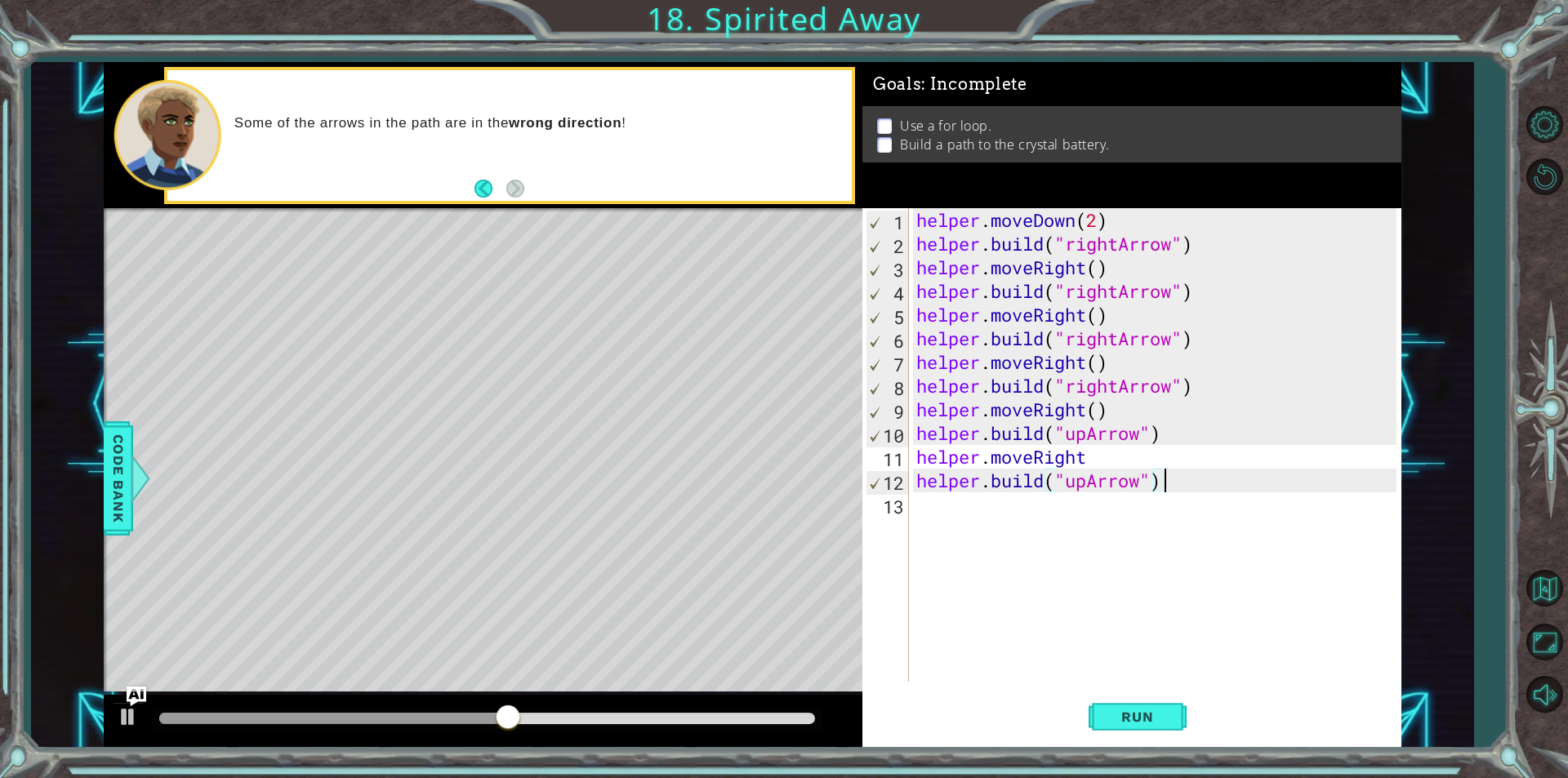
click at [1099, 451] on div "helper . moveDown ( 2 ) helper . build ( "rightArrow" ) helper . moveRight ( ) …" at bounding box center [1159, 468] width 491 height 521
type textarea "helper.moveUp"
click at [1100, 704] on button "Run" at bounding box center [1138, 717] width 98 height 54
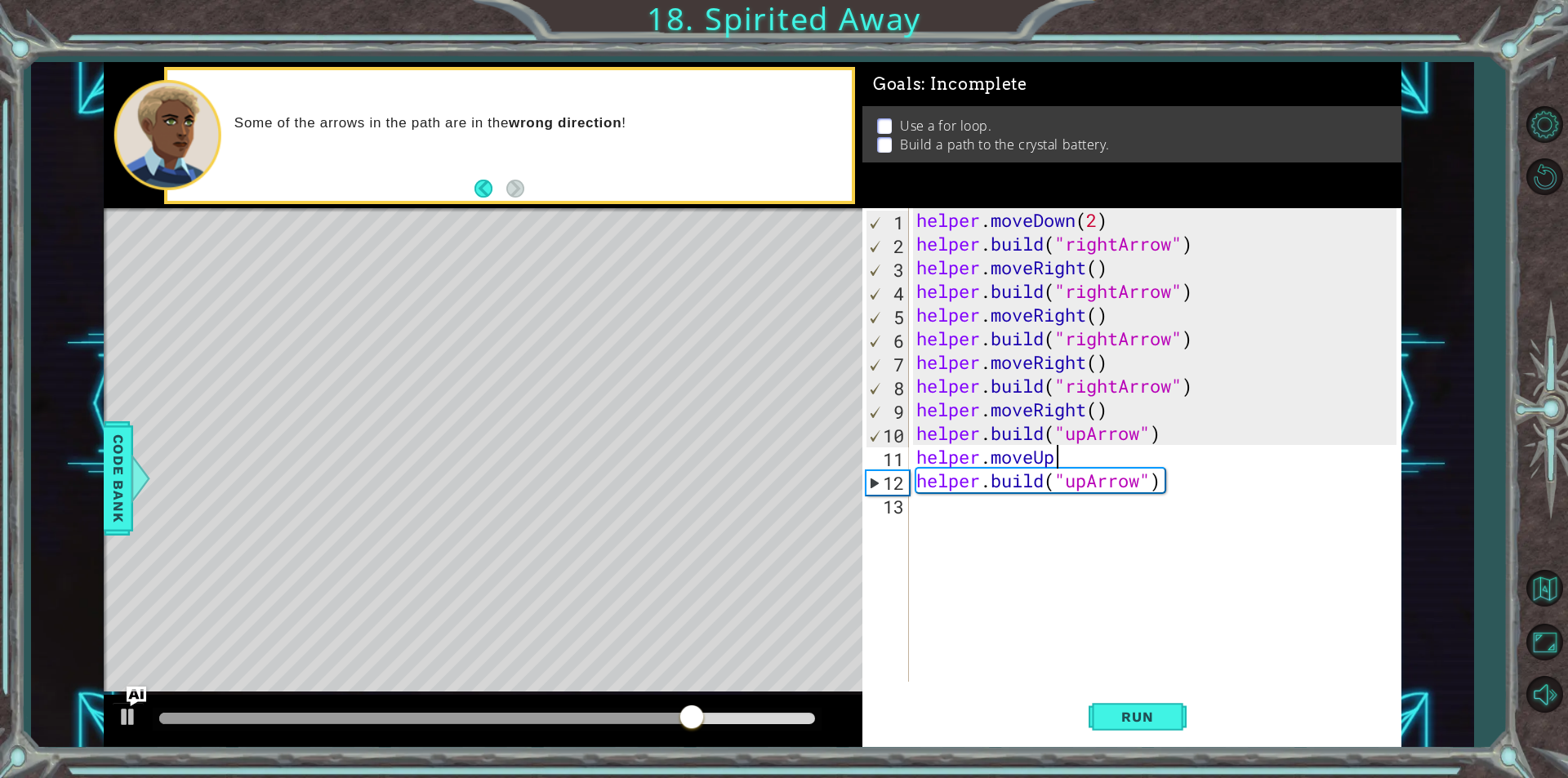
click at [1190, 461] on div "helper . moveDown ( 2 ) helper . build ( "rightArrow" ) helper . moveRight ( ) …" at bounding box center [1159, 468] width 491 height 521
click at [1319, 506] on div "helper . moveDown ( 2 ) helper . build ( "rightArrow" ) helper . moveRight ( ) …" at bounding box center [1159, 468] width 491 height 521
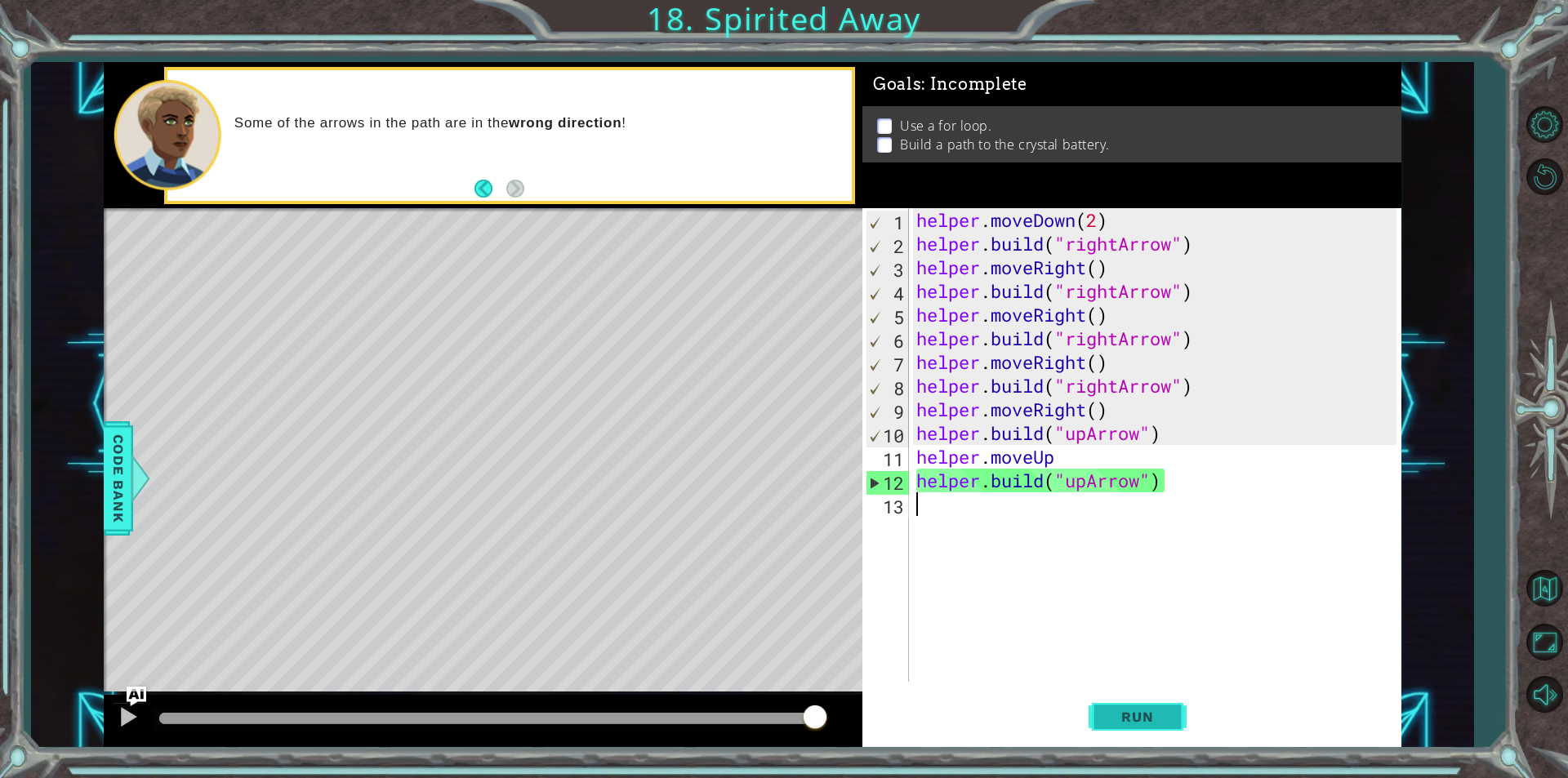
click at [1119, 711] on span "Run" at bounding box center [1137, 717] width 64 height 16
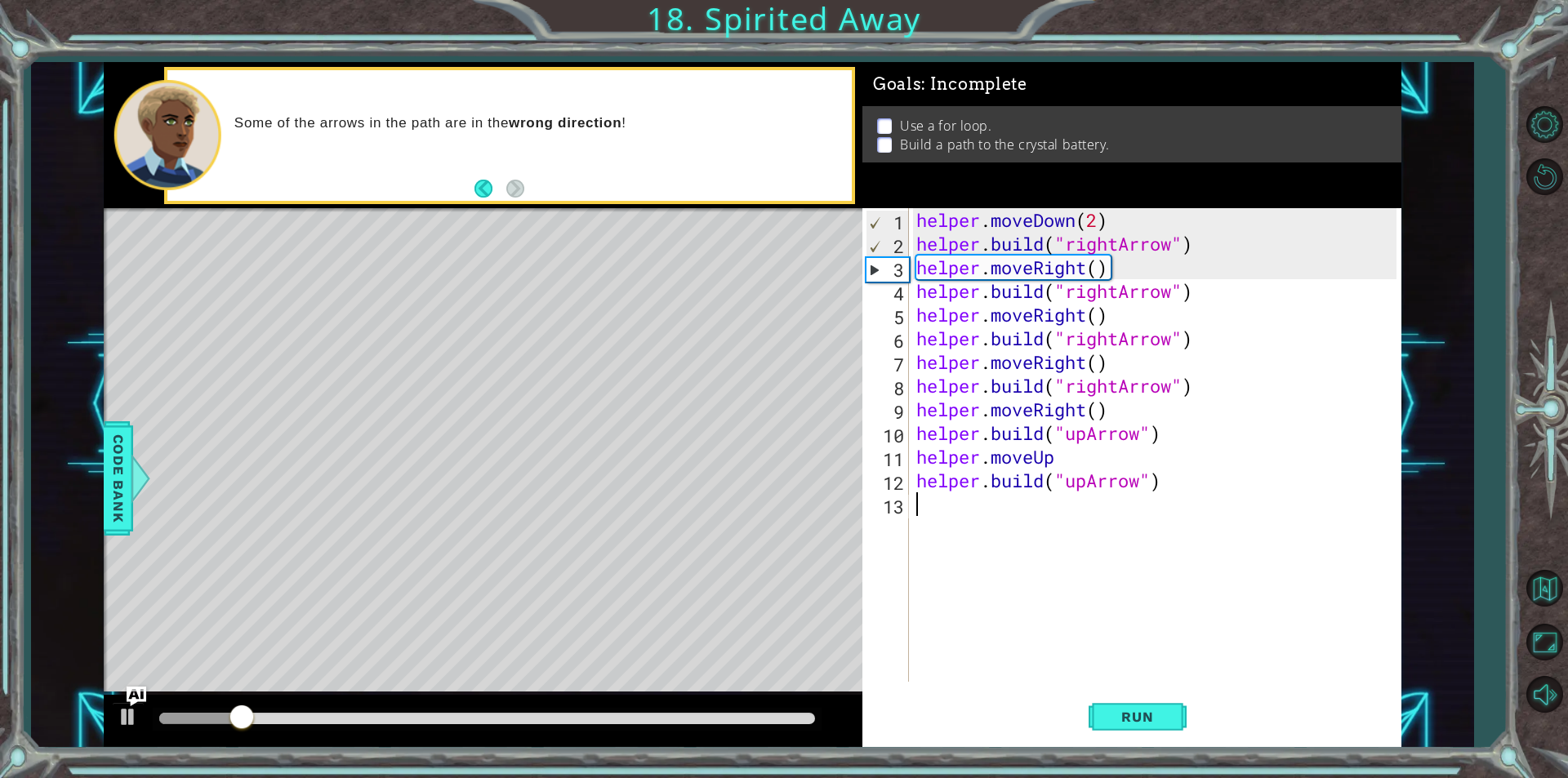
click at [1059, 443] on div "helper . moveDown ( 2 ) helper . build ( "rightArrow" ) helper . moveRight ( ) …" at bounding box center [1159, 468] width 491 height 521
click at [1057, 464] on div "helper . moveDown ( 2 ) helper . build ( "rightArrow" ) helper . moveRight ( ) …" at bounding box center [1159, 468] width 491 height 521
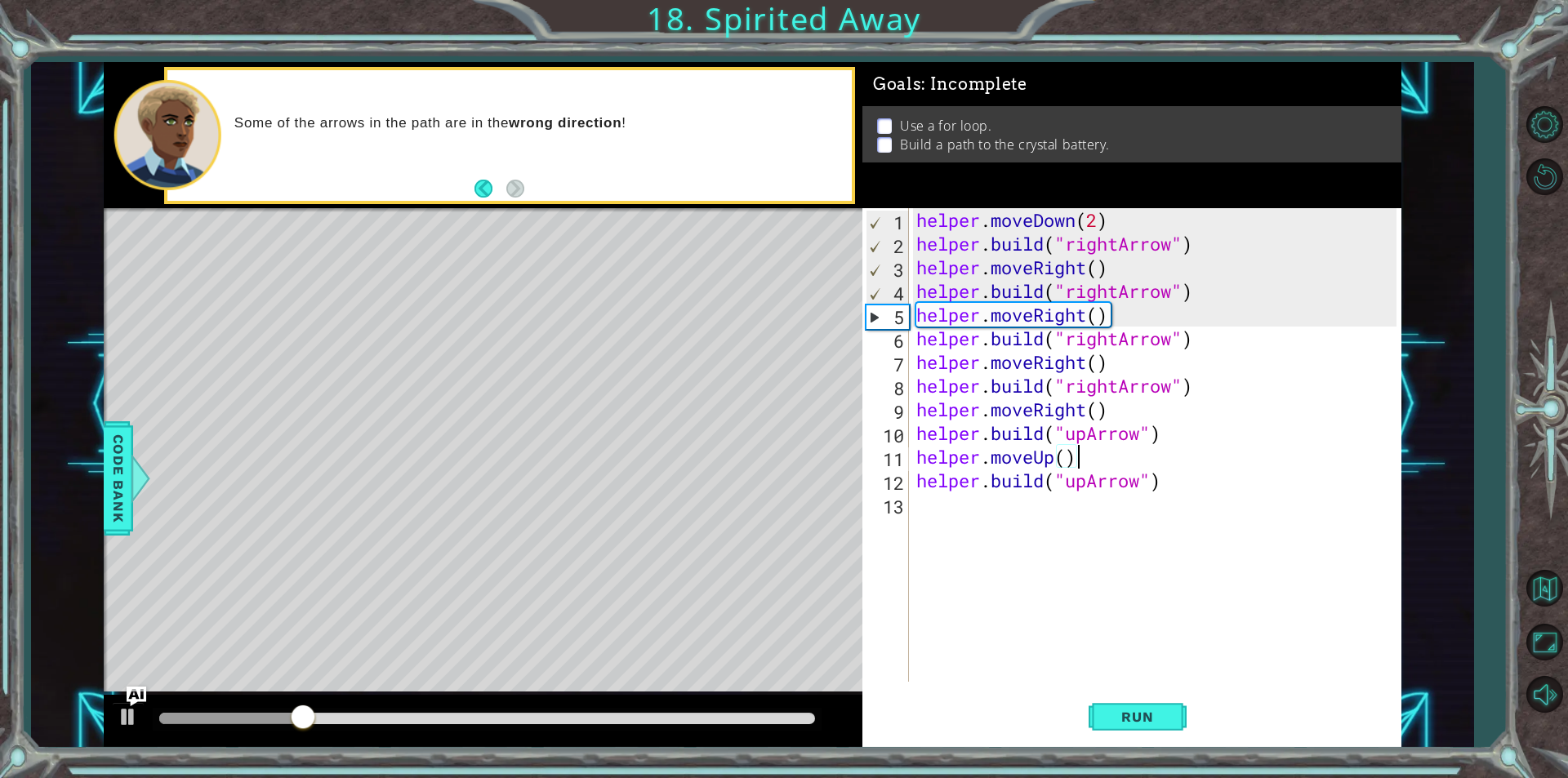
scroll to position [0, 7]
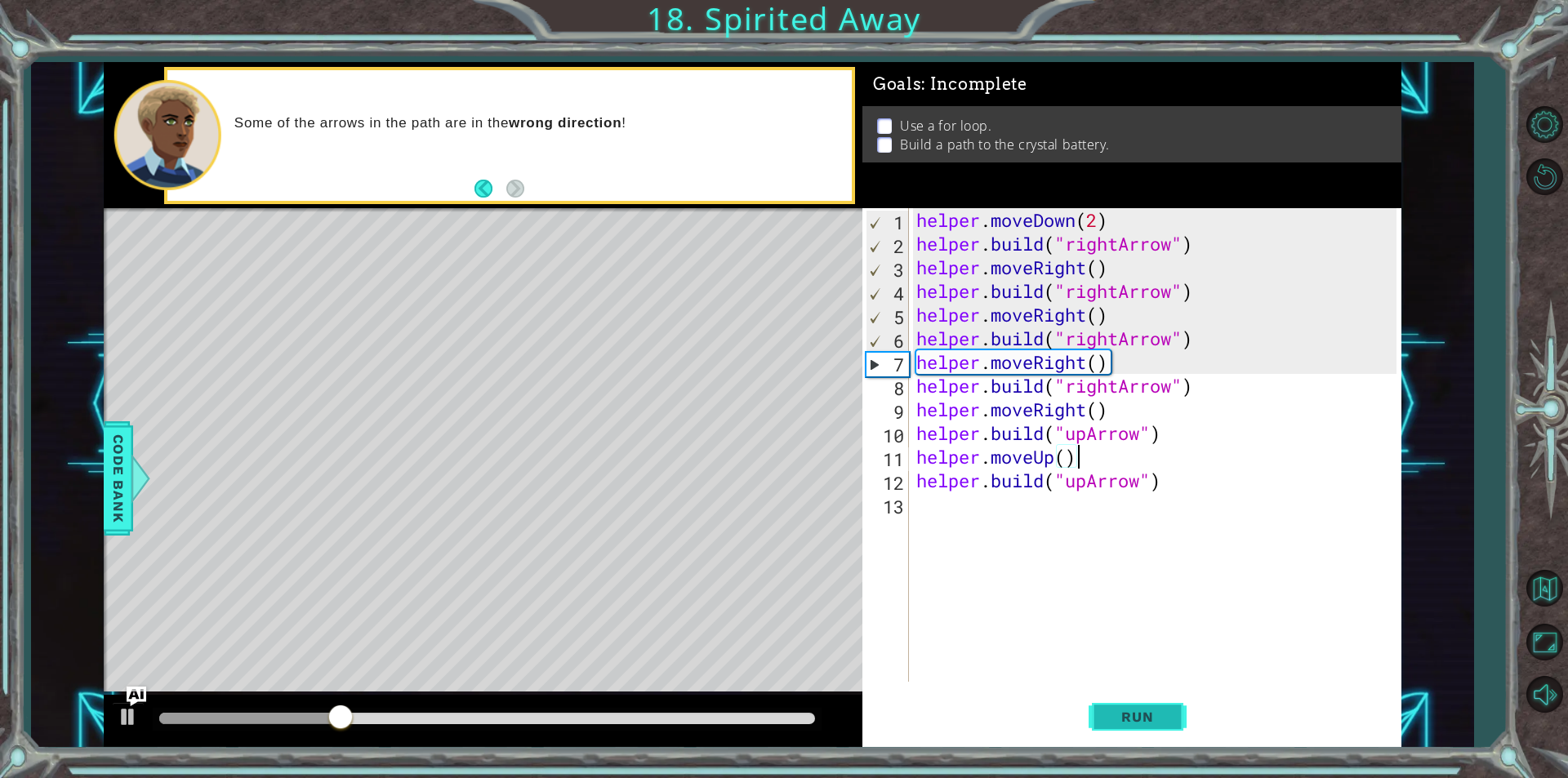
type textarea "helper.moveUp()"
click at [1156, 712] on span "Run" at bounding box center [1137, 717] width 64 height 16
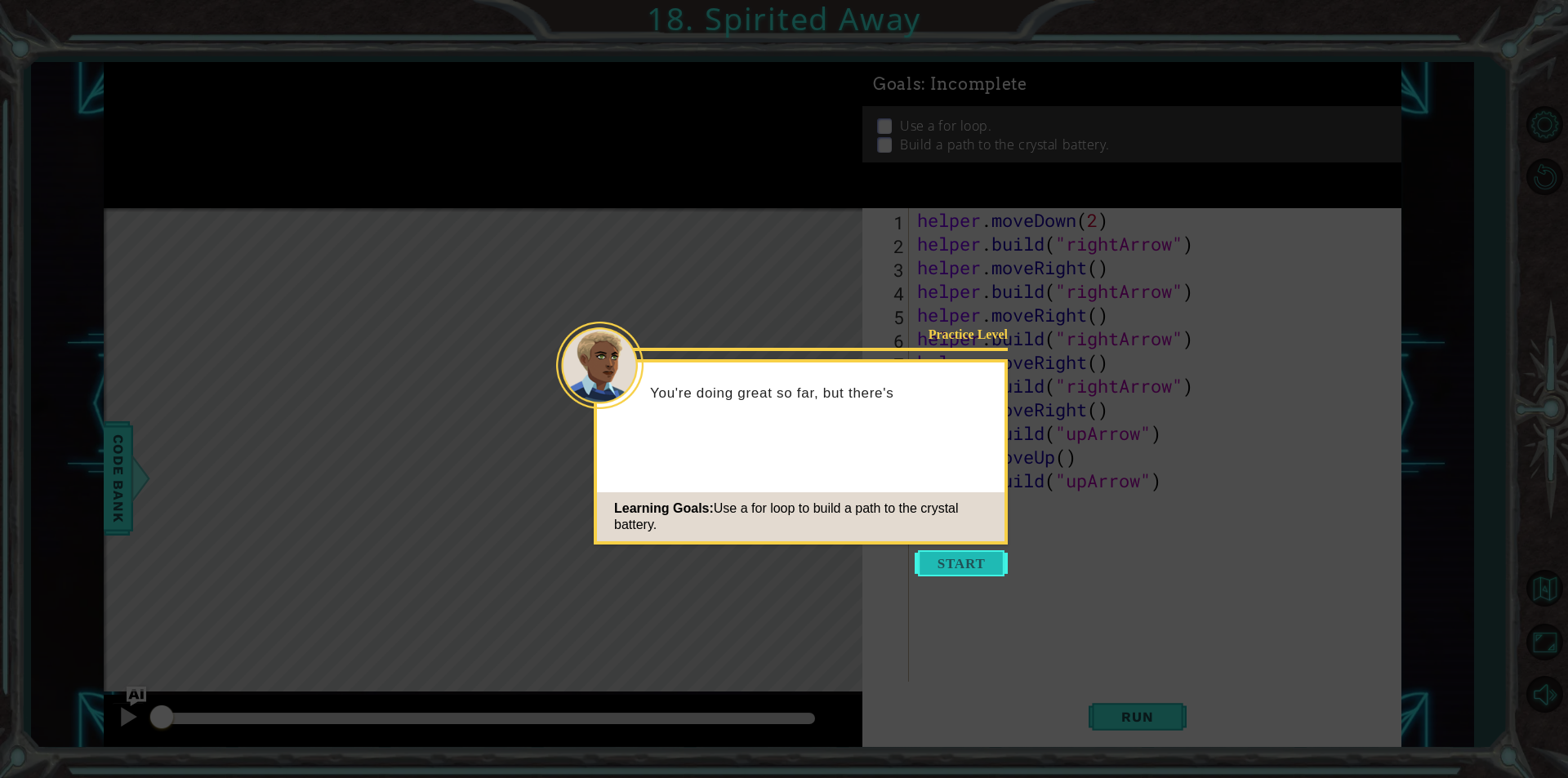
click at [936, 557] on button "Start" at bounding box center [961, 563] width 93 height 26
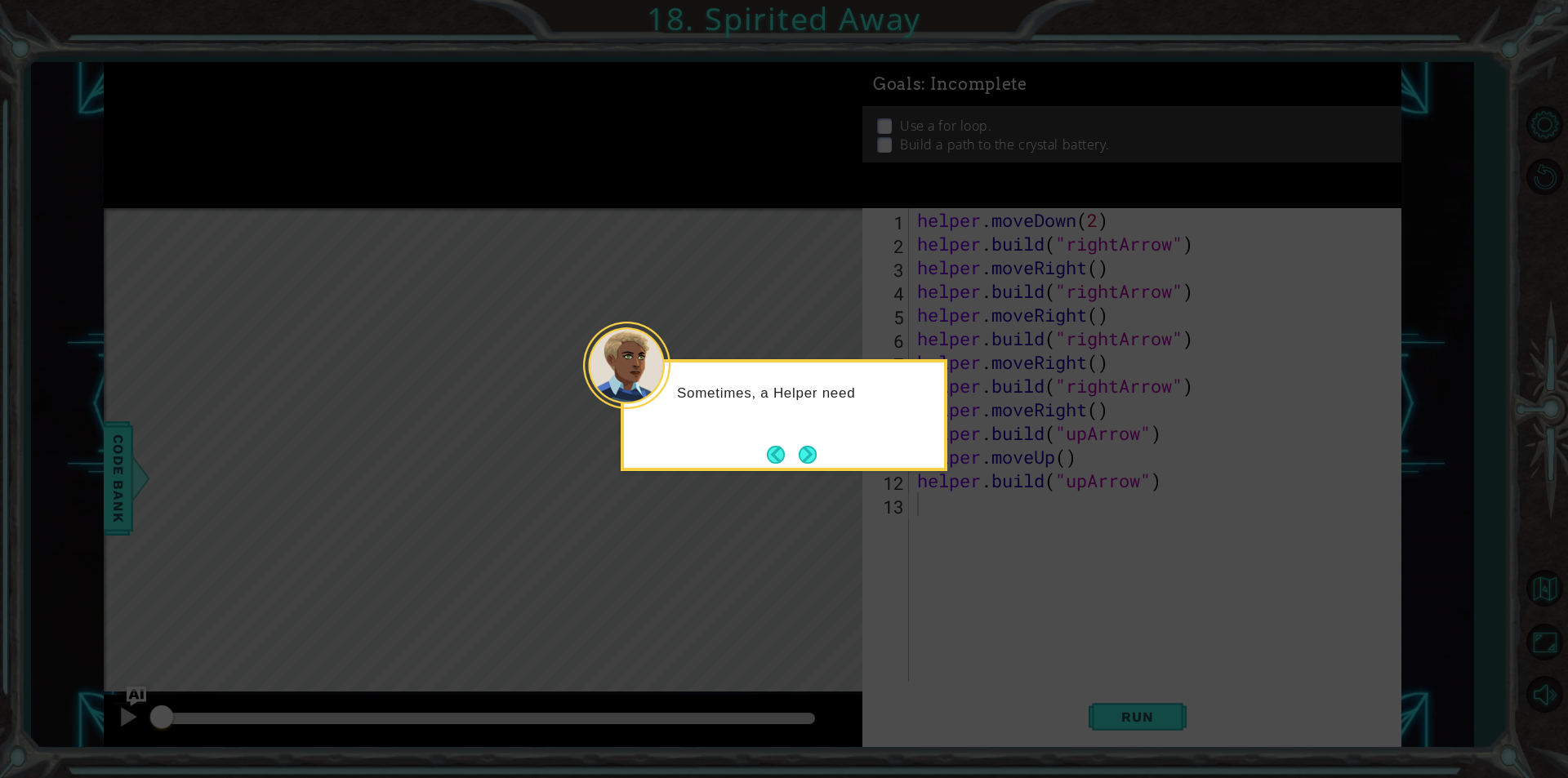
click at [798, 451] on button "Next" at bounding box center [808, 455] width 19 height 19
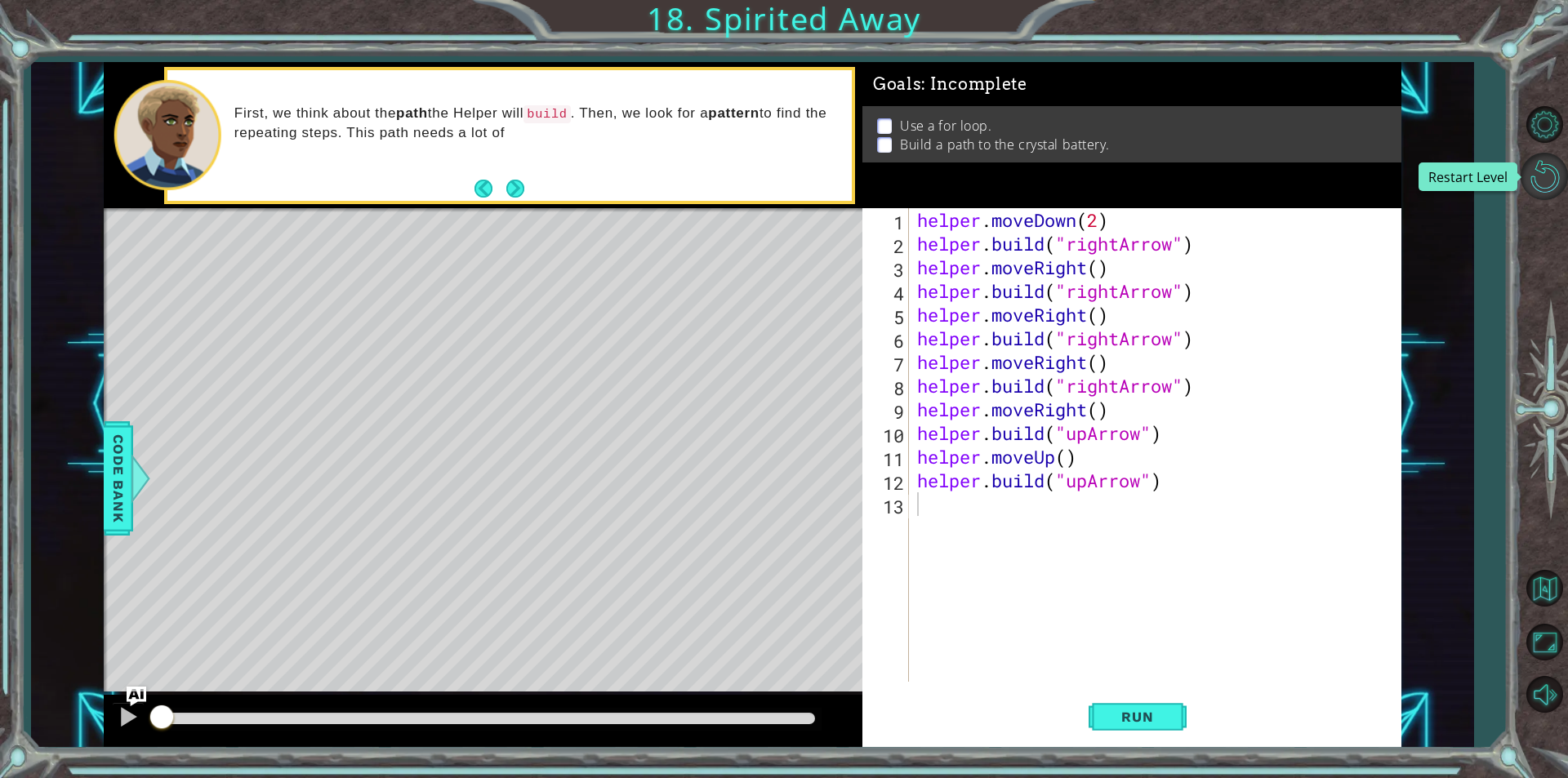
click at [1544, 193] on button "Restart Level" at bounding box center [1545, 177] width 48 height 48
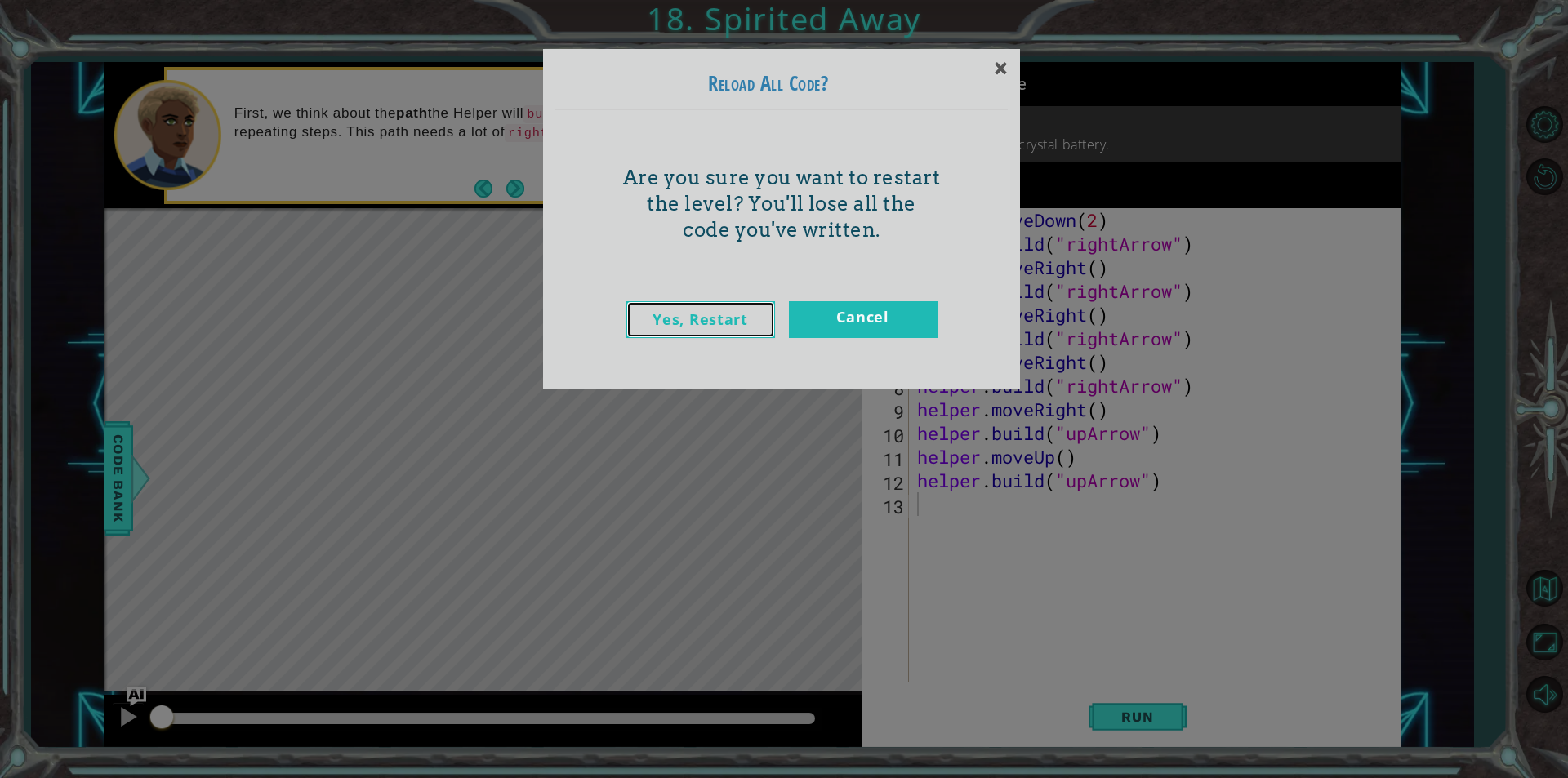
click at [746, 316] on link "Yes, Restart" at bounding box center [700, 319] width 148 height 36
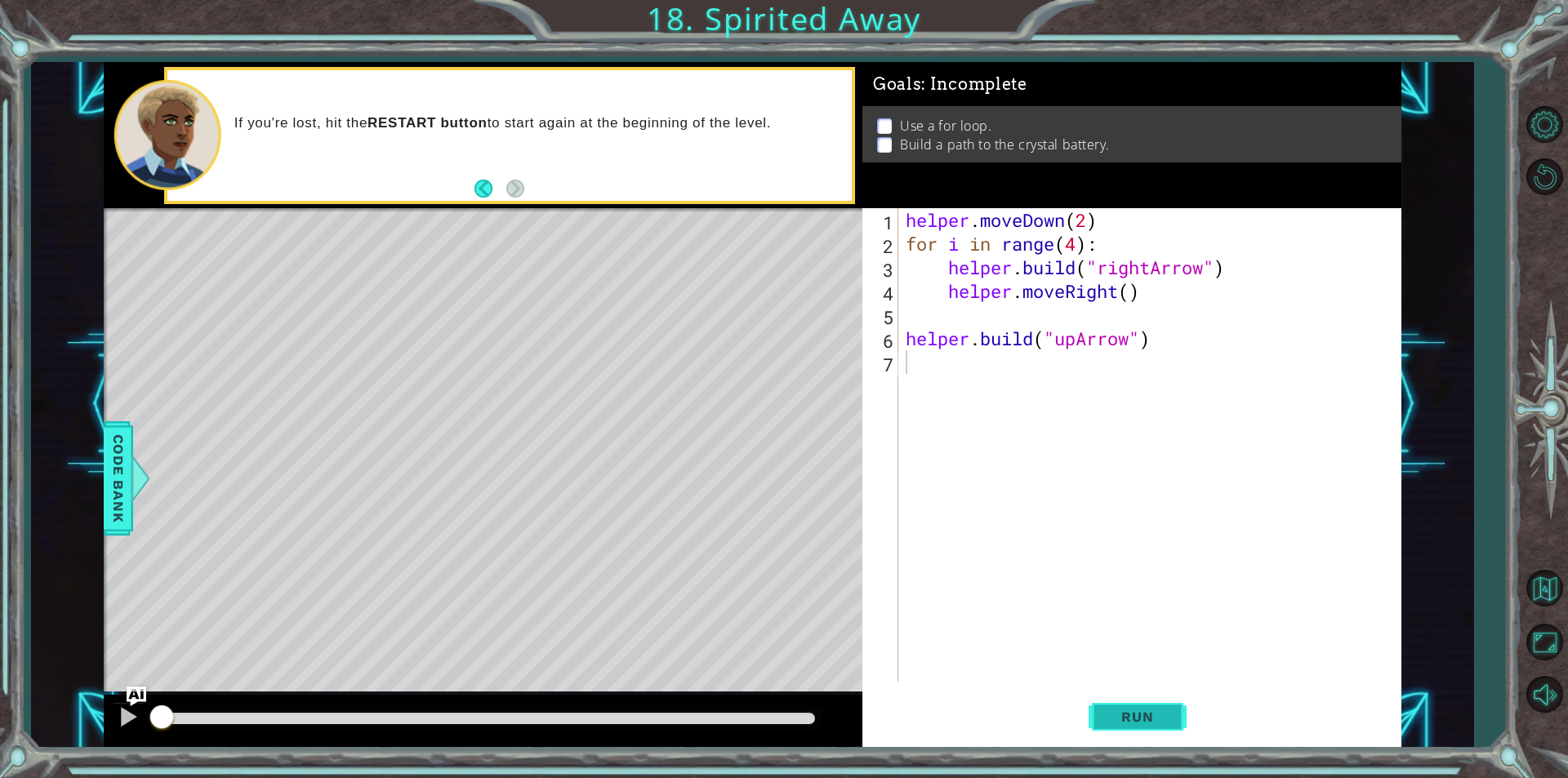
click at [1174, 725] on button "Run" at bounding box center [1138, 717] width 98 height 54
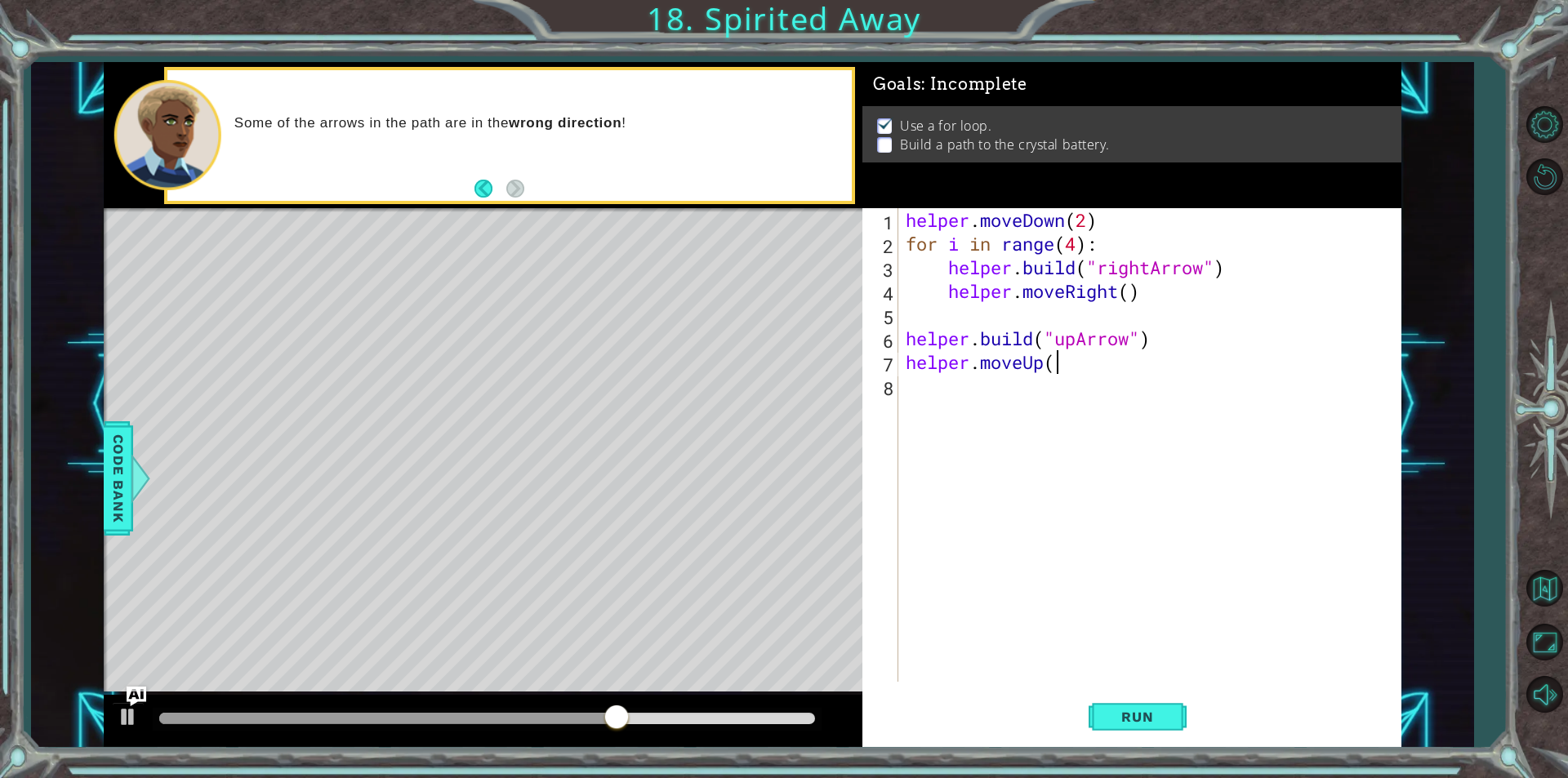
scroll to position [0, 7]
type textarea "helper.moveUp()"
click at [1001, 435] on div "helper . moveDown ( 2 ) for i in range ( 4 ) : helper . build ( "rightArrow" ) …" at bounding box center [1153, 468] width 502 height 521
paste textarea "[DOMAIN_NAME]("rightArrow")"
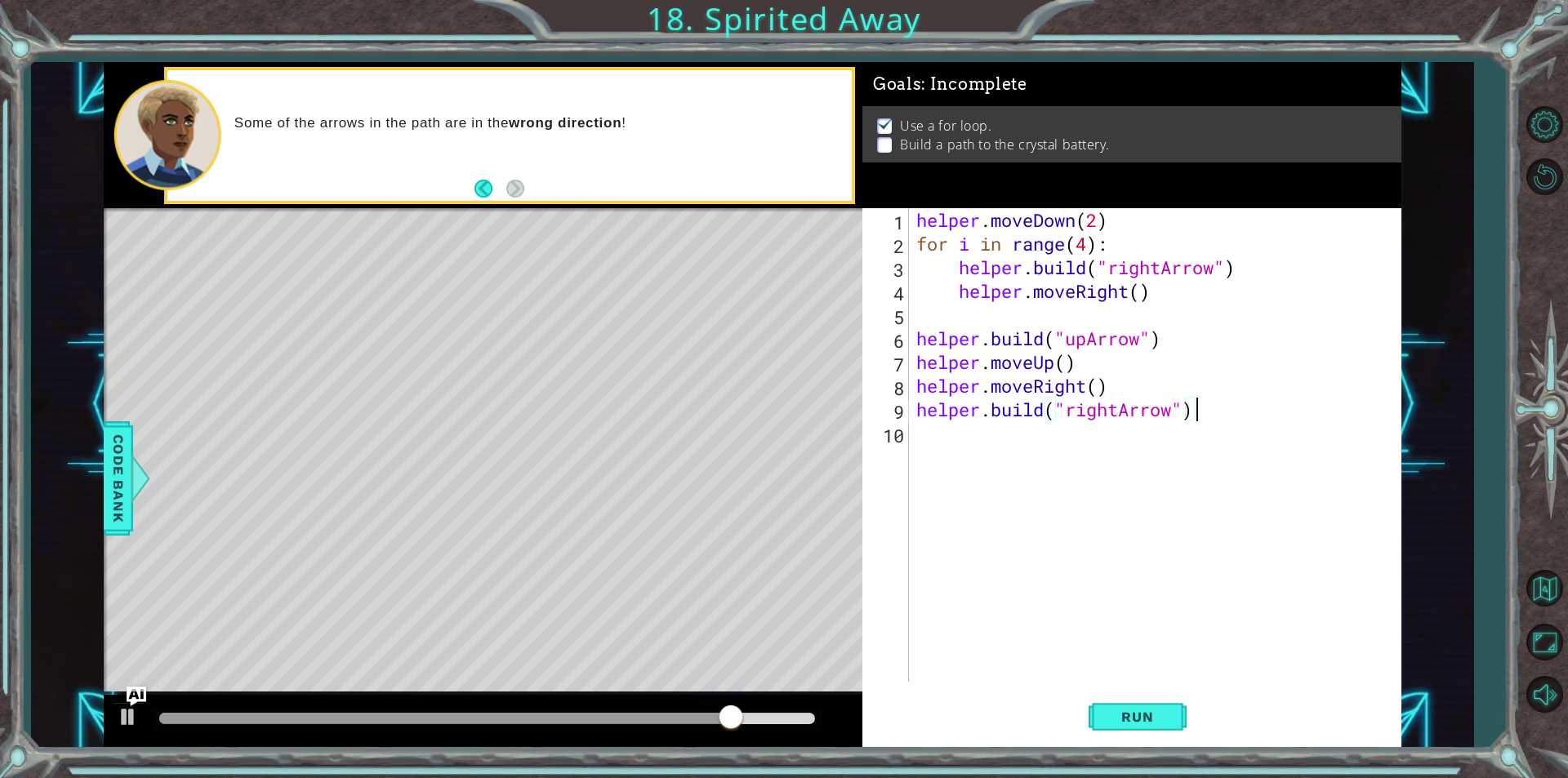
click at [1119, 400] on div "helper . moveDown ( 2 ) for i in range ( 4 ) : helper . build ( "rightArrow" ) …" at bounding box center [1159, 468] width 491 height 521
click at [1082, 396] on div "helper . moveDown ( 2 ) for i in range ( 4 ) : helper . build ( "rightArrow" ) …" at bounding box center [1159, 468] width 491 height 521
click at [1085, 390] on div "helper . moveDown ( 2 ) for i in range ( 4 ) : helper . build ( "rightArrow" ) …" at bounding box center [1159, 468] width 491 height 521
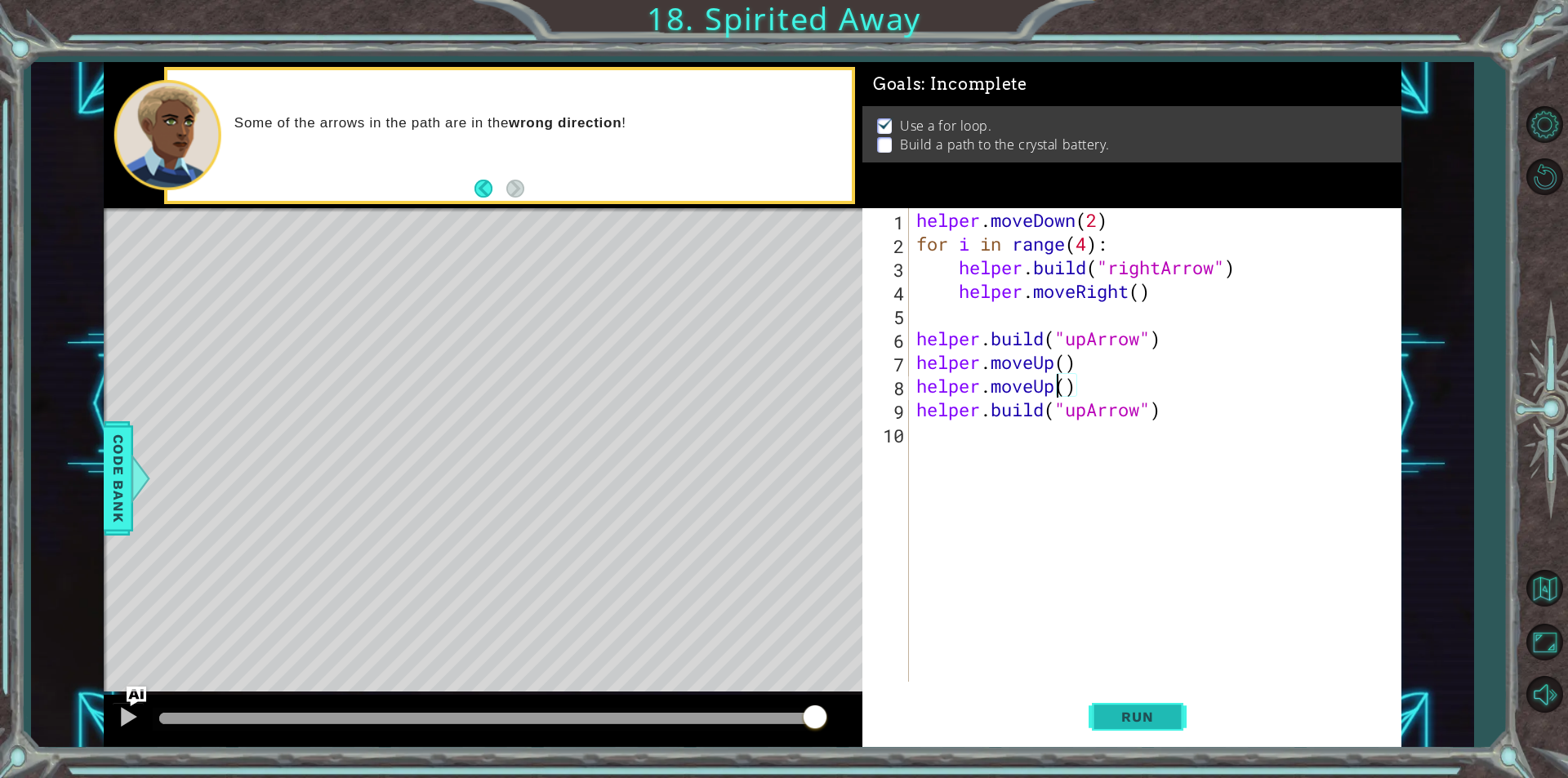
click at [1180, 720] on button "Run" at bounding box center [1138, 717] width 98 height 54
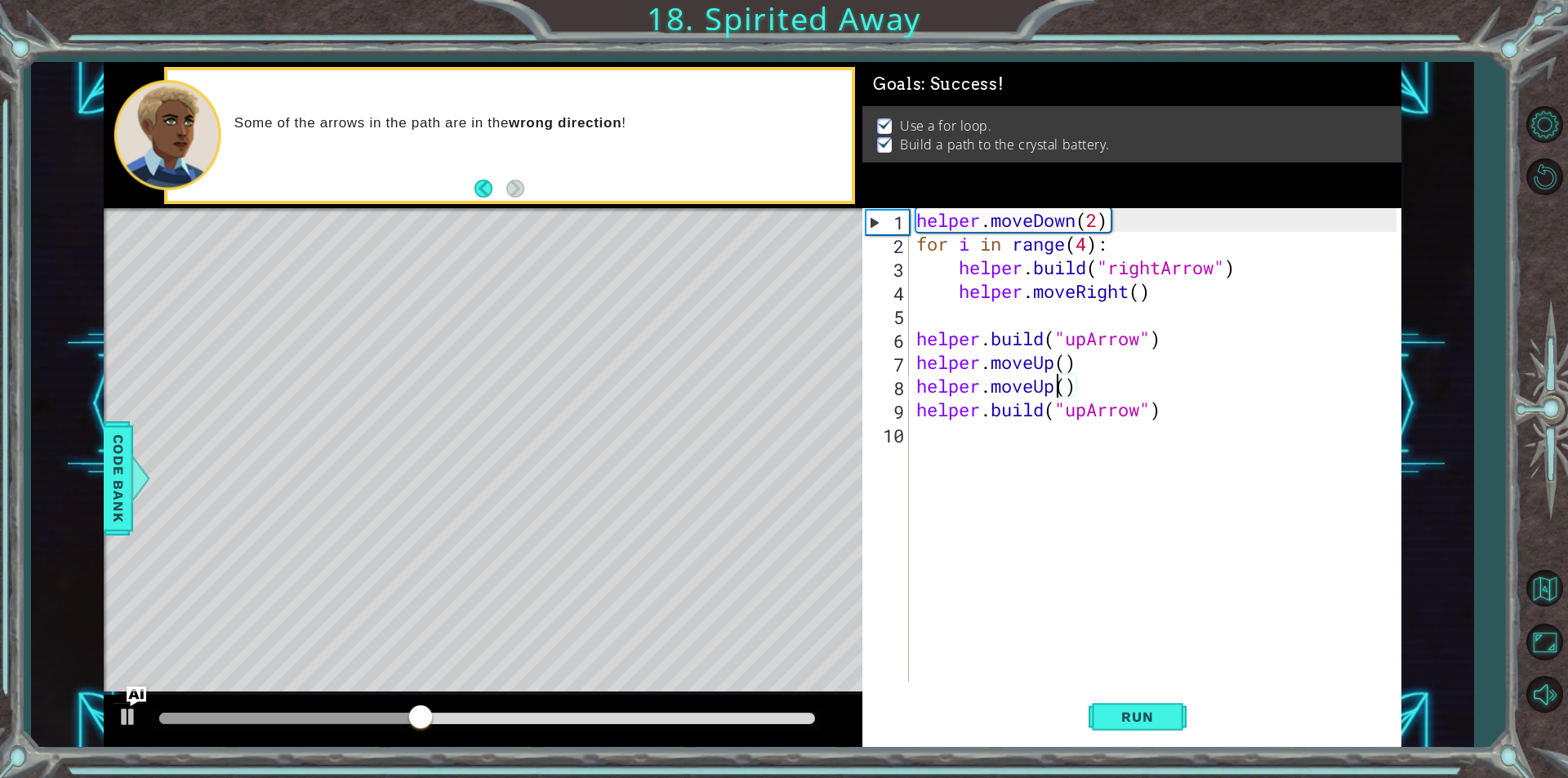
click at [1126, 384] on div "helper . moveDown ( 2 ) for i in range ( 4 ) : helper . build ( "rightArrow" ) …" at bounding box center [1159, 468] width 491 height 521
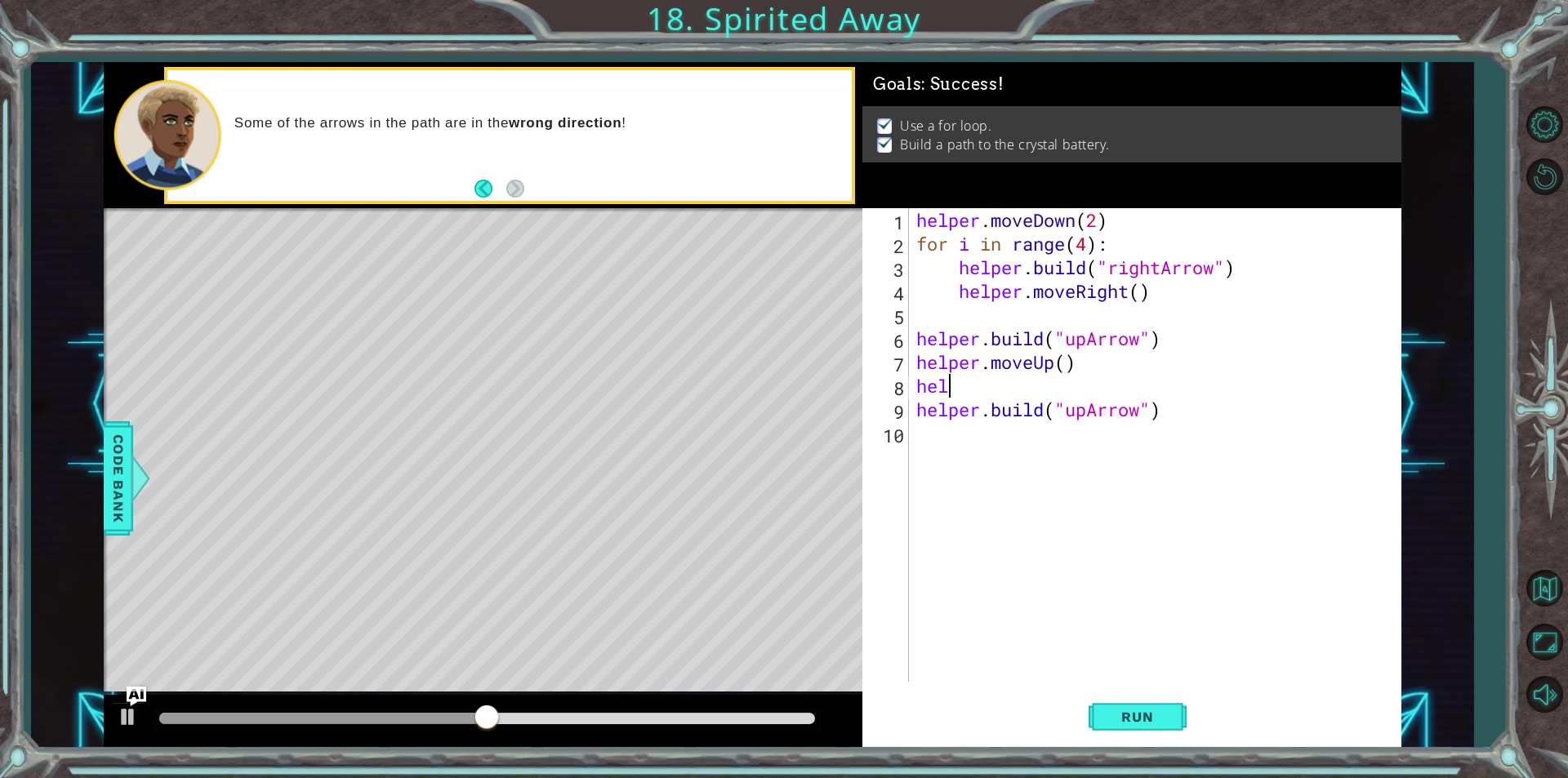
scroll to position [0, 0]
type textarea "h"
type textarea "helper.moveUp()"
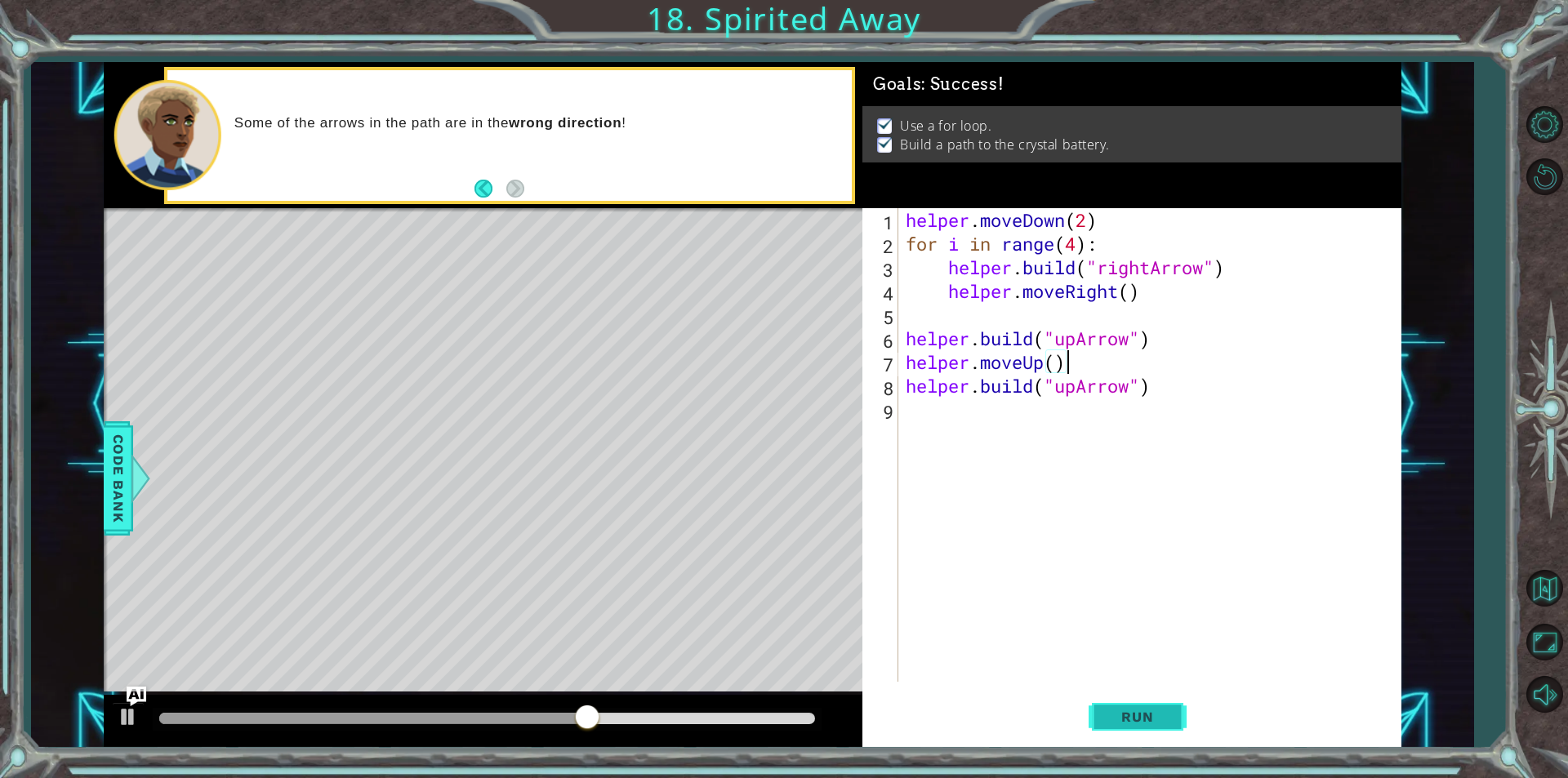
click at [1135, 719] on span "Run" at bounding box center [1137, 717] width 64 height 16
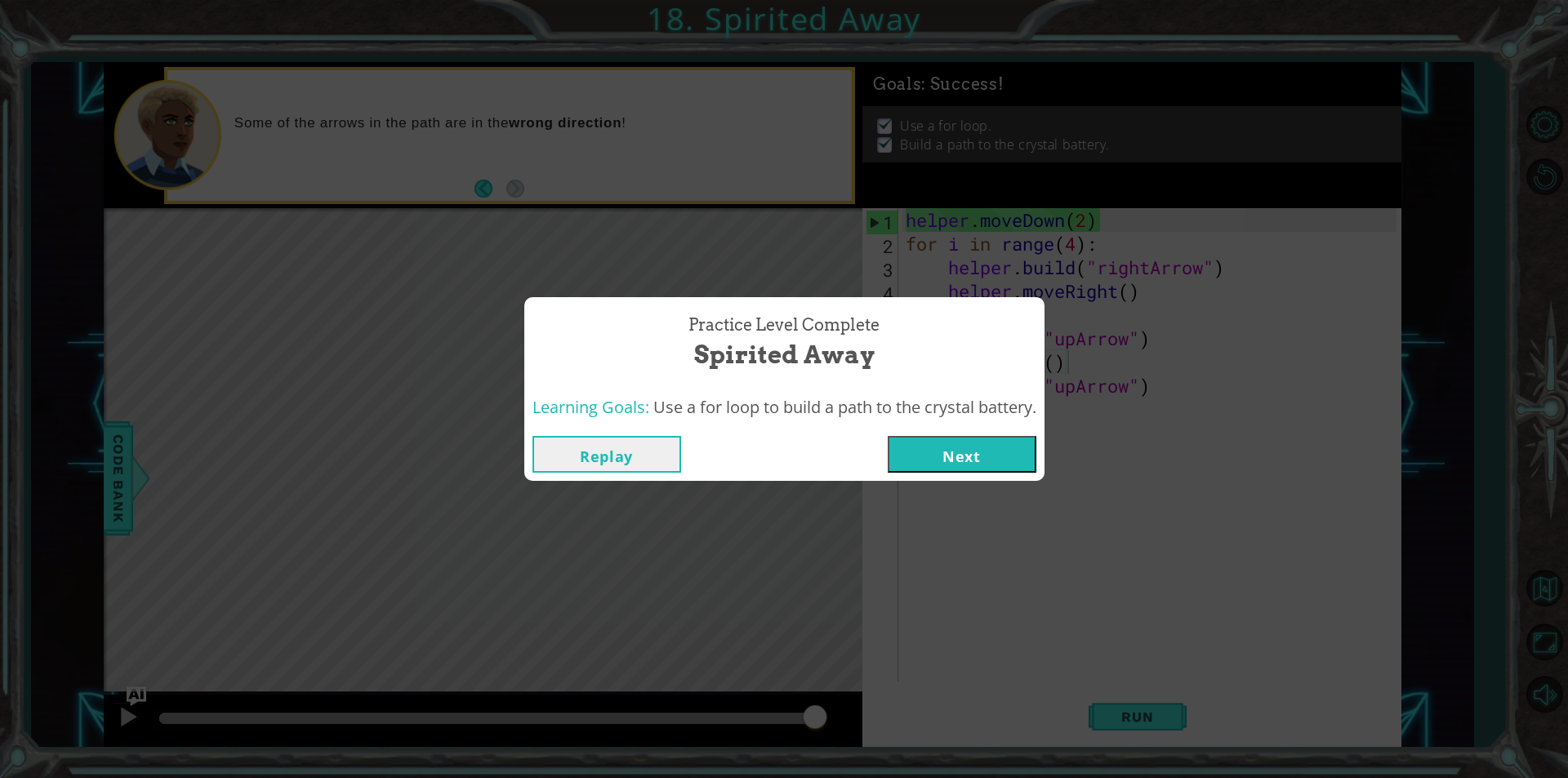
click at [1021, 457] on button "Next" at bounding box center [962, 454] width 148 height 36
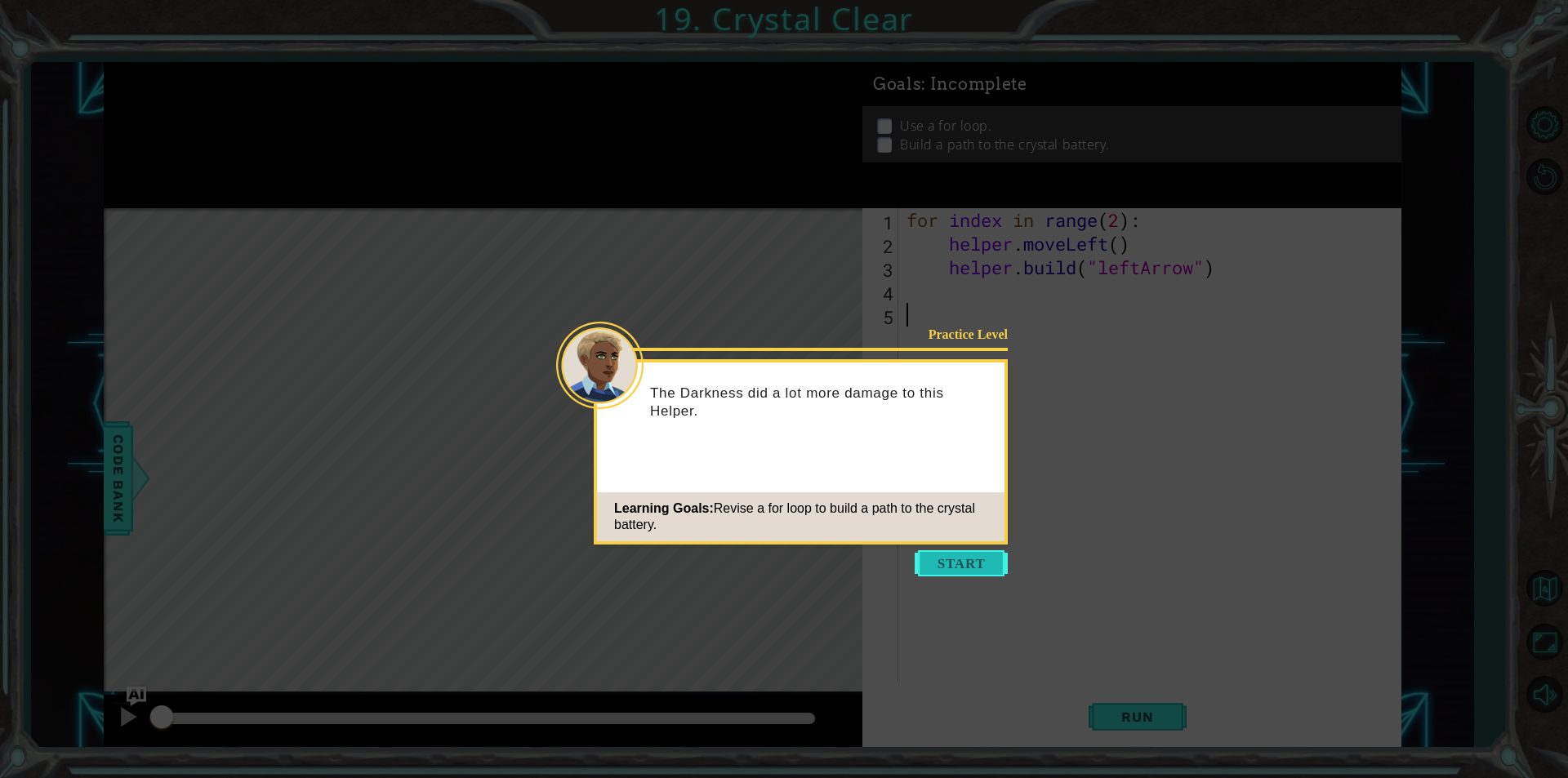
click at [931, 554] on button "Start" at bounding box center [961, 563] width 93 height 26
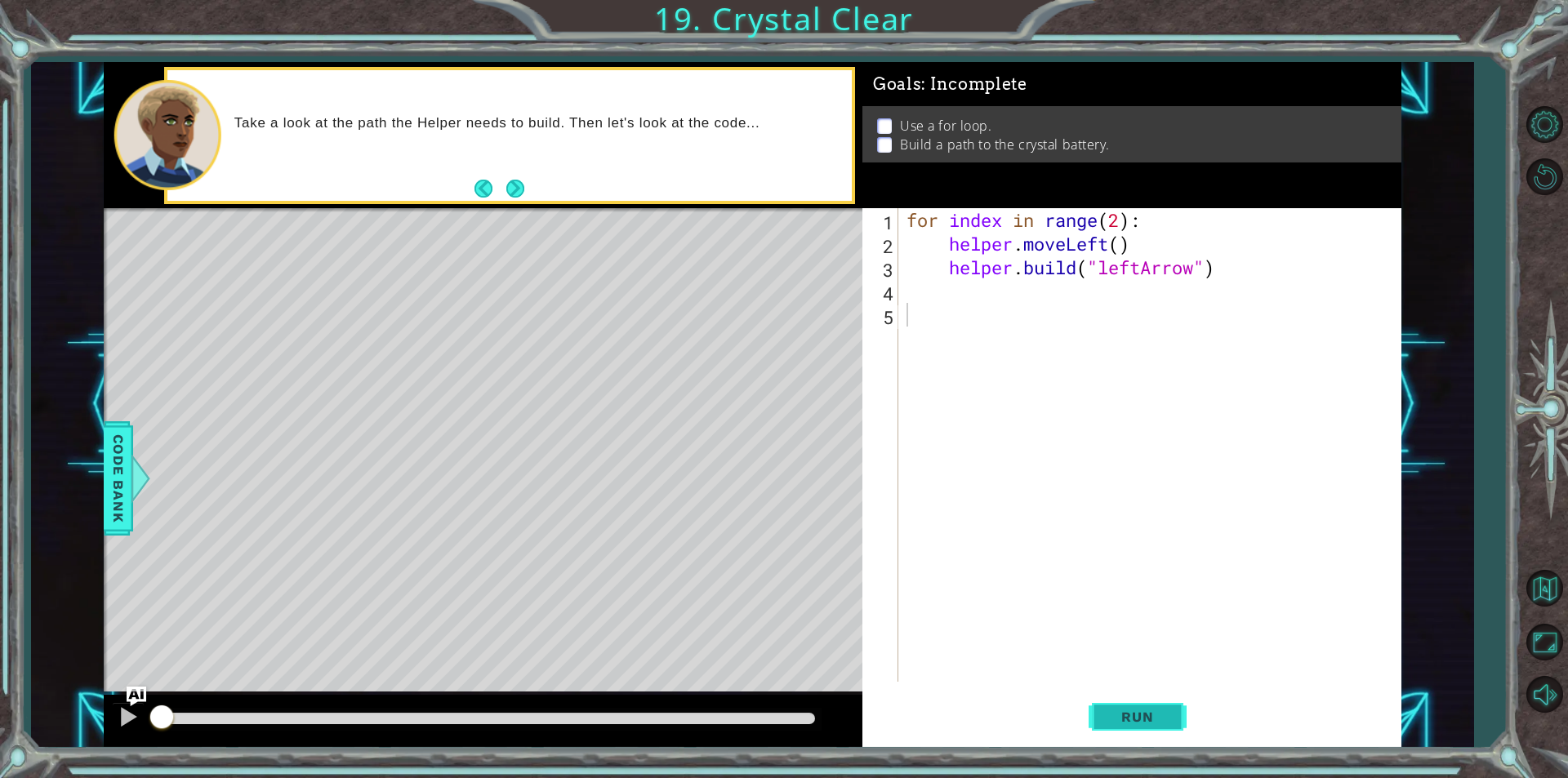
click at [1135, 703] on button "Run" at bounding box center [1138, 717] width 98 height 54
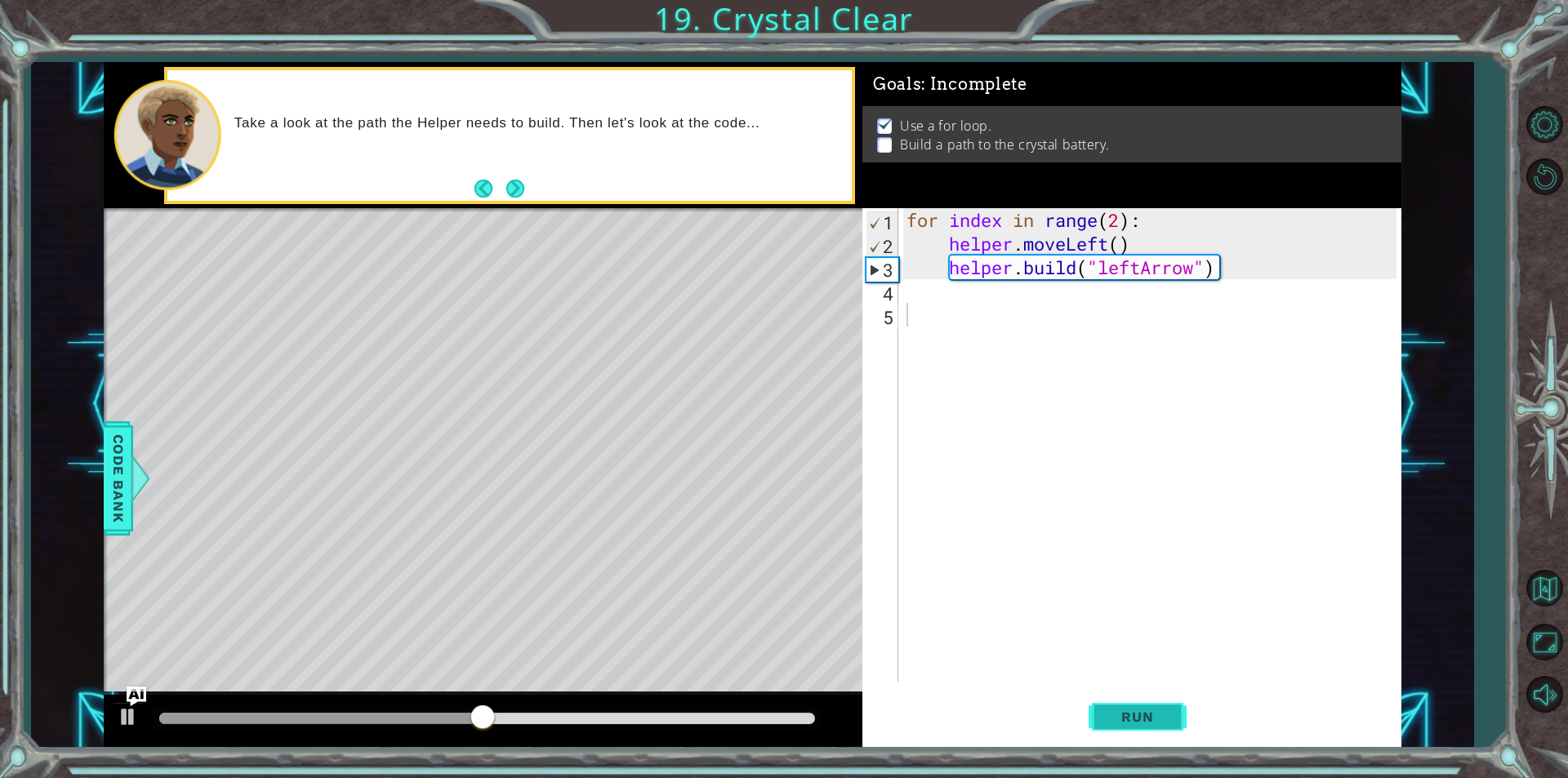
click at [1143, 709] on span "Run" at bounding box center [1137, 717] width 64 height 16
click at [1131, 701] on button "Run" at bounding box center [1138, 717] width 98 height 54
click at [1122, 221] on div "for index in range ( 2 ) : helper . moveLeft ( ) helper . build ( "leftArrow" )" at bounding box center [1154, 468] width 502 height 521
type textarea "for index in range(4):"
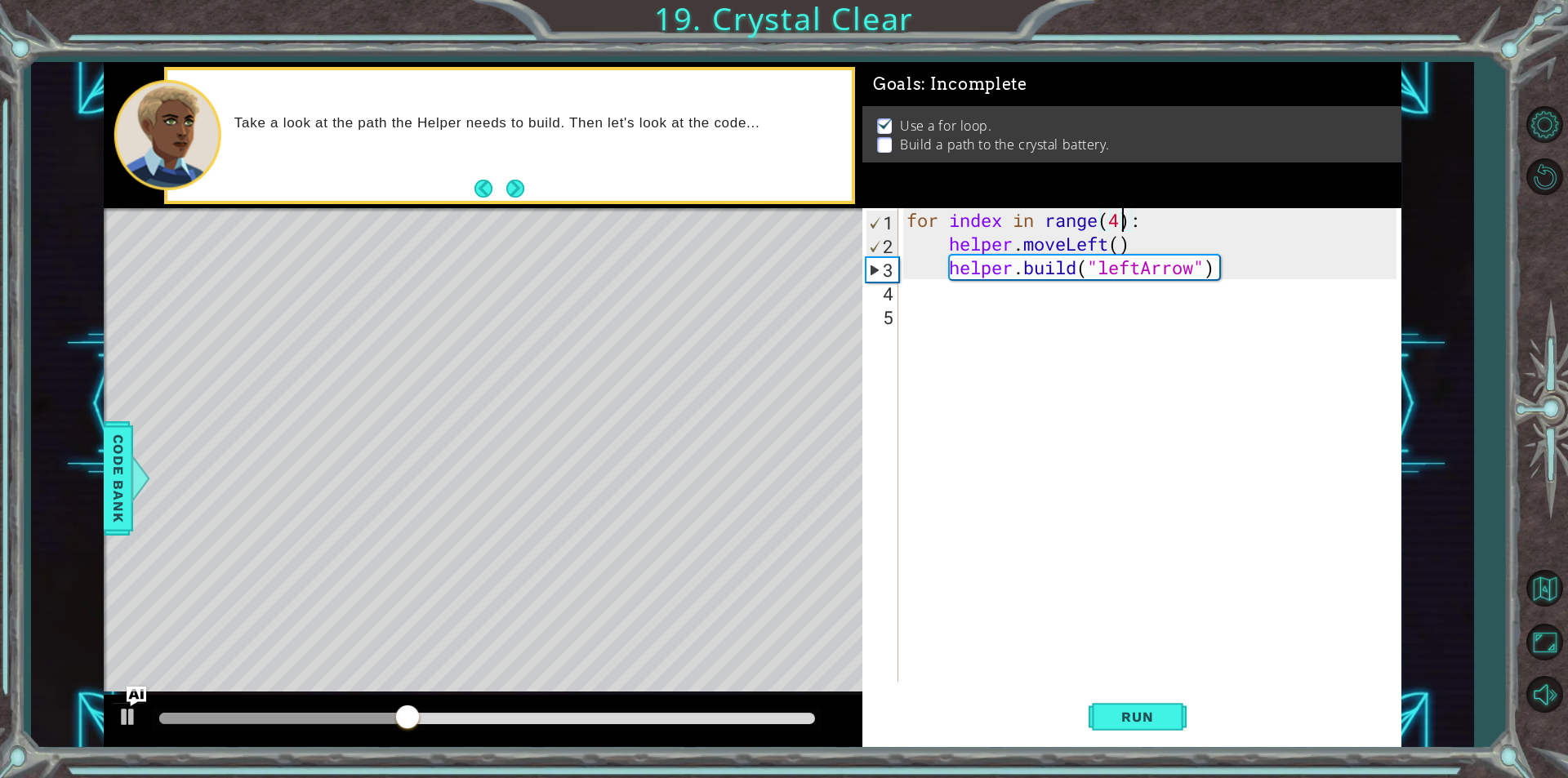
click at [1084, 718] on div "Run" at bounding box center [1138, 717] width 539 height 54
click at [1107, 723] on span "Run" at bounding box center [1137, 717] width 64 height 16
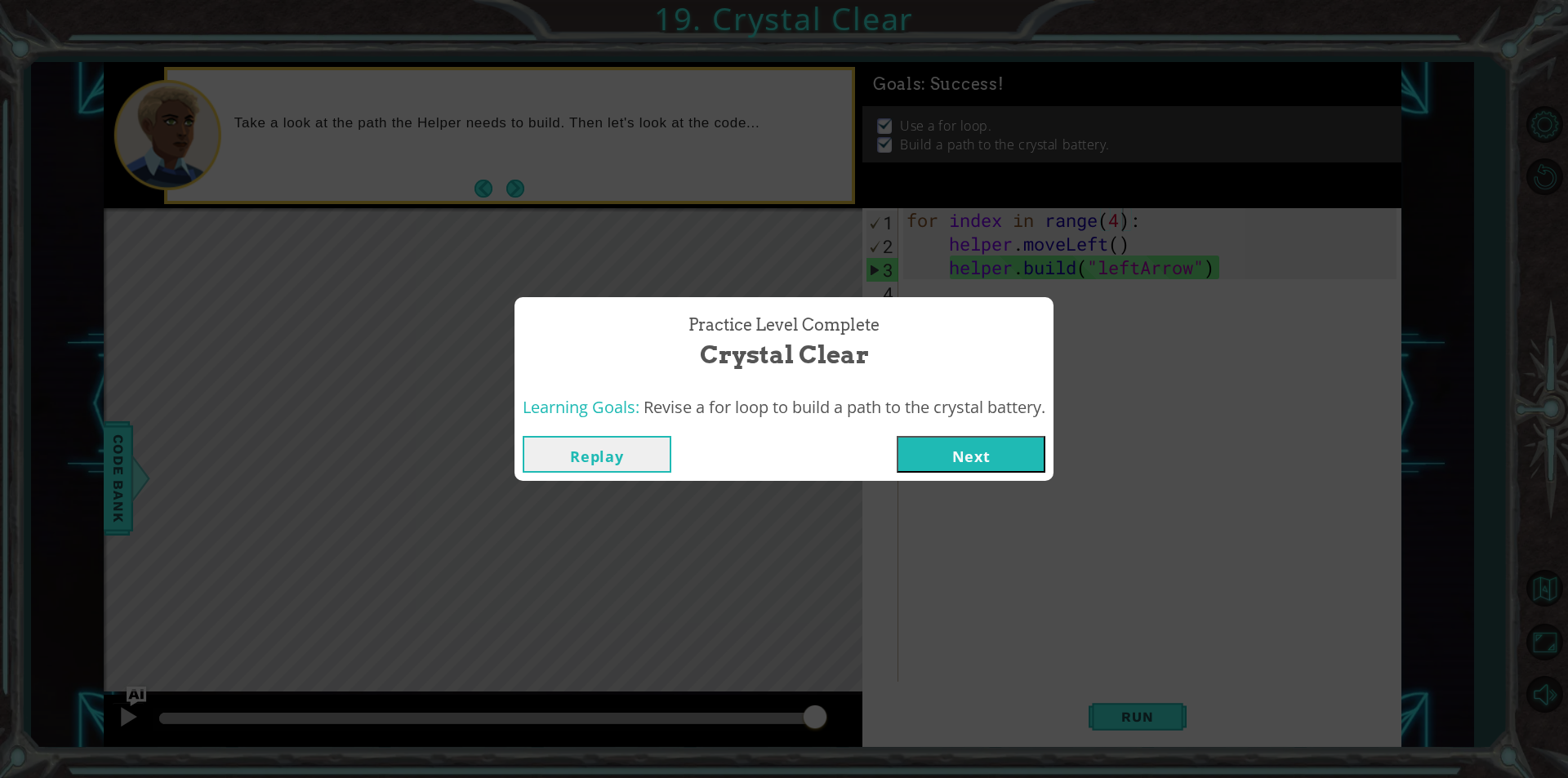
click at [957, 453] on button "Next" at bounding box center [970, 454] width 148 height 36
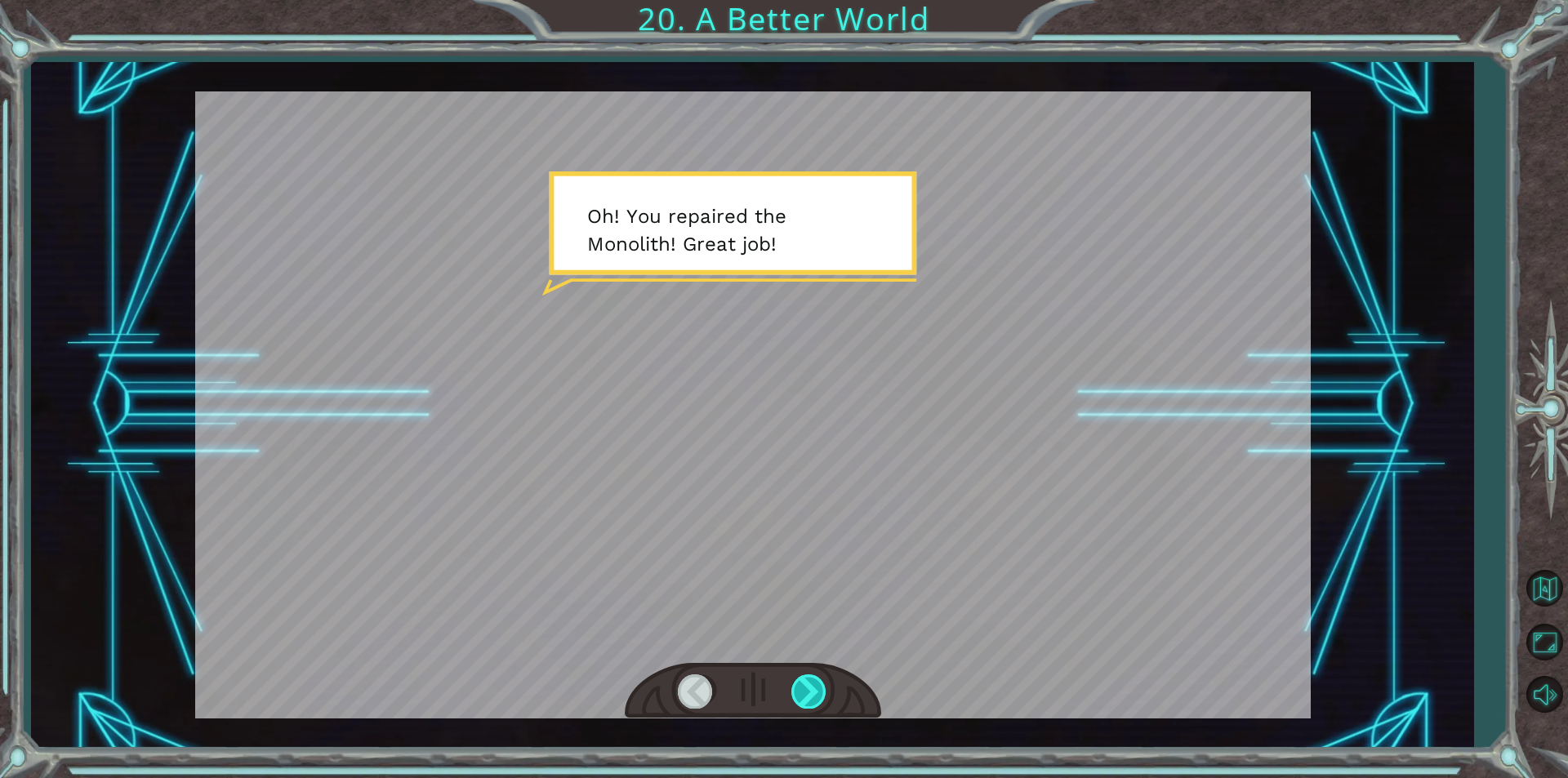
click at [809, 696] on div at bounding box center [810, 691] width 36 height 33
drag, startPoint x: 980, startPoint y: 730, endPoint x: 781, endPoint y: 690, distance: 203.0
click at [781, 690] on div at bounding box center [753, 691] width 256 height 56
click at [823, 681] on div at bounding box center [810, 691] width 36 height 33
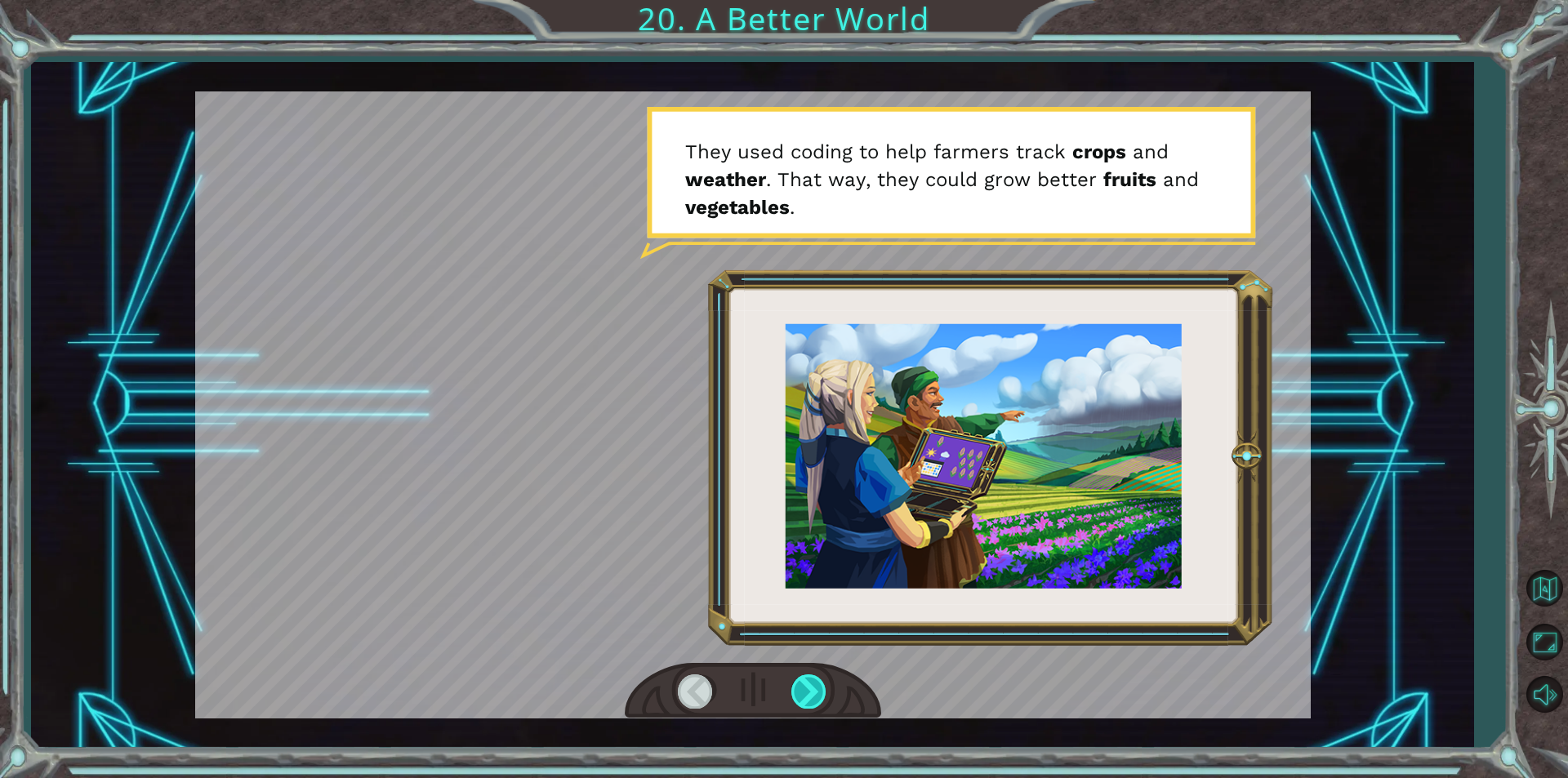
click at [822, 681] on div at bounding box center [810, 691] width 36 height 33
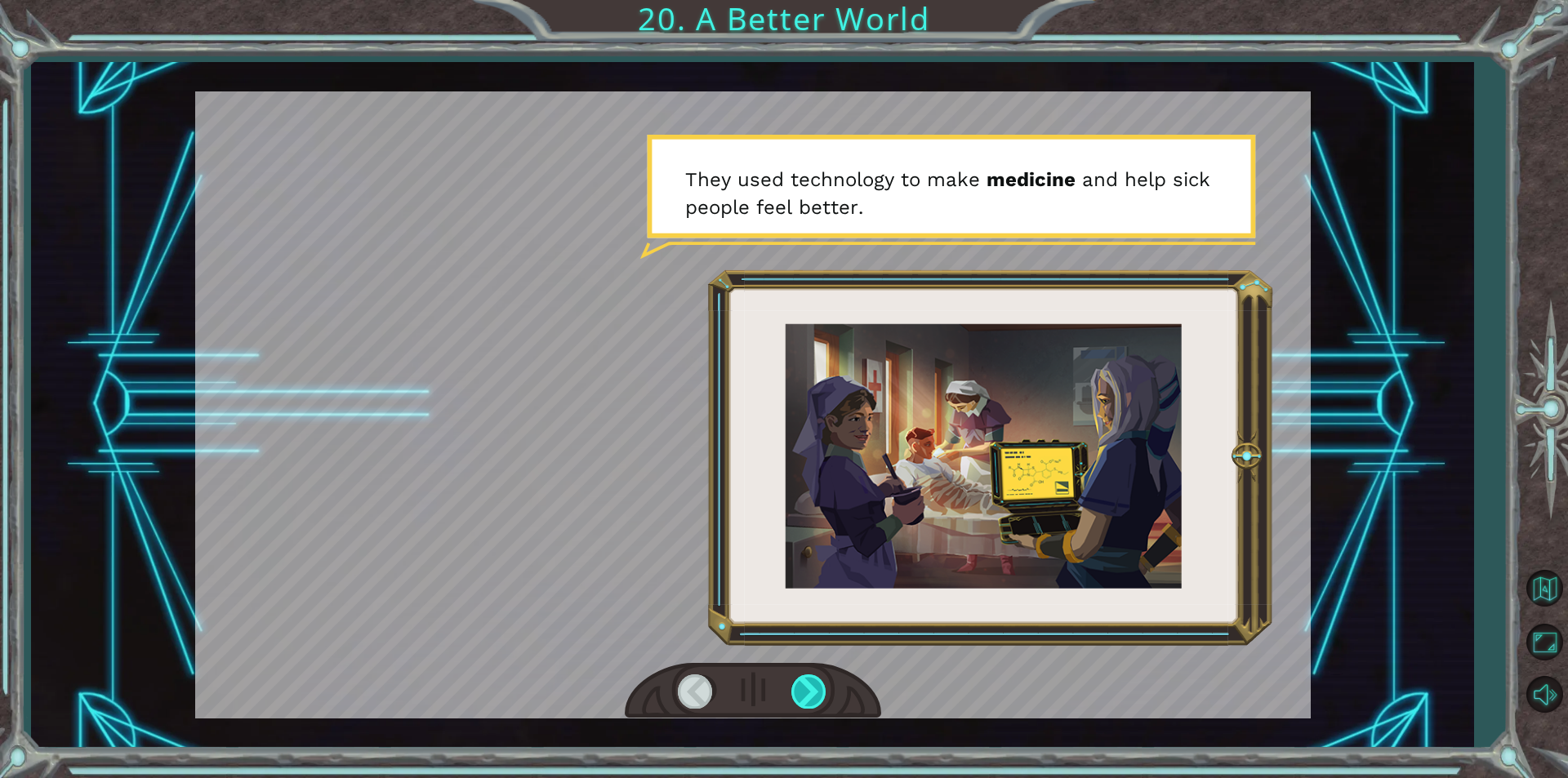
click at [822, 681] on div at bounding box center [810, 691] width 36 height 33
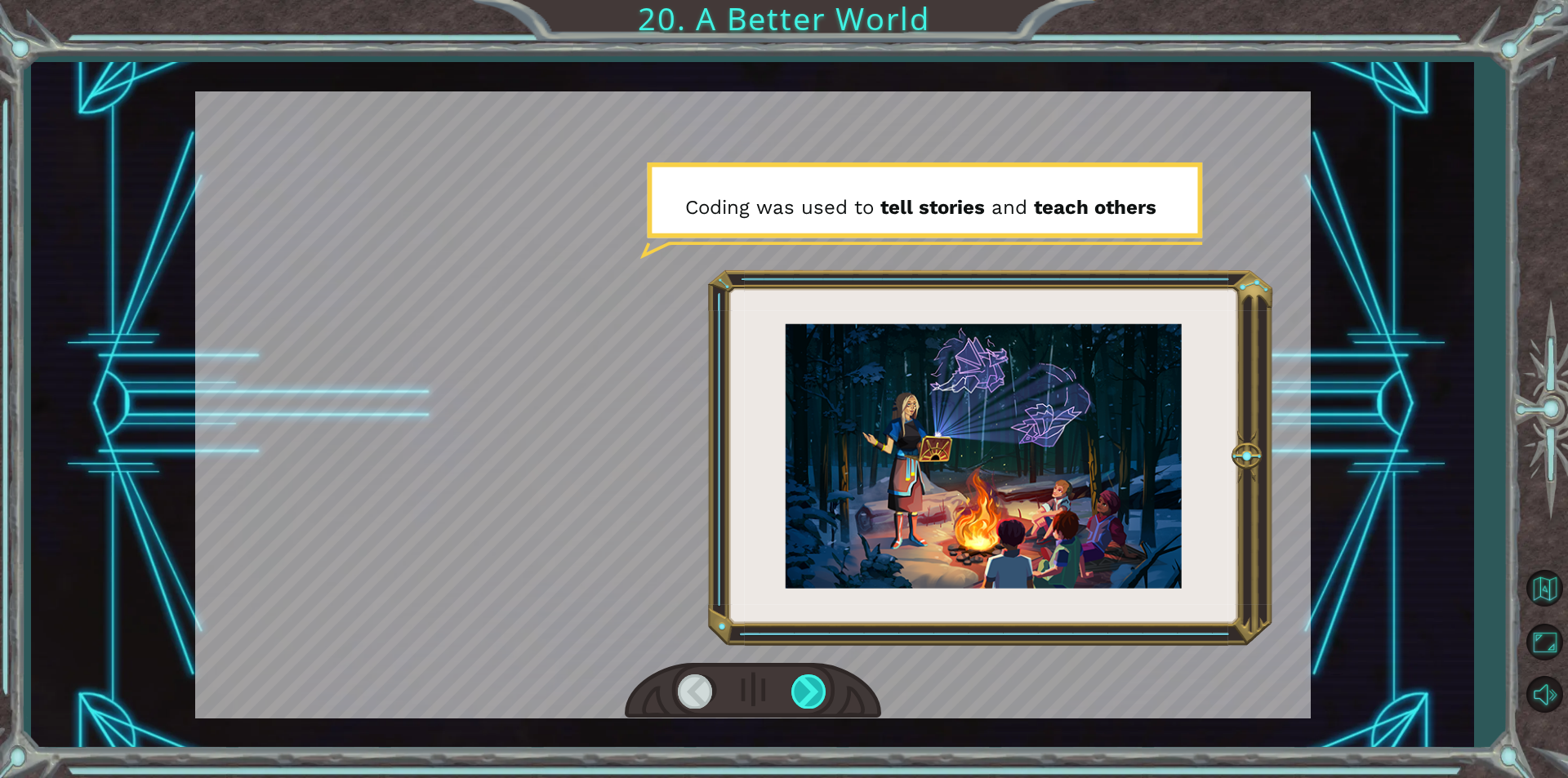
click at [822, 681] on div at bounding box center [810, 691] width 36 height 33
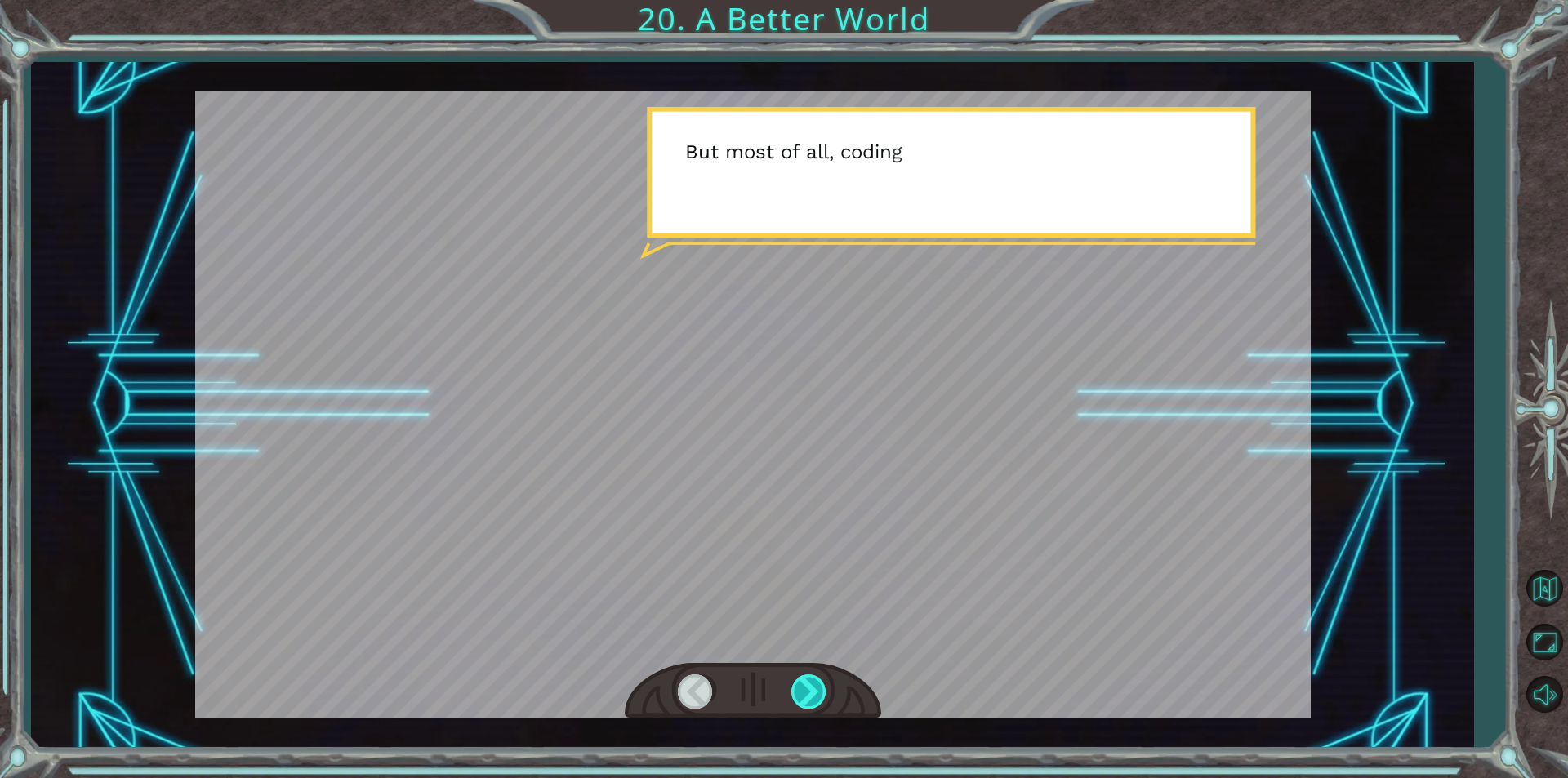
click at [822, 681] on div at bounding box center [810, 691] width 36 height 33
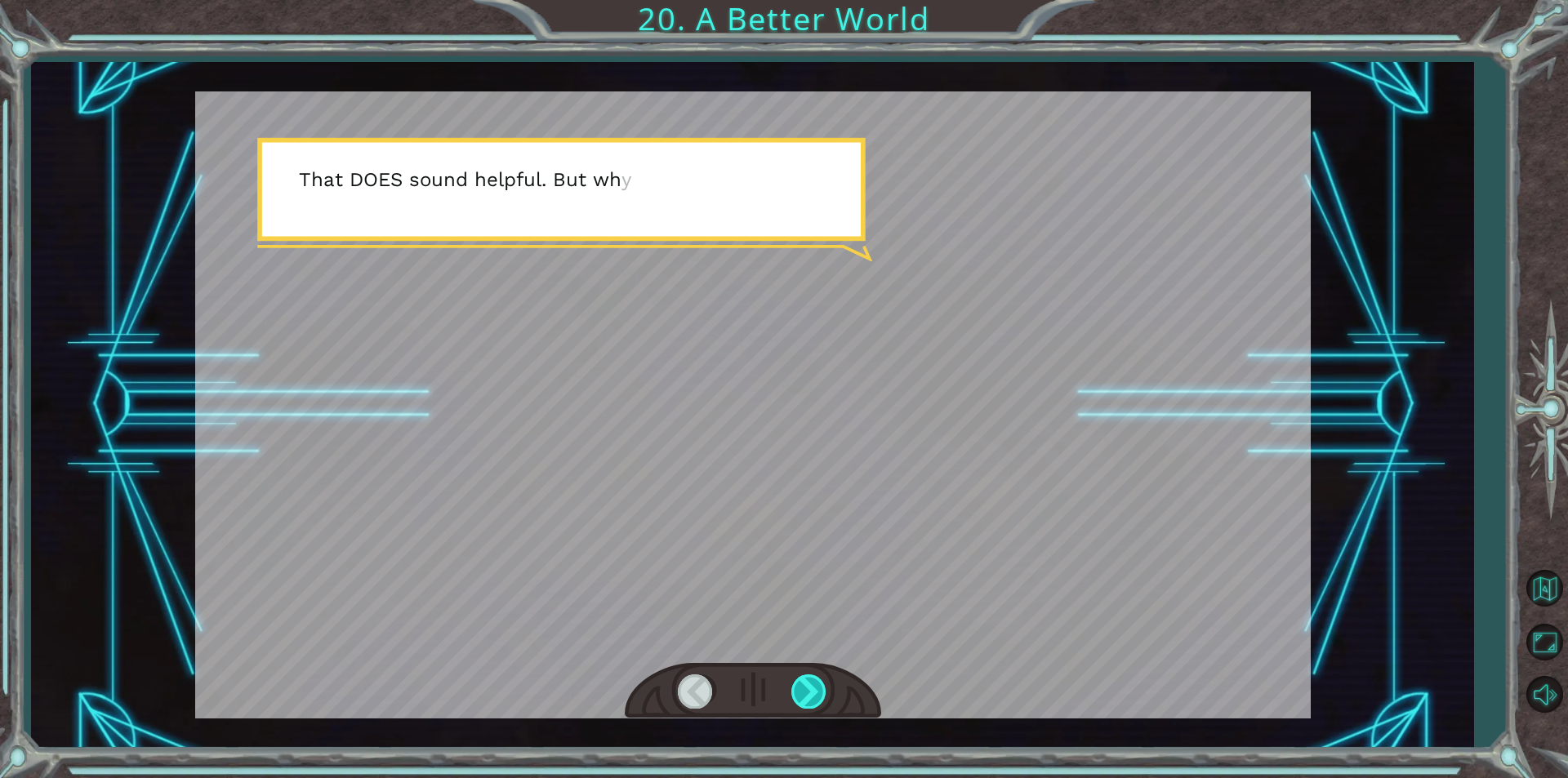
click at [822, 681] on div at bounding box center [810, 691] width 36 height 33
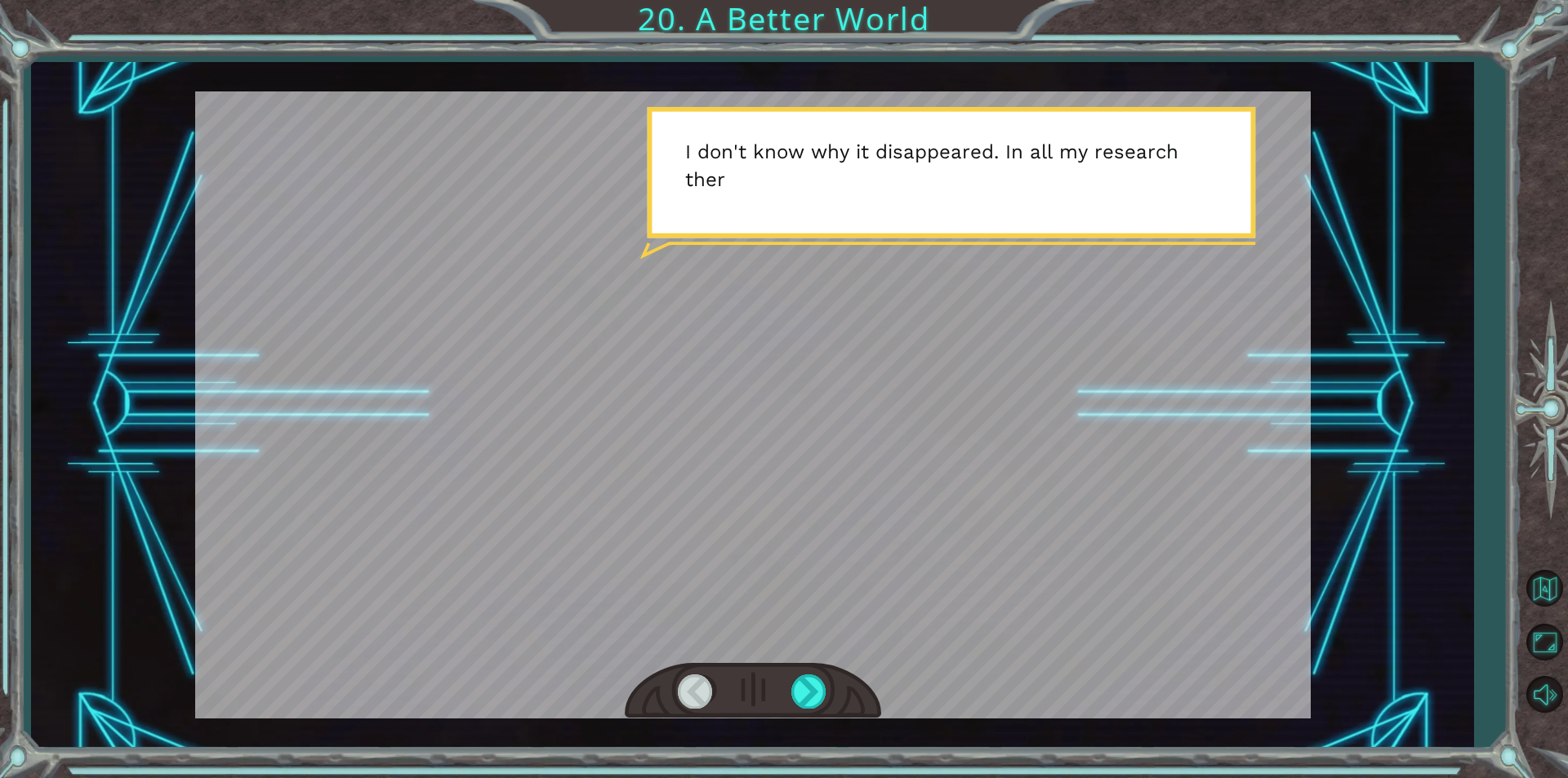
click at [945, 530] on div at bounding box center [752, 405] width 1116 height 627
click at [919, 562] on div at bounding box center [752, 405] width 1116 height 627
click at [912, 564] on div at bounding box center [752, 405] width 1116 height 627
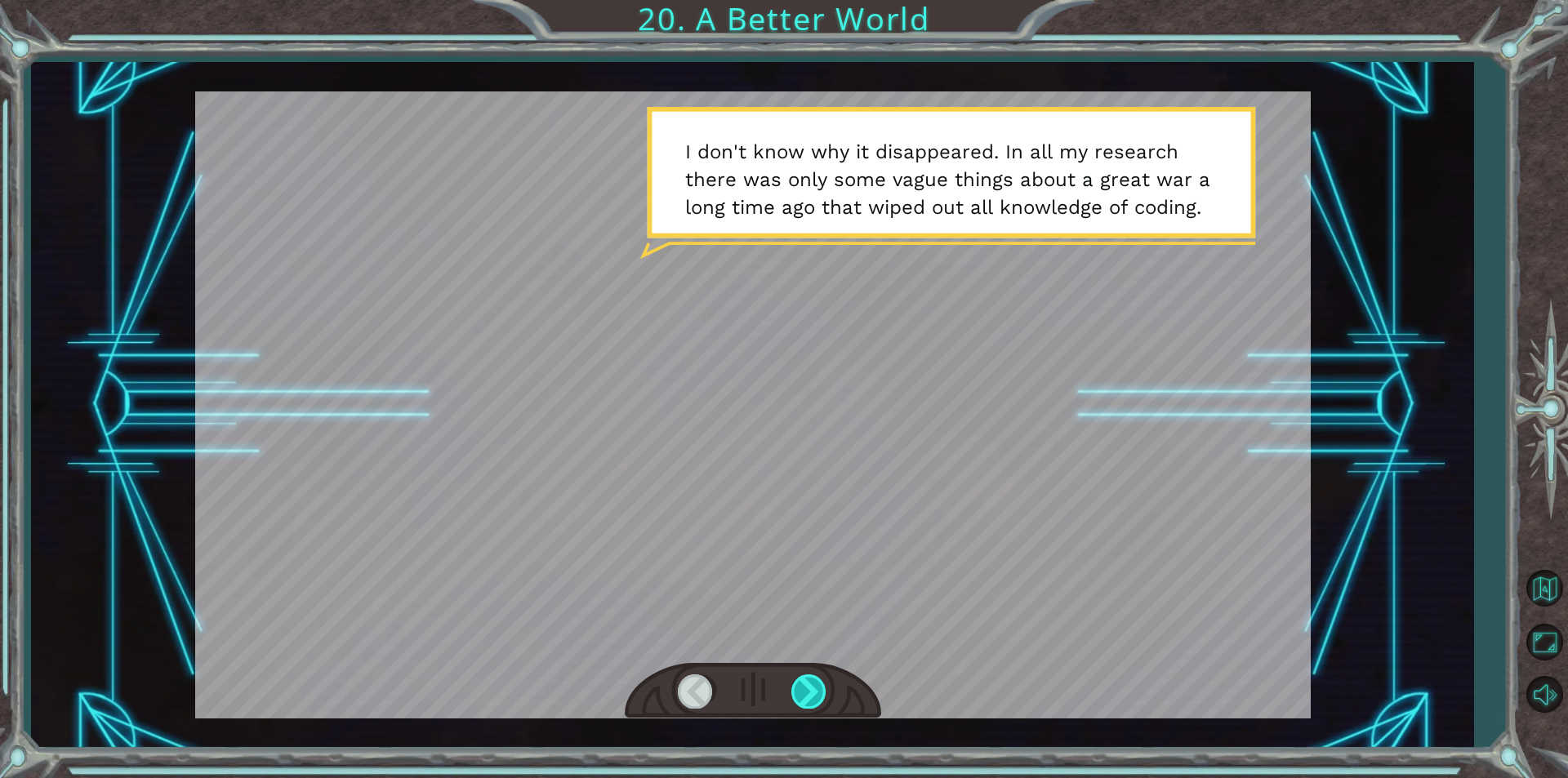
click at [816, 685] on div at bounding box center [810, 691] width 36 height 33
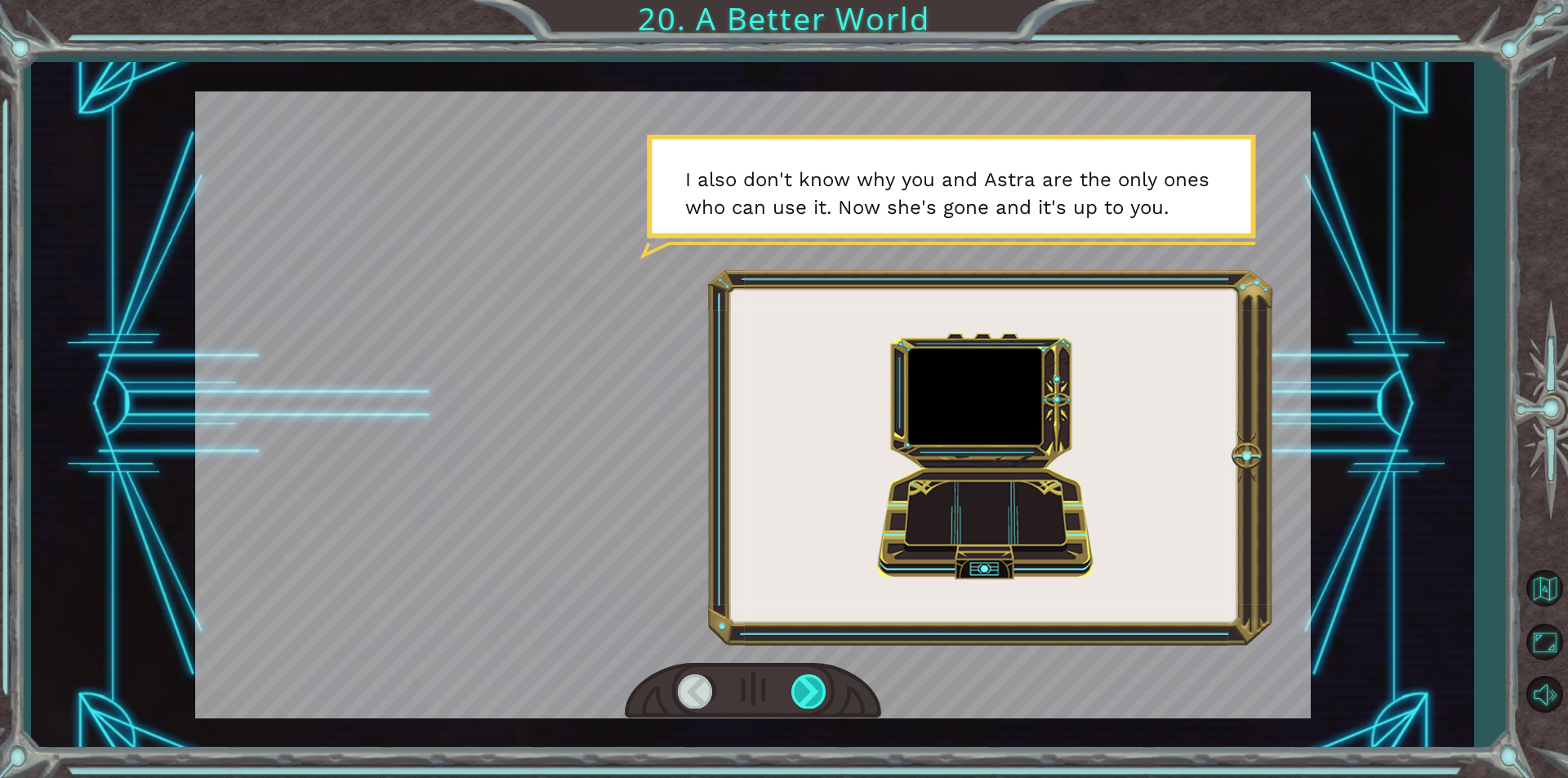
click at [808, 703] on div at bounding box center [810, 691] width 36 height 33
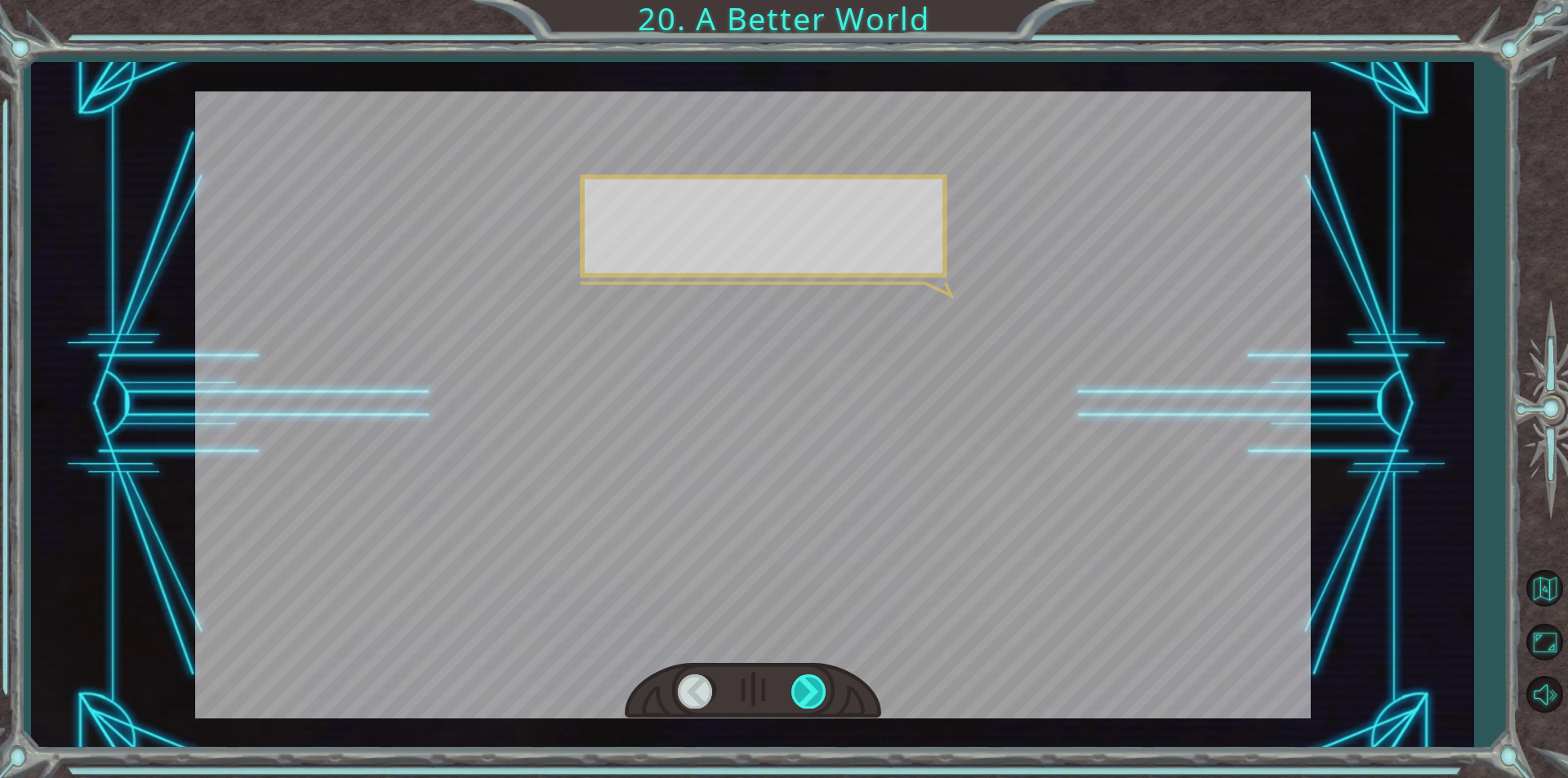
click at [808, 703] on div at bounding box center [810, 691] width 36 height 33
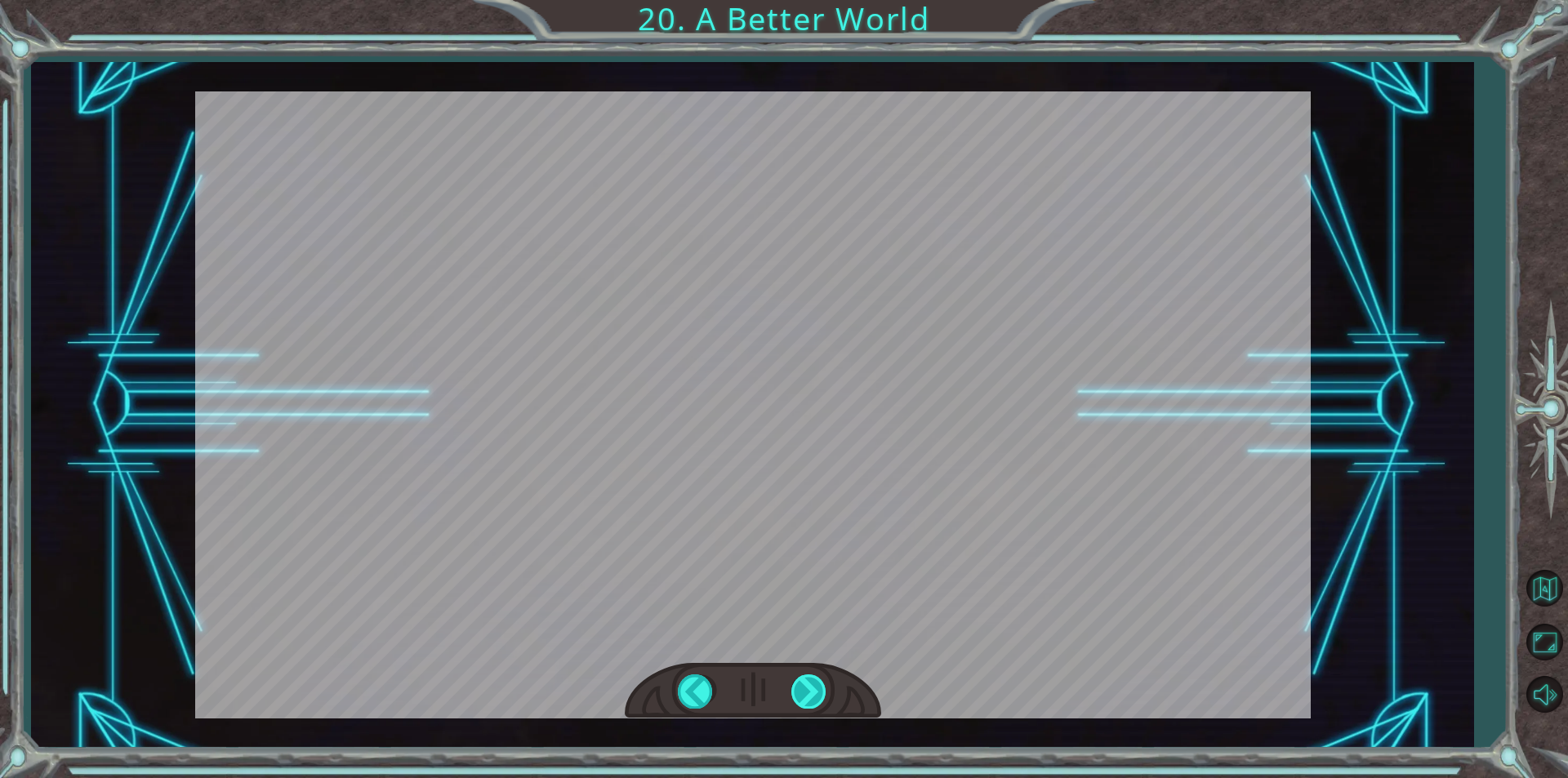
click at [808, 703] on div at bounding box center [810, 691] width 36 height 33
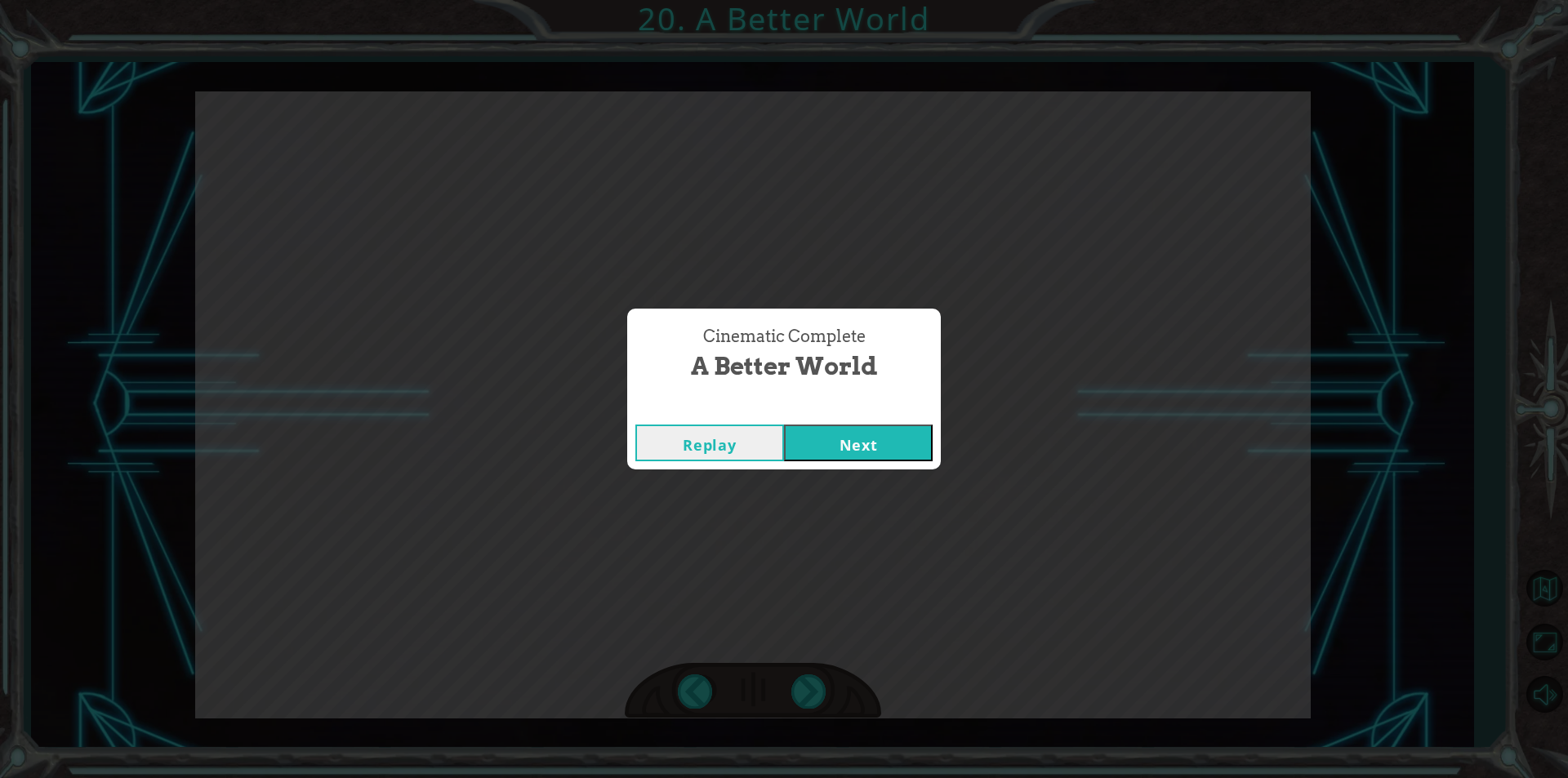
click at [886, 443] on button "Next" at bounding box center [858, 443] width 148 height 36
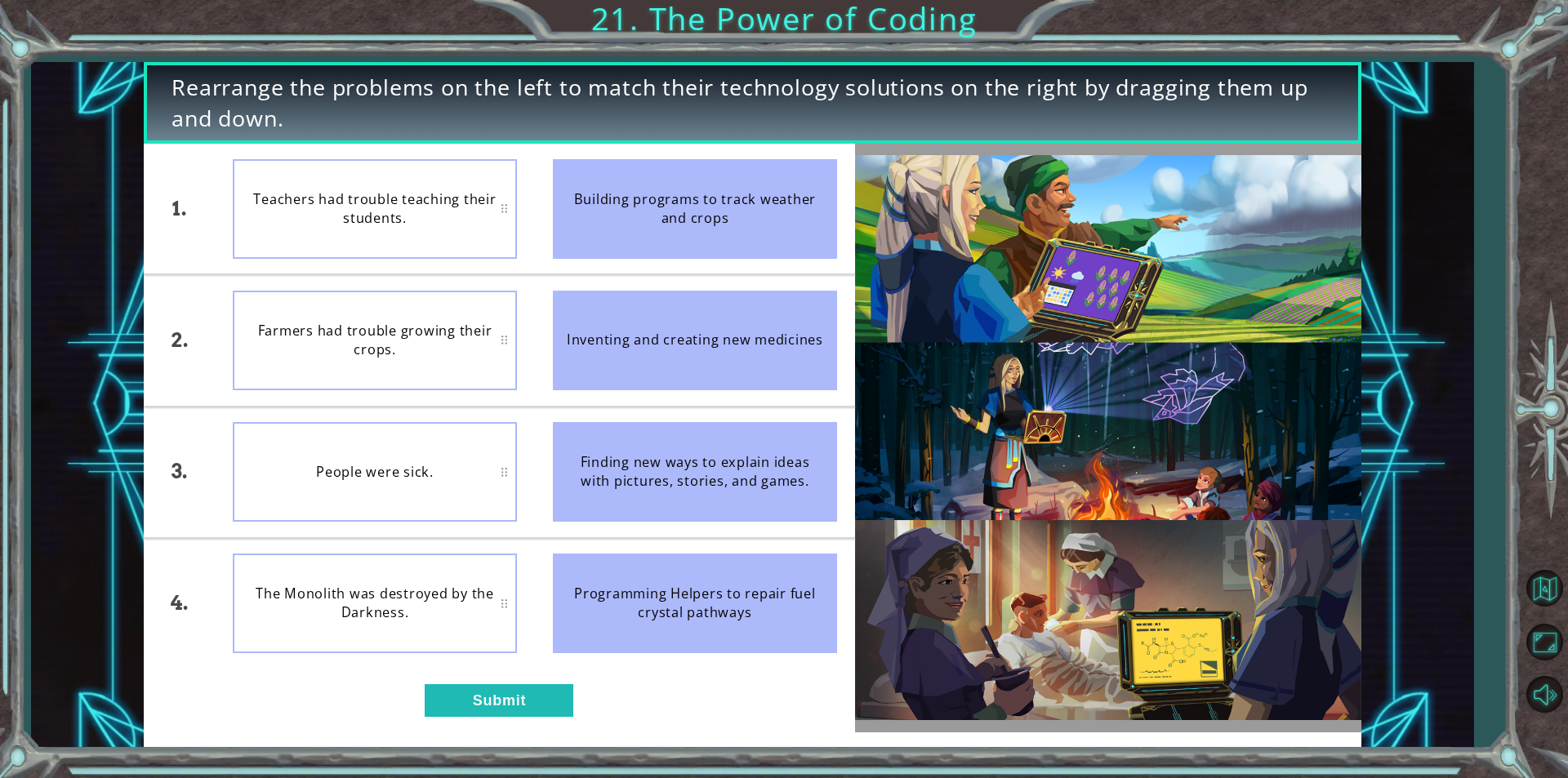
drag, startPoint x: 541, startPoint y: 213, endPoint x: 558, endPoint y: 515, distance: 302.5
click at [558, 515] on ul "Building programs to track weather and crops Inventing and creating new medicin…" at bounding box center [695, 405] width 320 height 525
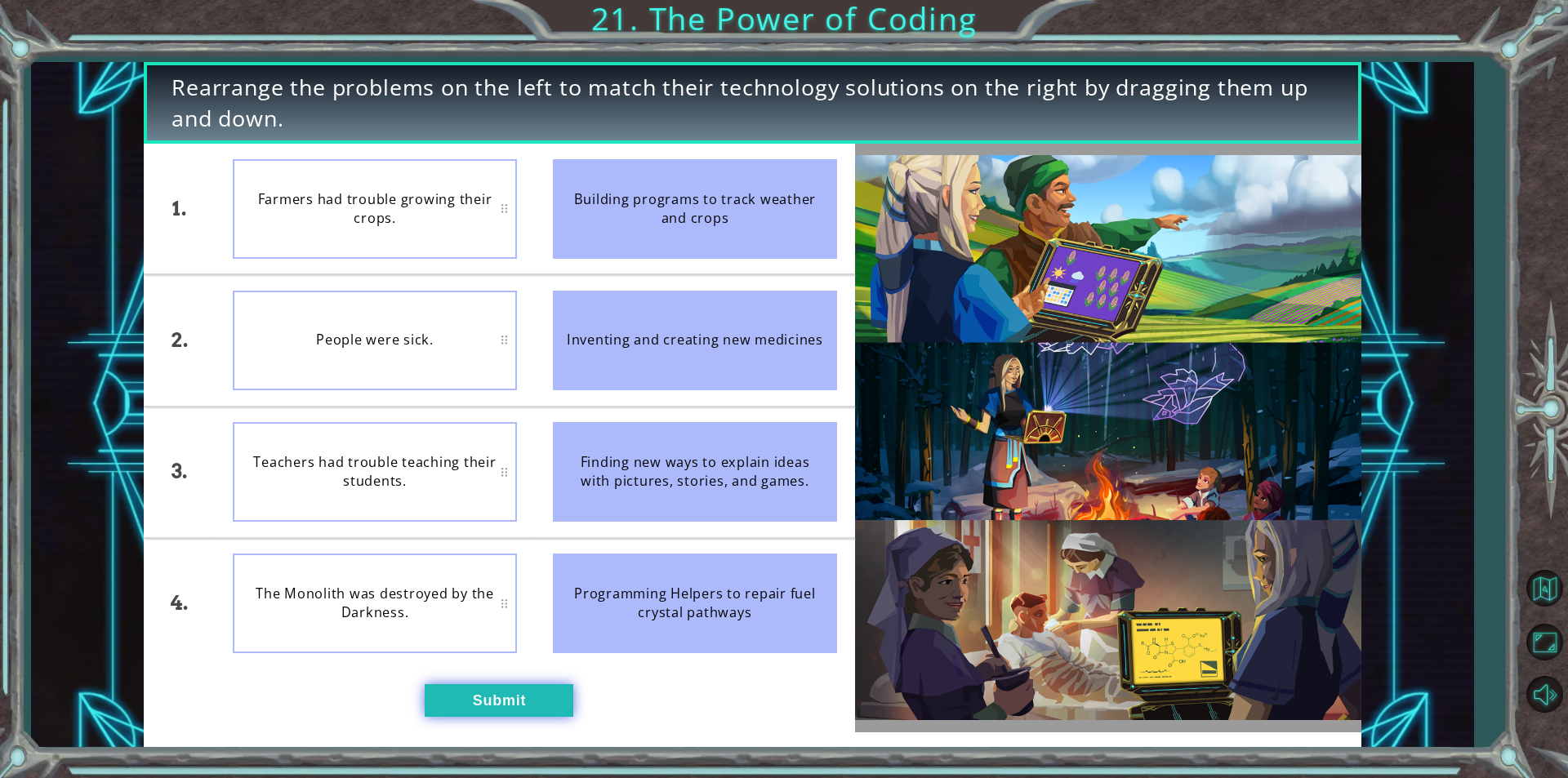
click at [532, 709] on button "Submit" at bounding box center [498, 701] width 148 height 32
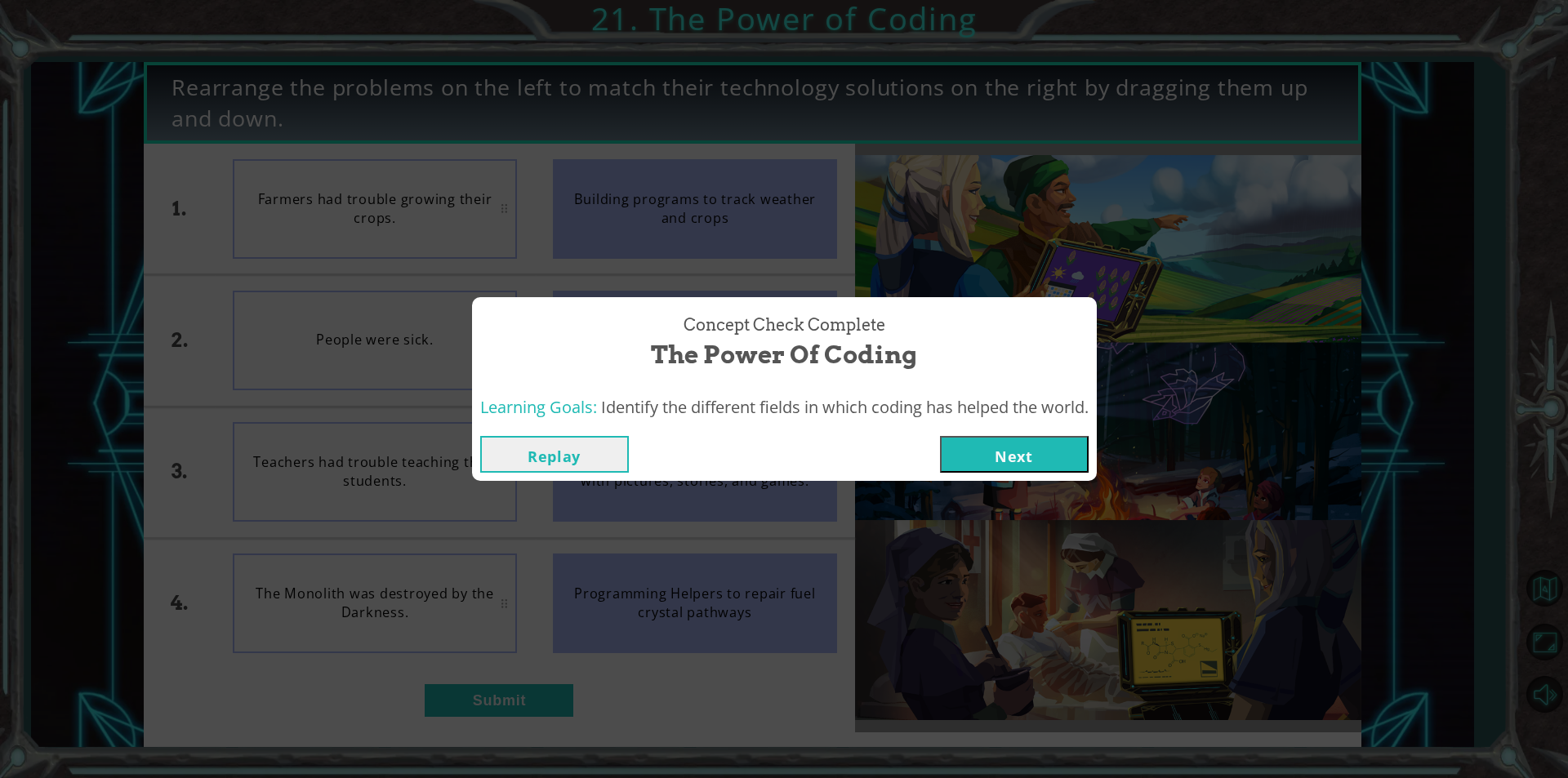
click at [1007, 428] on div "Replay Next" at bounding box center [785, 455] width 625 height 54
click at [1005, 463] on button "Next" at bounding box center [1013, 454] width 148 height 36
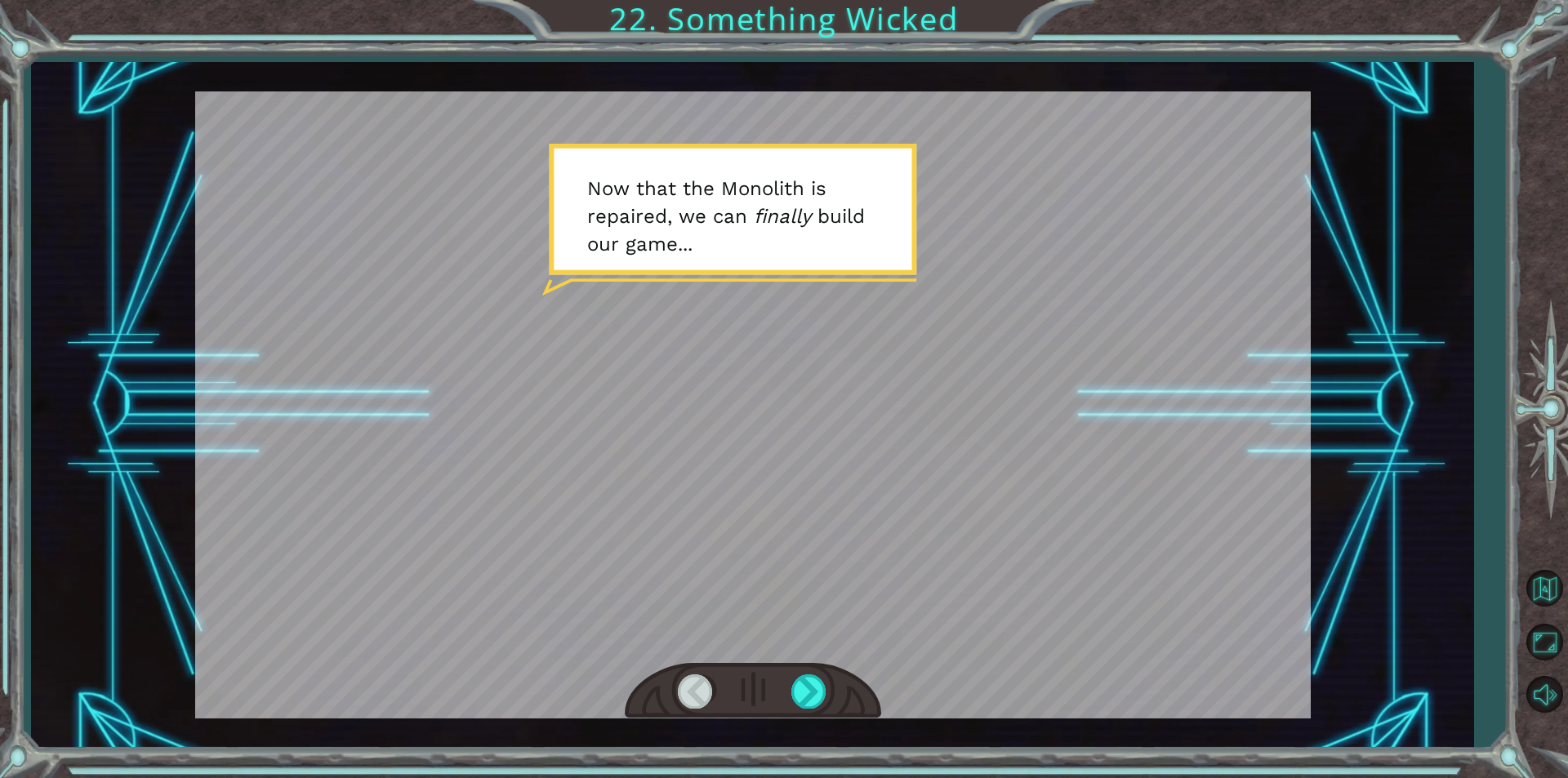
click at [769, 701] on div at bounding box center [753, 691] width 256 height 56
click at [789, 691] on div at bounding box center [753, 691] width 256 height 56
click at [794, 690] on div at bounding box center [810, 691] width 36 height 33
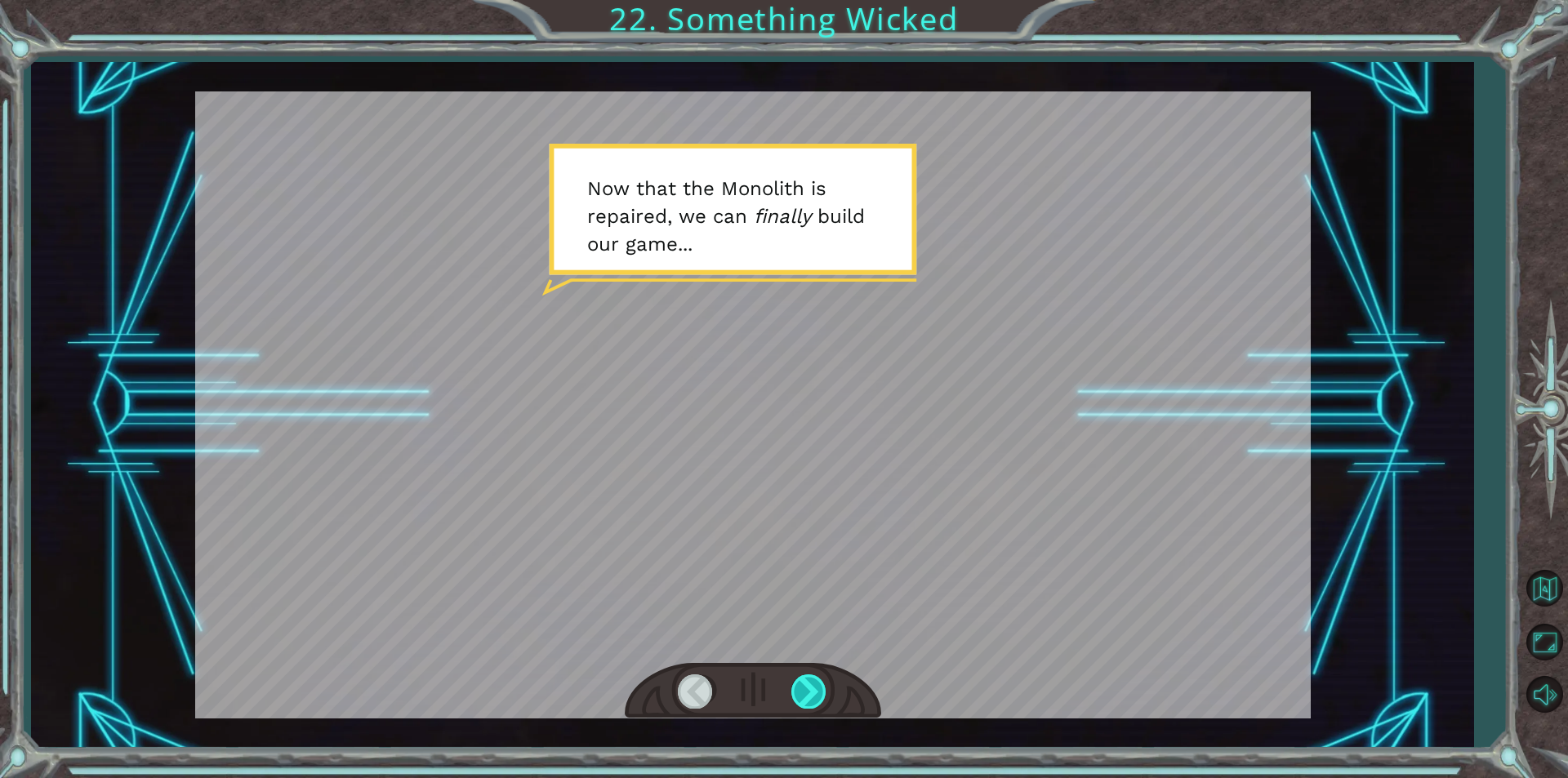
click at [794, 690] on div at bounding box center [810, 691] width 36 height 33
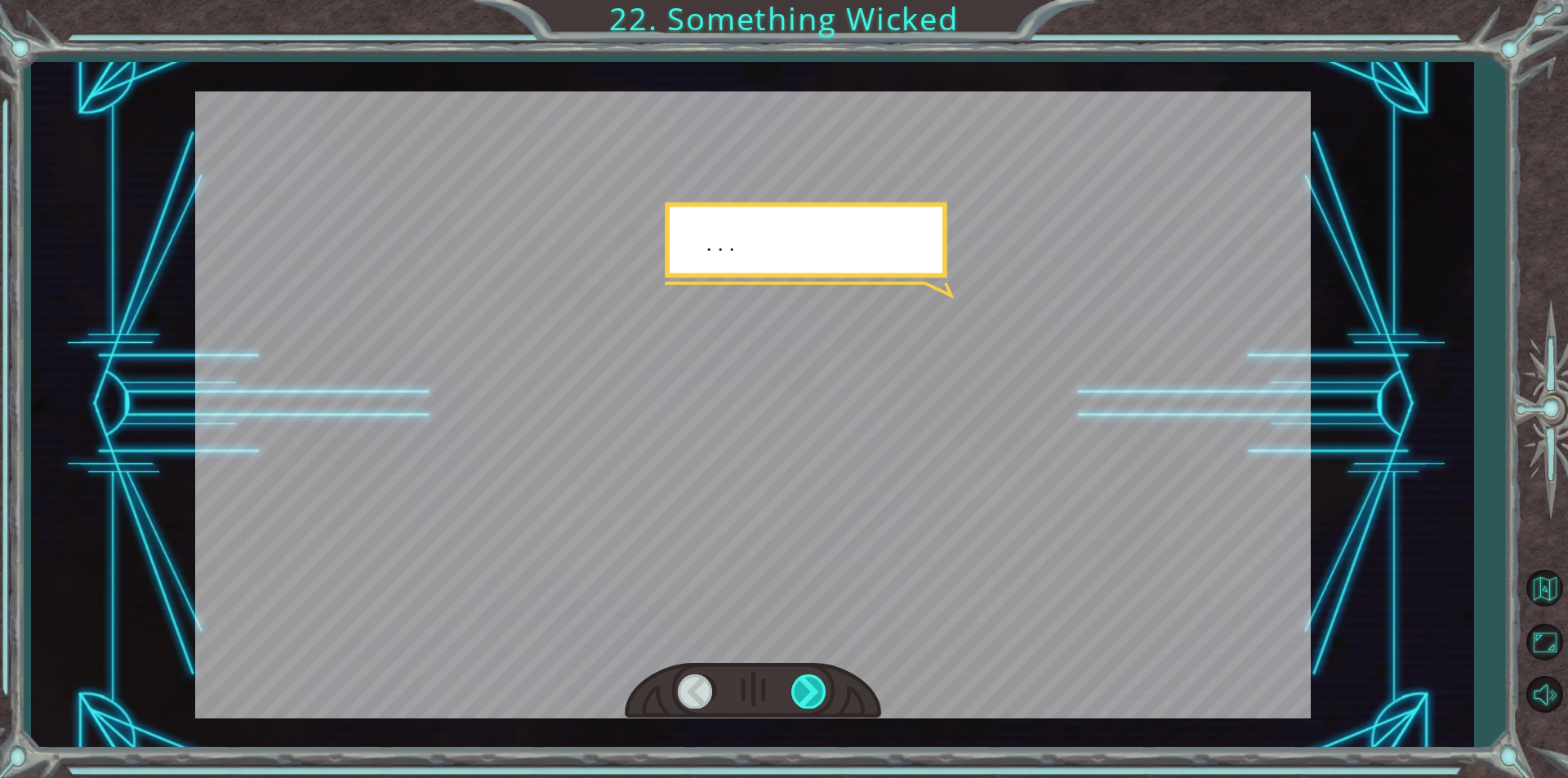
click at [794, 690] on div at bounding box center [810, 691] width 36 height 33
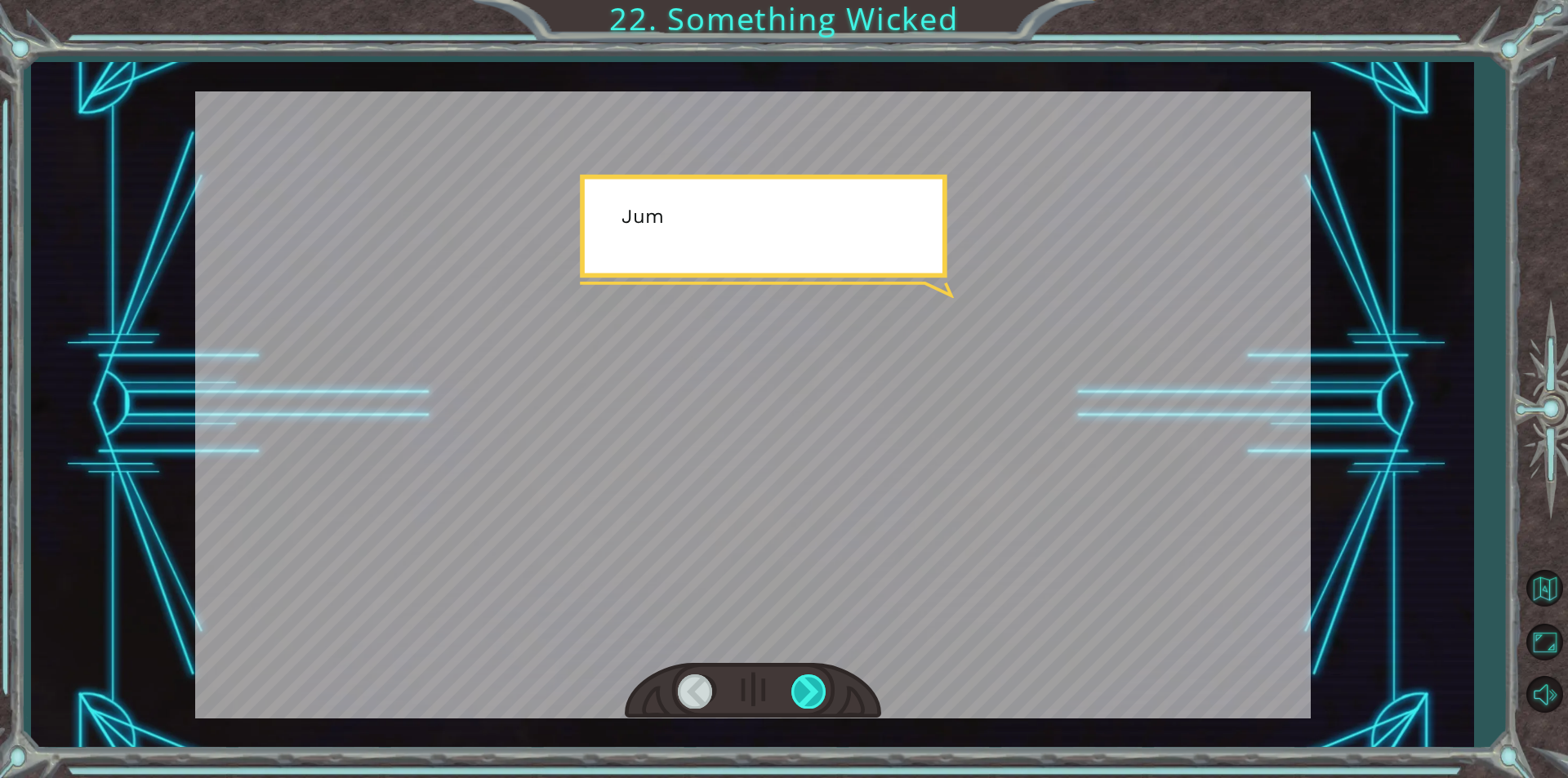
click at [794, 690] on div at bounding box center [810, 691] width 36 height 33
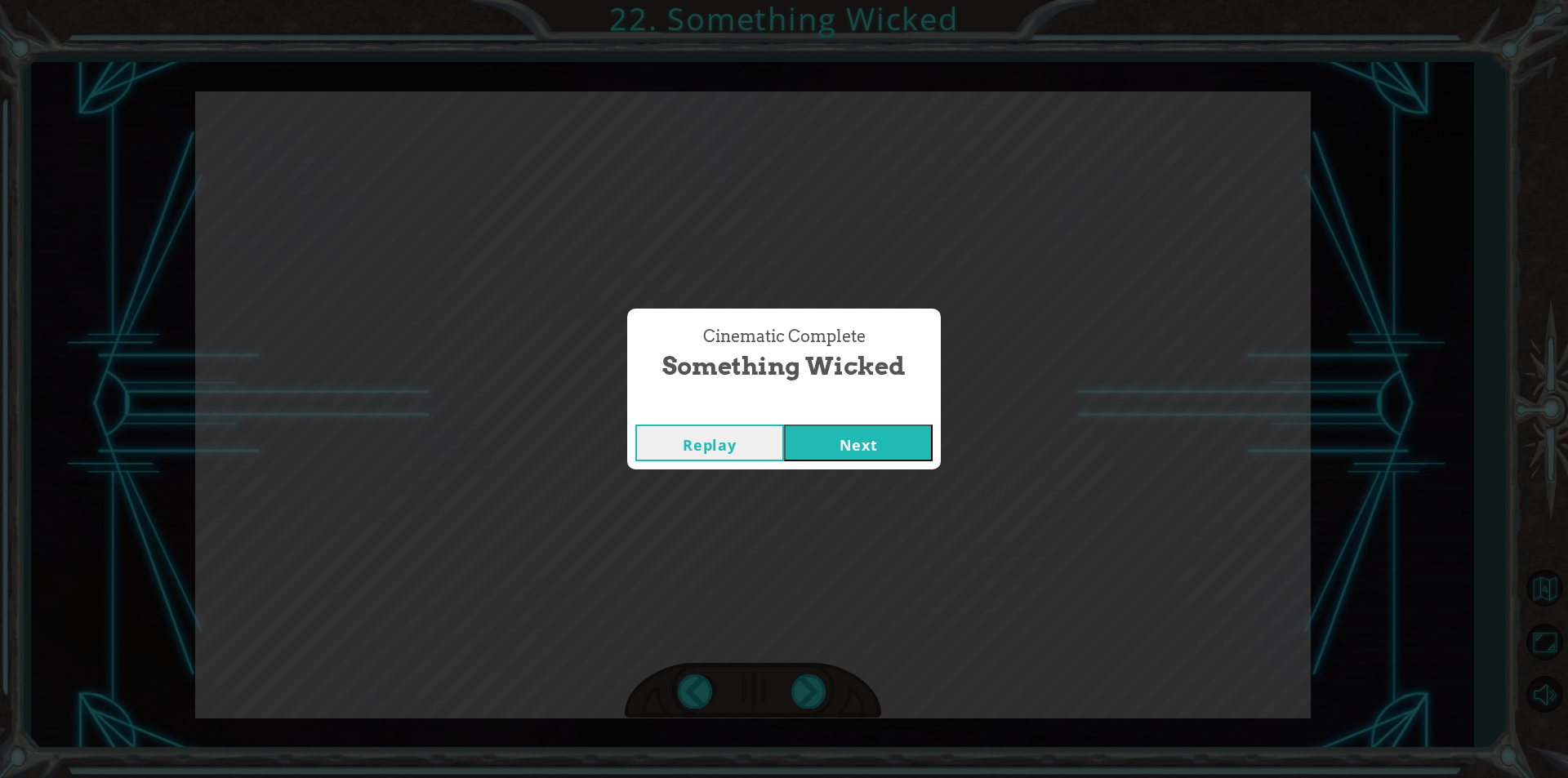
click at [855, 437] on button "Next" at bounding box center [858, 443] width 148 height 36
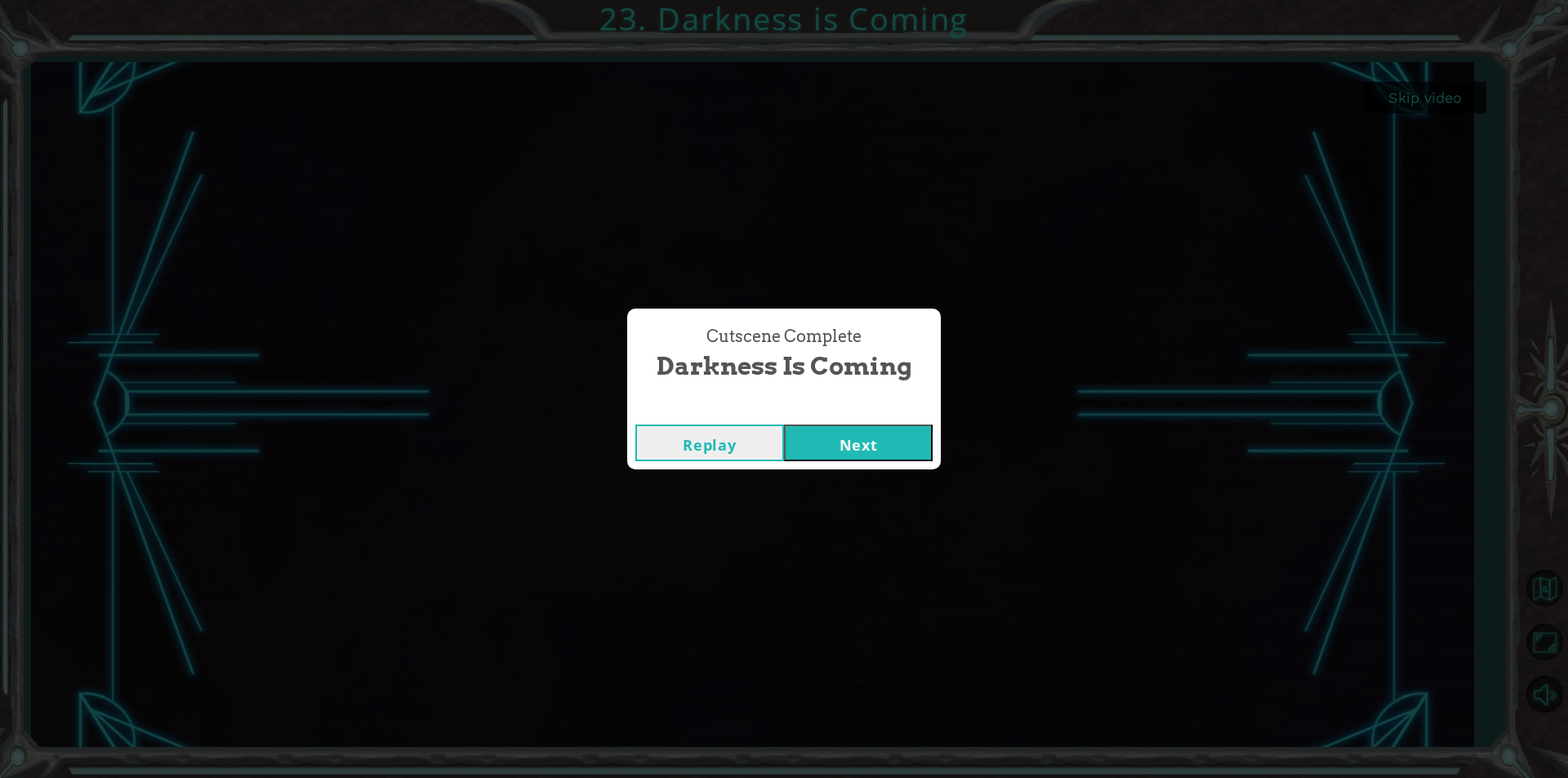
click at [799, 425] on button "Next" at bounding box center [858, 443] width 148 height 36
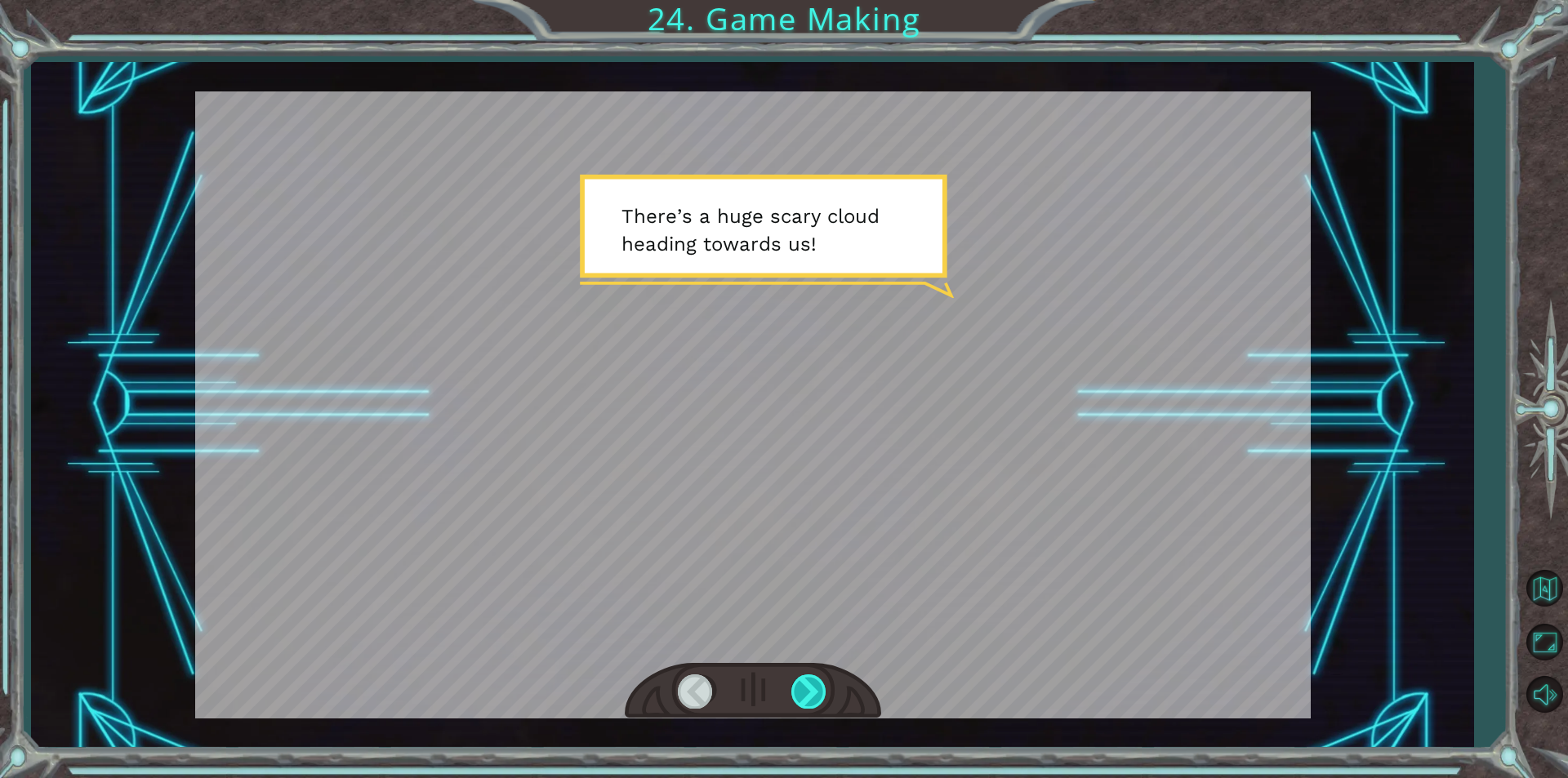
click at [809, 708] on div at bounding box center [810, 691] width 36 height 33
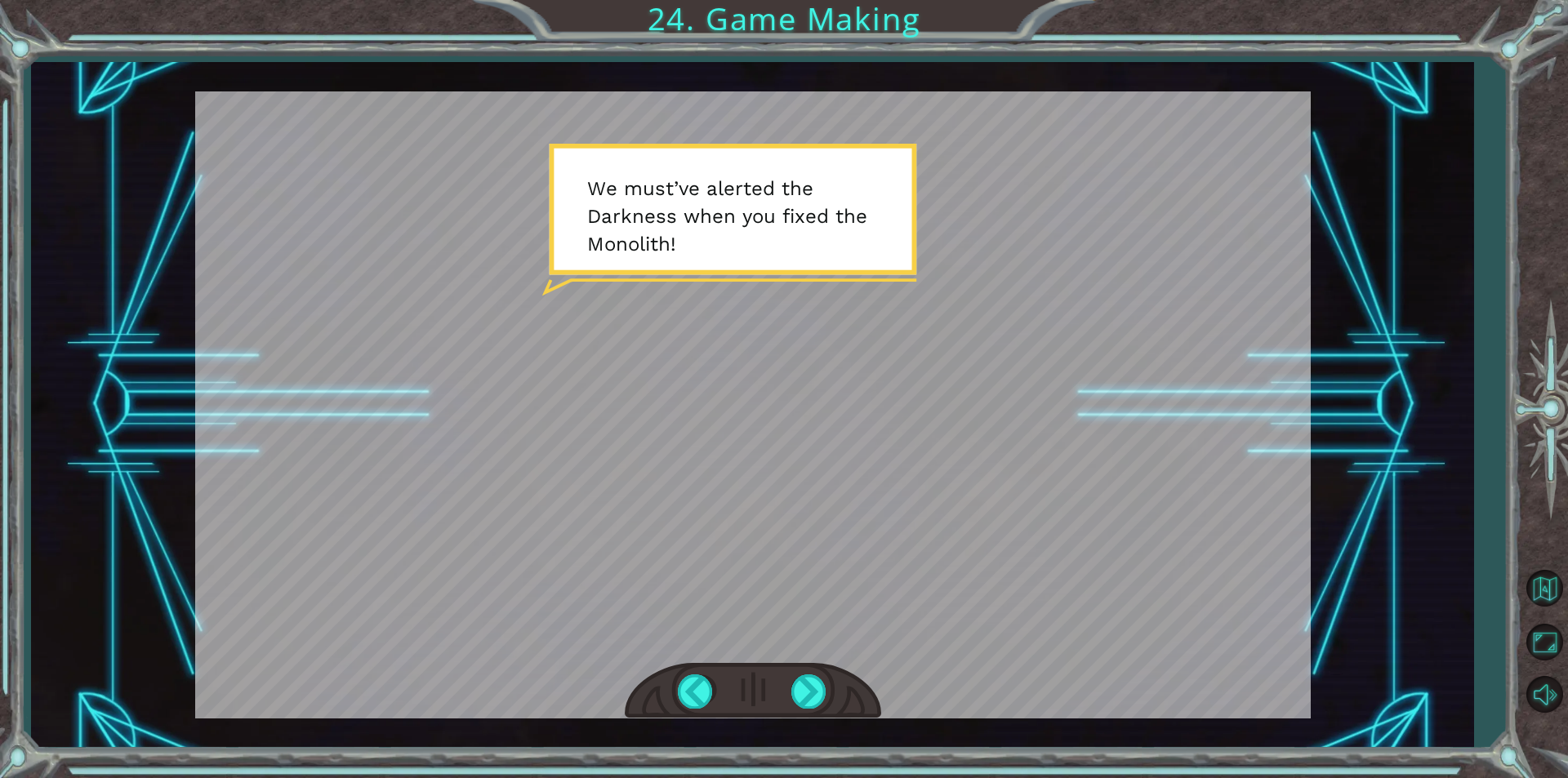
click at [782, 676] on div at bounding box center [753, 691] width 256 height 56
click at [784, 680] on div at bounding box center [753, 691] width 256 height 56
click at [799, 687] on div at bounding box center [753, 691] width 256 height 56
click at [799, 687] on div at bounding box center [810, 691] width 36 height 33
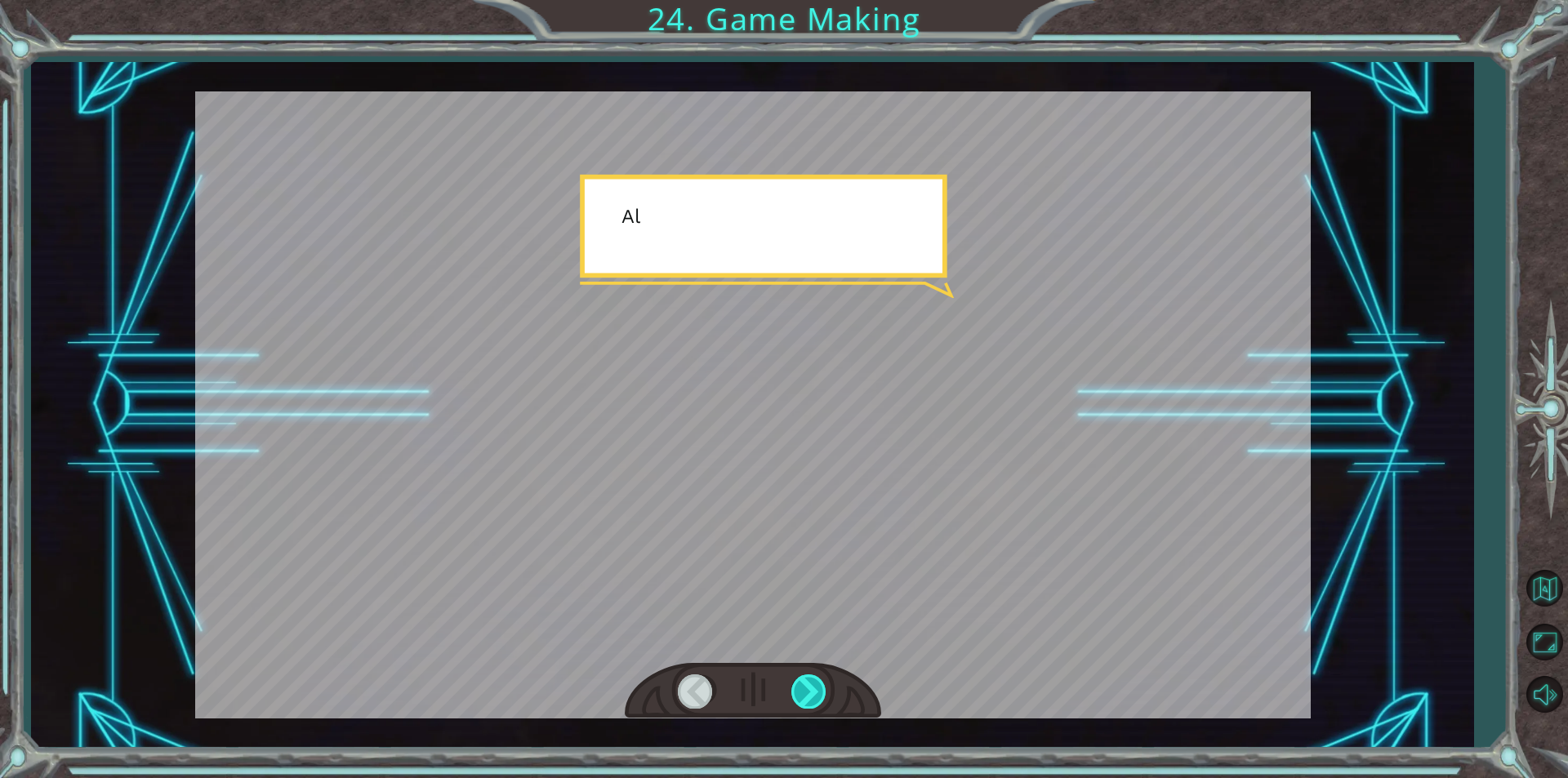
click at [799, 687] on div at bounding box center [810, 691] width 36 height 33
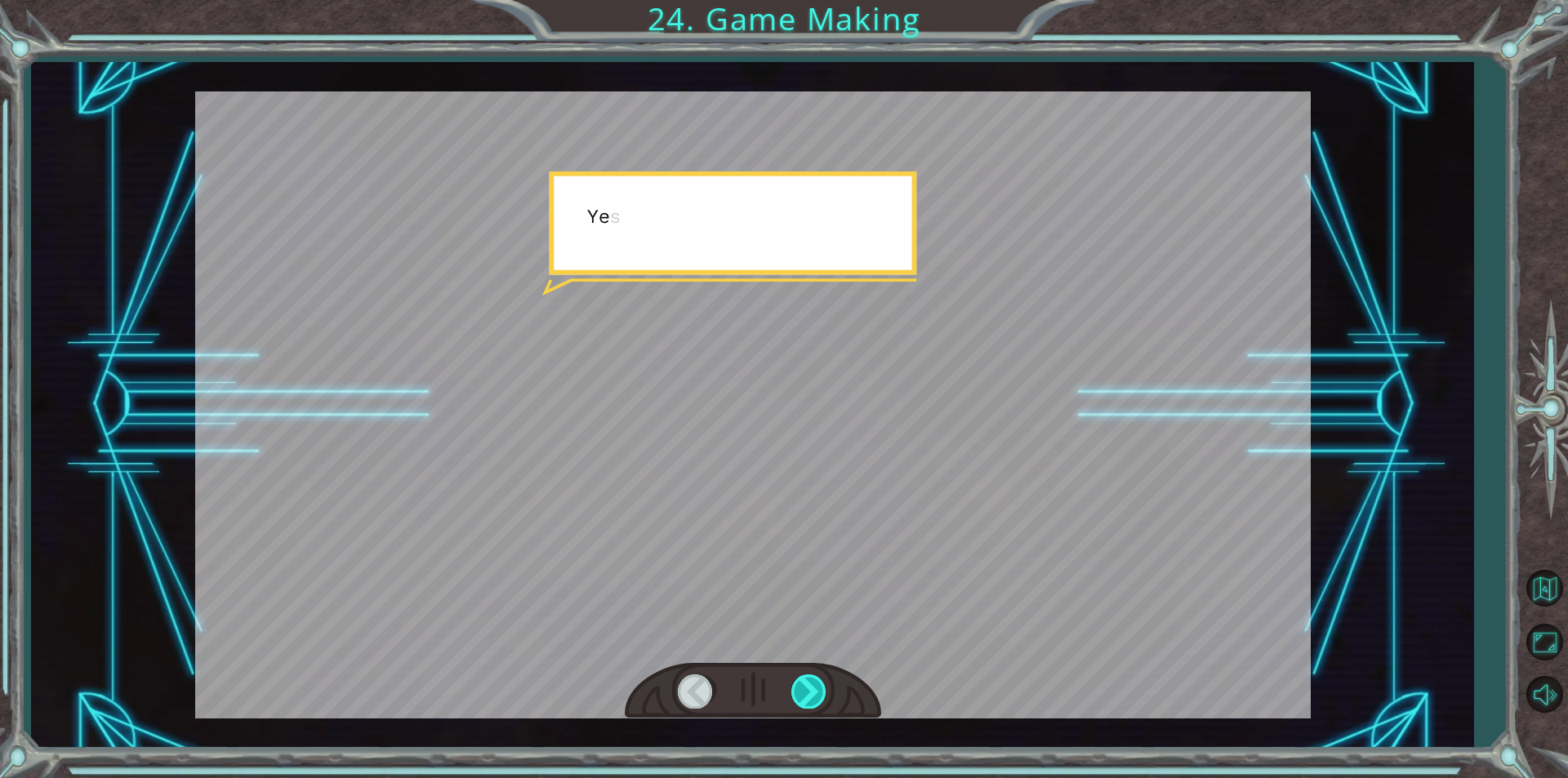
click at [799, 687] on div at bounding box center [810, 691] width 36 height 33
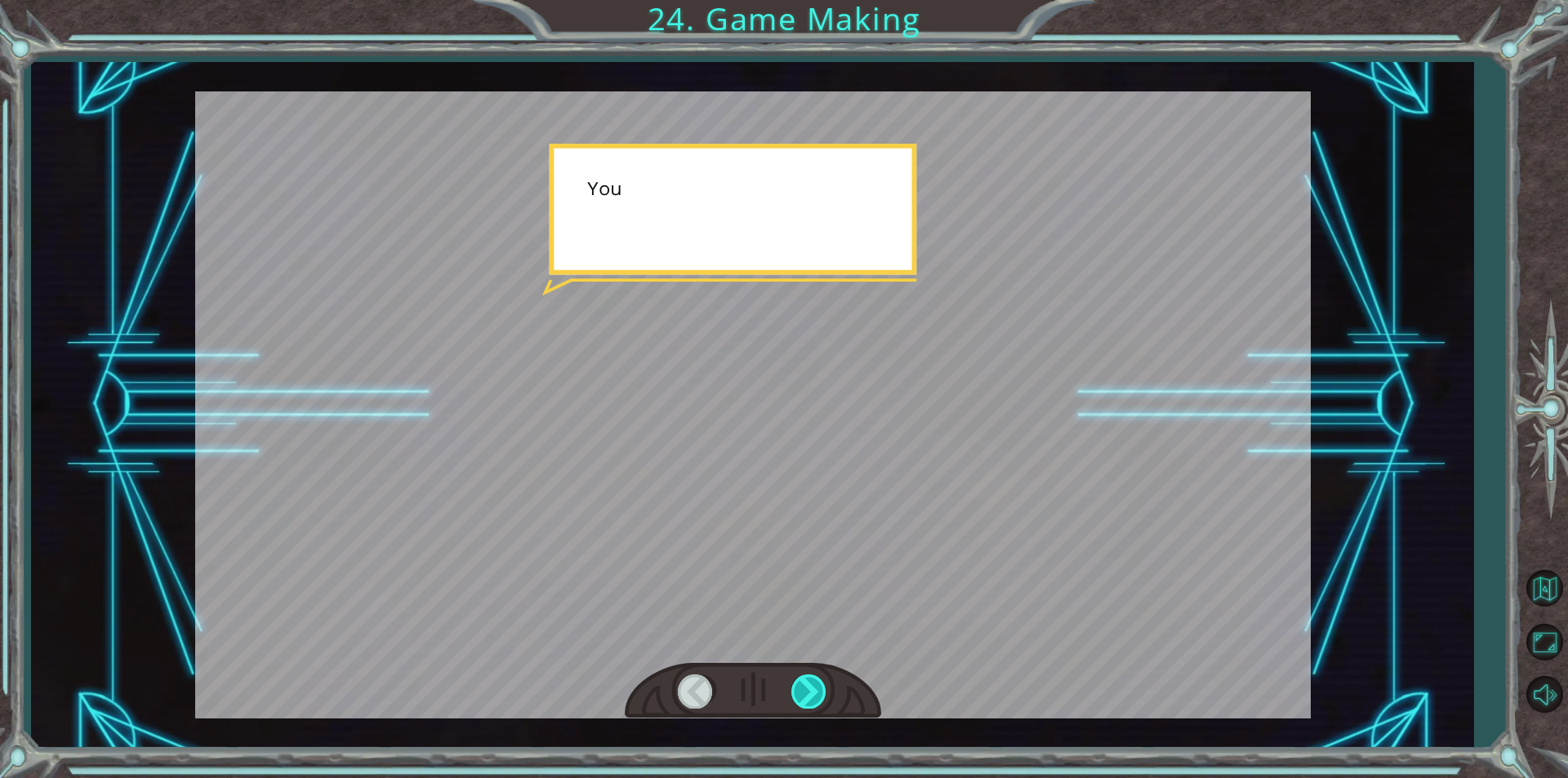
click at [799, 687] on div at bounding box center [810, 691] width 36 height 33
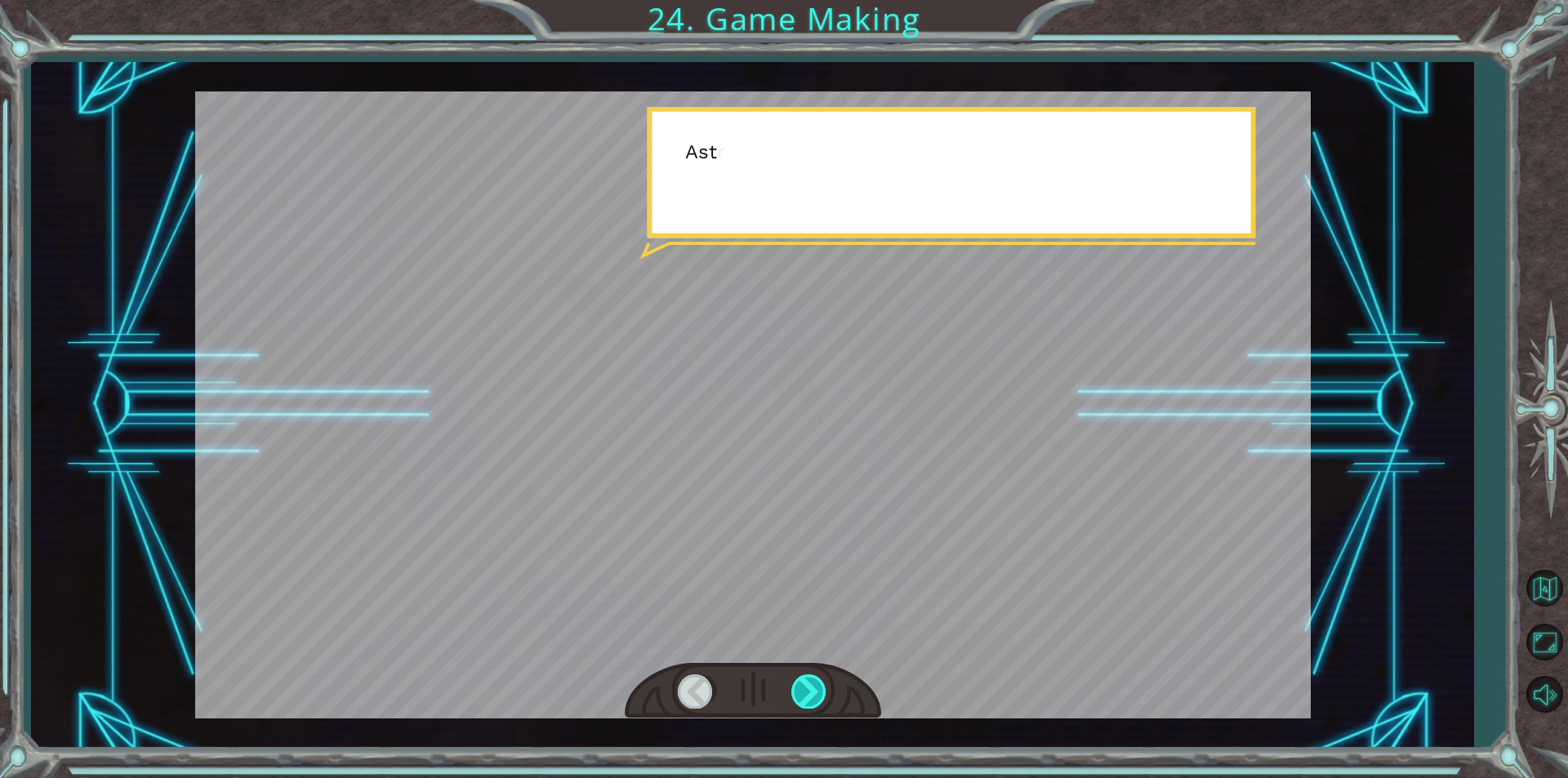
click at [799, 687] on div at bounding box center [810, 691] width 36 height 33
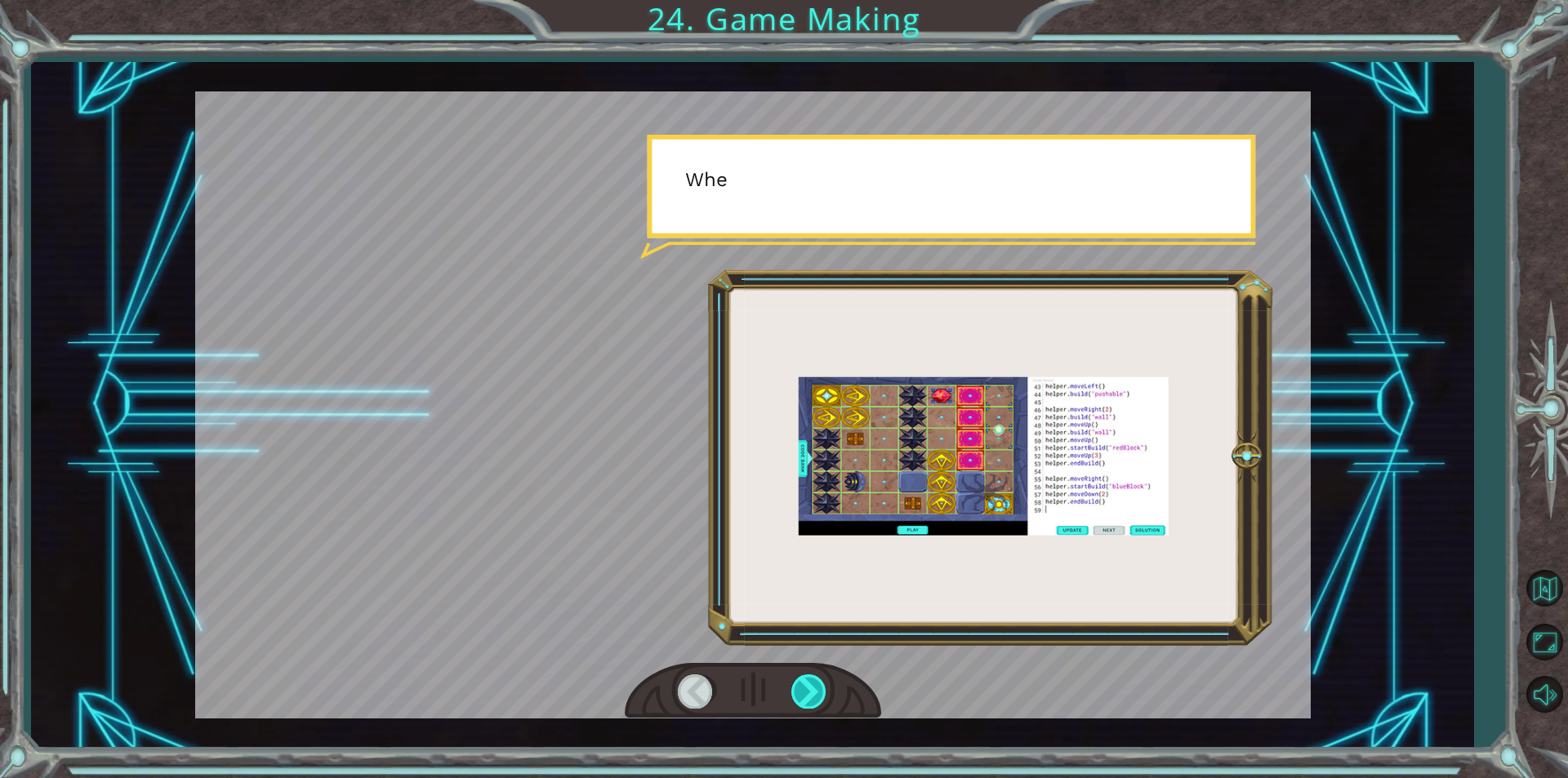
click at [799, 687] on div at bounding box center [810, 691] width 36 height 33
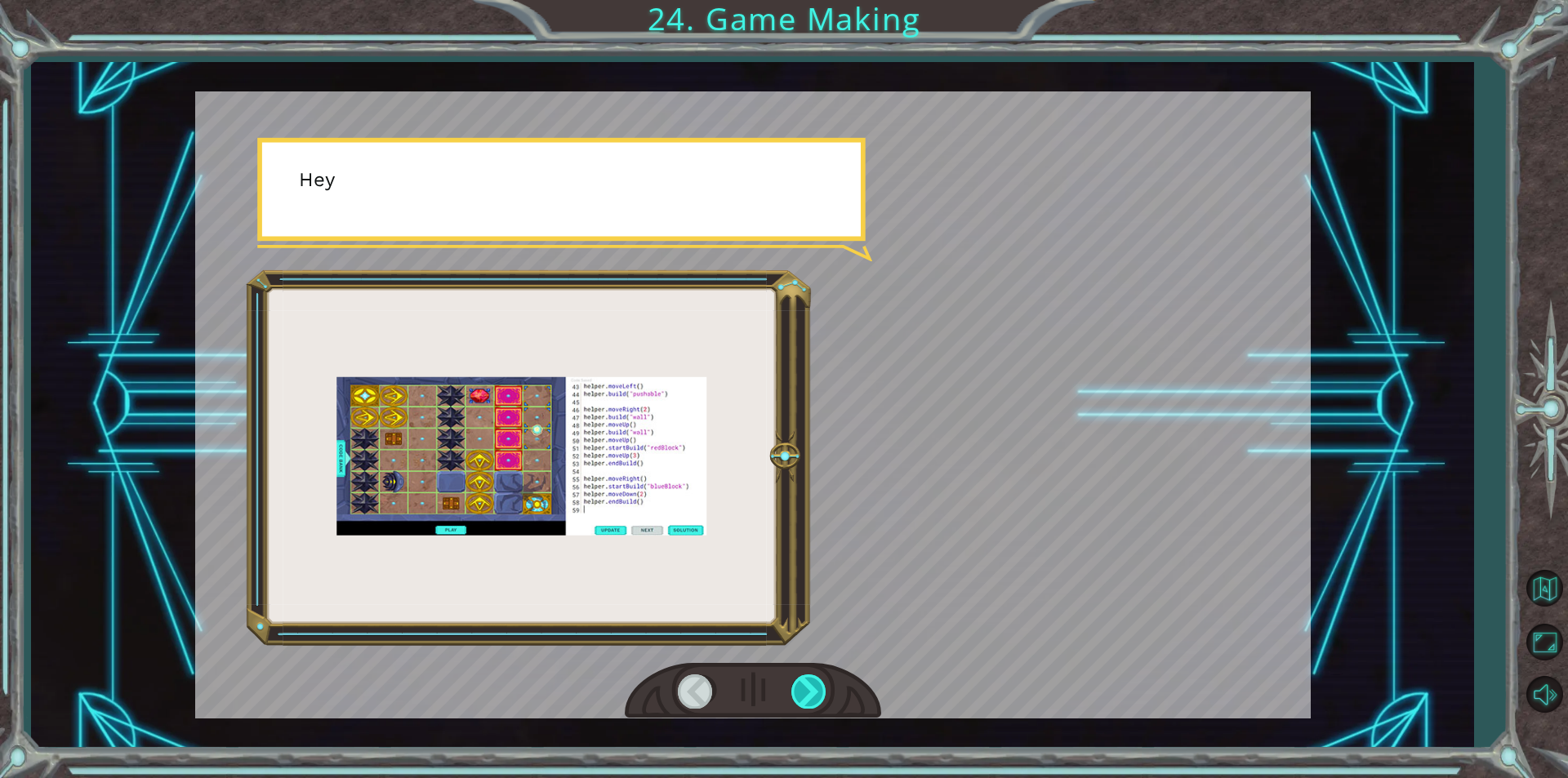
click at [799, 687] on div at bounding box center [810, 691] width 36 height 33
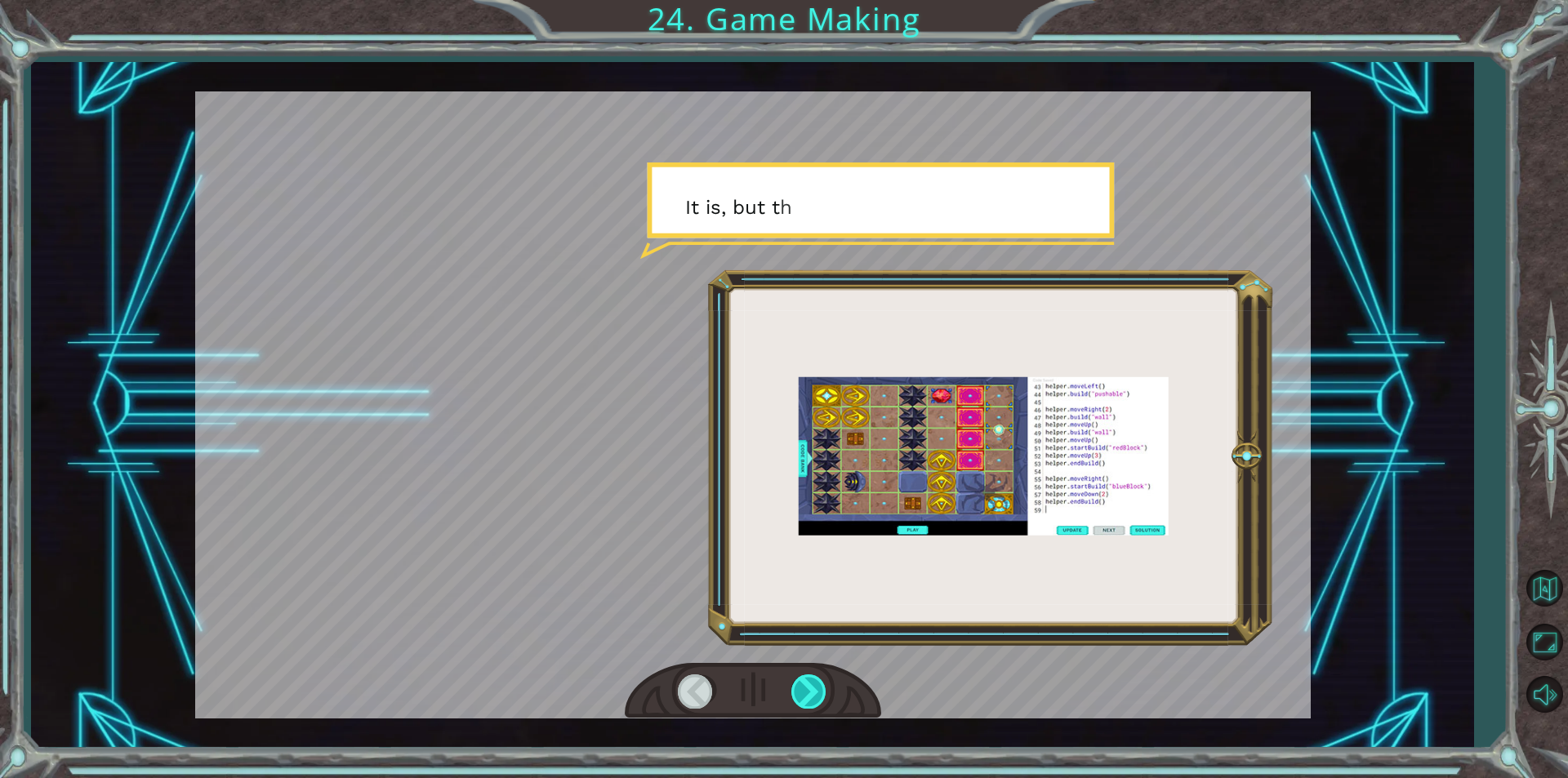
click at [799, 687] on div at bounding box center [810, 691] width 36 height 33
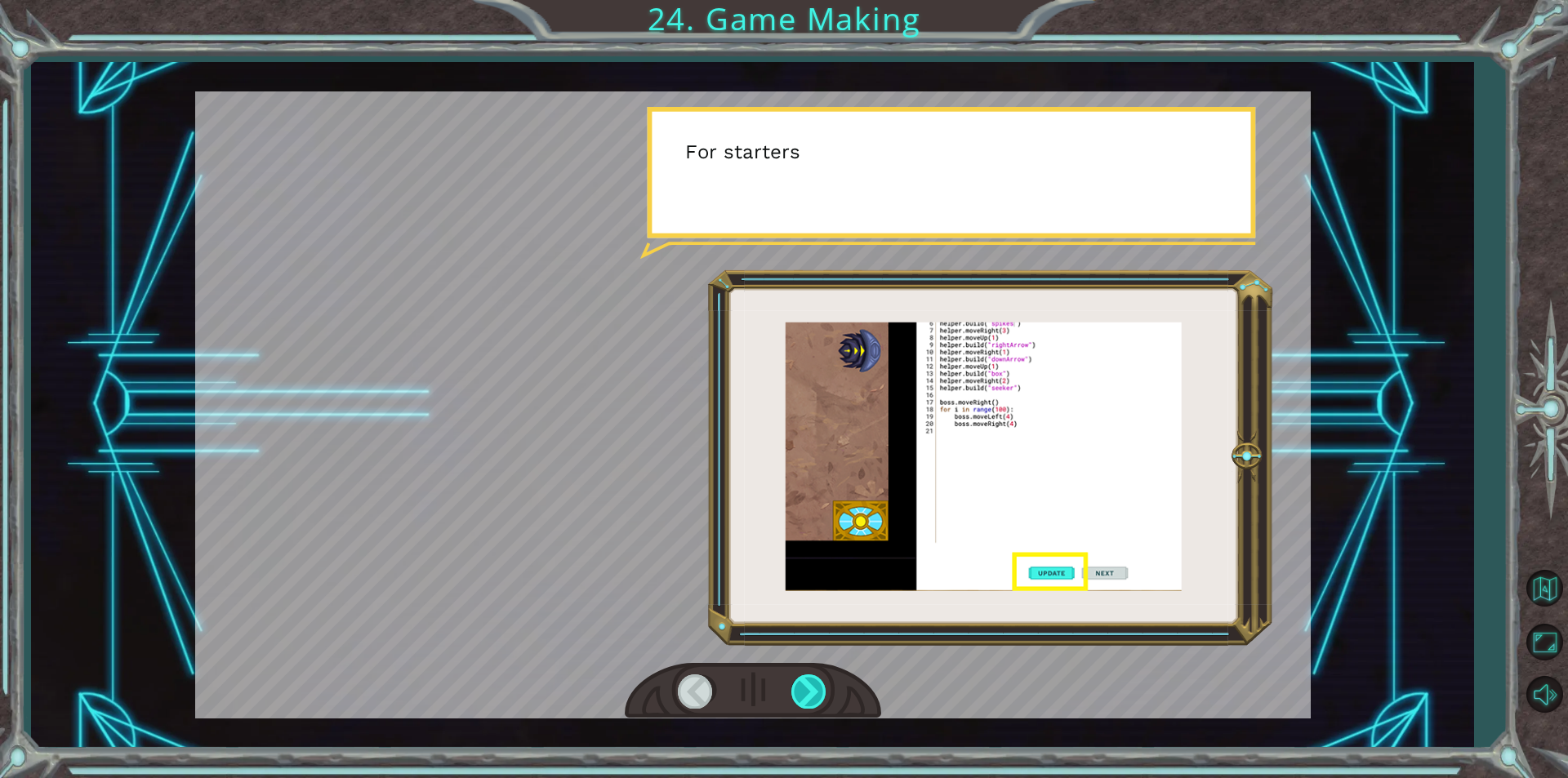
click at [799, 687] on div at bounding box center [810, 691] width 36 height 33
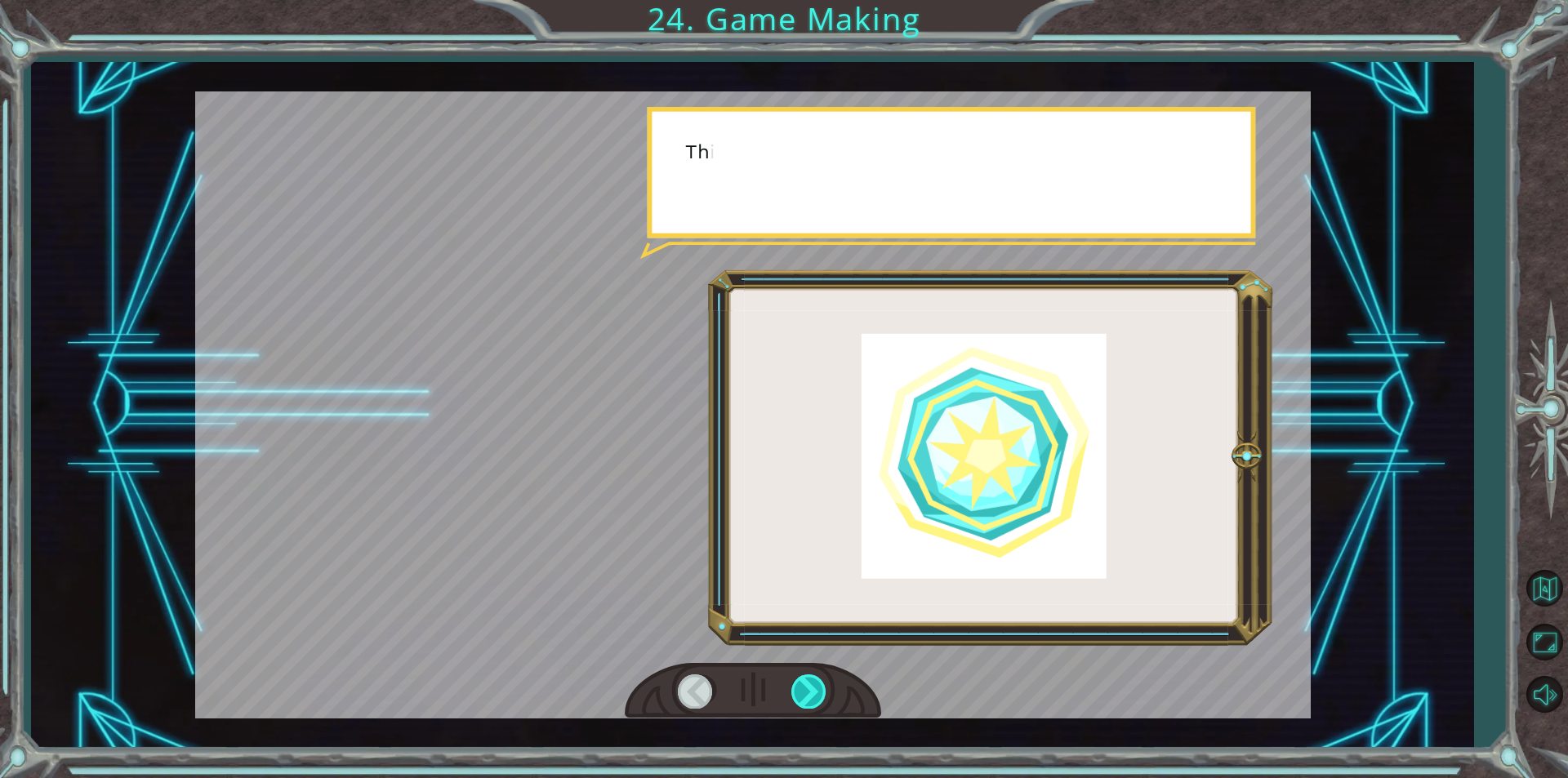
click at [799, 687] on div at bounding box center [810, 691] width 36 height 33
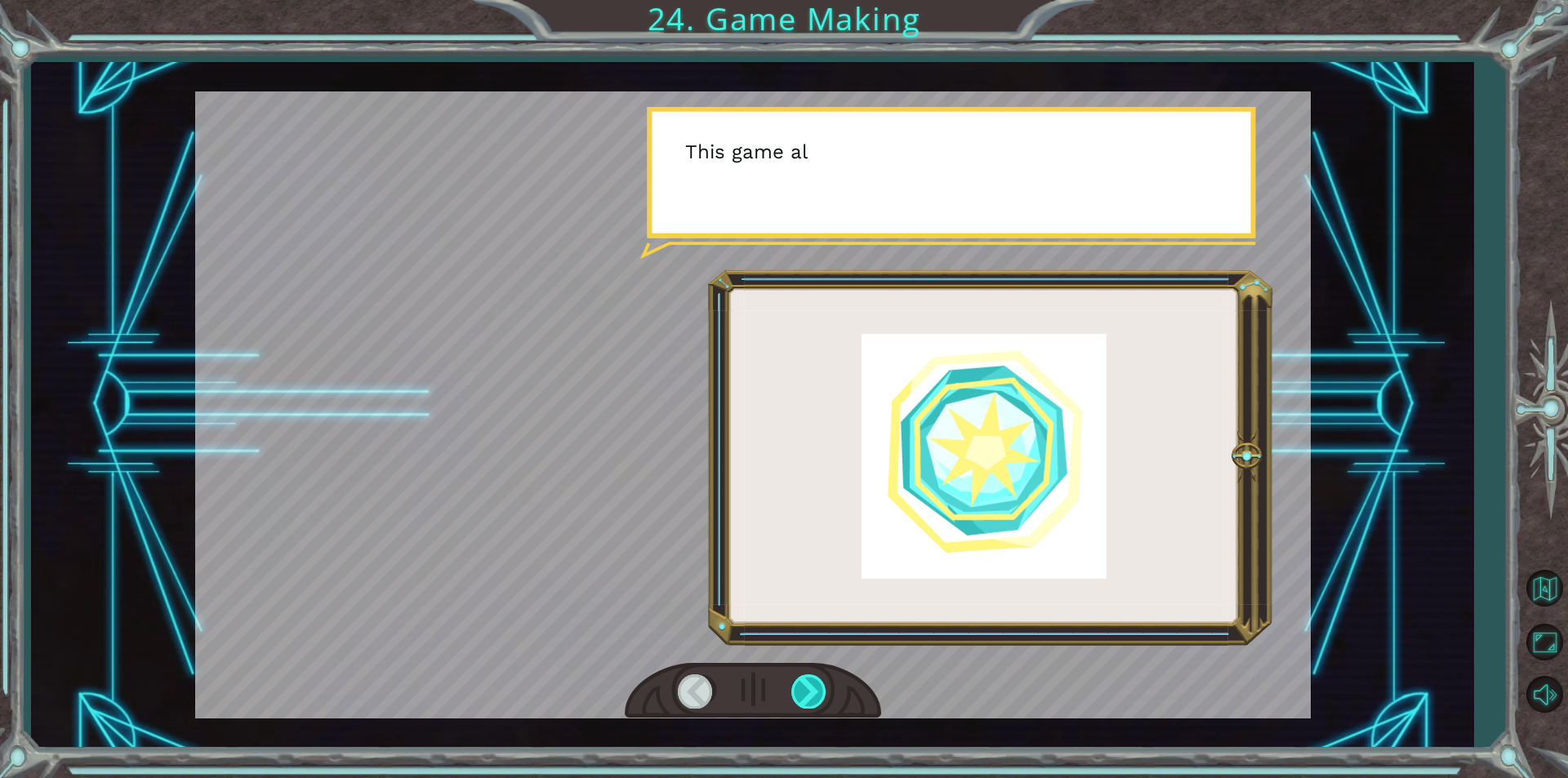
click at [799, 687] on div at bounding box center [810, 691] width 36 height 33
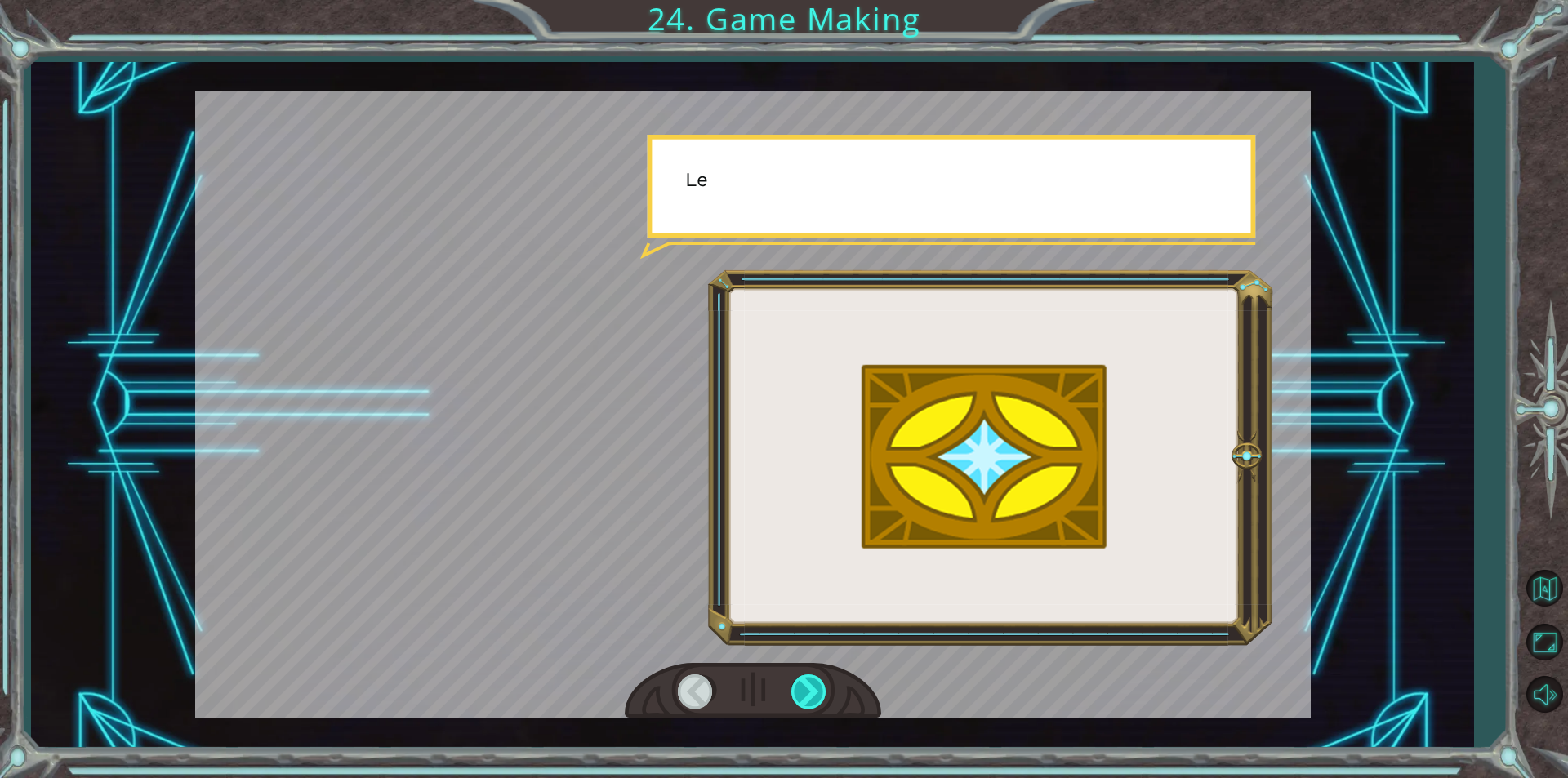
click at [799, 687] on div at bounding box center [810, 691] width 36 height 33
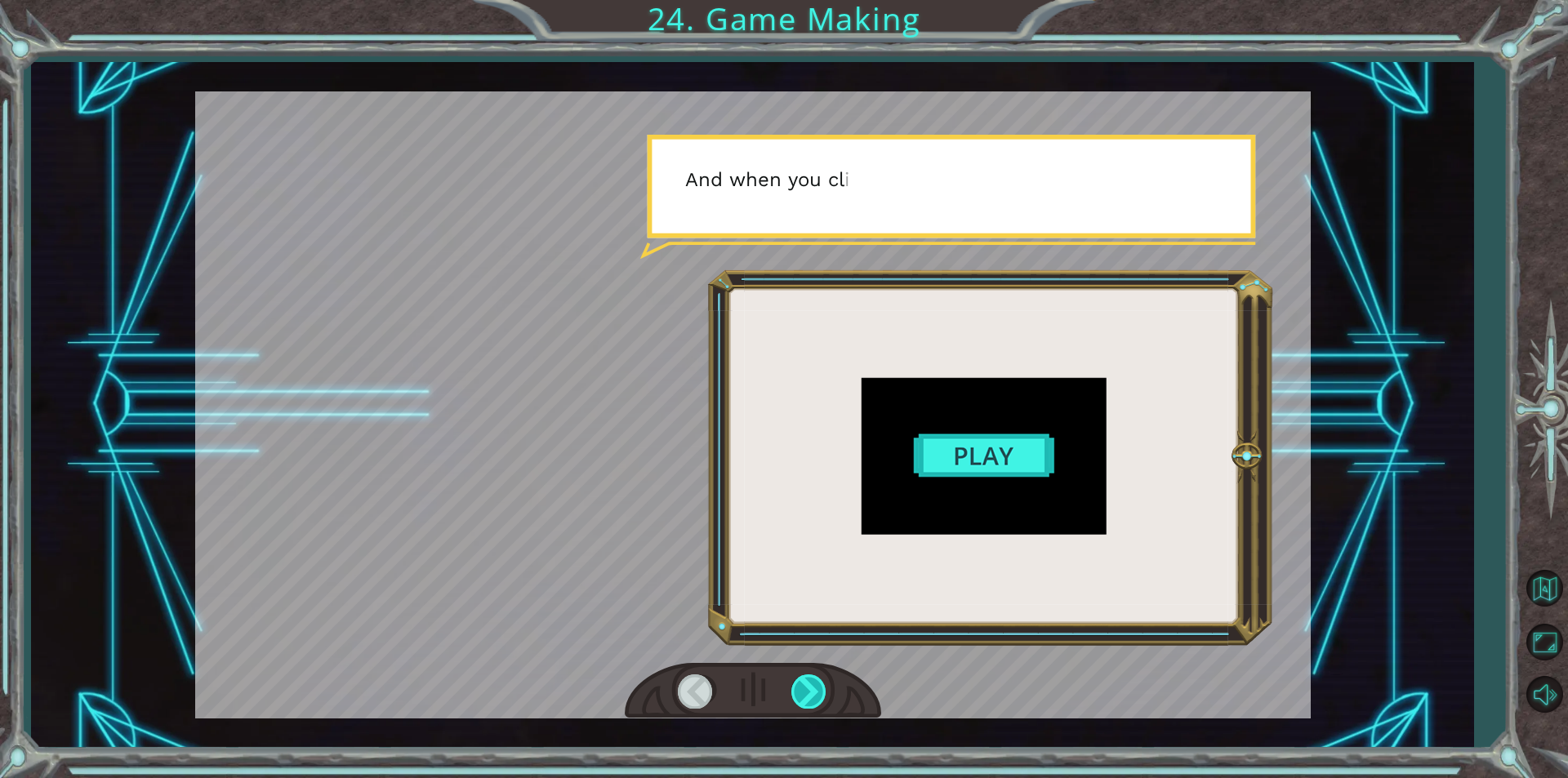
click at [799, 687] on div at bounding box center [810, 691] width 36 height 33
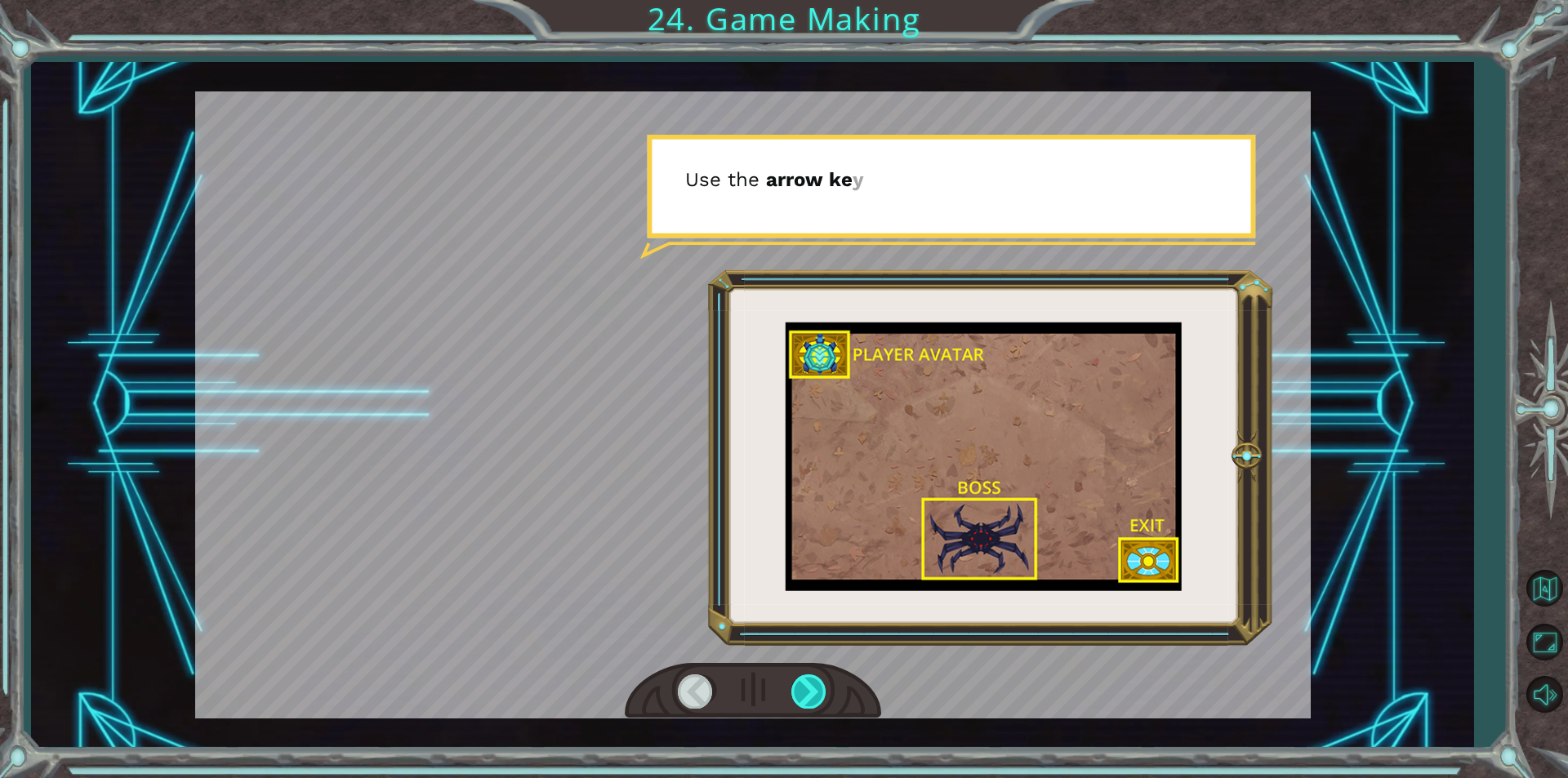
click at [799, 687] on div at bounding box center [810, 691] width 36 height 33
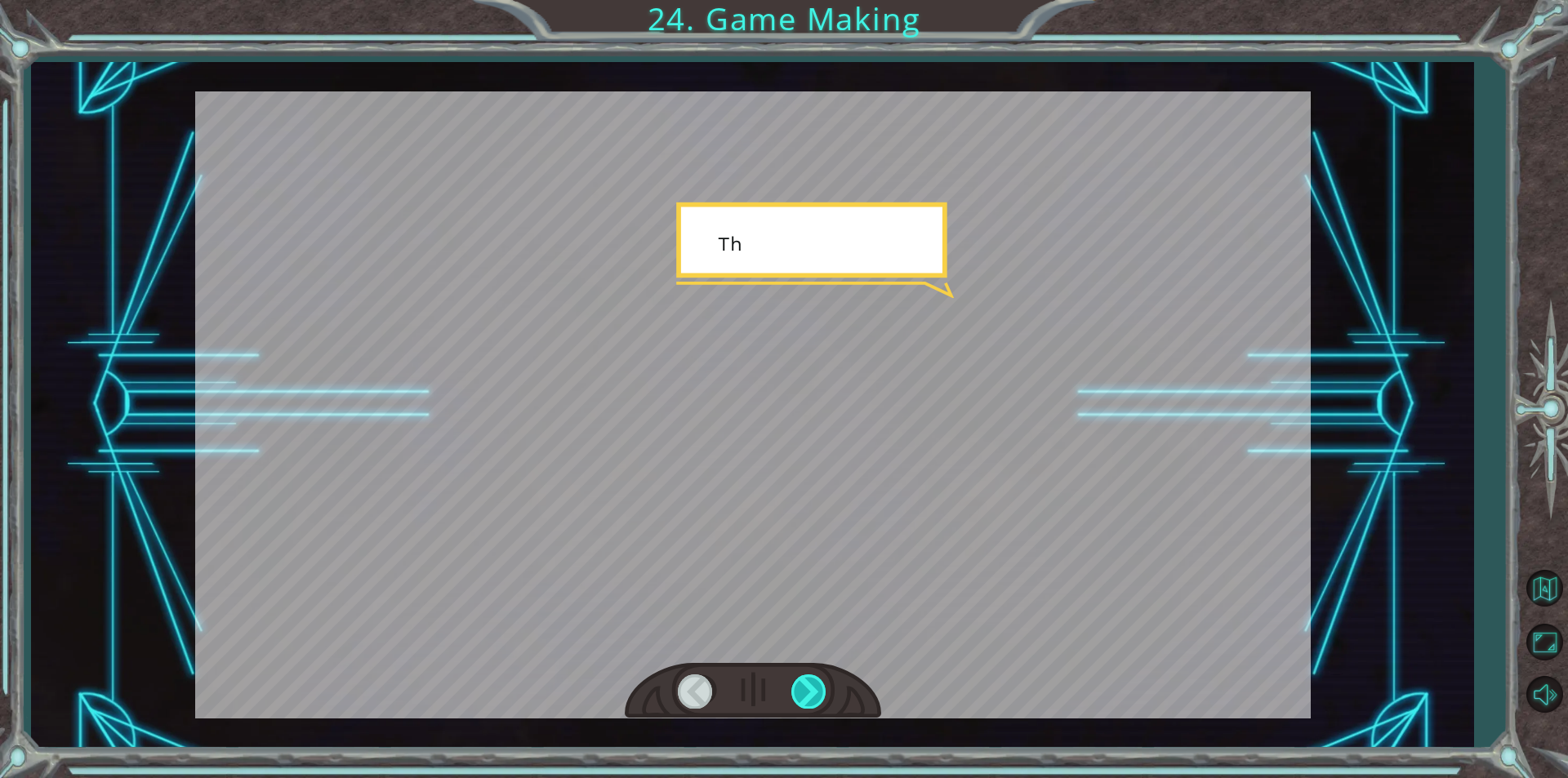
click at [799, 687] on div at bounding box center [810, 691] width 36 height 33
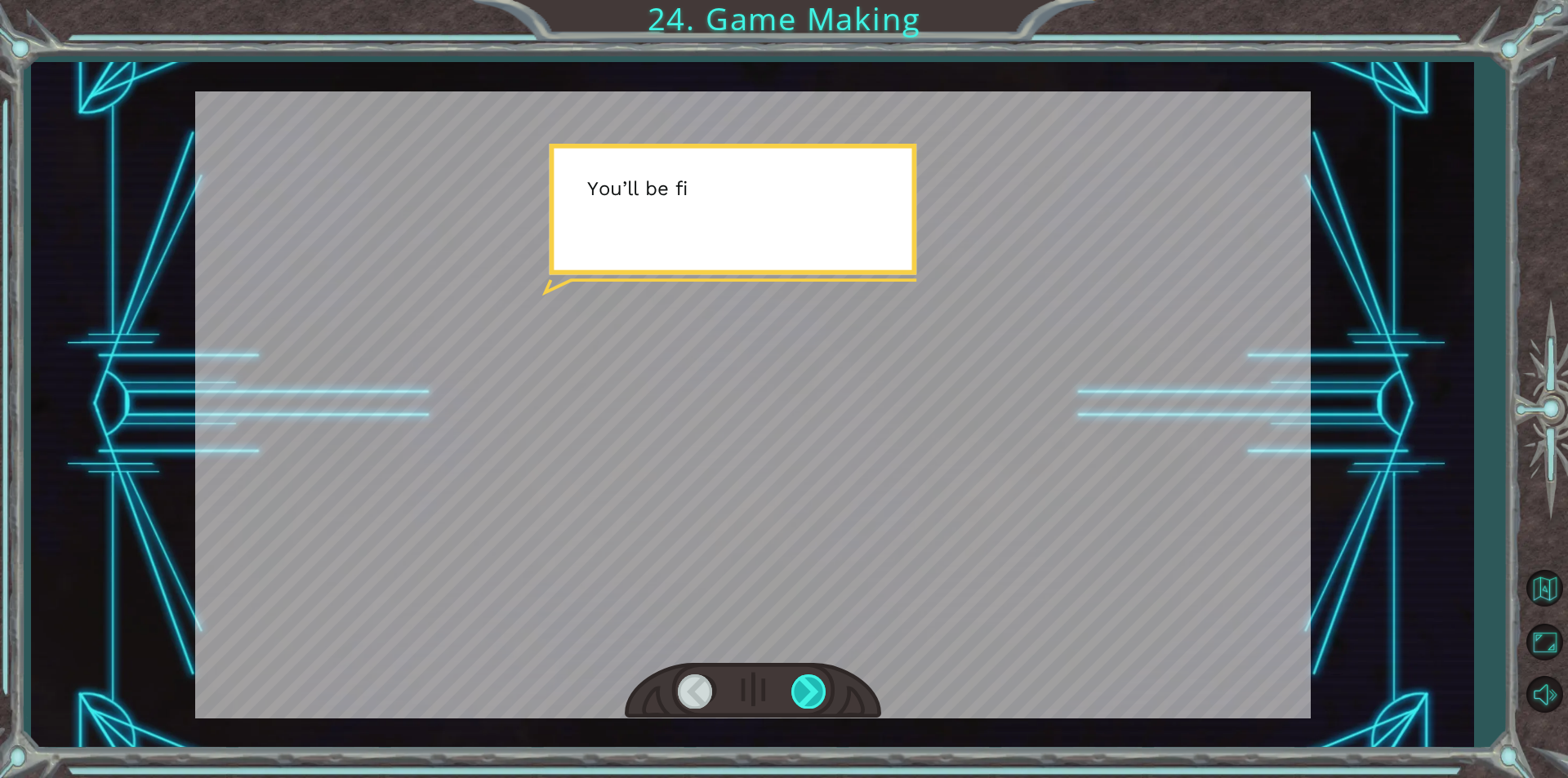
click at [799, 687] on div at bounding box center [810, 691] width 36 height 33
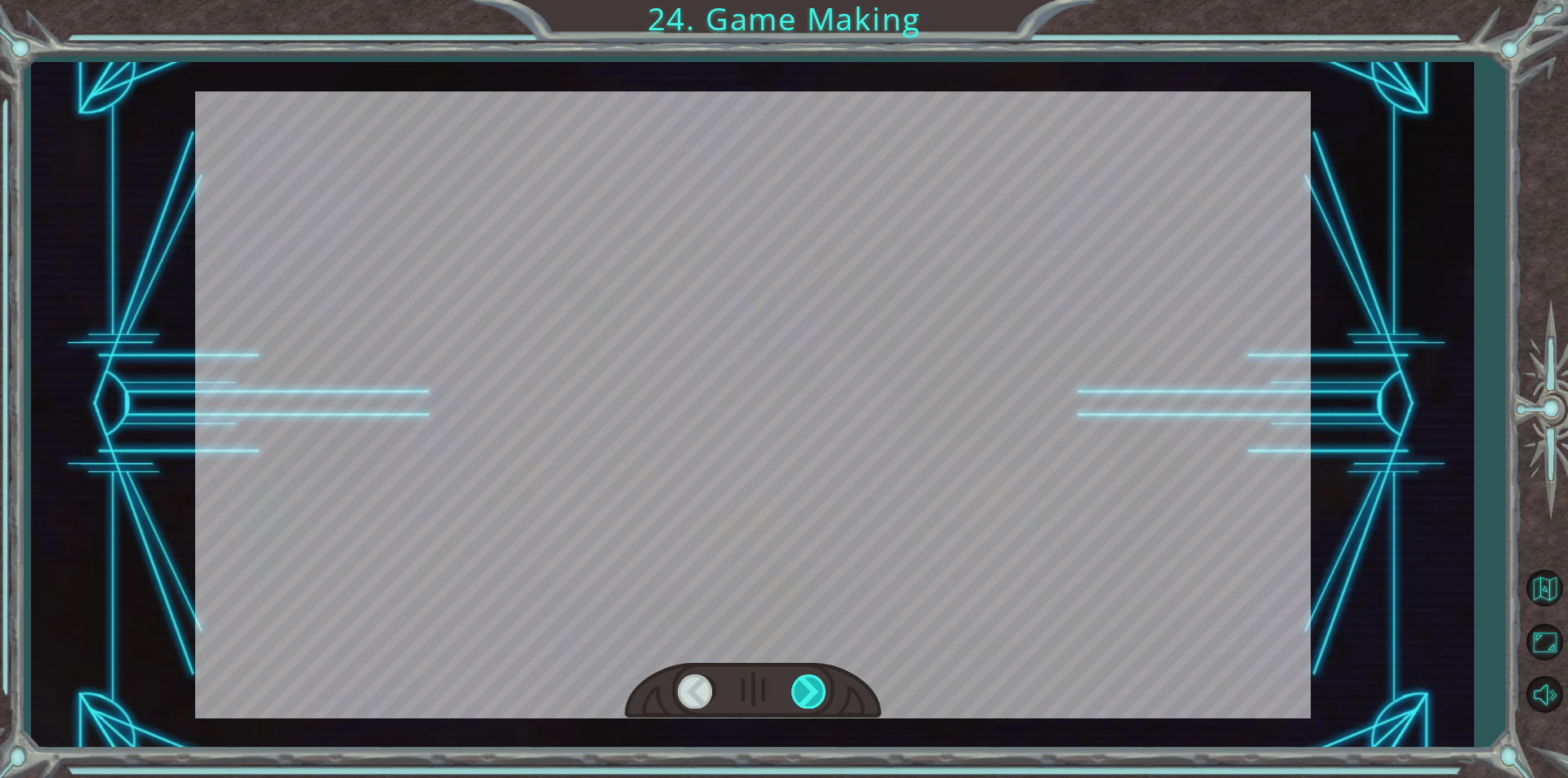
click at [794, 692] on div at bounding box center [810, 691] width 36 height 33
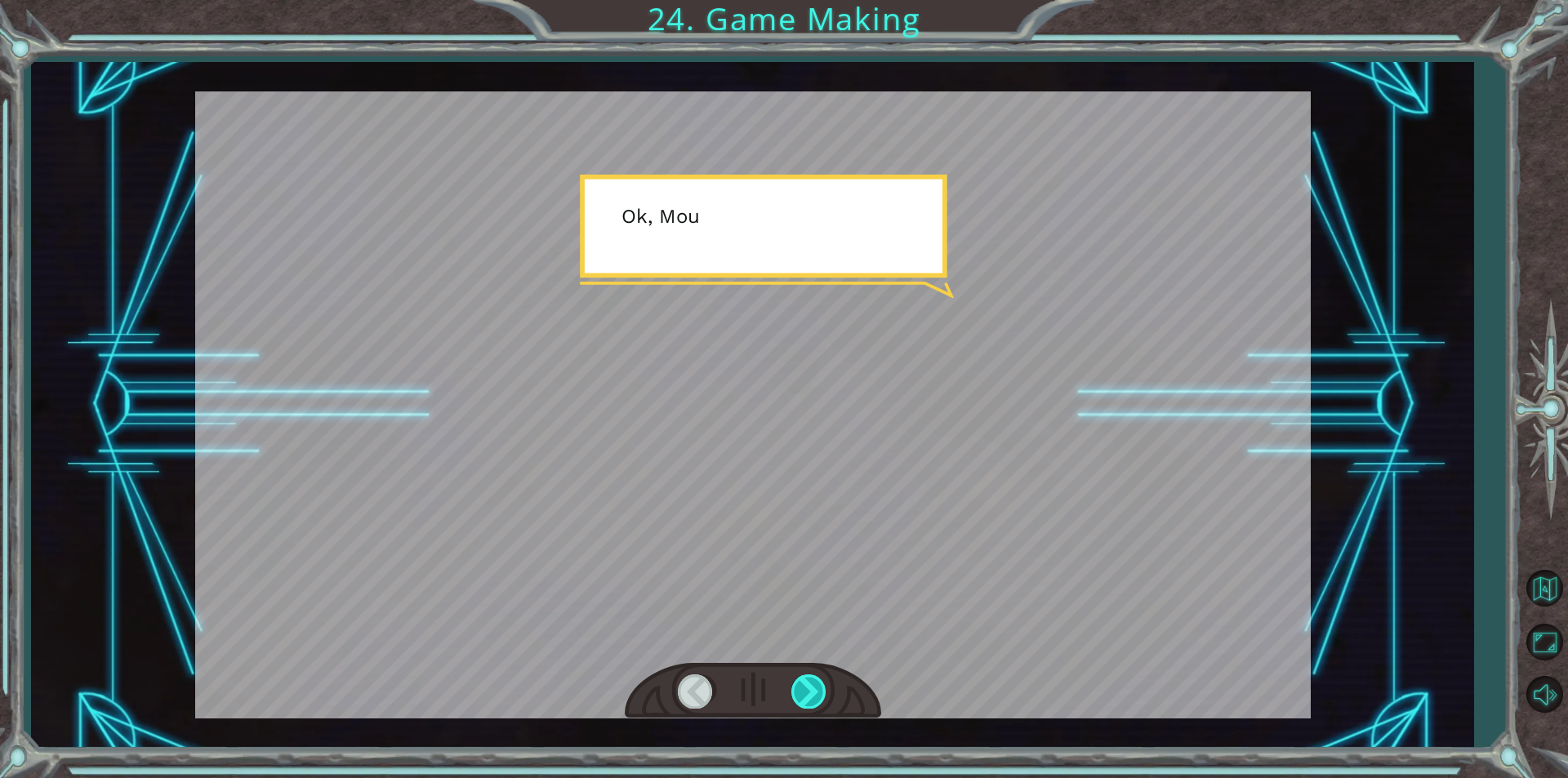
click at [794, 692] on div at bounding box center [810, 691] width 36 height 33
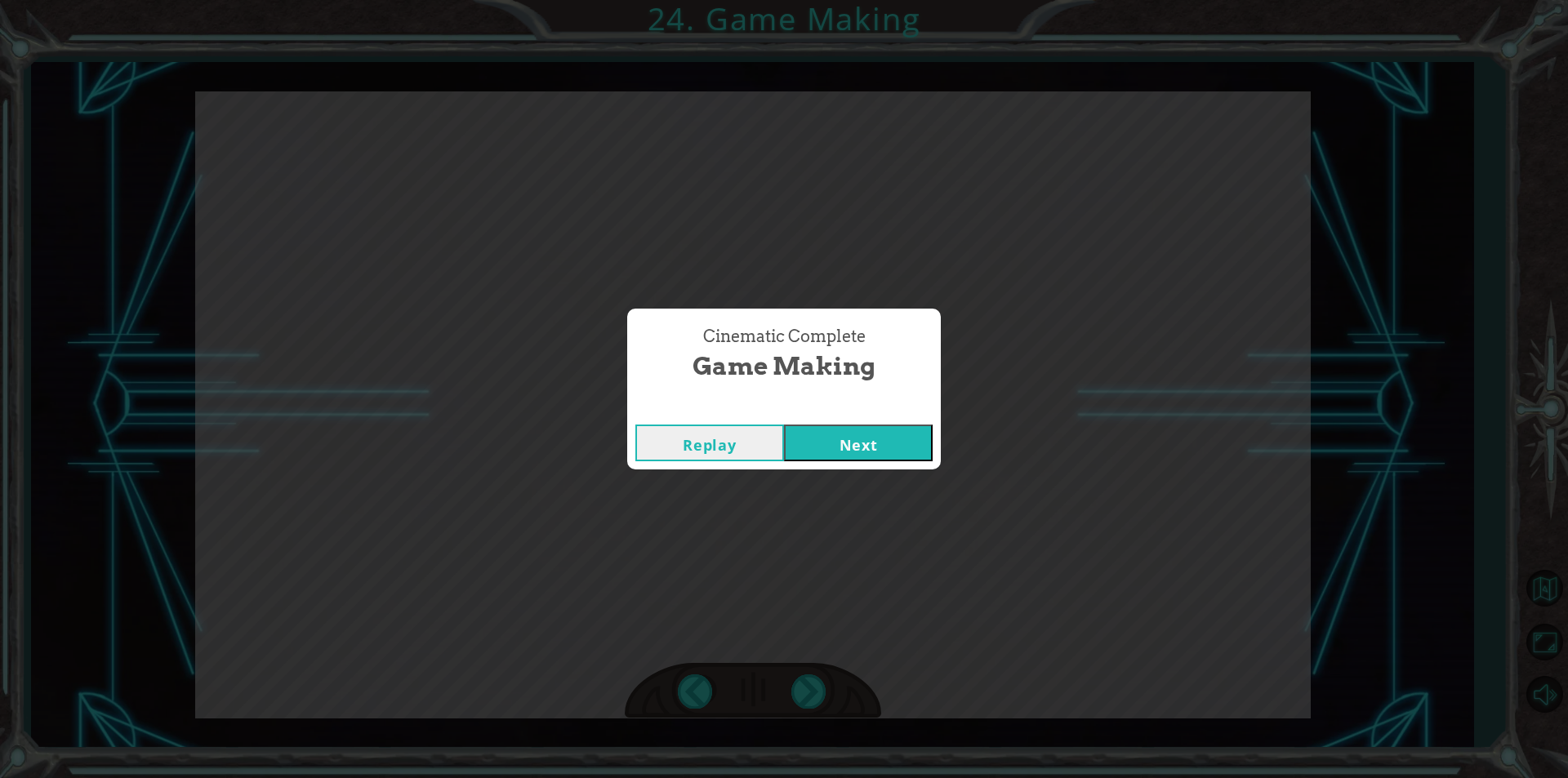
click at [857, 463] on div "Replay Next" at bounding box center [784, 443] width 314 height 54
click at [861, 443] on button "Next" at bounding box center [858, 443] width 148 height 36
